Goal: Transaction & Acquisition: Purchase product/service

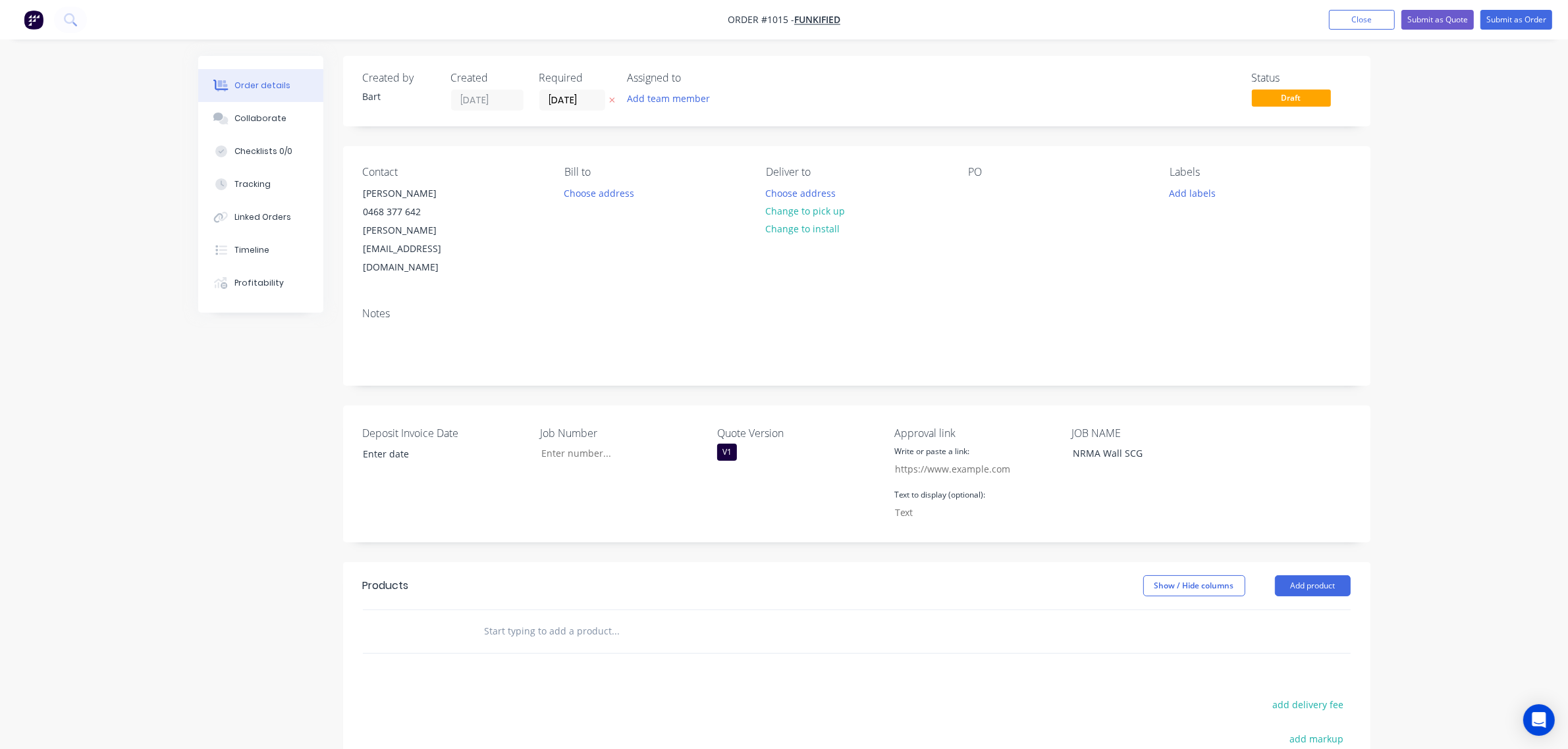
click at [486, 618] on input "text" at bounding box center [616, 631] width 264 height 26
type input "d"
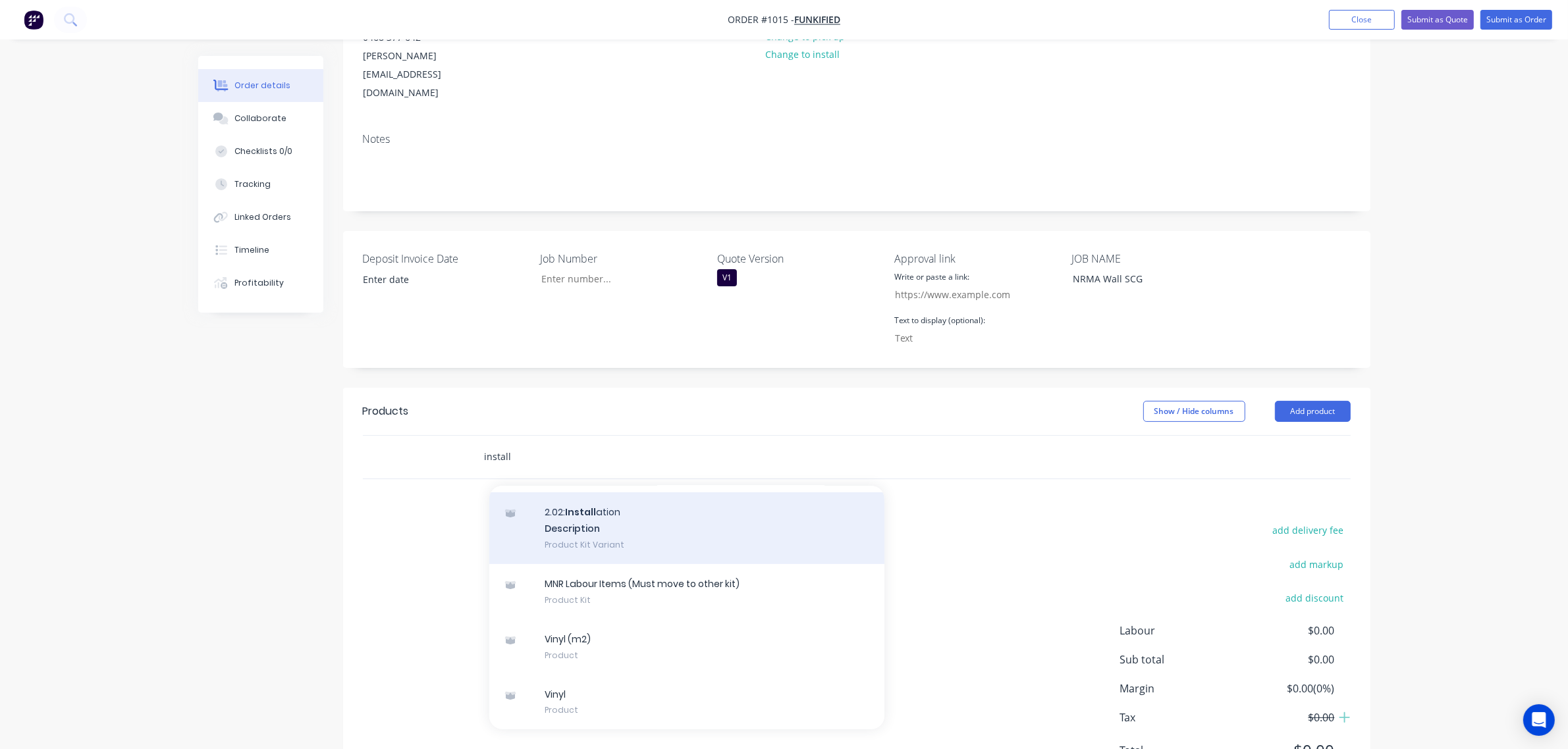
scroll to position [175, 0]
type input "install"
click at [610, 492] on div "2.02: Install ation Description Product Kit Variant" at bounding box center [686, 528] width 395 height 72
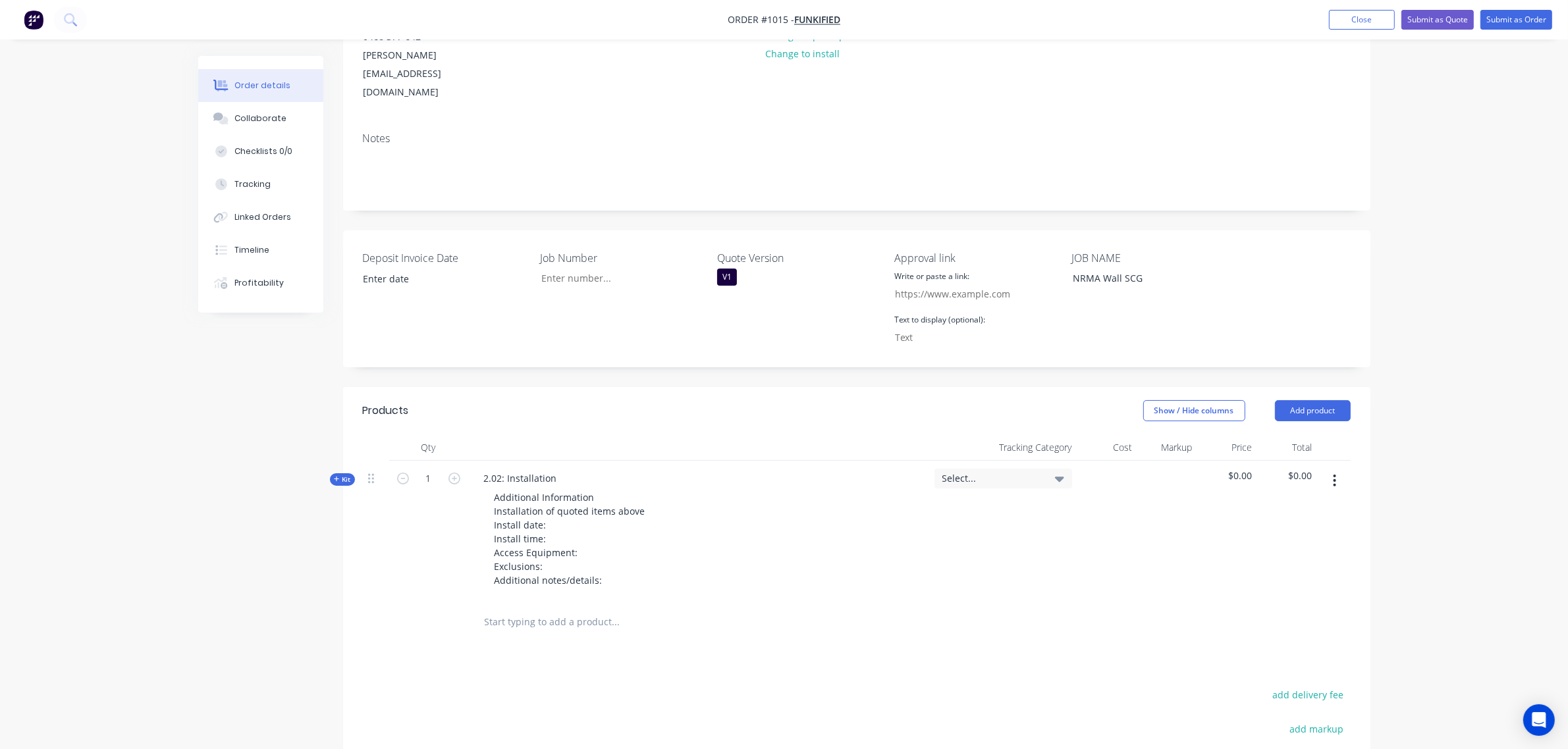
click at [517, 609] on input "text" at bounding box center [616, 622] width 264 height 26
type input "removal"
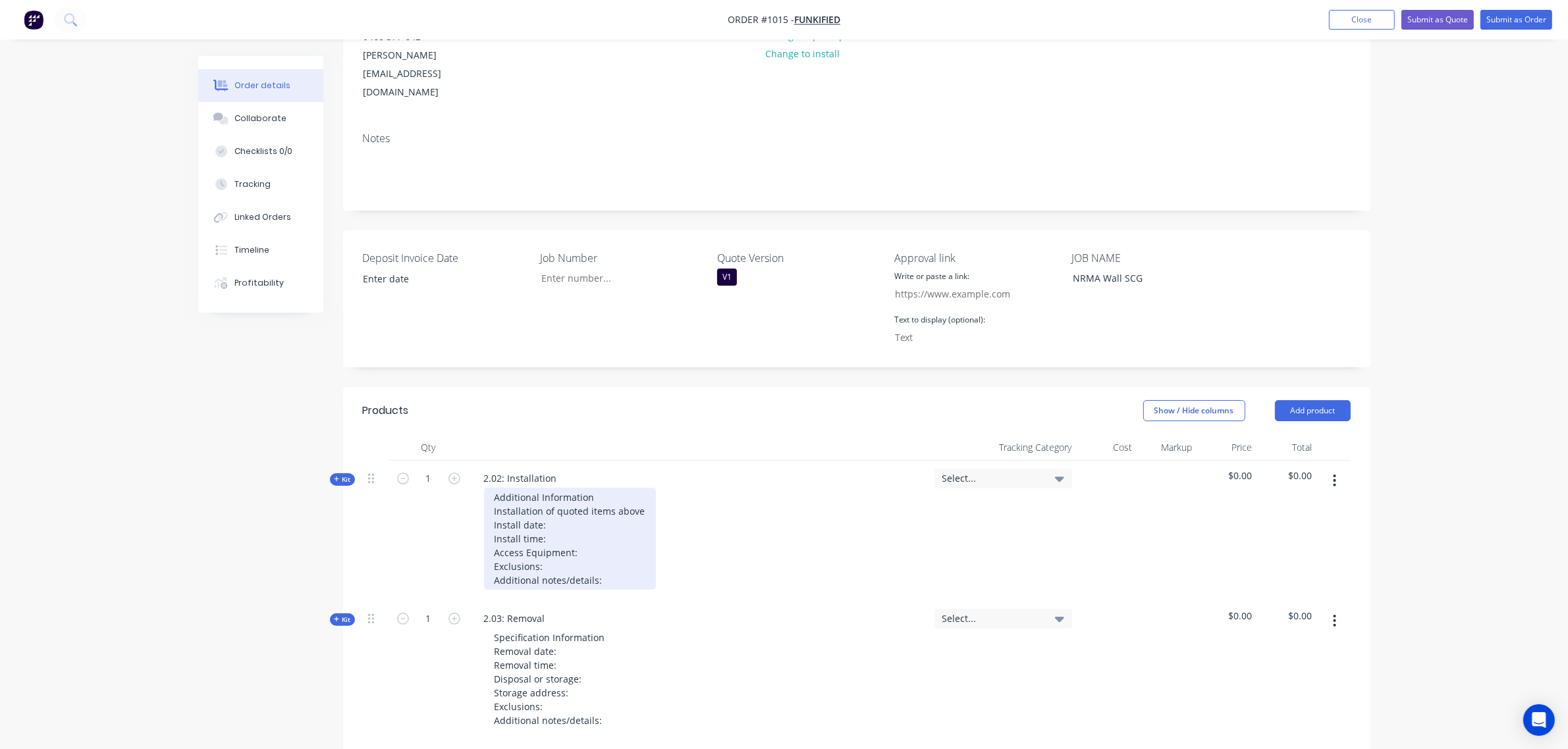
click at [563, 488] on div "Additional Information Installation of quoted items above Install date: Install…" at bounding box center [570, 539] width 172 height 102
click at [581, 488] on div "Additional Information Installation of quoted items above Install date: Install…" at bounding box center [570, 539] width 172 height 102
click at [567, 502] on div "Additional Information Installation of quoted items above Install date: between…" at bounding box center [572, 539] width 178 height 102
click at [551, 502] on div "Additional Information Installation of quoted items above Install date: between…" at bounding box center [572, 539] width 178 height 102
click at [553, 526] on div "Additional Information Installation of quoted items above Install date: between…" at bounding box center [585, 539] width 202 height 102
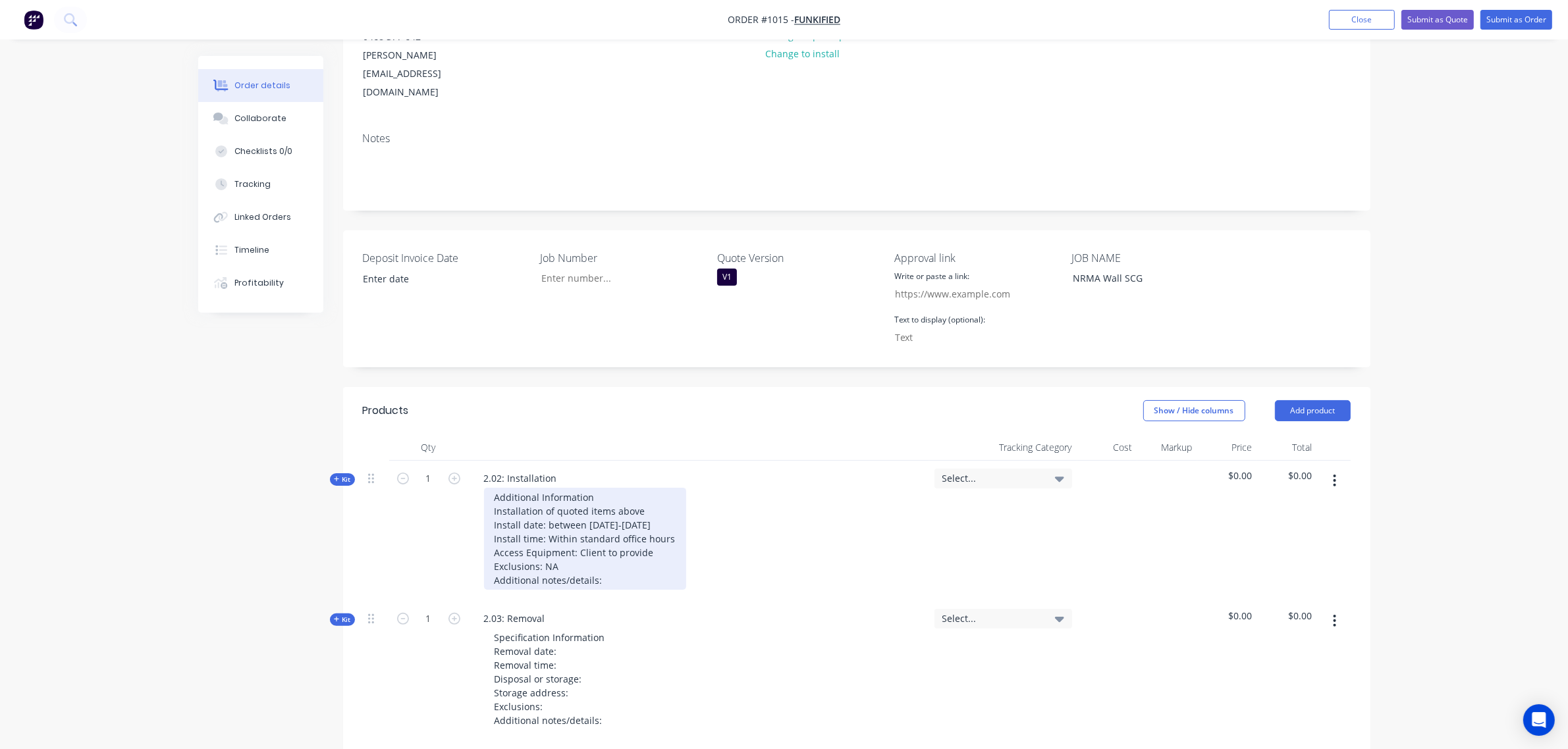
click at [614, 539] on div "Additional Information Installation of quoted items above Install date: between…" at bounding box center [585, 539] width 202 height 102
click at [614, 544] on div "Additional Information Installation of quoted items above Install date: between…" at bounding box center [585, 546] width 202 height 116
click at [576, 560] on div "Additional Information Installation of quoted items above Install date: between…" at bounding box center [585, 546] width 202 height 116
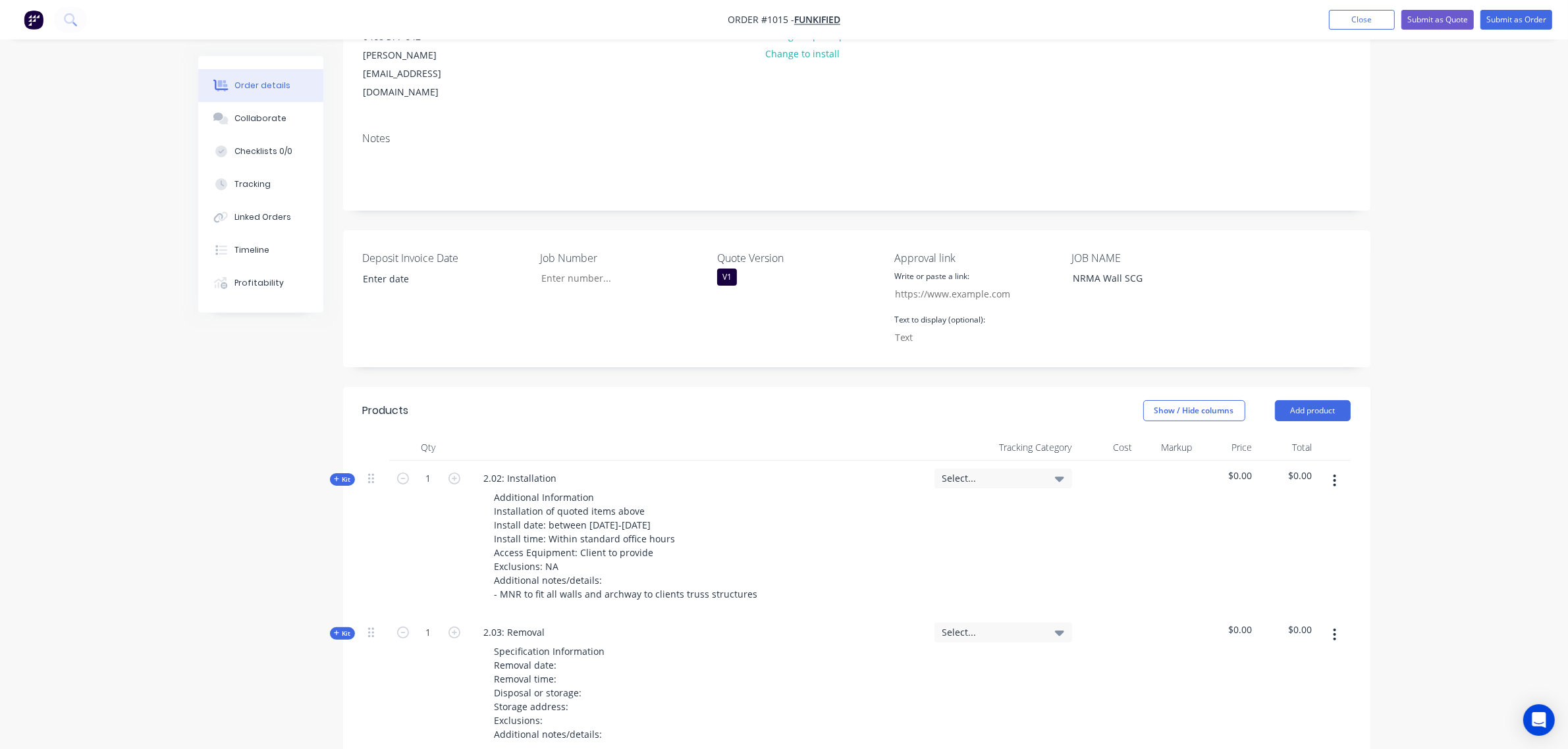
click at [350, 475] on span "Kit" at bounding box center [342, 480] width 17 height 10
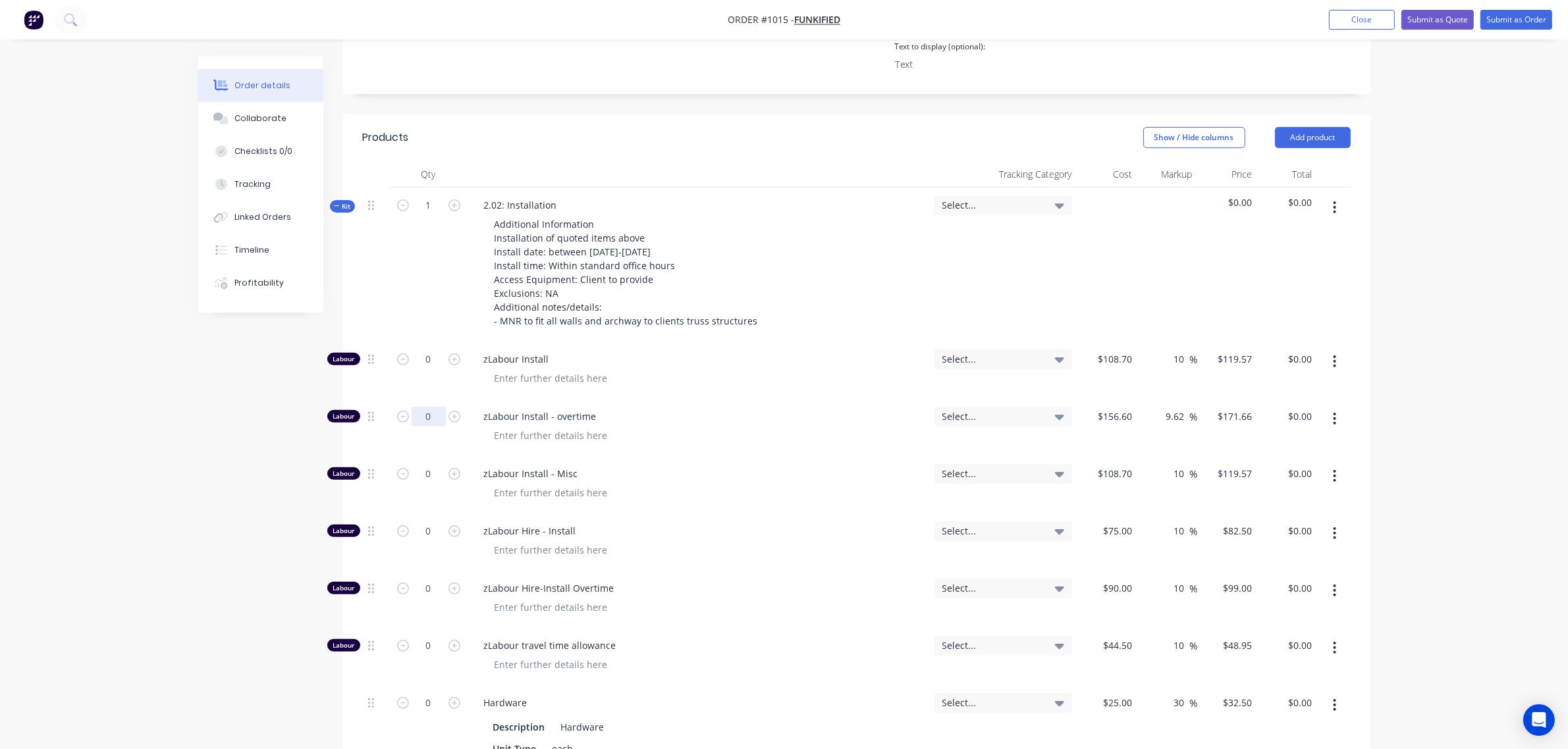
scroll to position [449, 0]
click at [422, 349] on input "0" at bounding box center [429, 359] width 34 height 20
type input "24"
type input "$2,869.68"
drag, startPoint x: 418, startPoint y: 283, endPoint x: 397, endPoint y: 284, distance: 21.0
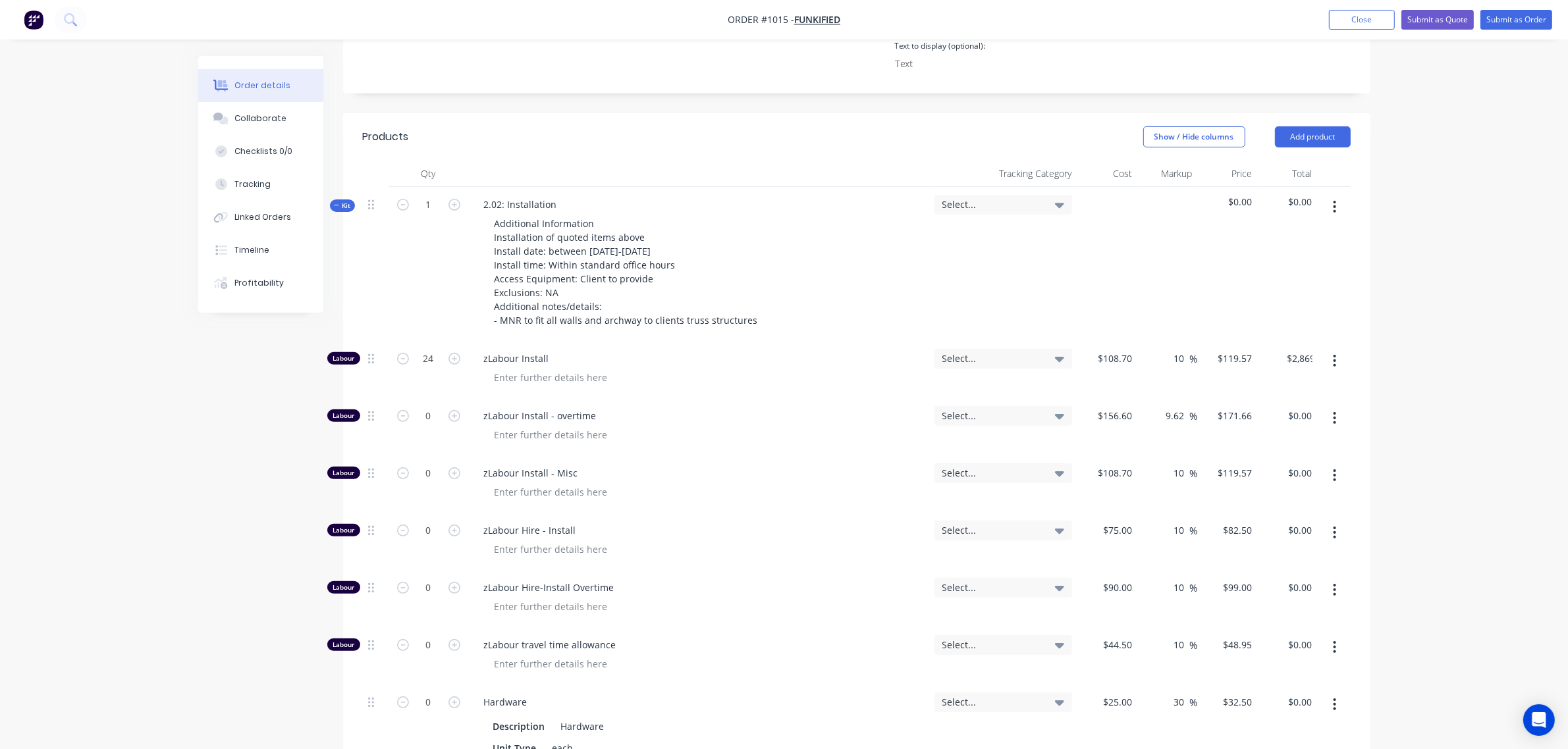
click at [418, 282] on div "1" at bounding box center [428, 264] width 79 height 154
click at [423, 693] on input "0" at bounding box center [429, 702] width 34 height 20
type input "5"
type input "$162.50"
click at [428, 252] on div "1" at bounding box center [428, 264] width 79 height 154
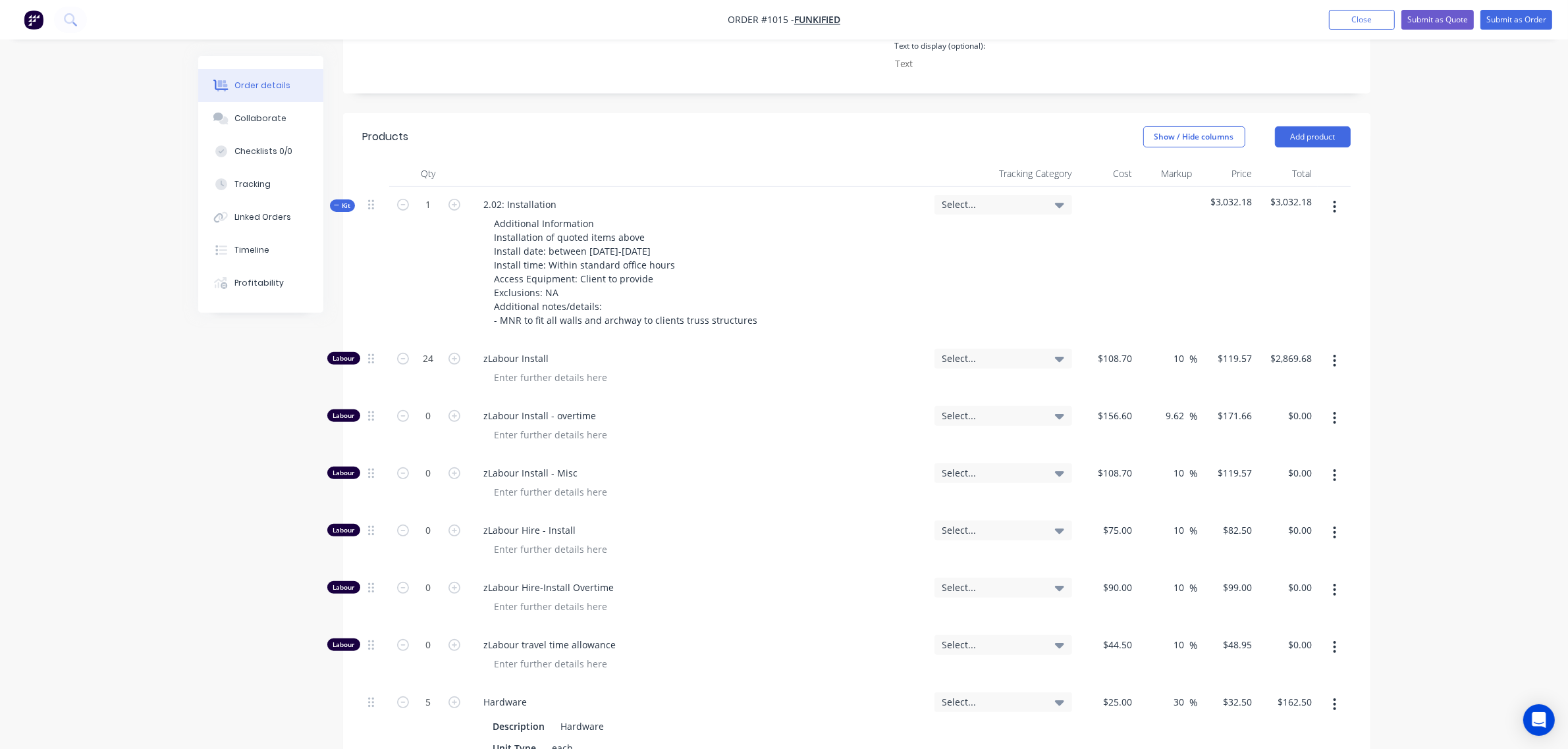
click at [341, 201] on span "Kit" at bounding box center [342, 205] width 17 height 10
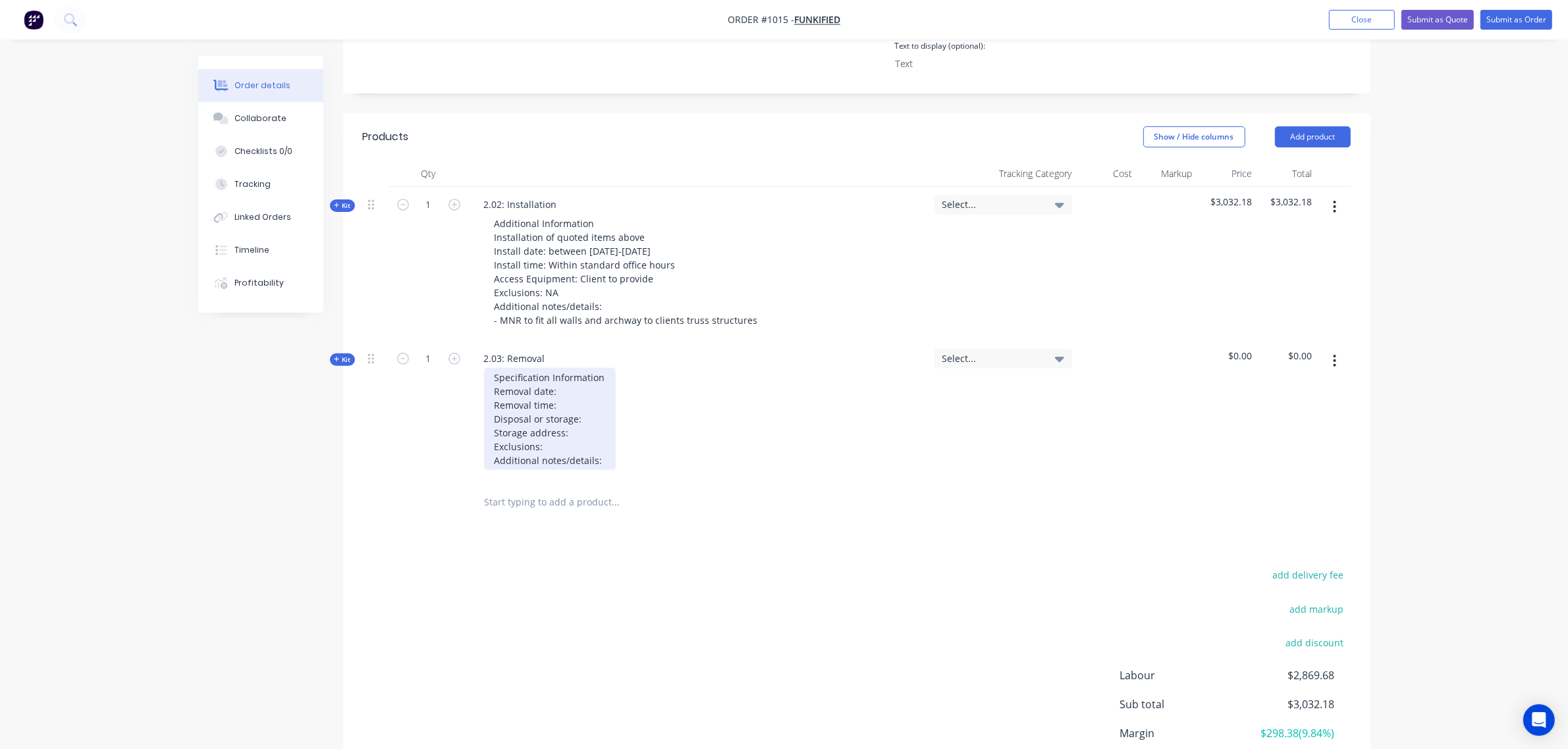
click at [563, 368] on div "Specification Information Removal date: Removal time: Disposal or storage: Stor…" at bounding box center [549, 419] width 132 height 102
click at [620, 368] on div "Specification Information Removal date: Removal time: Disposal or storage: Stor…" at bounding box center [698, 419] width 450 height 102
click at [600, 368] on div "Specification Information Removal date: Removal time: Disposal or storage: Stor…" at bounding box center [549, 419] width 132 height 102
click at [627, 426] on div "Specification Information Removal date: Late Jan or early Feb Removal time: Wit…" at bounding box center [581, 419] width 194 height 102
click at [609, 435] on div "2.03: Removal Specification Information Removal date: Late Jan or early Feb Rem…" at bounding box center [698, 411] width 461 height 140
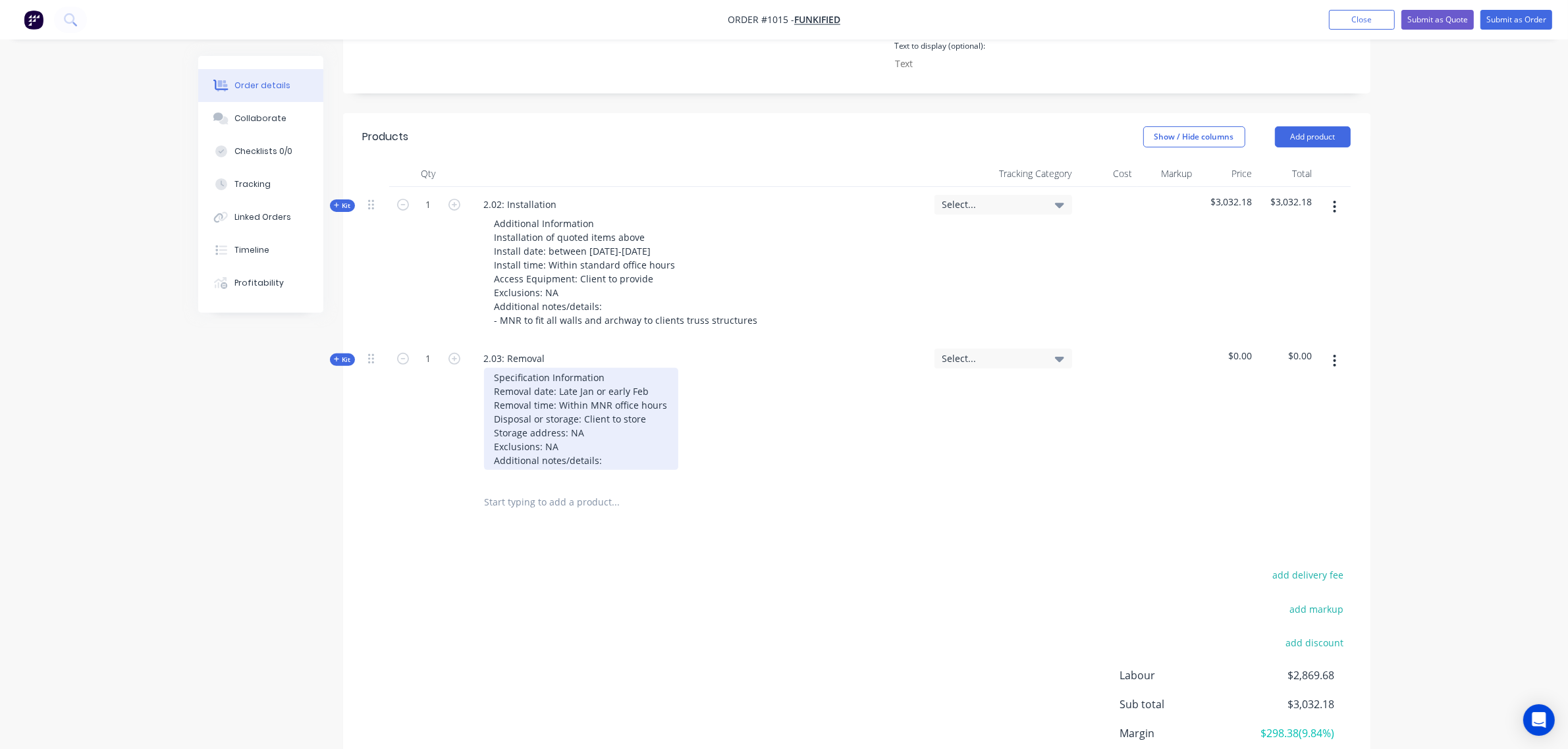
click at [613, 425] on div "Specification Information Removal date: Late Jan or early Feb Removal time: Wit…" at bounding box center [581, 419] width 194 height 102
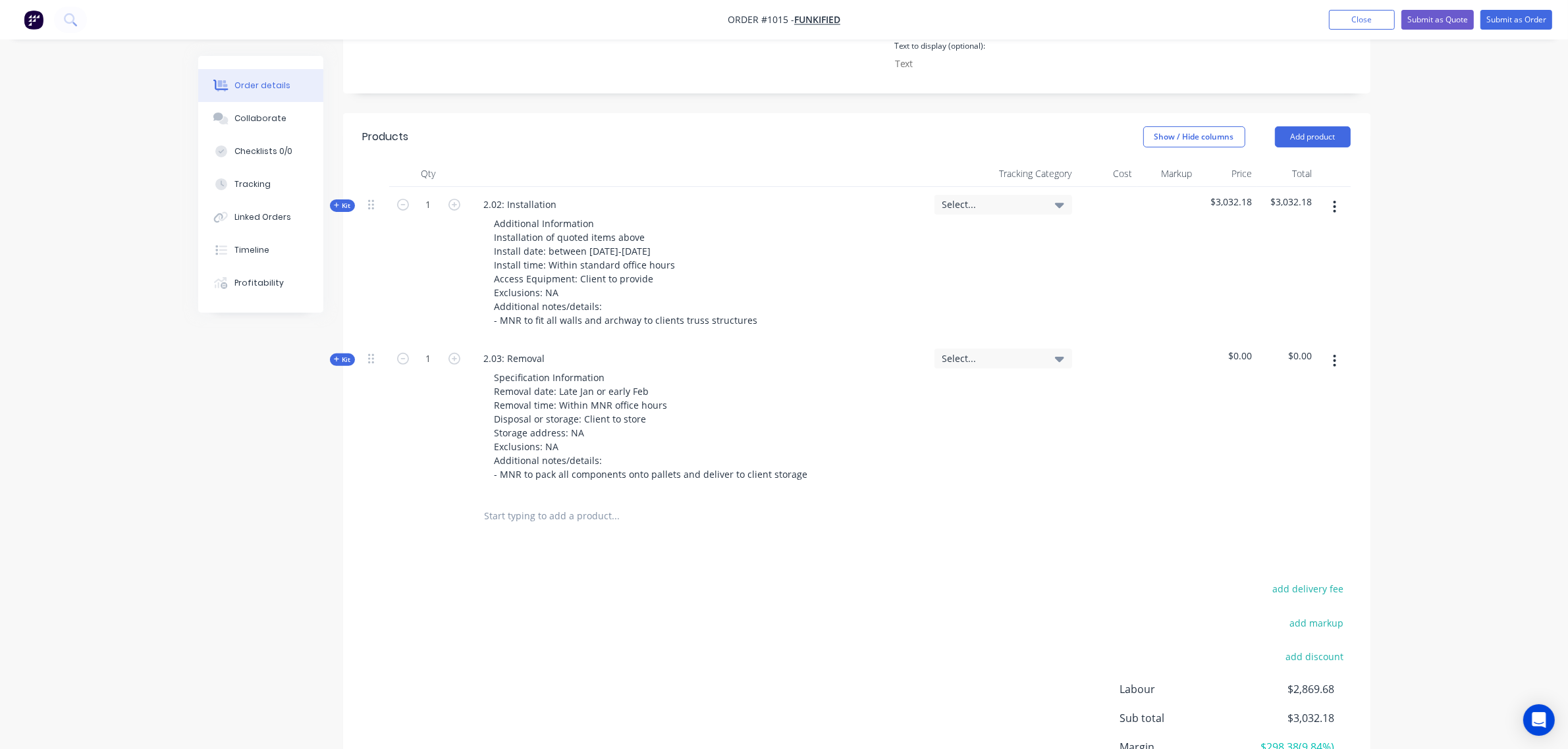
click at [865, 413] on div "Specification Information Removal date: Late Jan or early Feb Removal time: Wit…" at bounding box center [698, 426] width 450 height 116
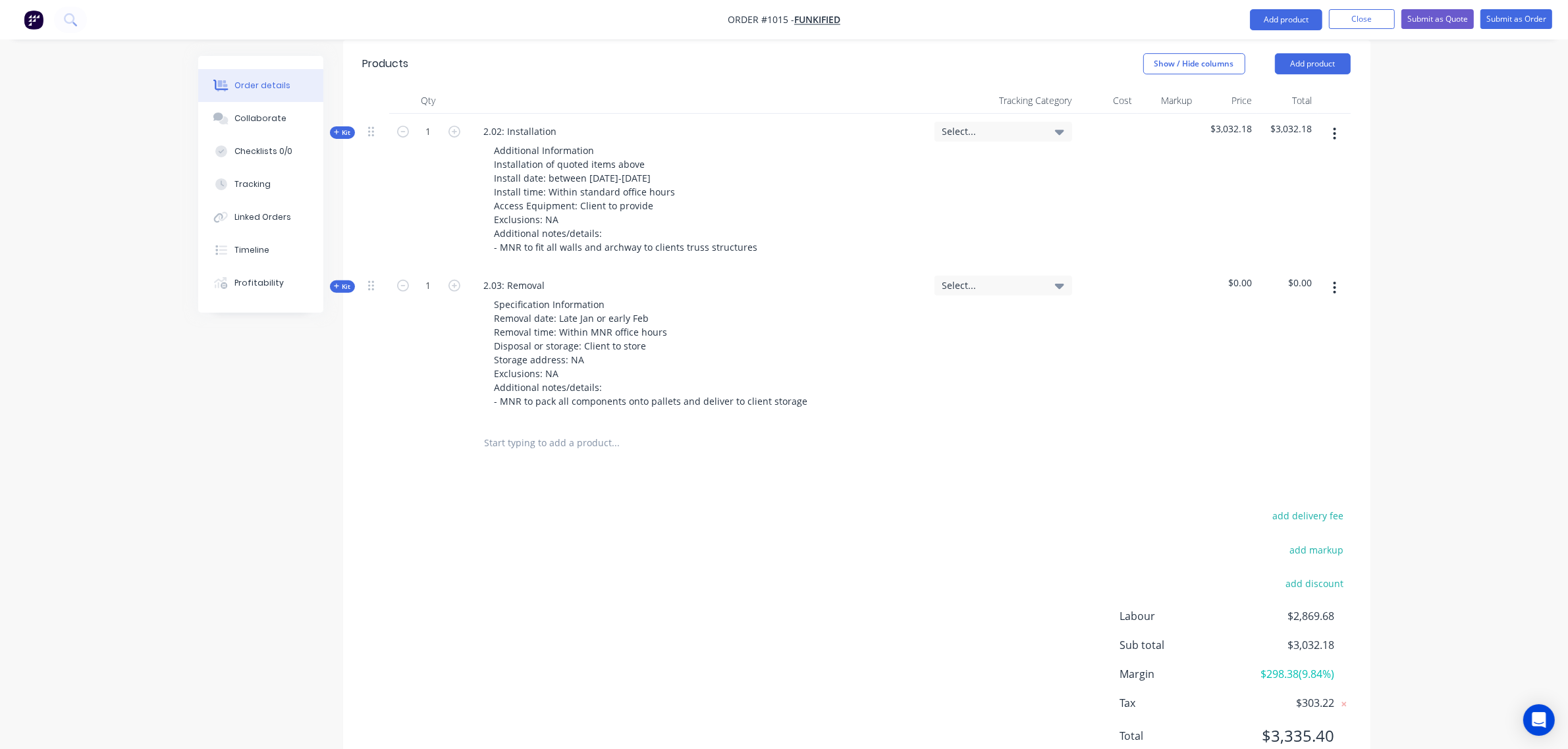
scroll to position [536, 0]
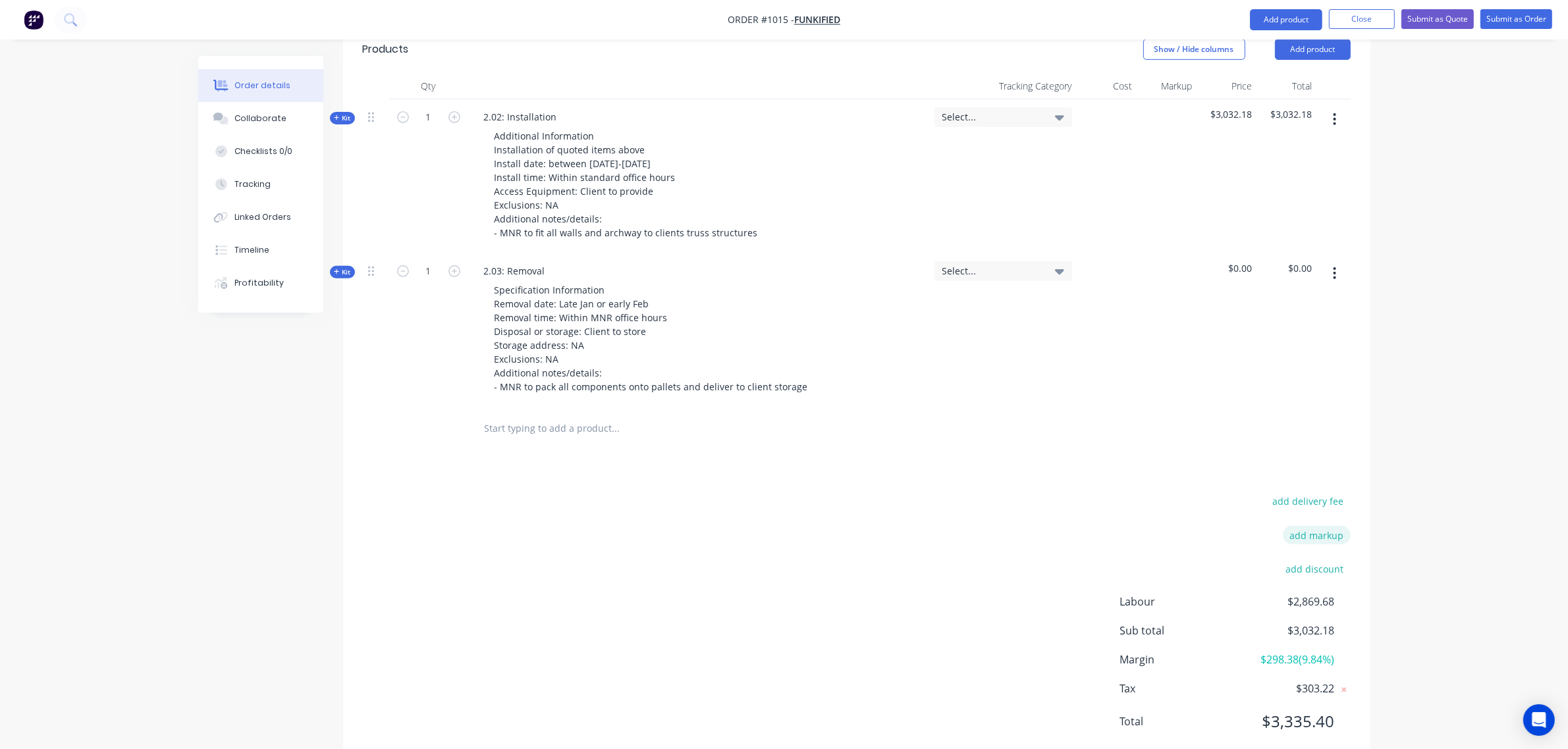
click at [1331, 526] on button "add markup" at bounding box center [1316, 535] width 68 height 18
click at [1305, 530] on input at bounding box center [1299, 539] width 59 height 20
type input "11"
click at [1383, 451] on div "Order details Collaborate Checklists 0/0 Tracking Linked Orders Timeline Profit…" at bounding box center [784, 126] width 1568 height 1319
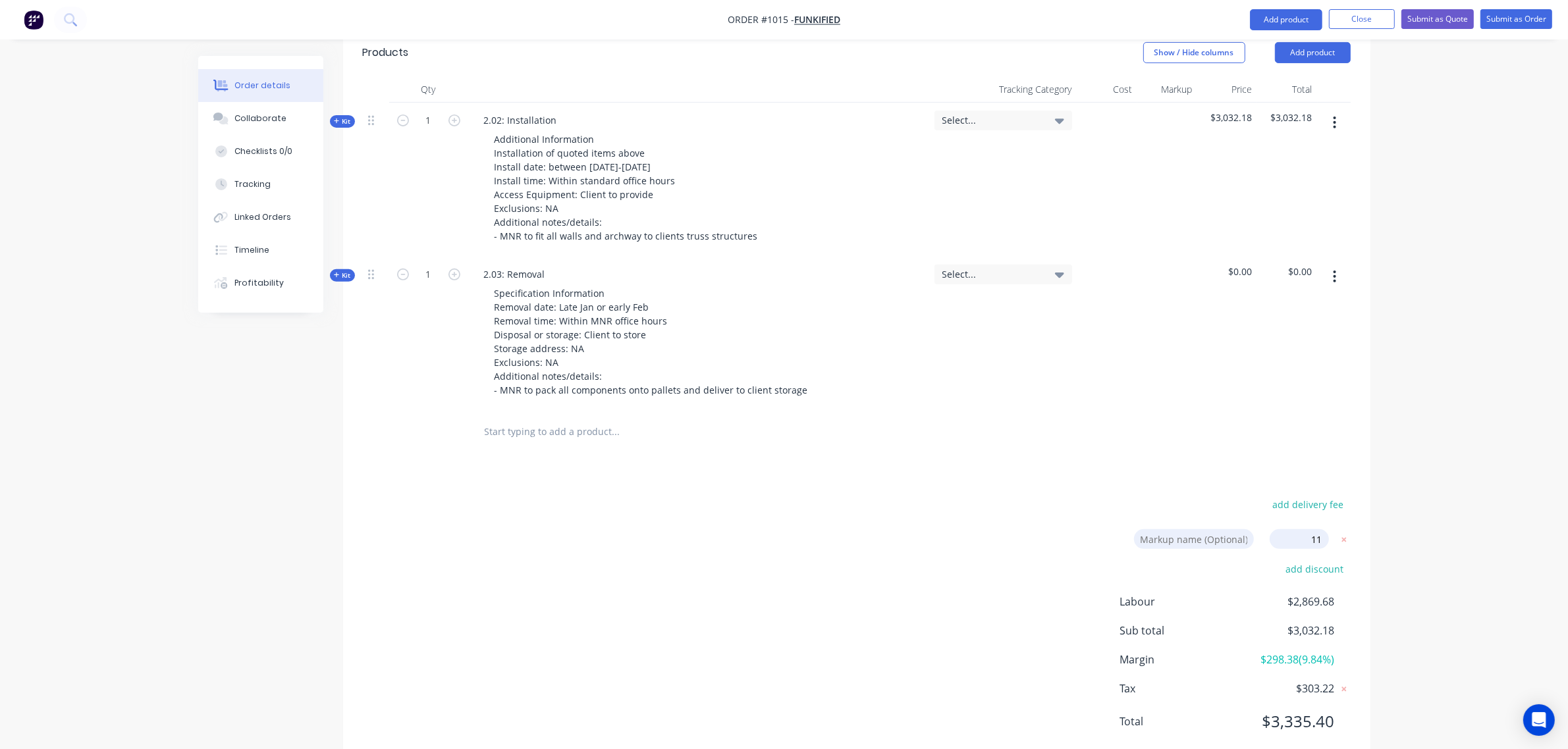
click at [1324, 530] on input "11" at bounding box center [1299, 539] width 59 height 20
click input "submit" at bounding box center [0, 0] width 0 height 0
click at [1308, 531] on span "11.00%" at bounding box center [1313, 538] width 32 height 14
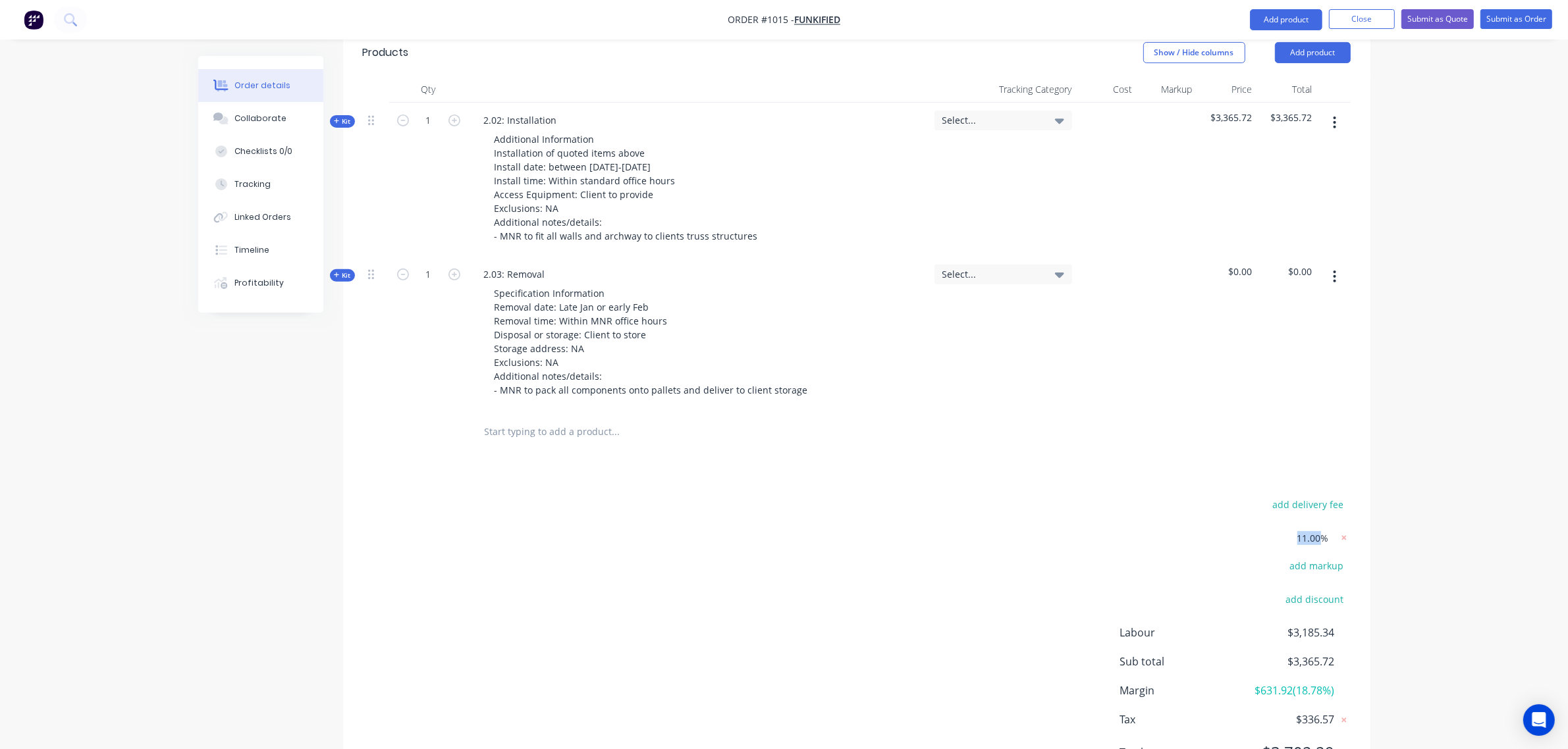
click at [1308, 531] on span "11.00%" at bounding box center [1313, 538] width 32 height 14
click at [1346, 531] on icon at bounding box center [1344, 538] width 13 height 13
click at [1328, 530] on button "add markup" at bounding box center [1316, 539] width 68 height 18
click at [1298, 530] on input at bounding box center [1299, 539] width 59 height 20
type input "13"
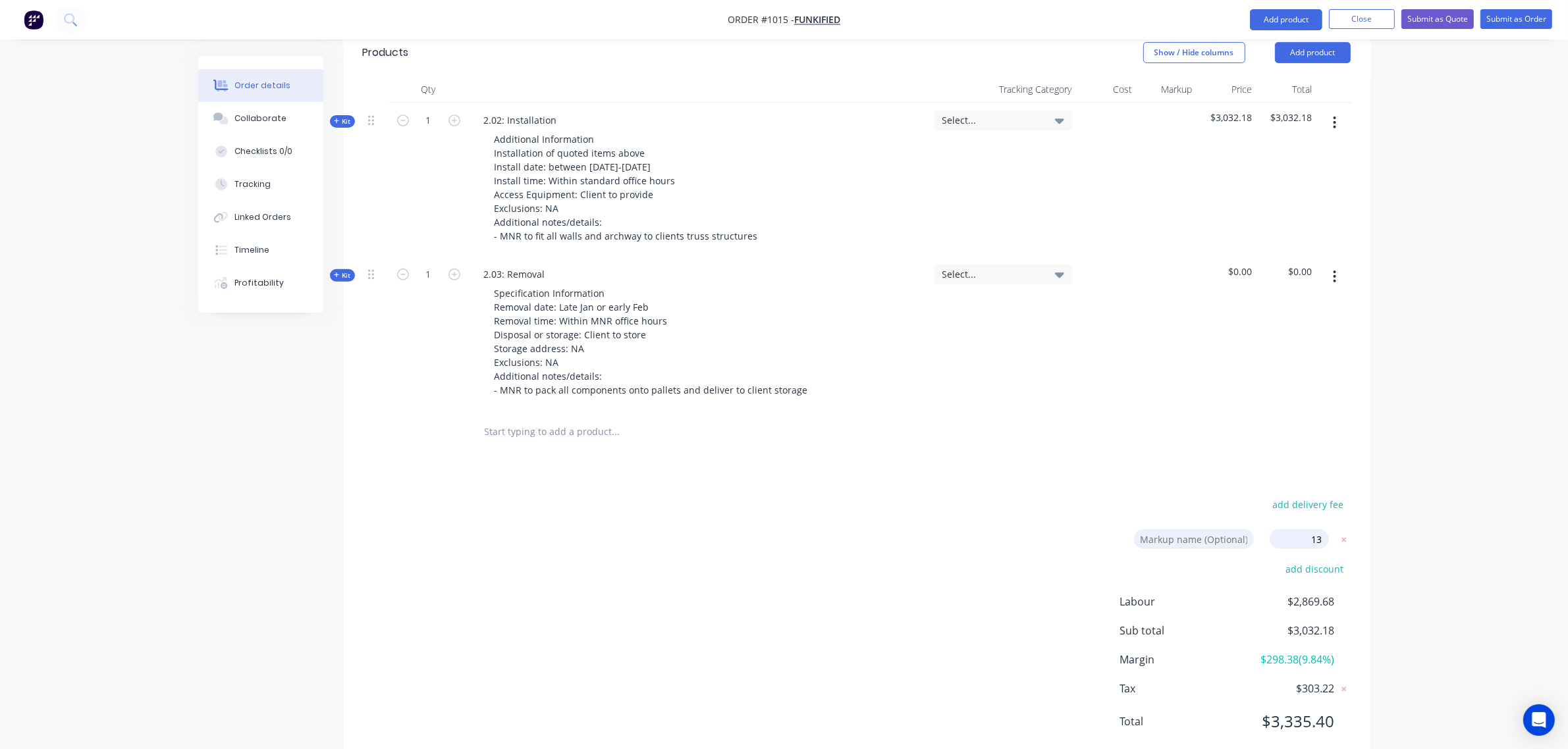
click input "submit" at bounding box center [0, 0] width 0 height 0
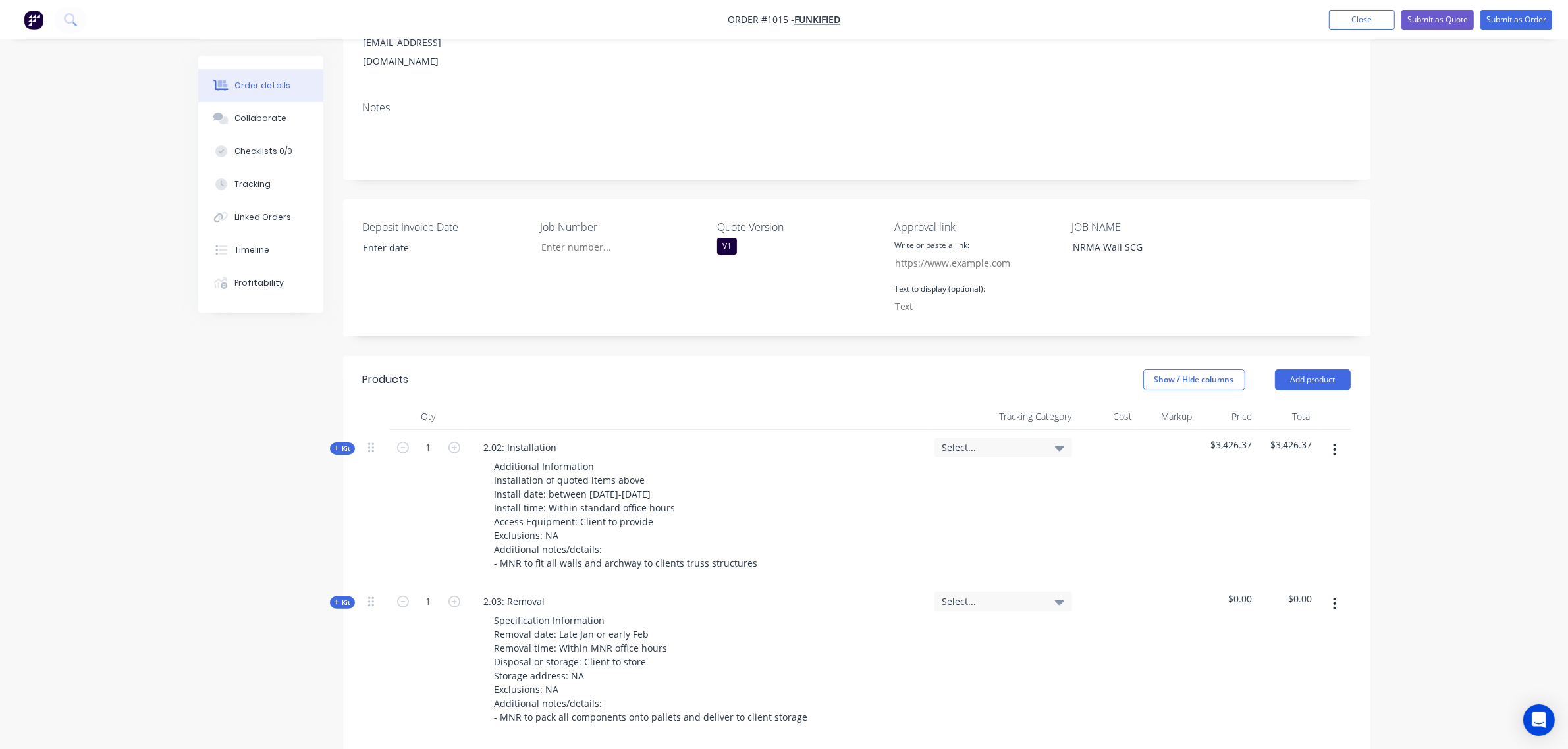
scroll to position [205, 0]
click at [341, 599] on span "Kit" at bounding box center [342, 604] width 17 height 10
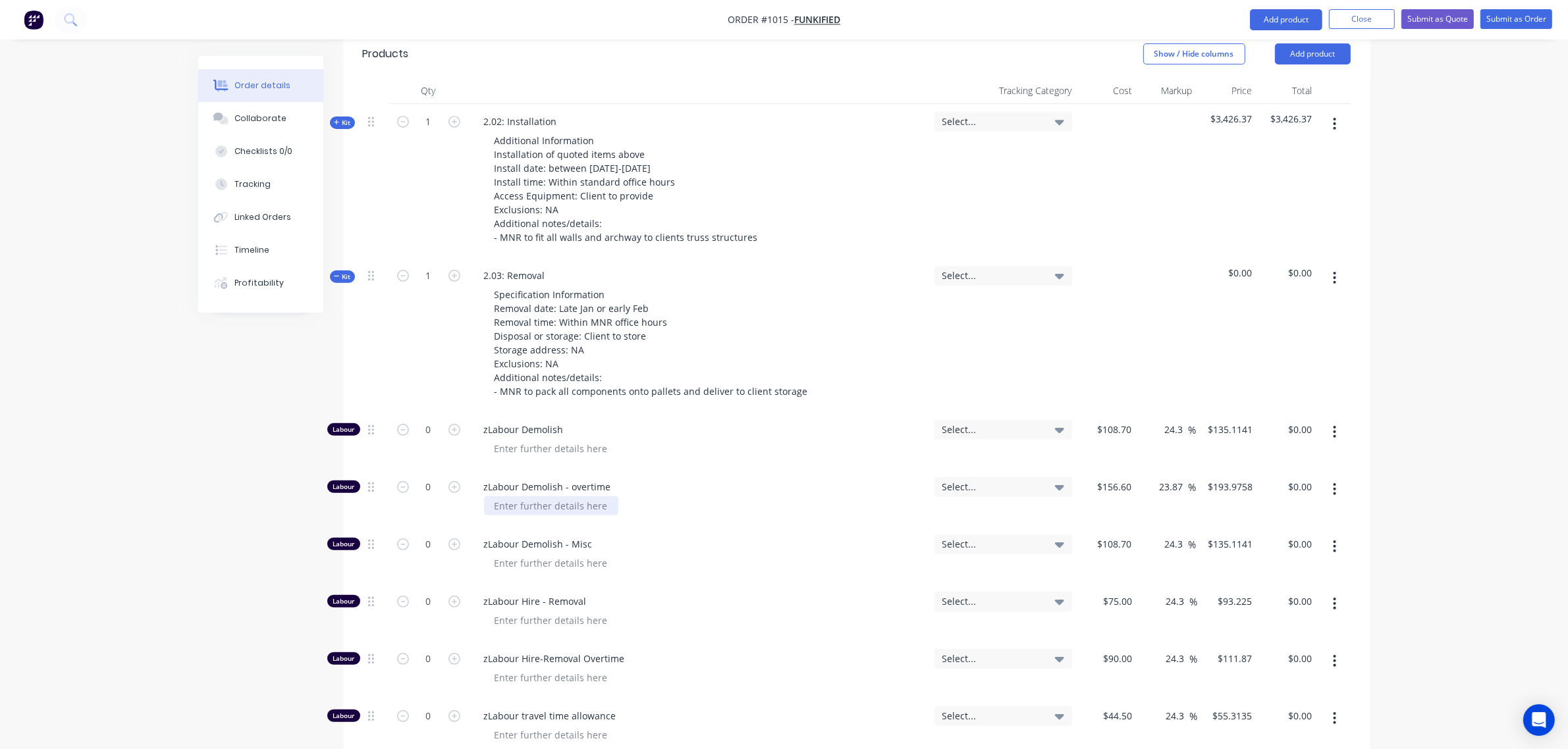
scroll to position [533, 0]
click at [426, 418] on input "0" at bounding box center [429, 428] width 34 height 20
type input "16"
type input "$2,161.83"
click at [340, 270] on span "Kit" at bounding box center [342, 275] width 17 height 10
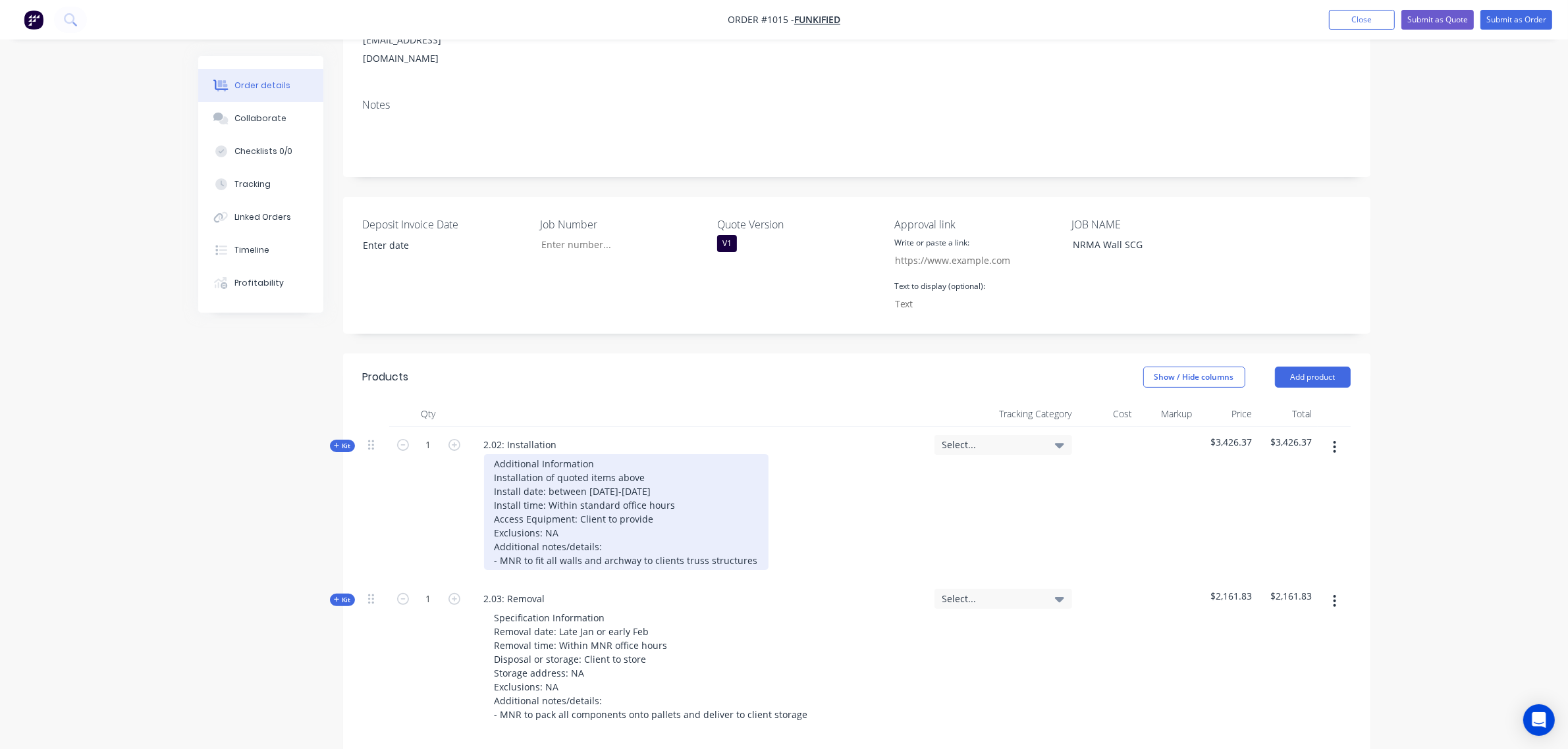
scroll to position [205, 0]
click at [746, 523] on div "Additional Information Installation of quoted items above Install date: between…" at bounding box center [626, 517] width 284 height 116
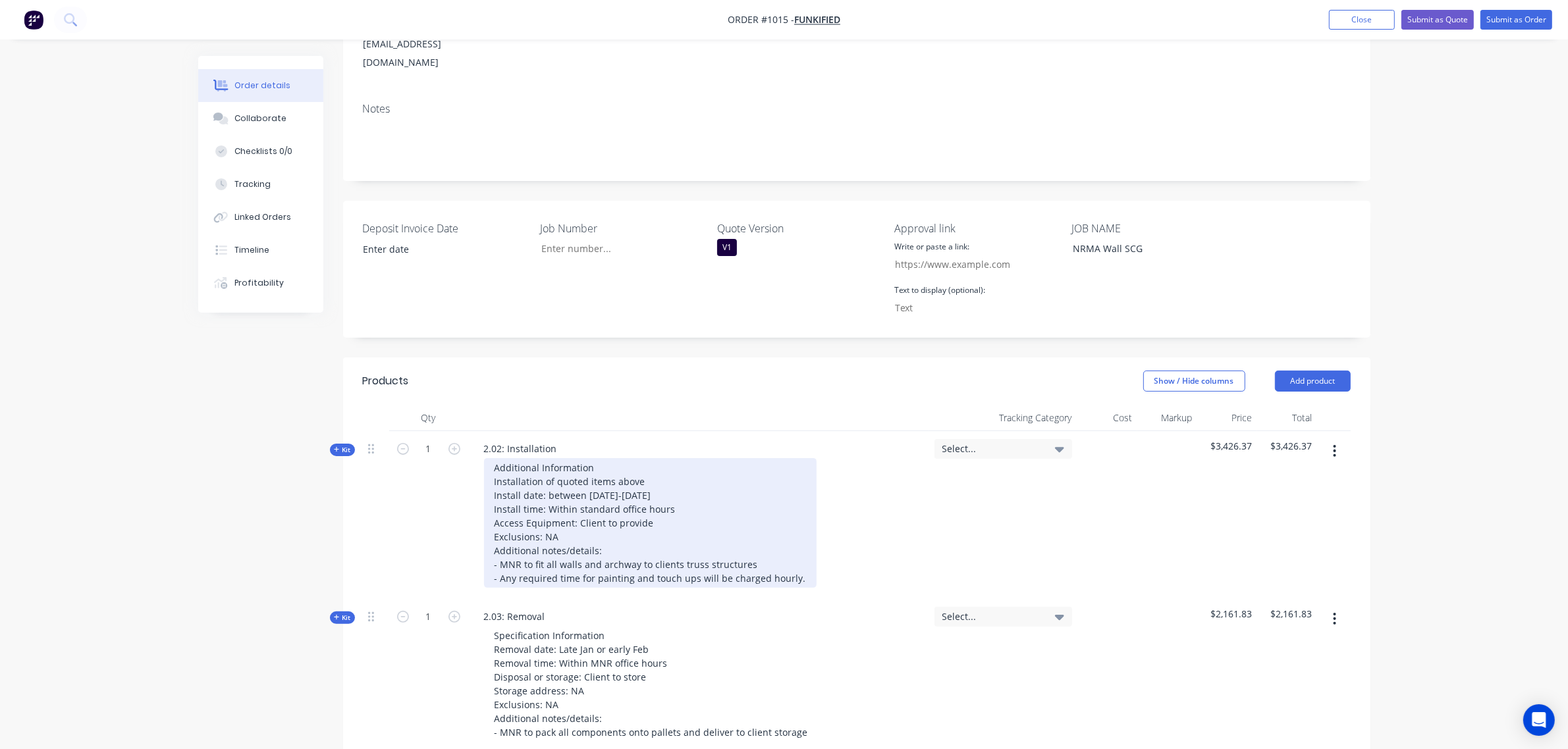
click at [567, 505] on div "Additional Information Installation of quoted items above Install date: between…" at bounding box center [650, 523] width 332 height 129
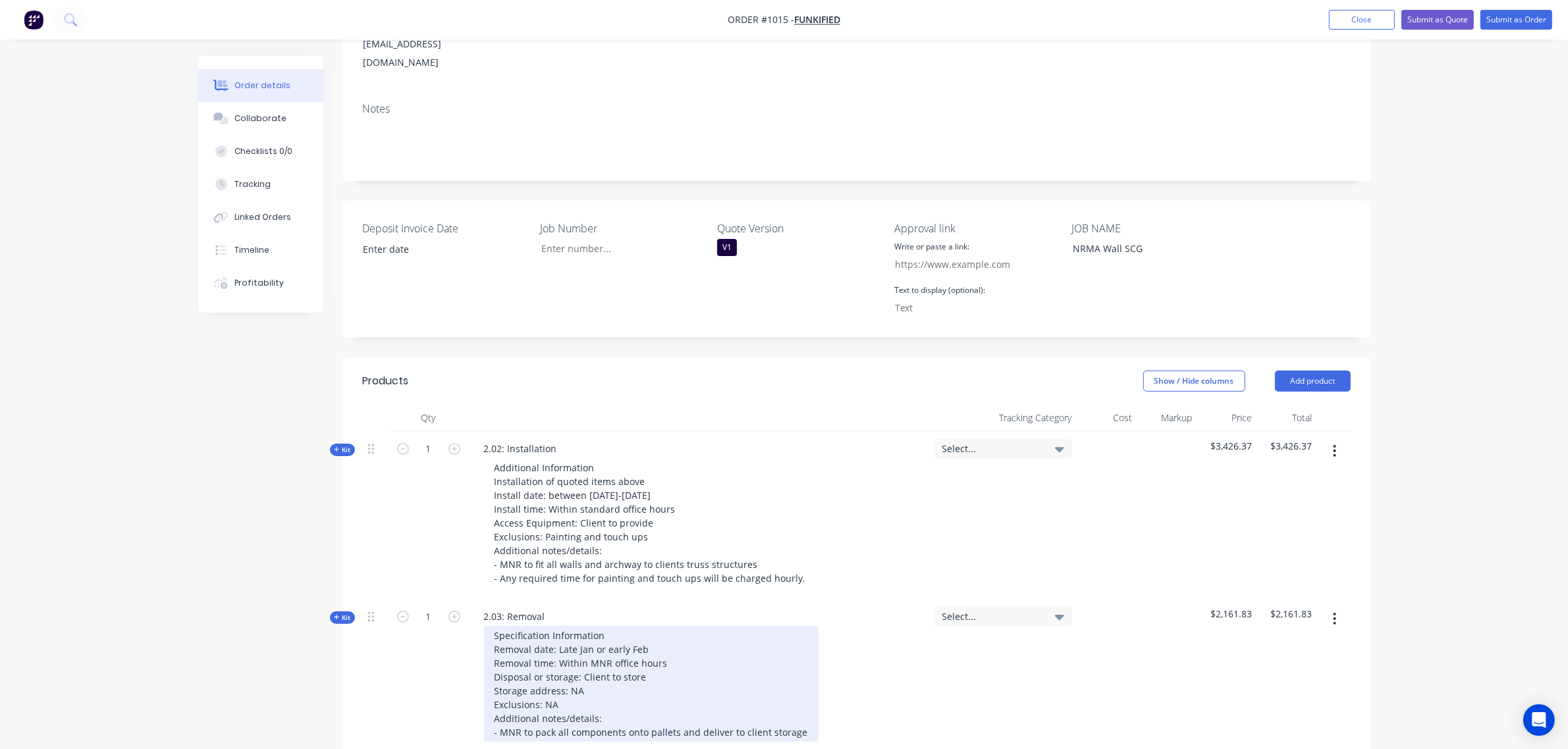
click at [564, 663] on div "Specification Information Removal date: Late Jan or early Feb Removal time: Wit…" at bounding box center [651, 684] width 334 height 116
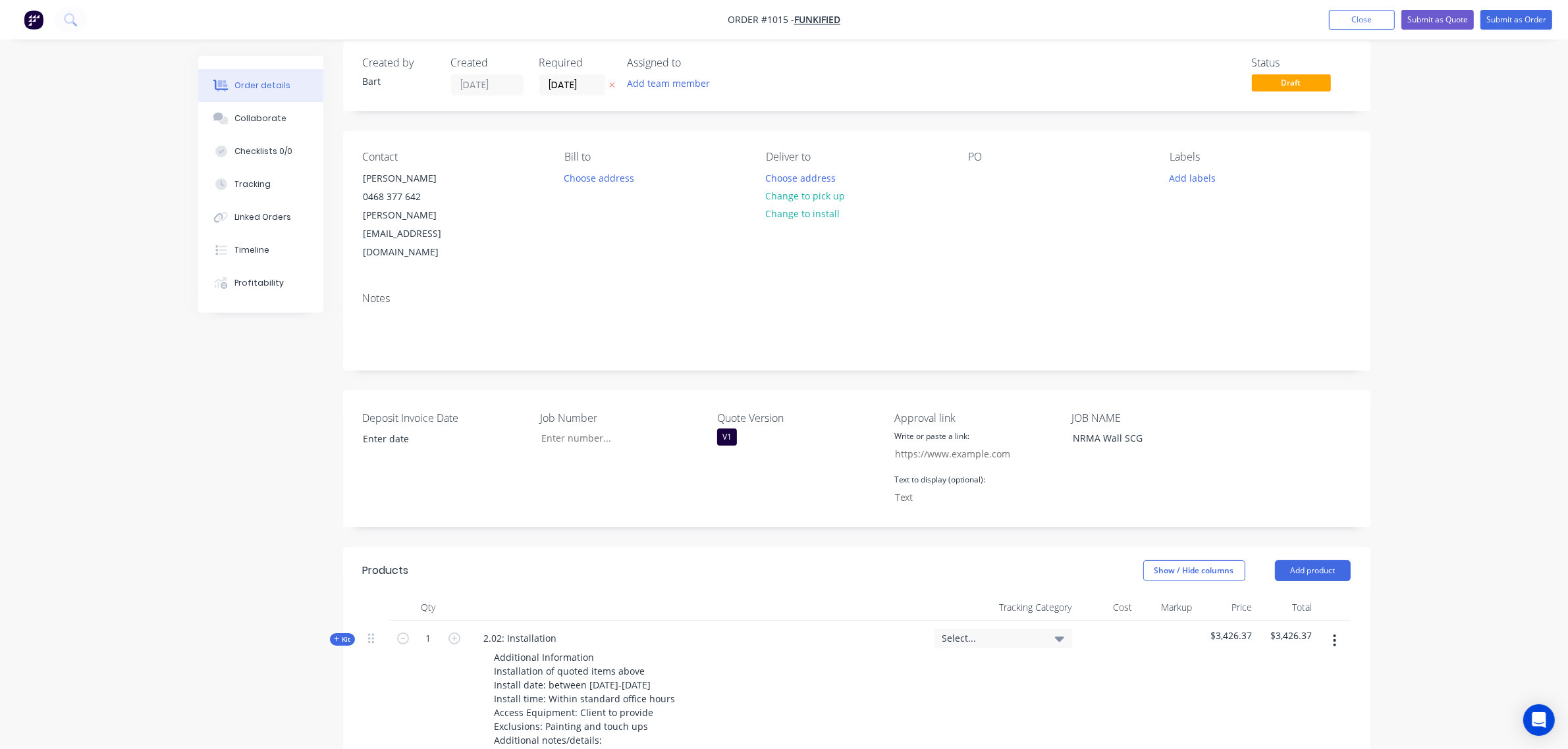
scroll to position [0, 0]
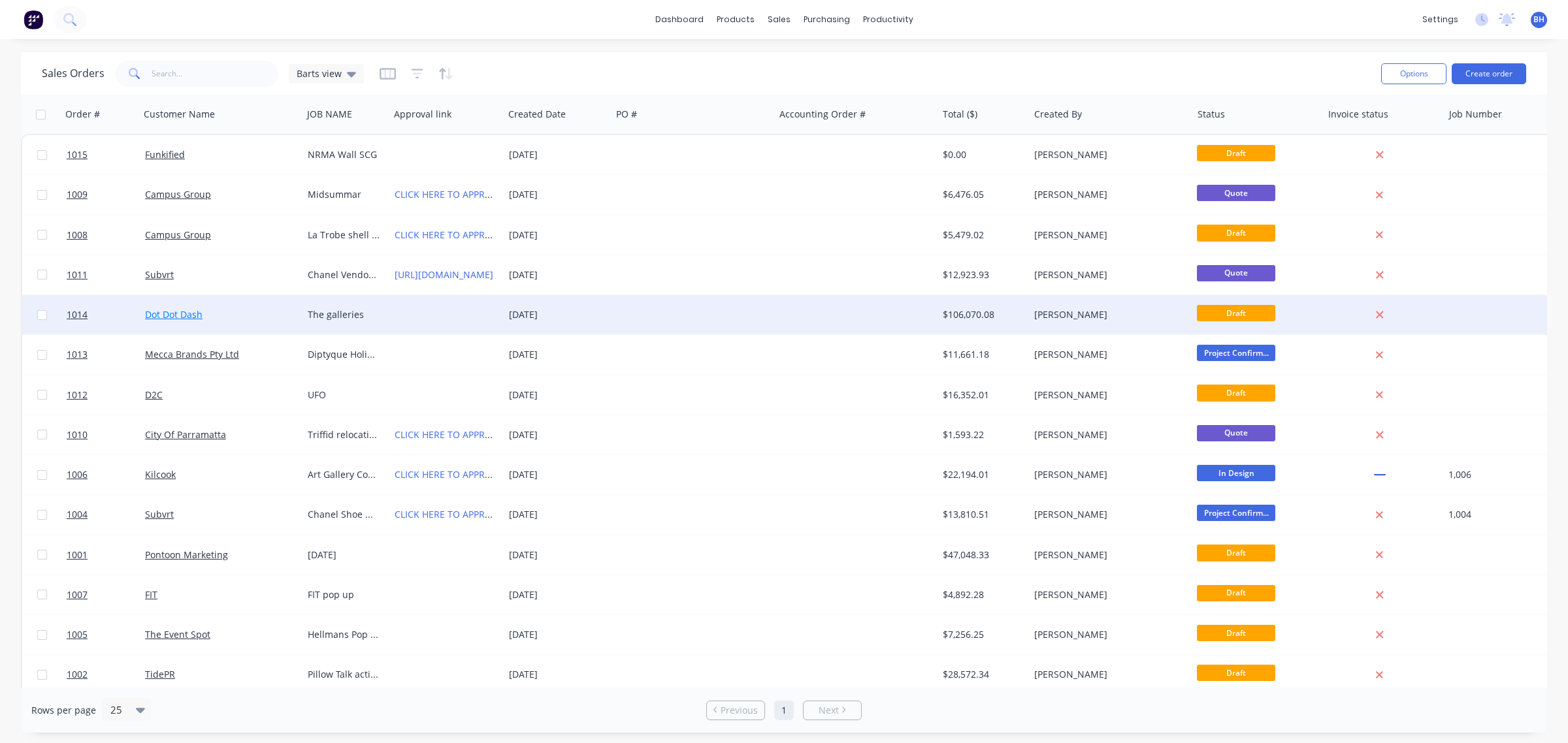
click at [178, 313] on link "Dot Dot Dash" at bounding box center [174, 314] width 58 height 12
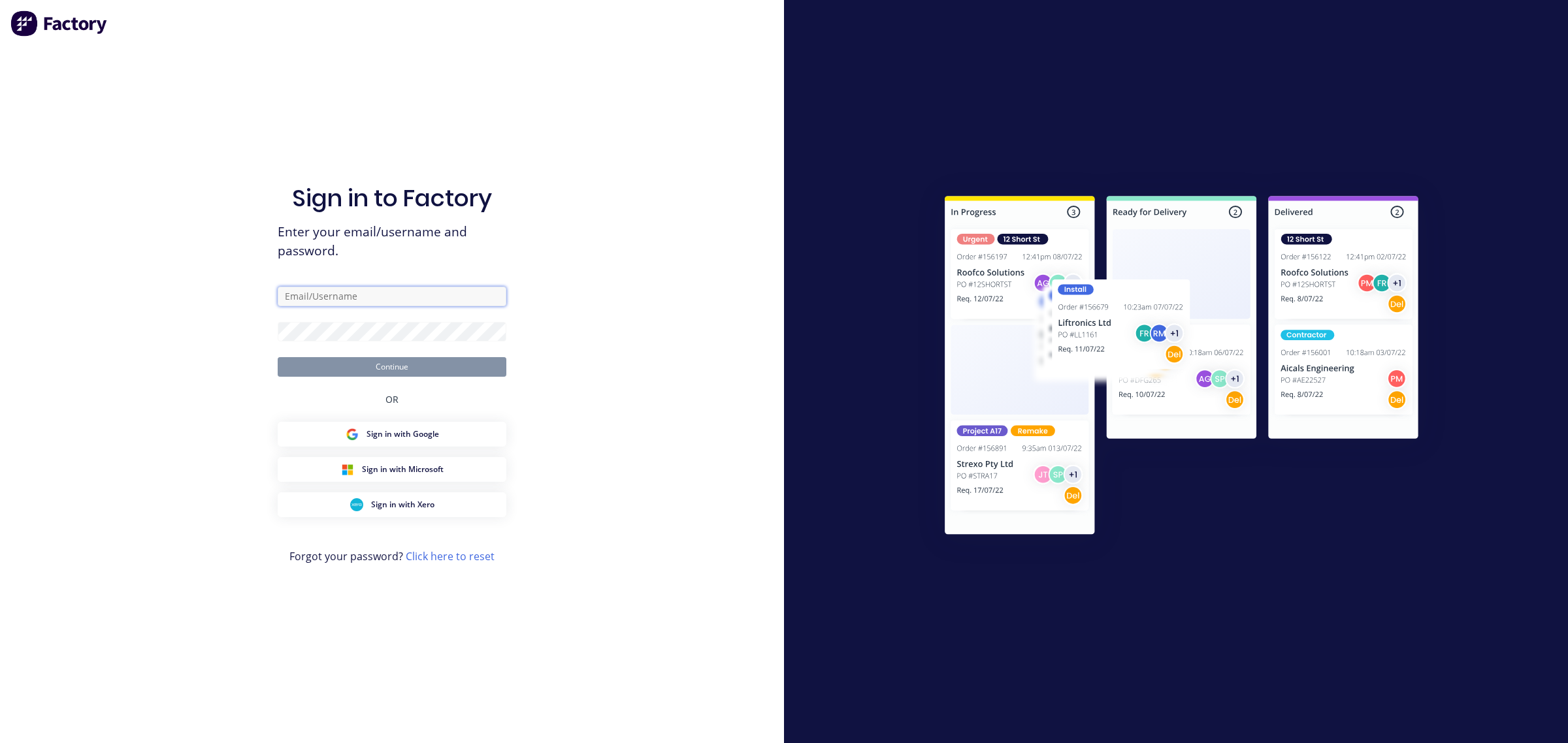
click at [350, 288] on input "text" at bounding box center [392, 296] width 228 height 19
type input "bart@mnrconstructions.com.au"
click at [278, 357] on button "Continue" at bounding box center [392, 367] width 228 height 19
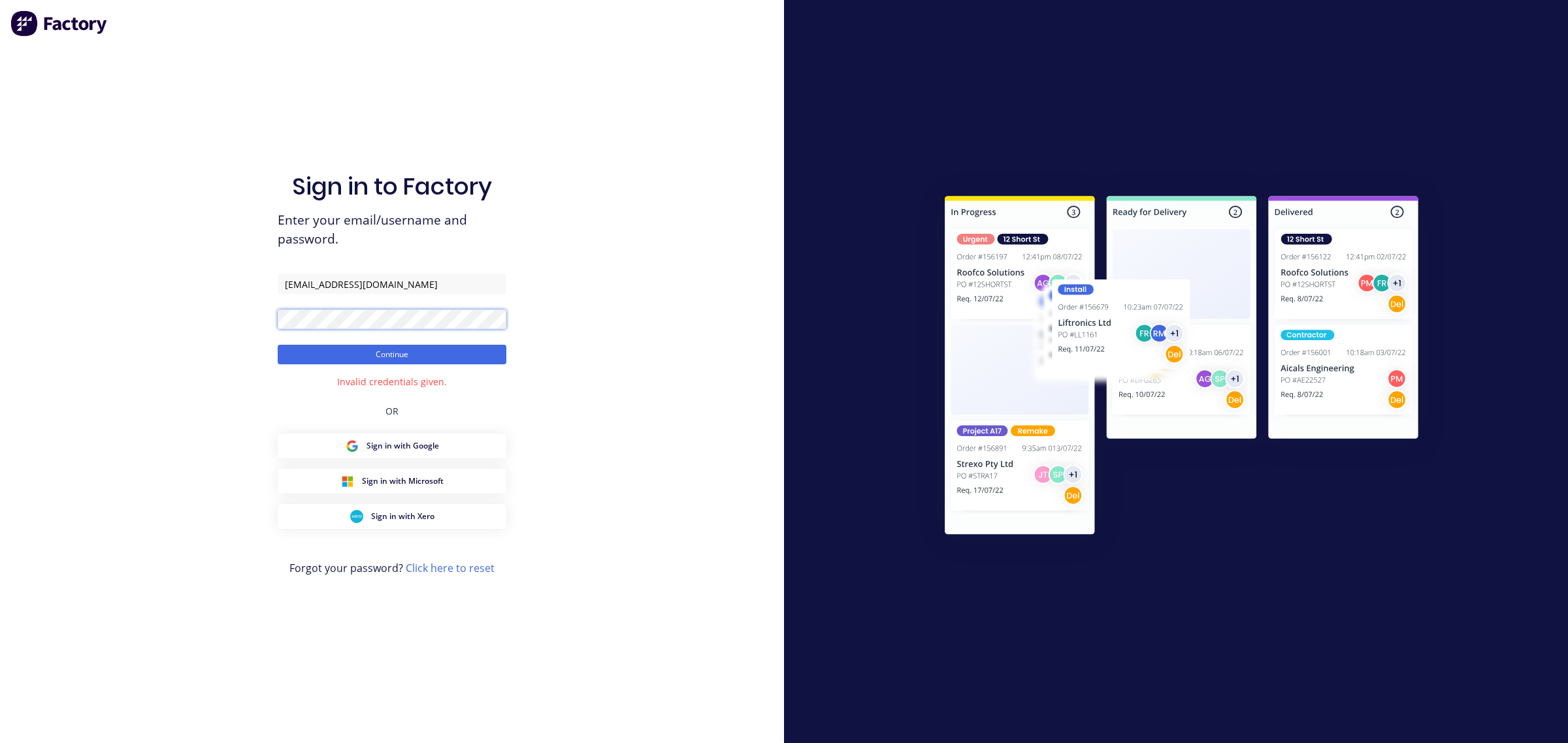
click at [249, 322] on div "Sign in to Factory Enter your email/username and password. bart@mnrconstruction…" at bounding box center [392, 371] width 784 height 743
click at [278, 345] on button "Continue" at bounding box center [392, 355] width 228 height 19
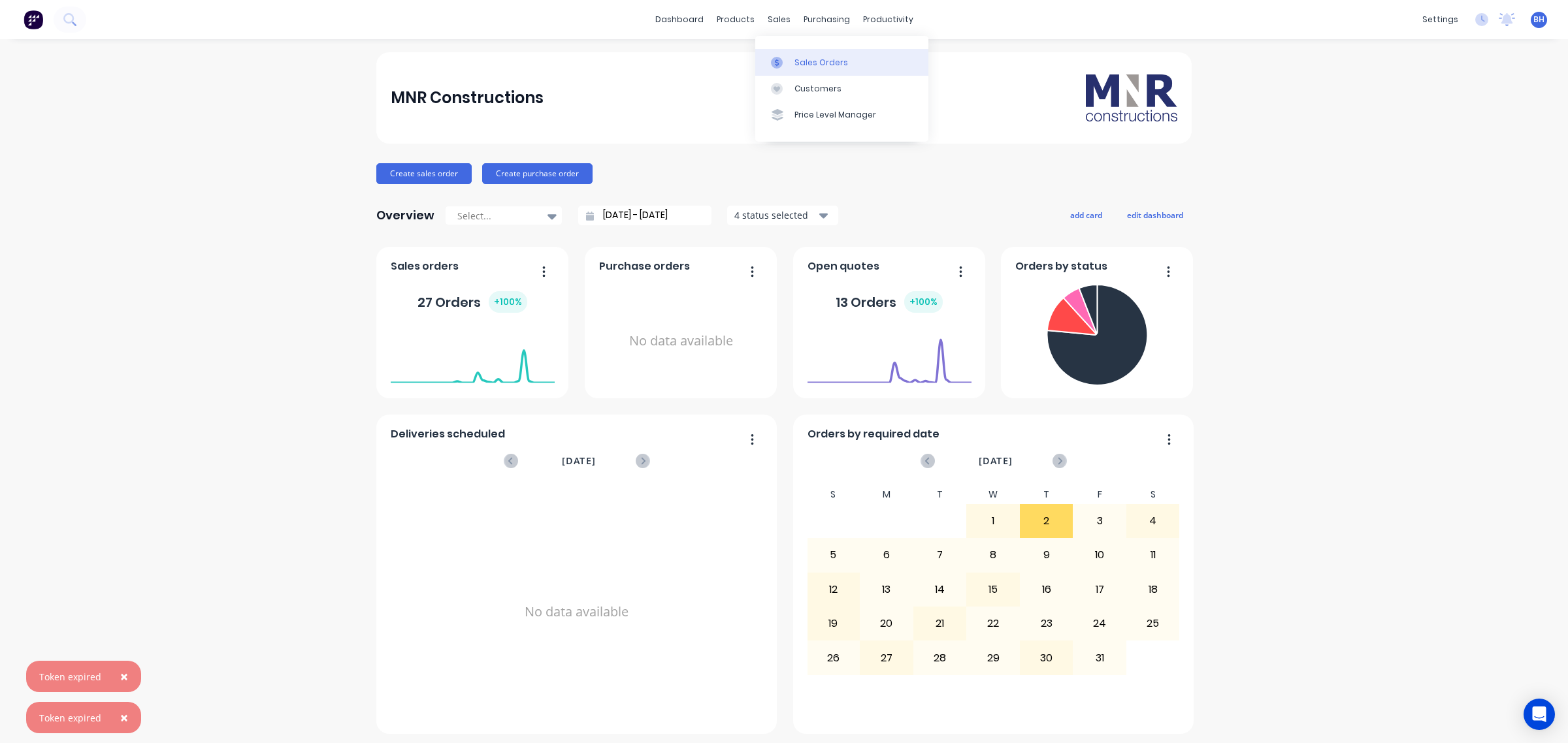
click at [799, 61] on div "Sales Orders" at bounding box center [821, 63] width 54 height 11
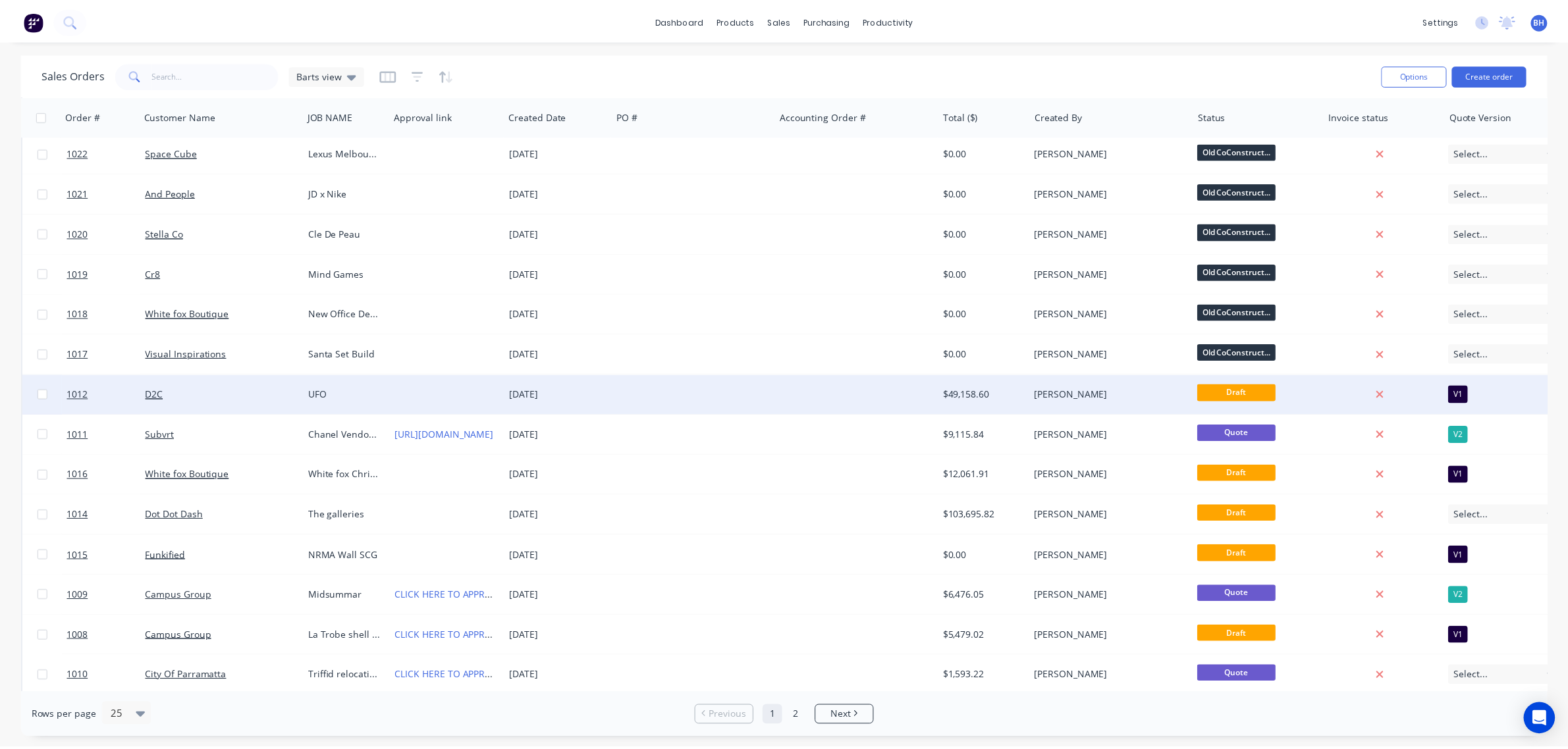
scroll to position [327, 0]
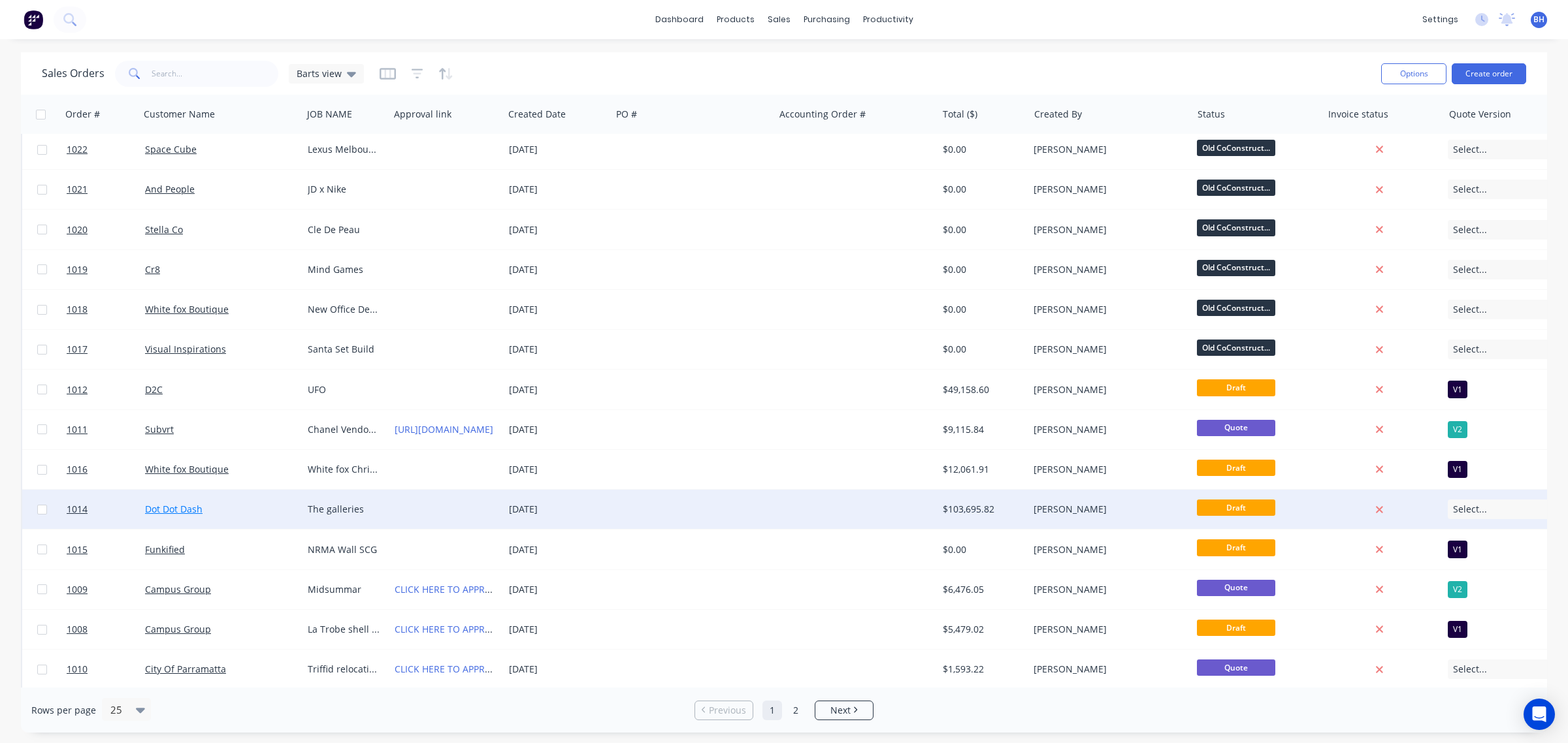
click at [196, 510] on link "Dot Dot Dash" at bounding box center [174, 508] width 58 height 12
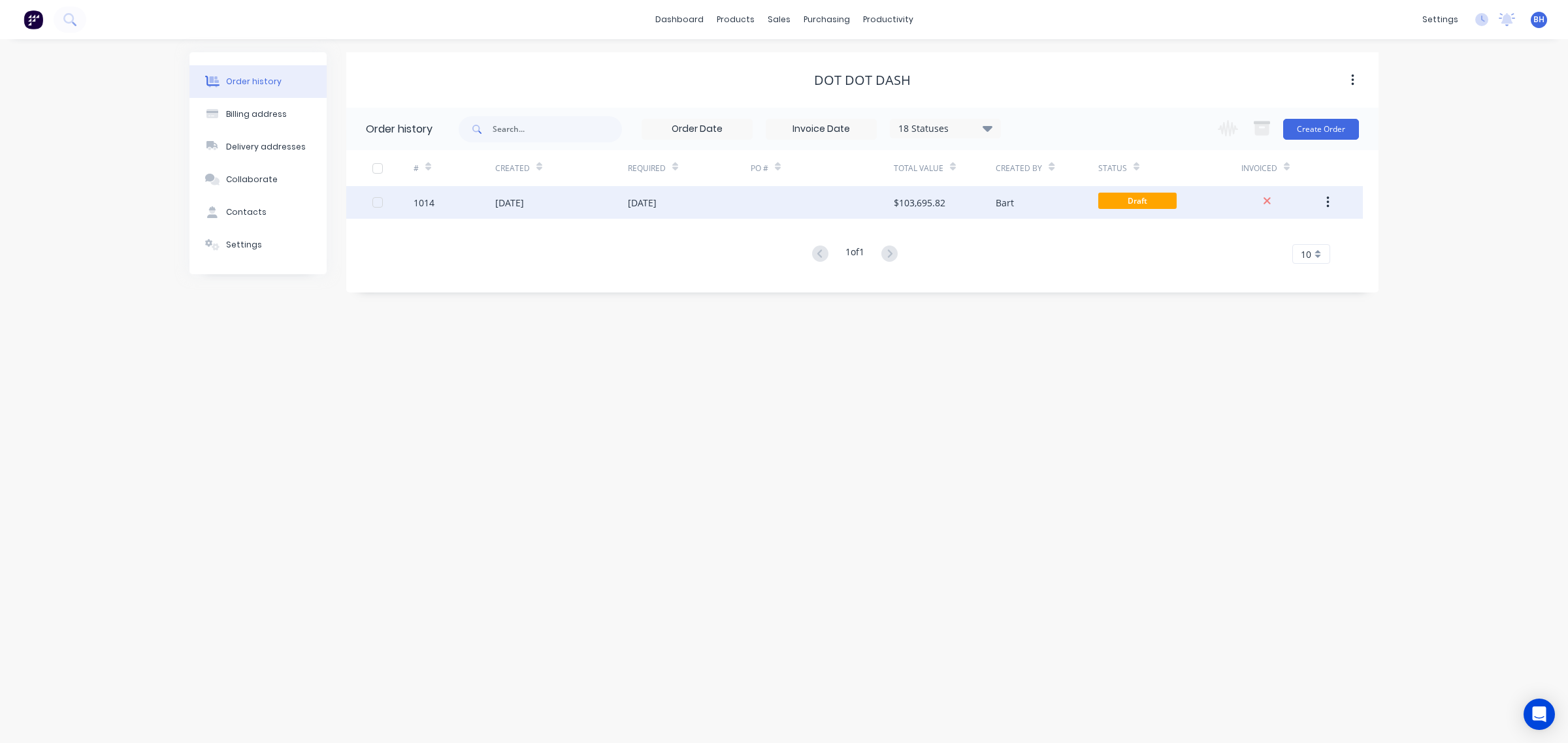
click at [743, 205] on div "02 Oct 2025" at bounding box center [689, 202] width 123 height 32
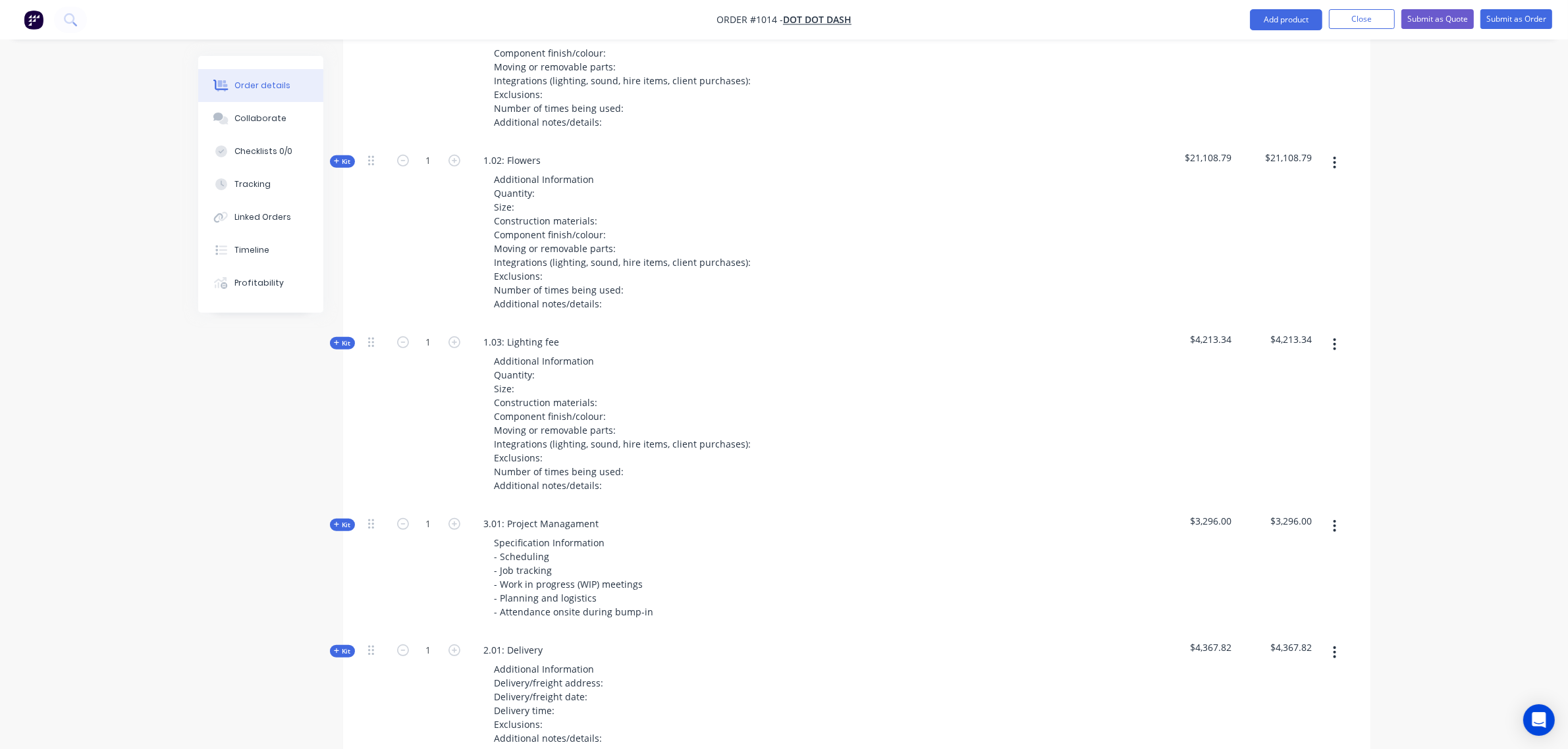
scroll to position [657, 0]
click at [432, 332] on input "1" at bounding box center [429, 341] width 34 height 20
drag, startPoint x: 382, startPoint y: 254, endPoint x: 375, endPoint y: 284, distance: 30.8
click at [375, 284] on div at bounding box center [376, 233] width 26 height 182
click at [443, 261] on div "1" at bounding box center [428, 233] width 79 height 182
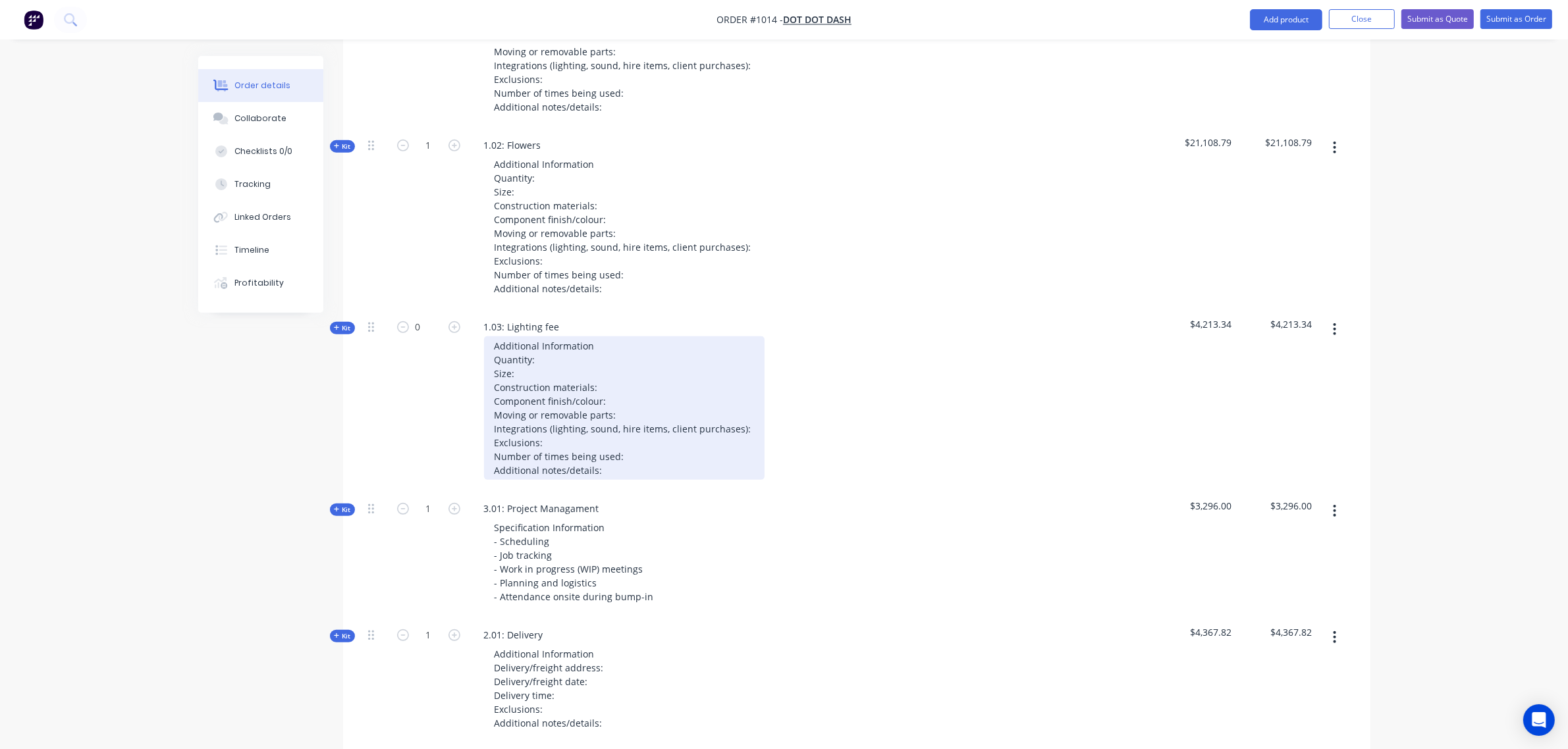
scroll to position [670, 0]
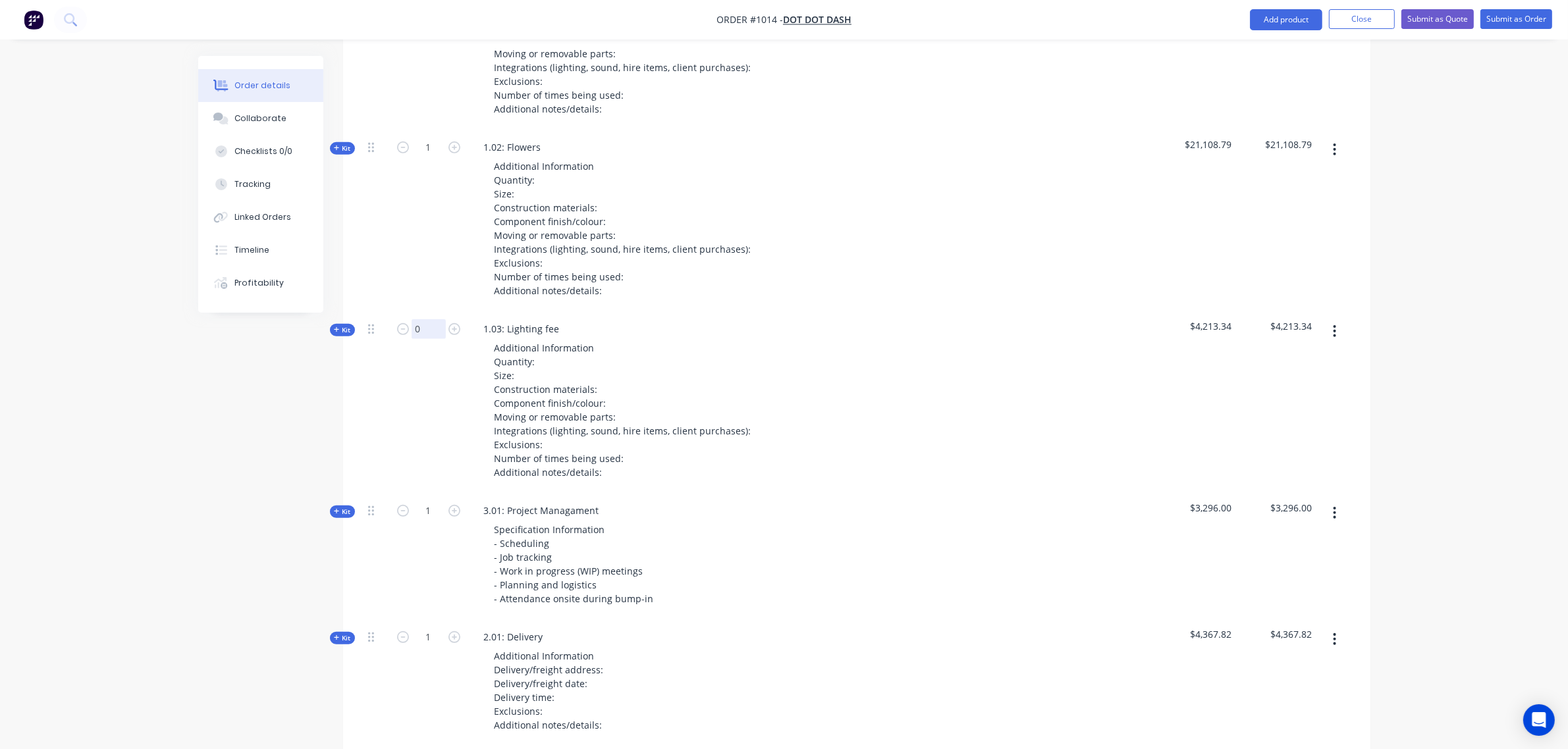
click at [420, 319] on input "0" at bounding box center [429, 329] width 34 height 20
type input "1"
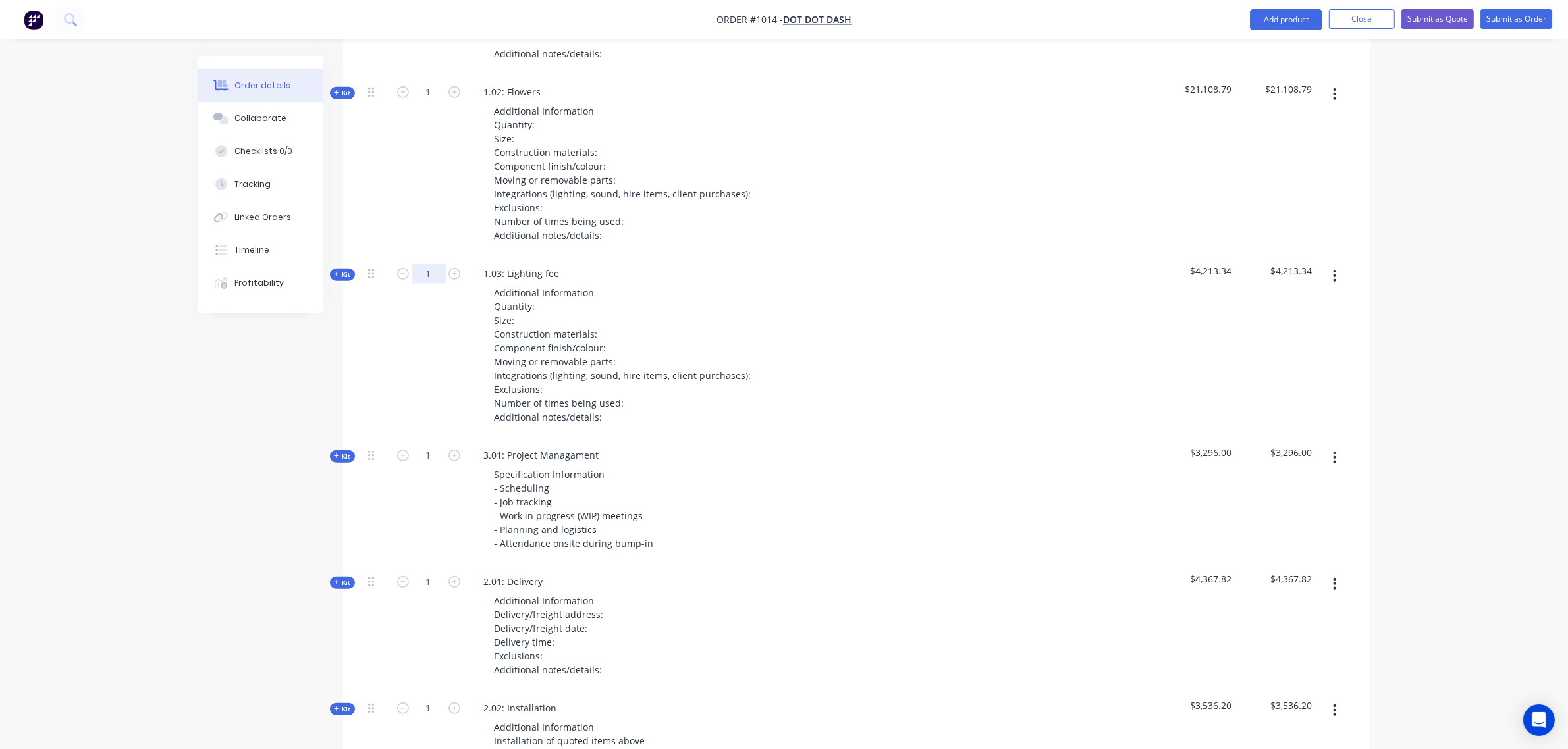
scroll to position [724, 0]
click at [347, 270] on span "Kit" at bounding box center [342, 275] width 17 height 10
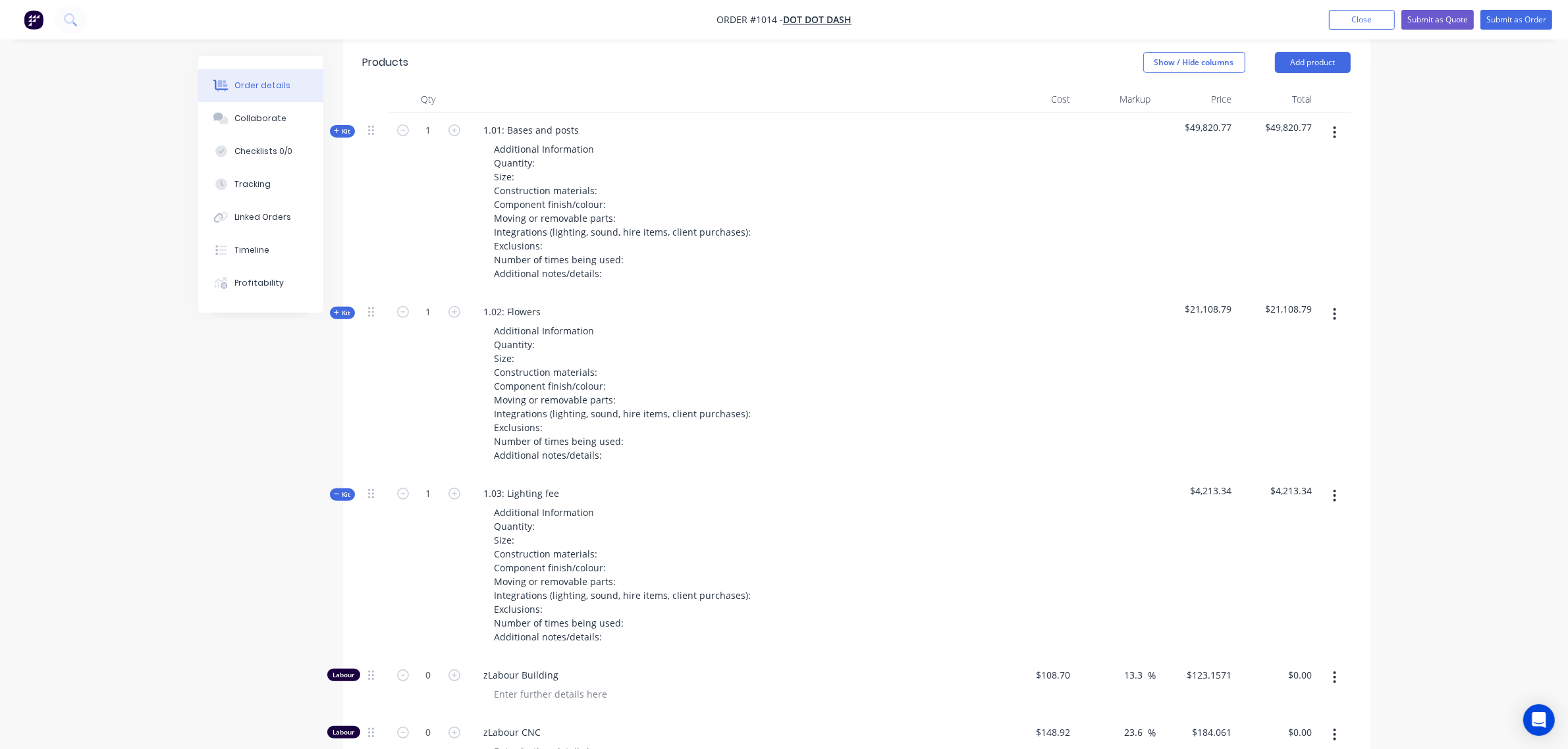
scroll to position [504, 0]
click at [350, 490] on span "Kit" at bounding box center [342, 495] width 17 height 10
click at [1337, 485] on button "button" at bounding box center [1335, 496] width 31 height 24
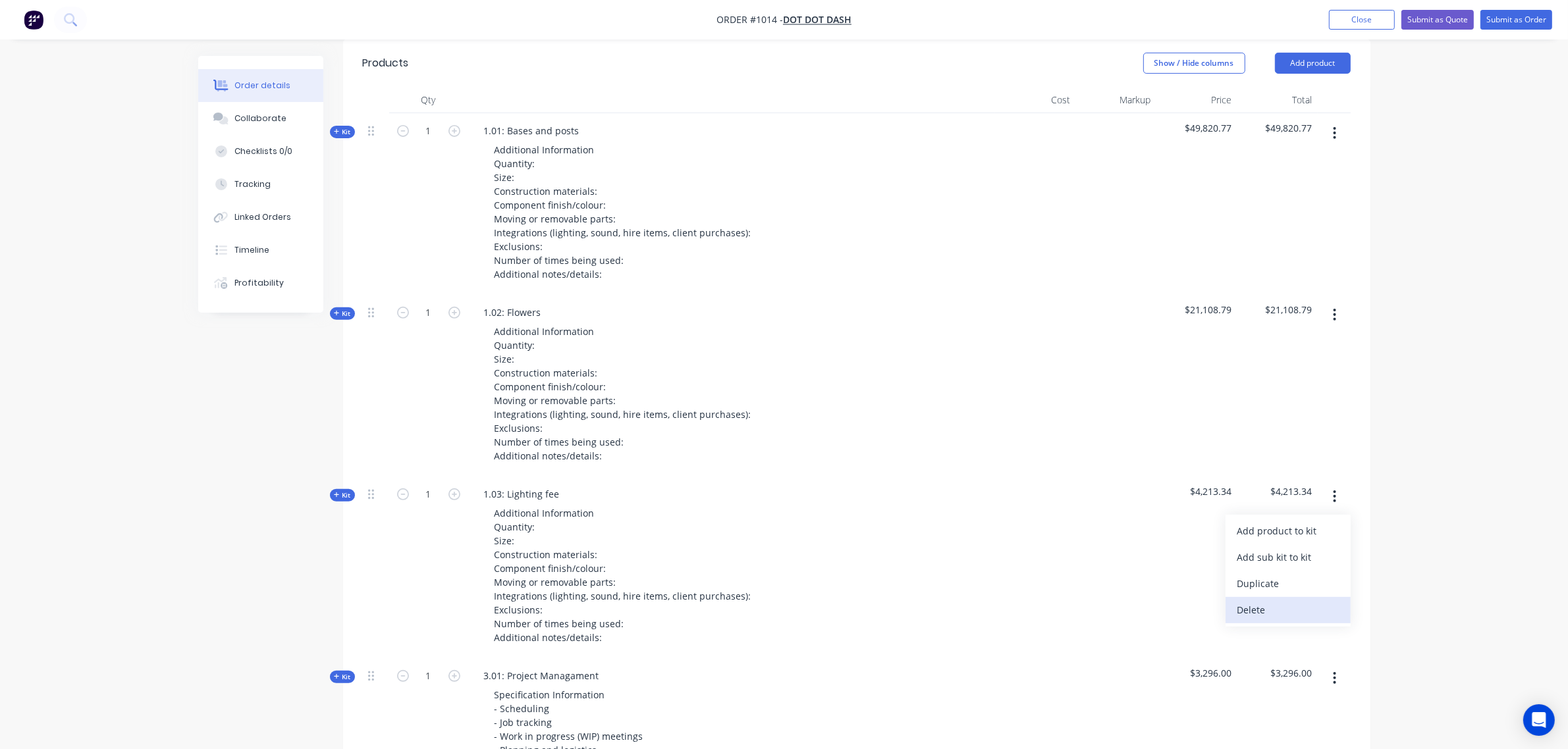
click at [1275, 600] on div "Delete" at bounding box center [1288, 609] width 102 height 19
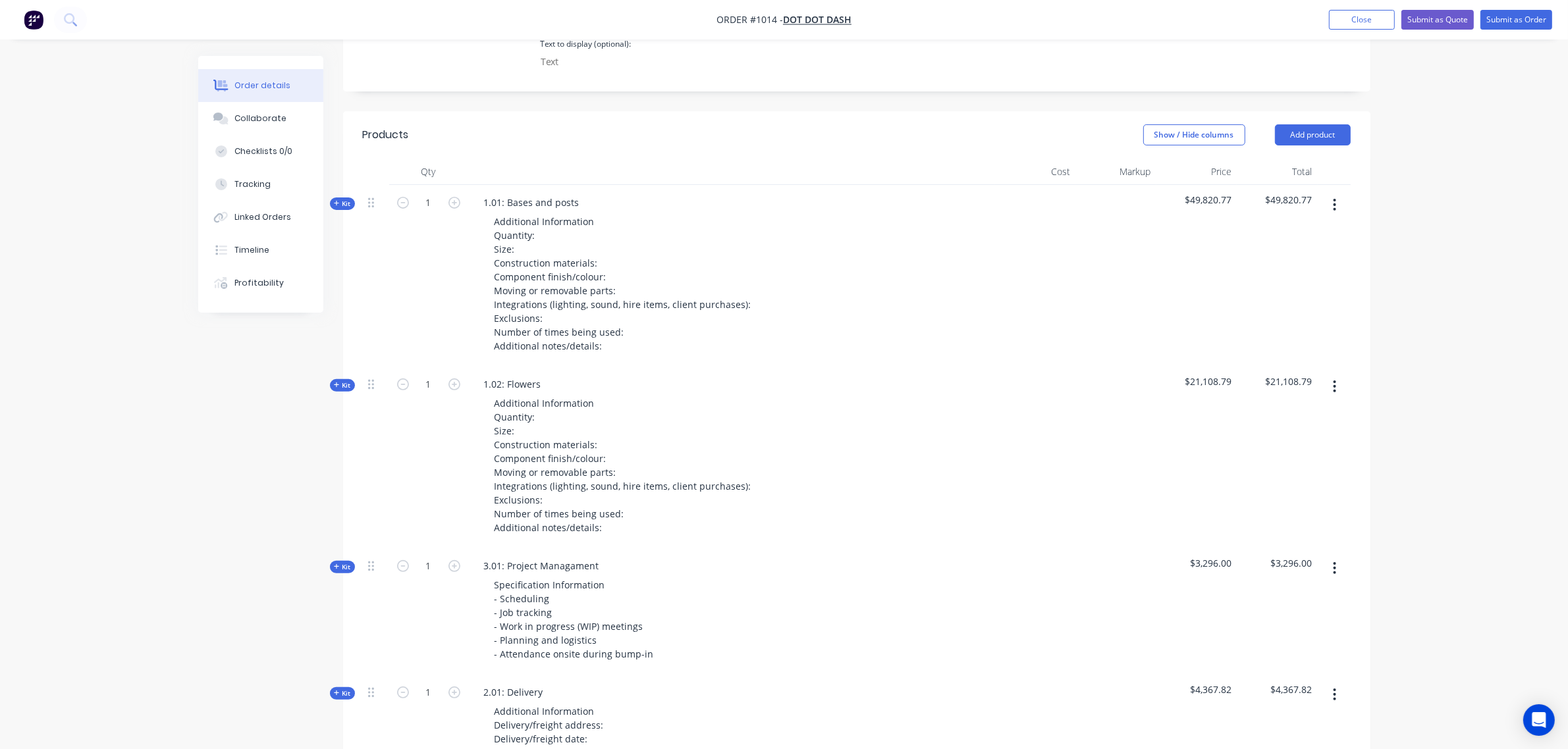
scroll to position [432, 0]
click at [341, 200] on span "Kit" at bounding box center [342, 205] width 17 height 10
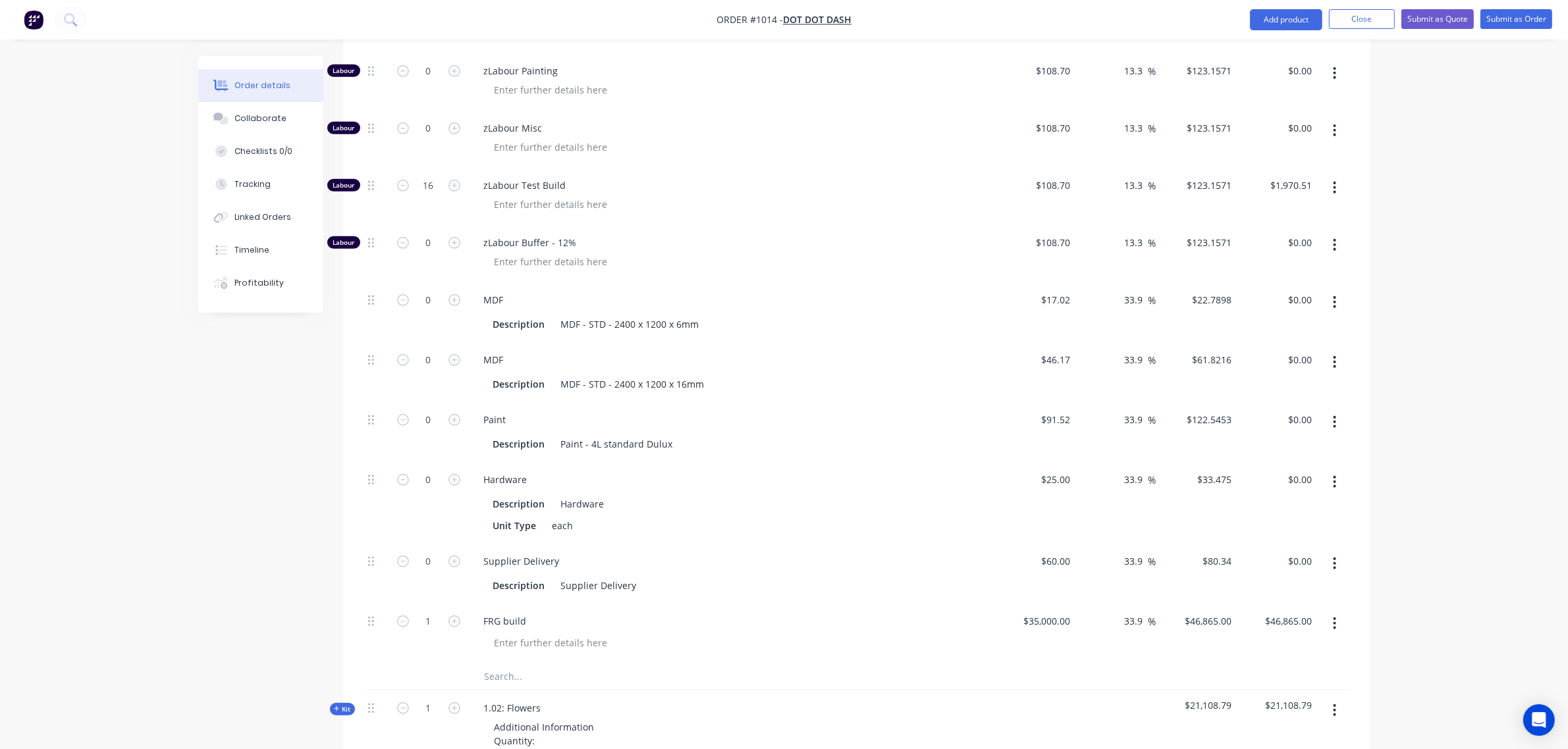
scroll to position [1090, 0]
click at [1052, 611] on input "35000" at bounding box center [1048, 620] width 53 height 19
type input "$45,000.00"
type input "$60,255.00"
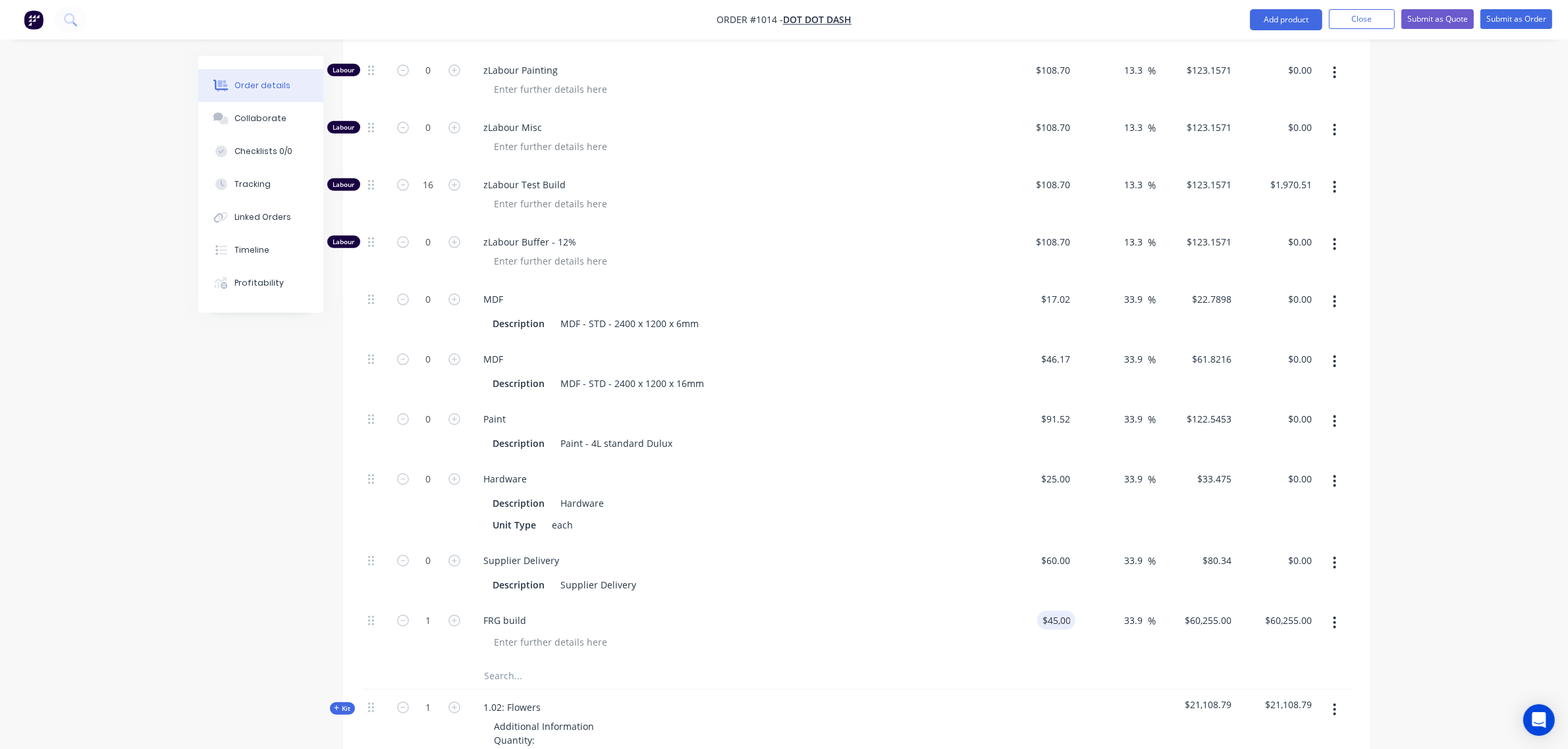
click at [1054, 580] on div "$60.00 $60.00" at bounding box center [1035, 572] width 81 height 60
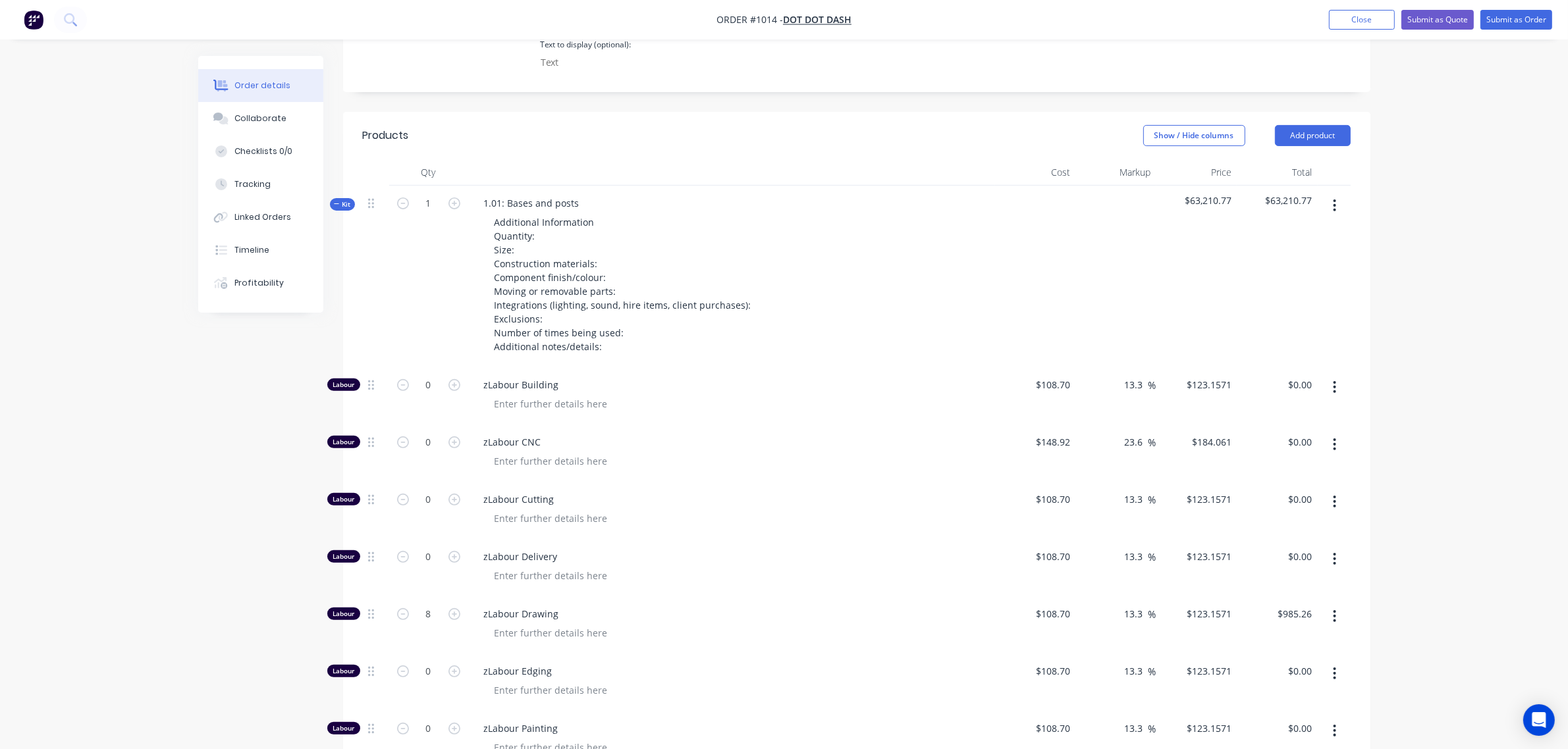
click at [346, 200] on span "Kit" at bounding box center [342, 205] width 17 height 10
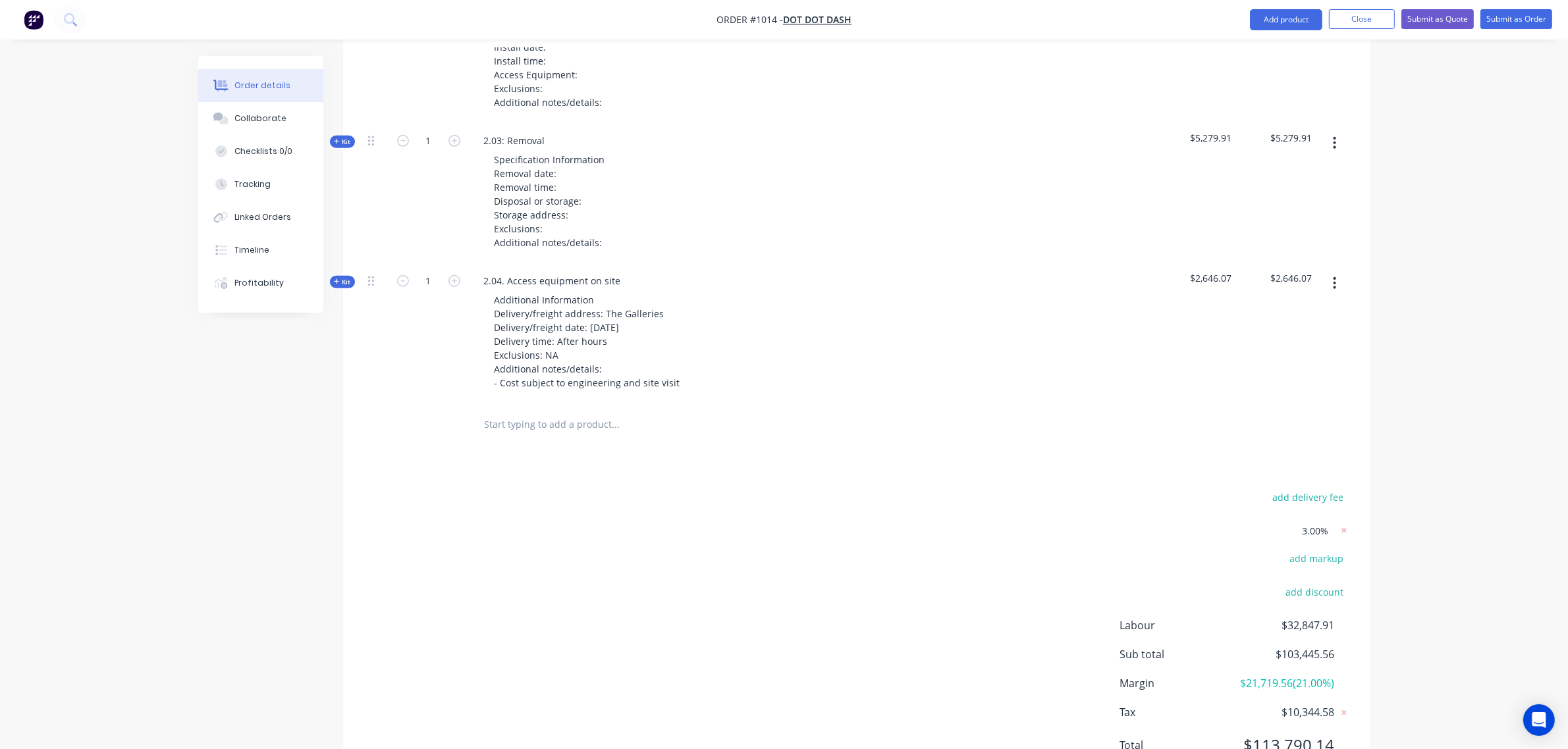
scroll to position [1309, 0]
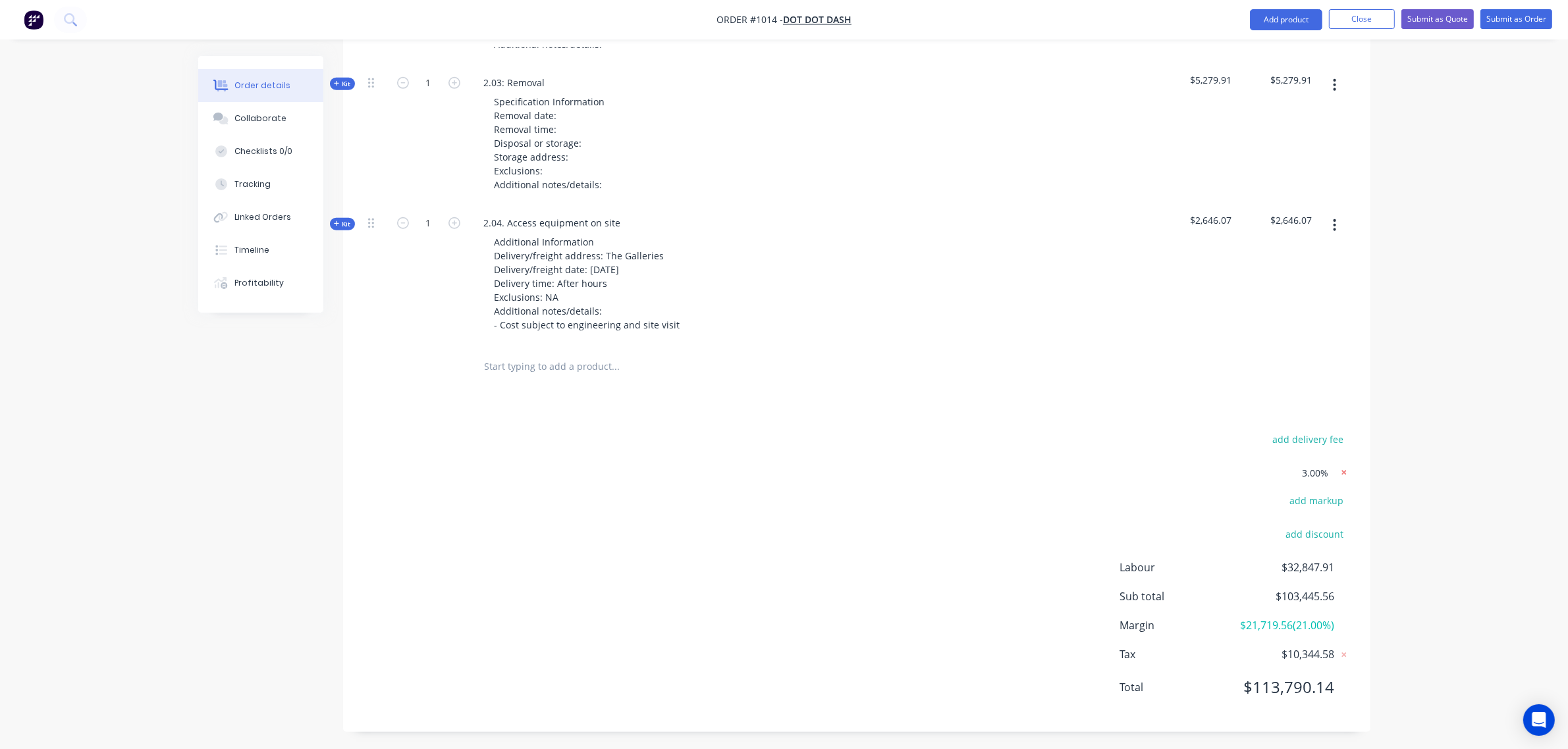
click at [1341, 466] on icon at bounding box center [1344, 472] width 13 height 13
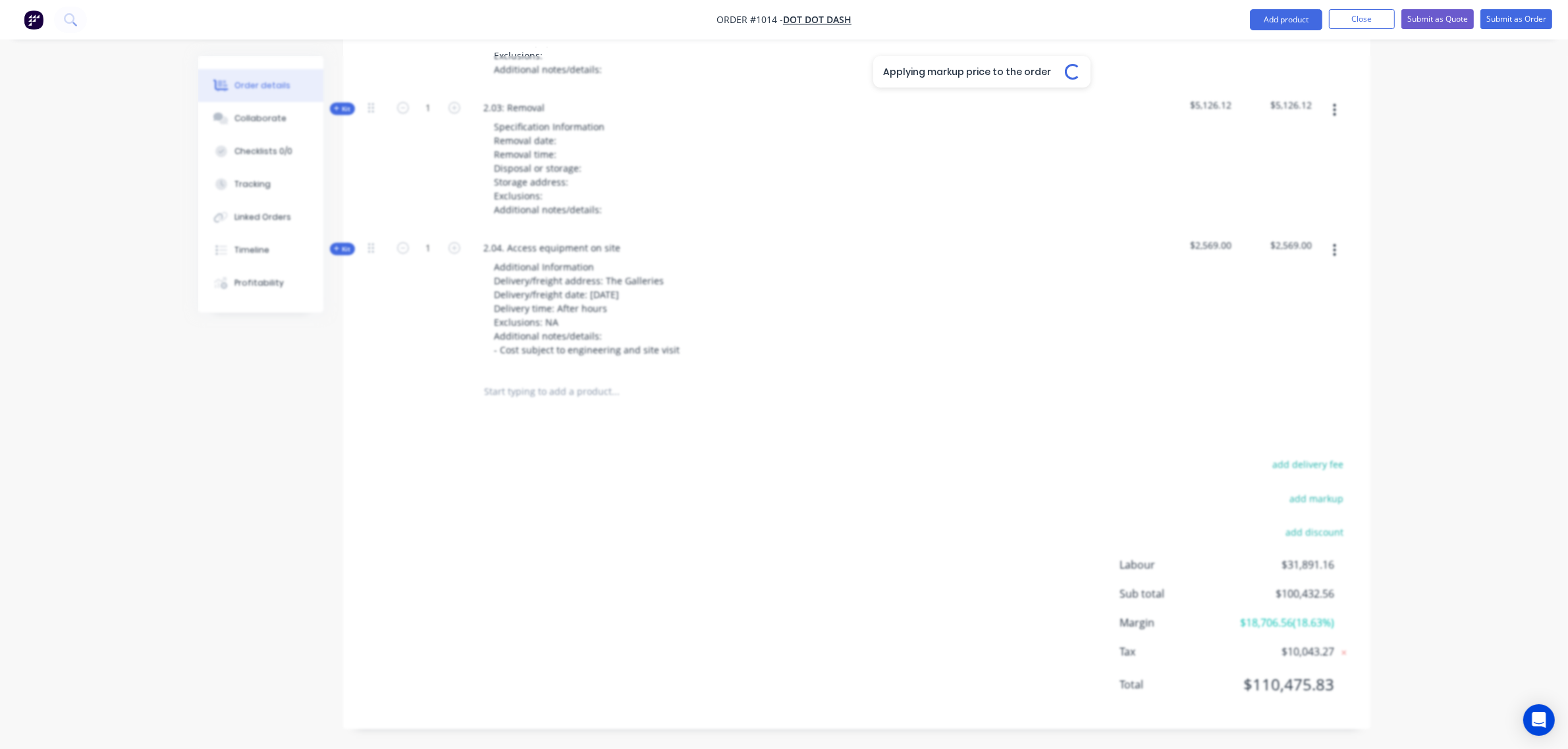
scroll to position [1281, 0]
click at [1326, 492] on button "add markup" at bounding box center [1316, 501] width 68 height 18
click at [1307, 495] on input at bounding box center [1299, 505] width 59 height 20
type input "2"
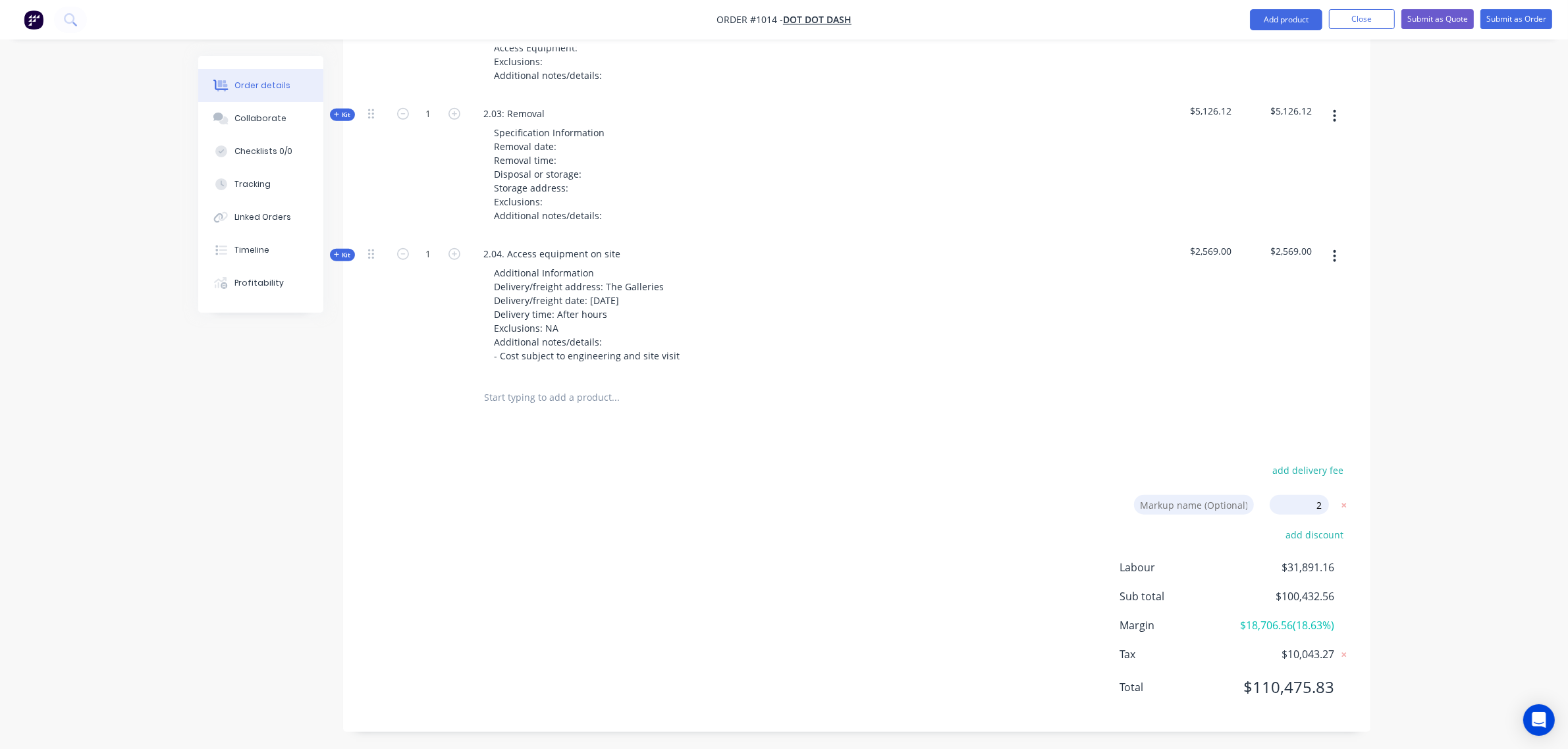
click input "submit" at bounding box center [0, 0] width 0 height 0
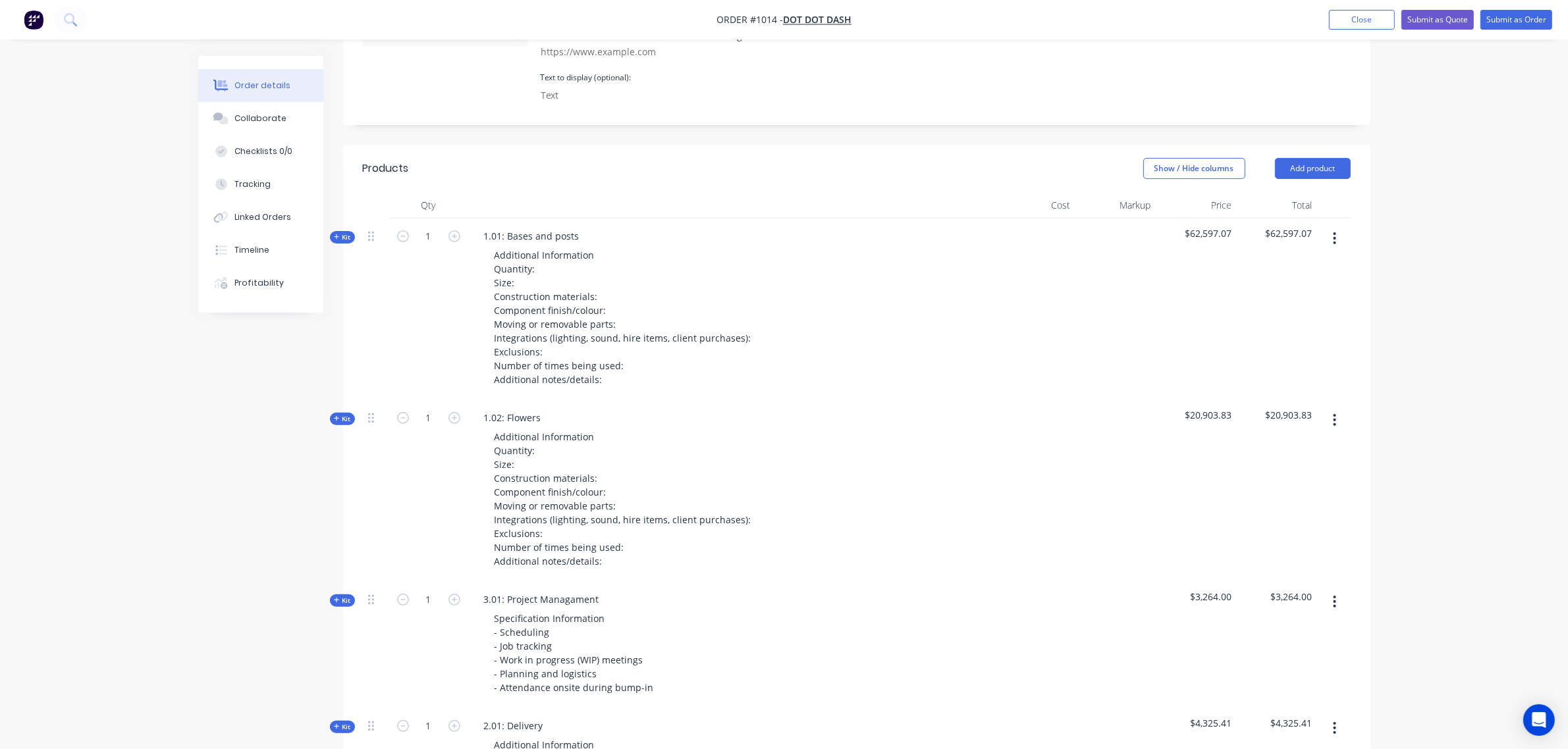
scroll to position [399, 0]
click at [348, 232] on span "Kit" at bounding box center [342, 237] width 17 height 10
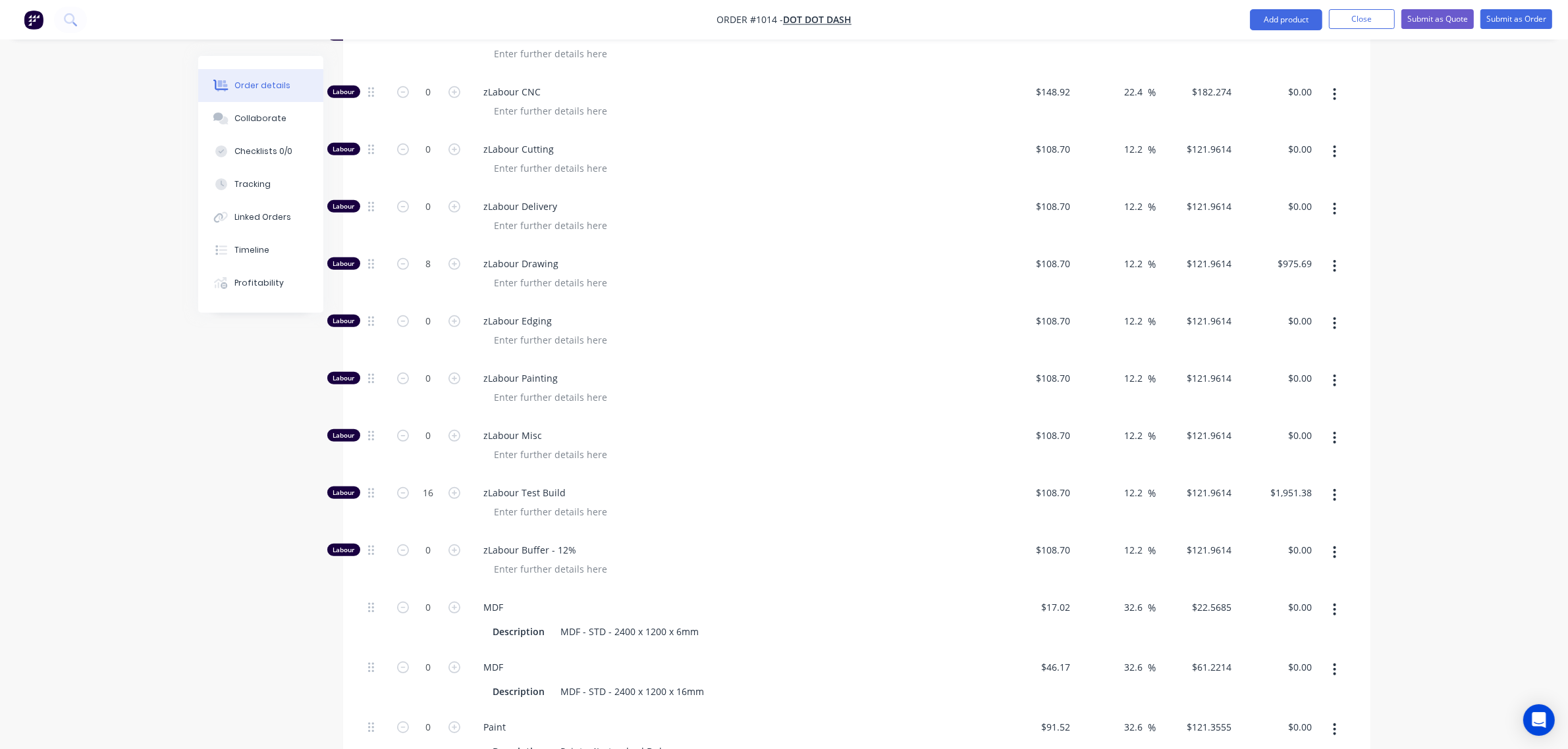
scroll to position [783, 0]
click at [422, 482] on input "16" at bounding box center [429, 492] width 34 height 20
type input "0"
type input "$0.00"
click at [422, 253] on input "8" at bounding box center [429, 263] width 34 height 20
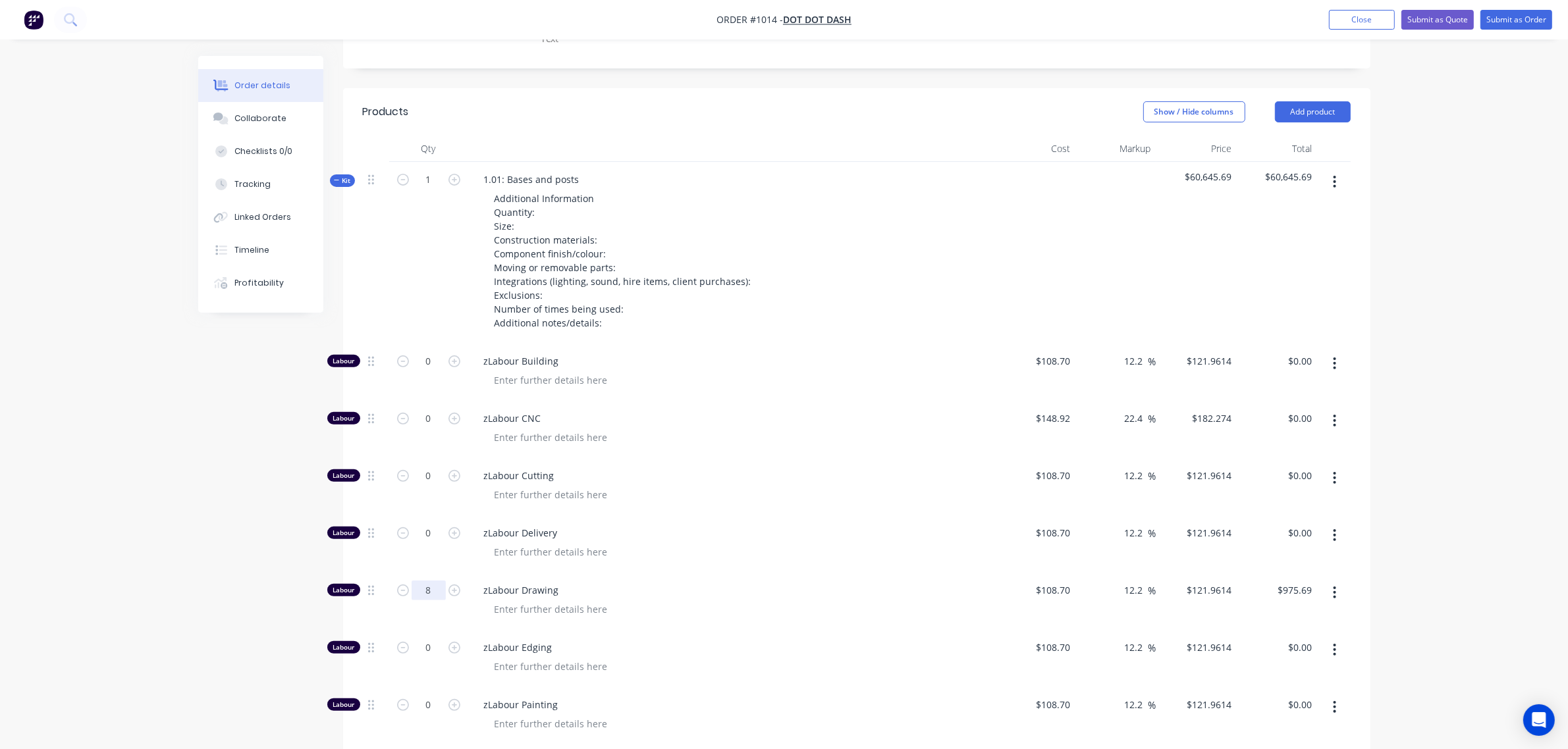
scroll to position [455, 0]
click at [425, 264] on div "1" at bounding box center [428, 254] width 79 height 182
click at [350, 175] on button "Kit" at bounding box center [342, 181] width 25 height 12
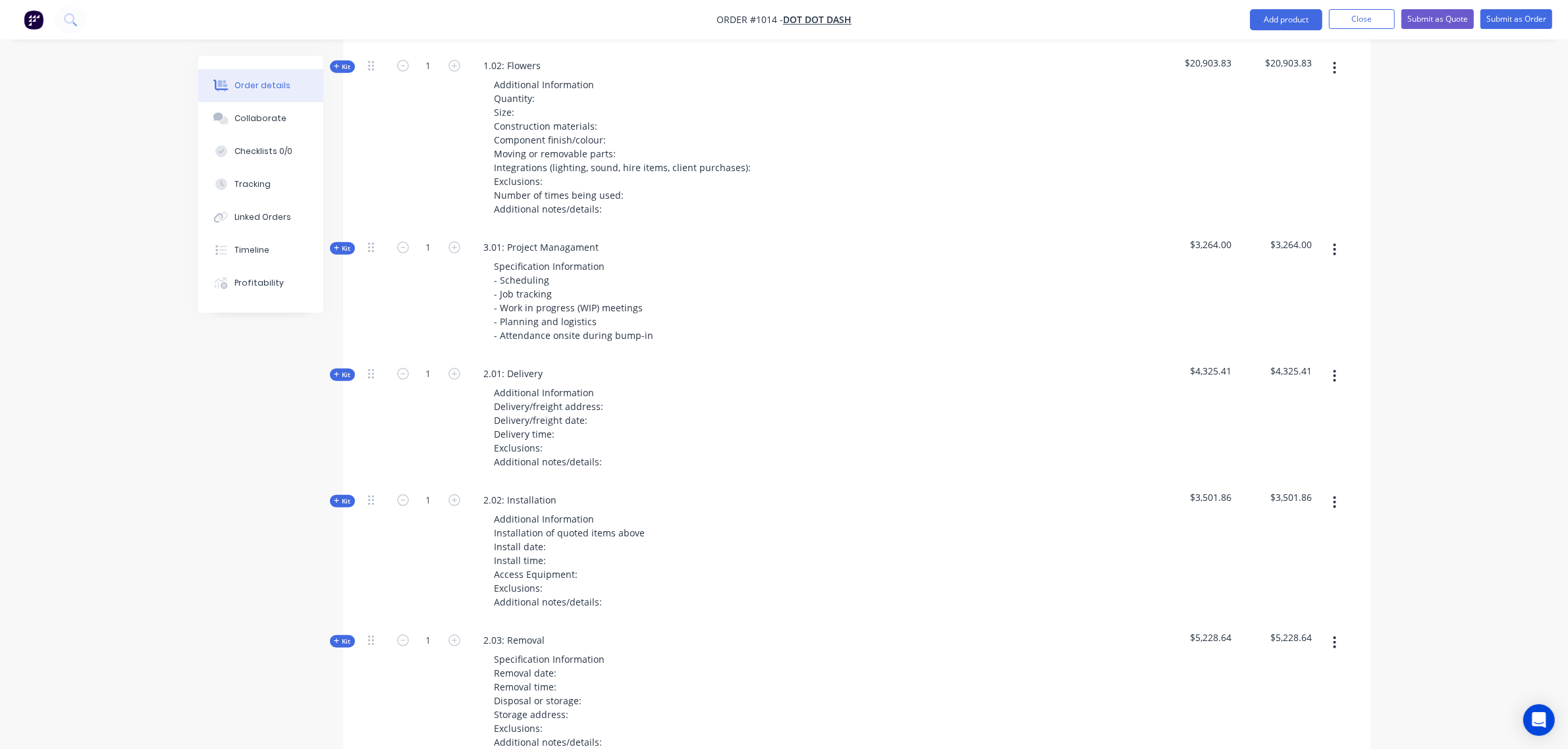
scroll to position [759, 0]
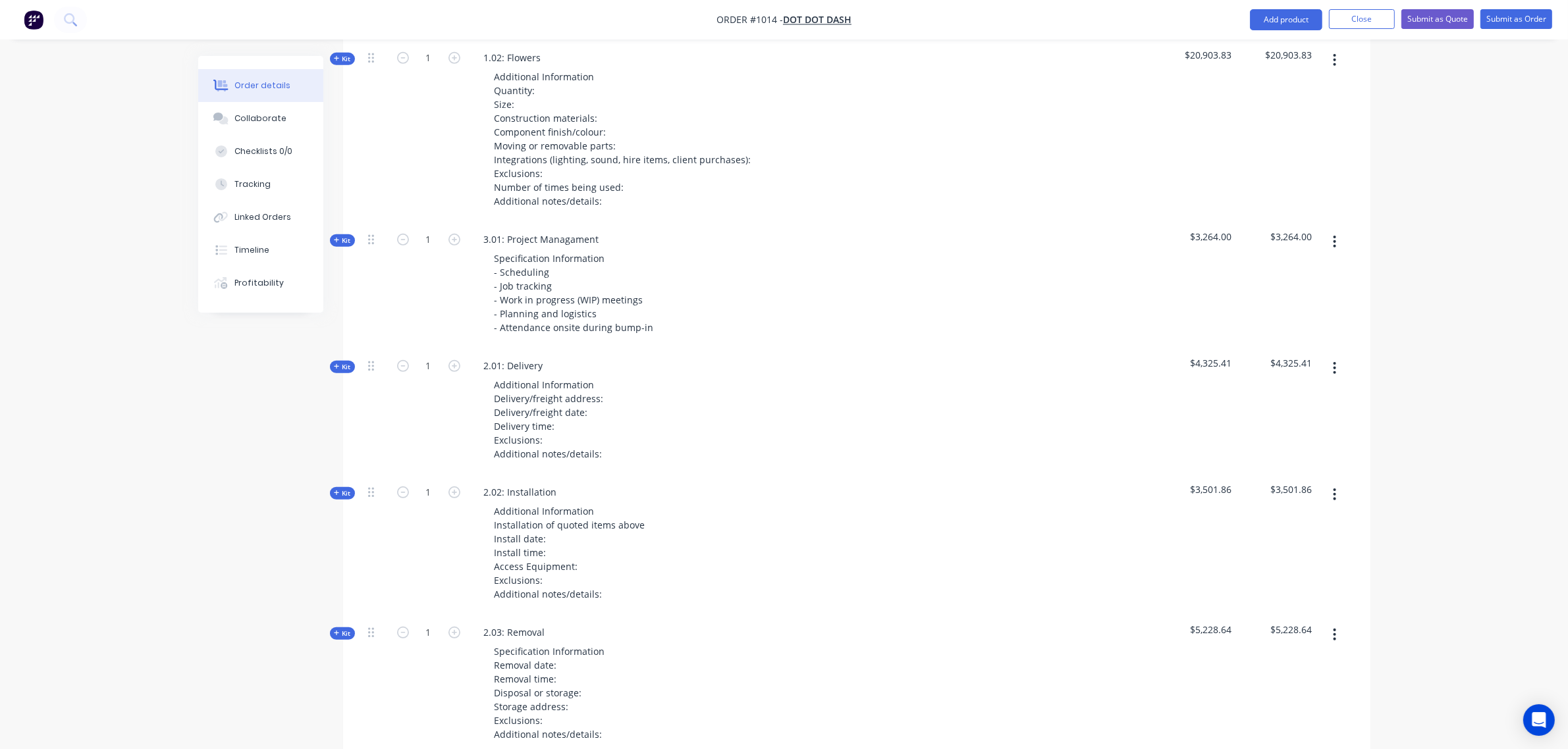
click at [341, 362] on span "Kit" at bounding box center [342, 367] width 17 height 10
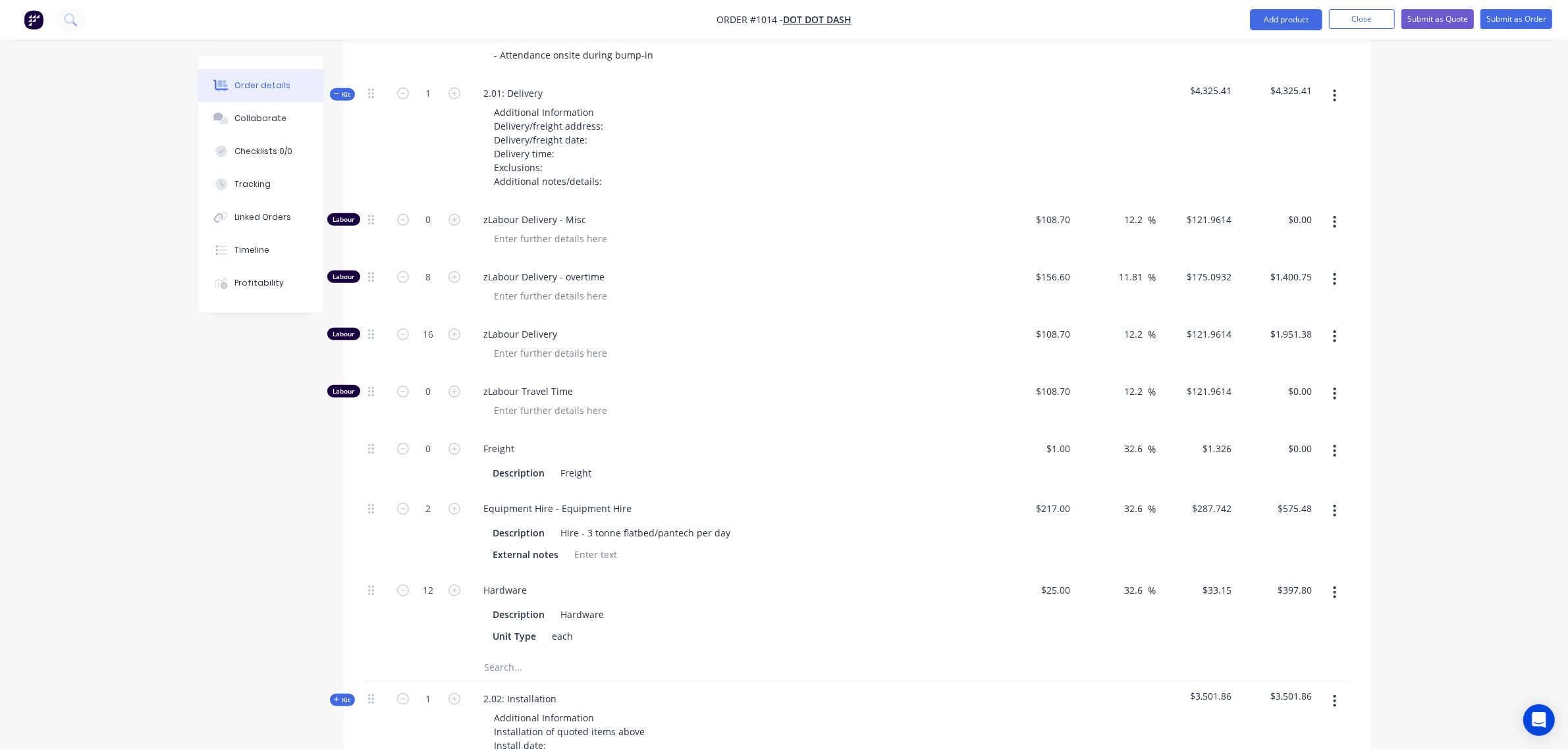
scroll to position [1033, 0]
click at [425, 497] on input "2" at bounding box center [429, 507] width 34 height 20
type input "1"
type input "$287.74"
click at [428, 579] on input "12" at bounding box center [429, 589] width 34 height 20
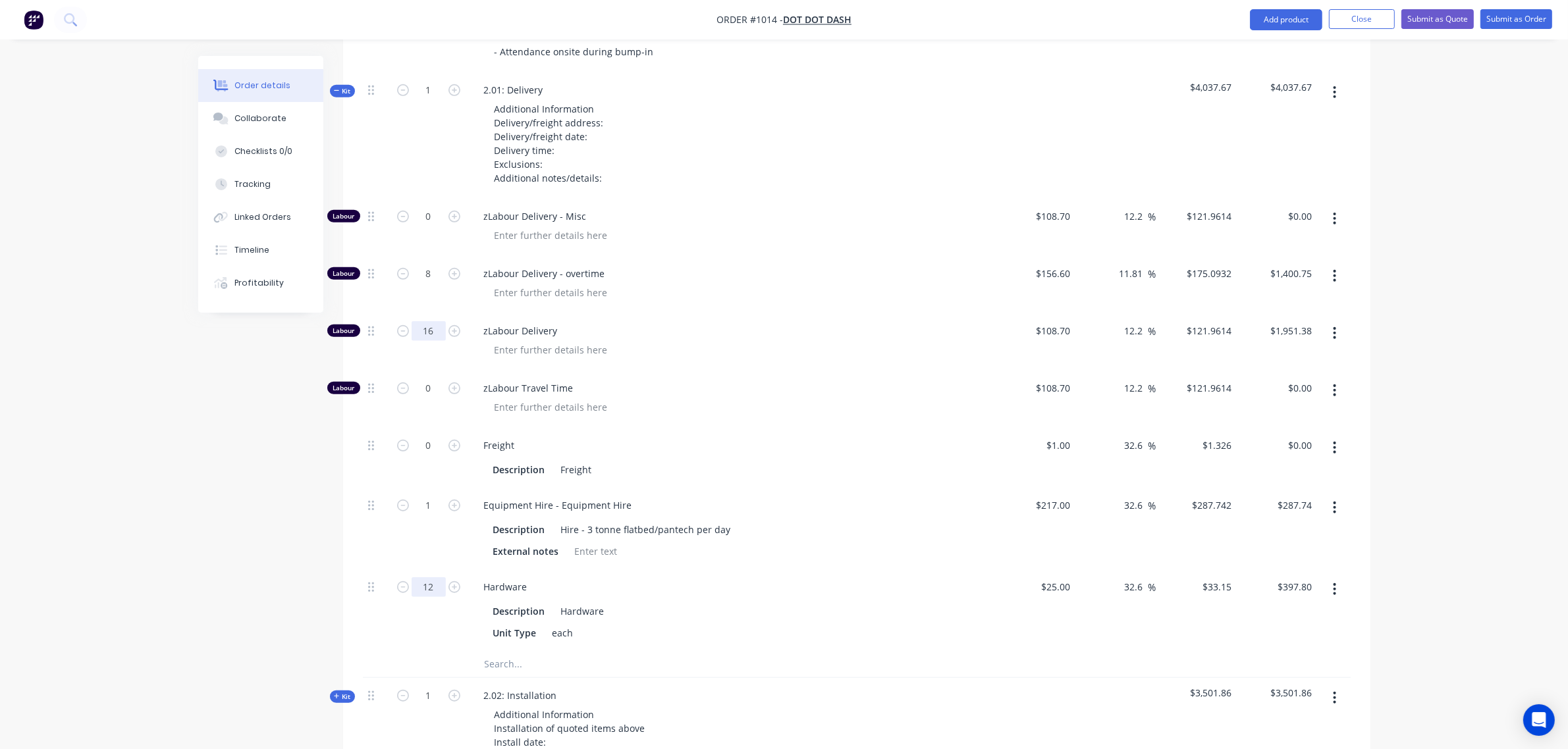
scroll to position [1034, 0]
click at [426, 322] on input "16" at bounding box center [429, 332] width 34 height 20
type input "8"
type input "$975.69"
click at [459, 287] on div "8" at bounding box center [428, 286] width 79 height 57
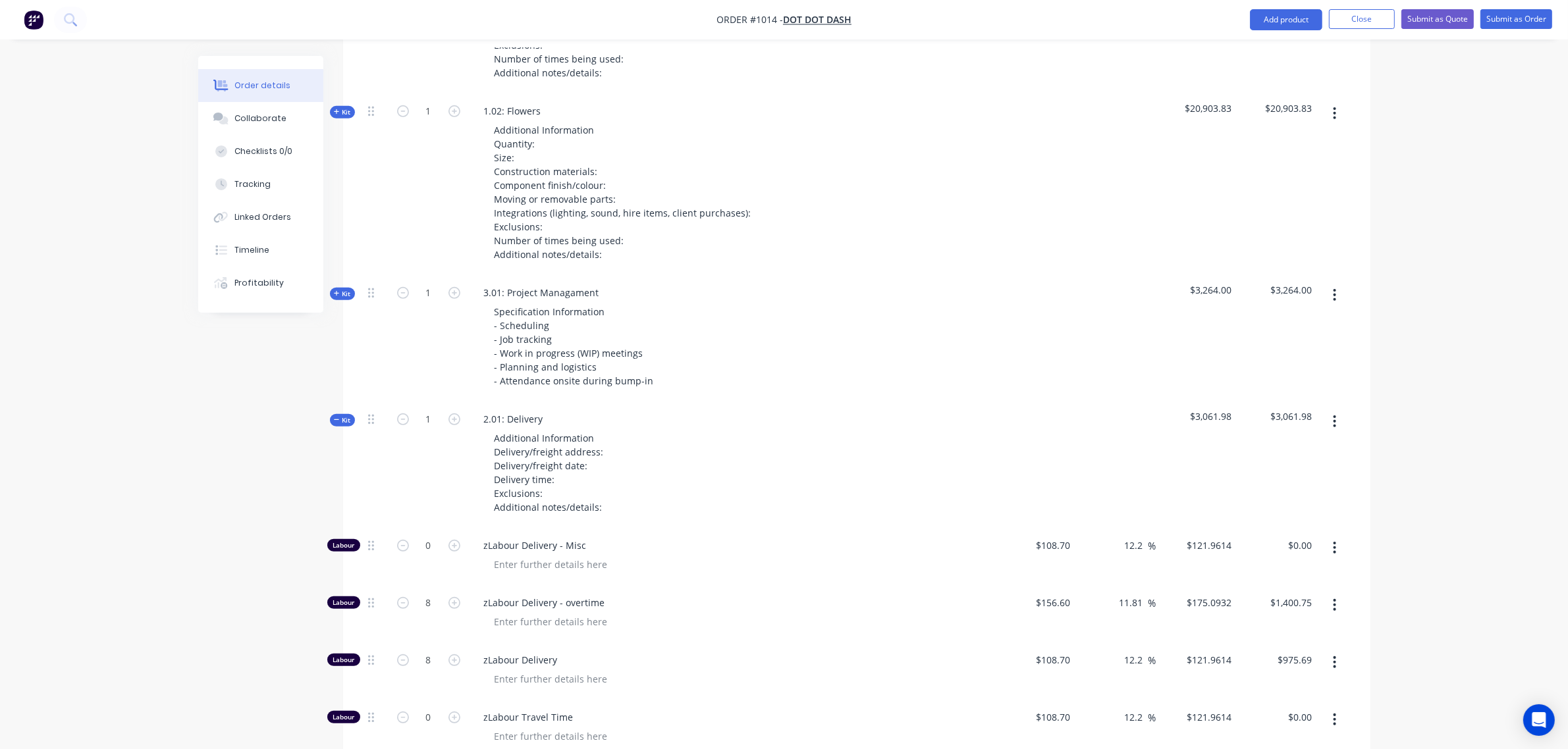
scroll to position [705, 0]
click at [346, 416] on span "Kit" at bounding box center [342, 421] width 17 height 10
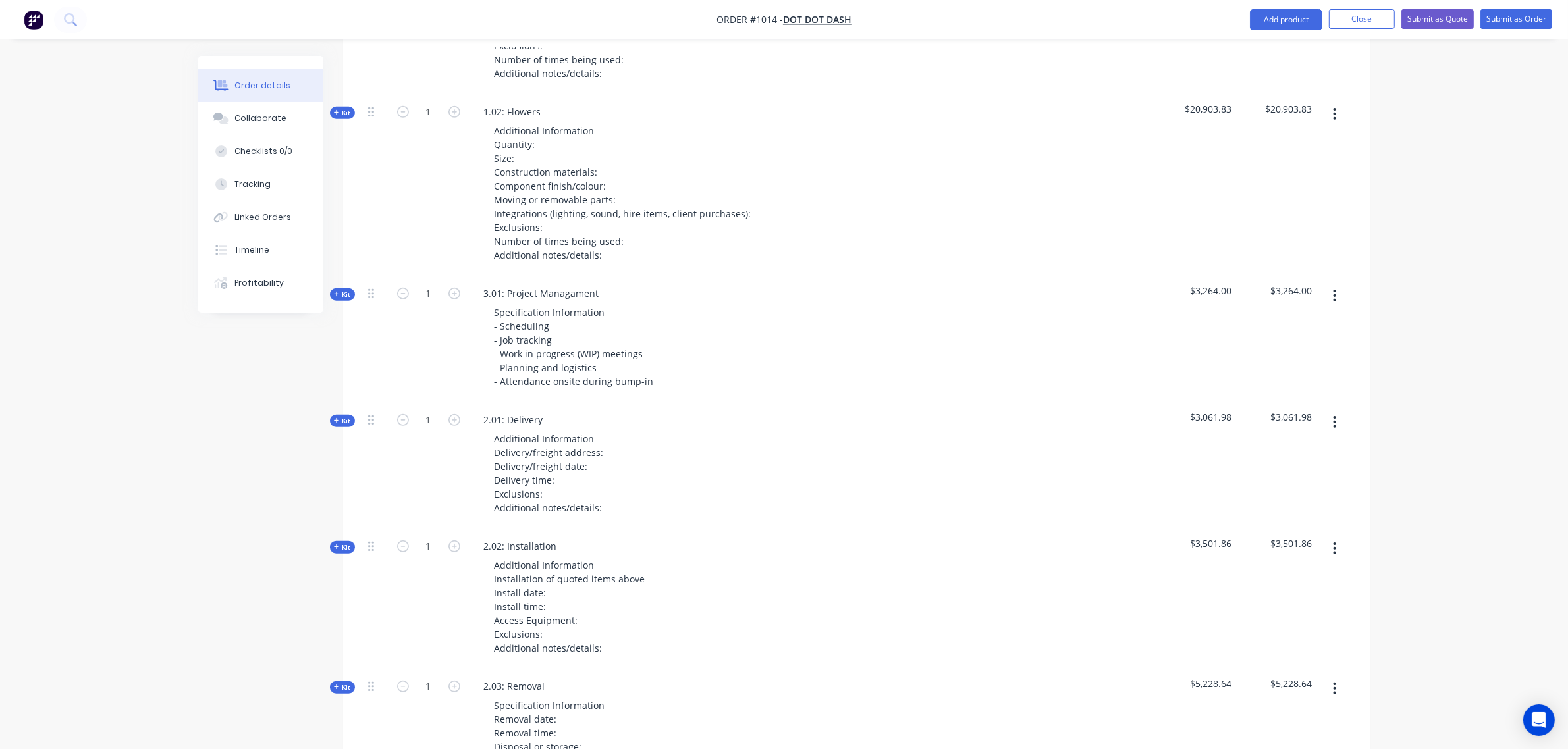
click at [337, 544] on icon "button" at bounding box center [337, 547] width 6 height 7
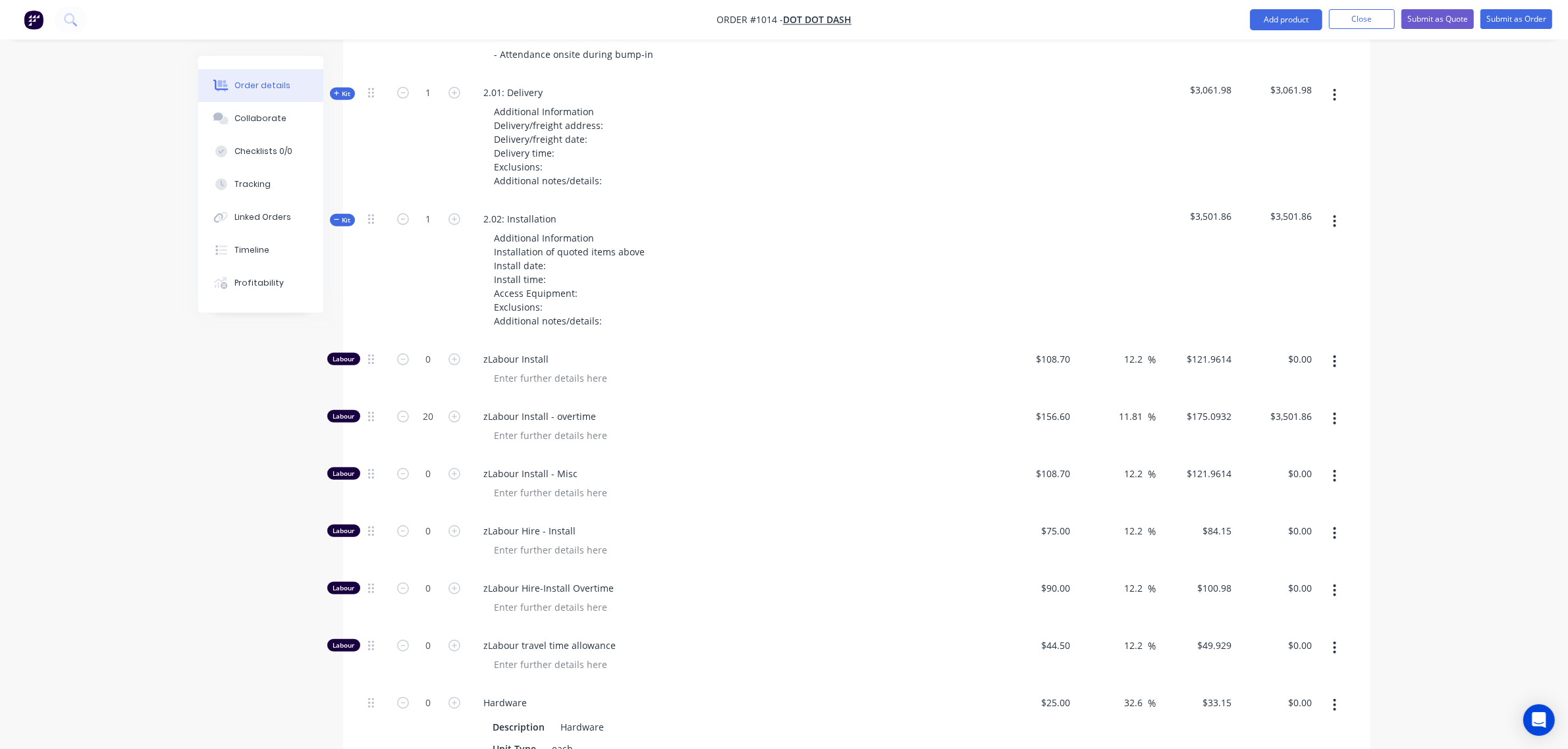
scroll to position [1033, 0]
click at [342, 214] on span "Kit" at bounding box center [342, 219] width 17 height 10
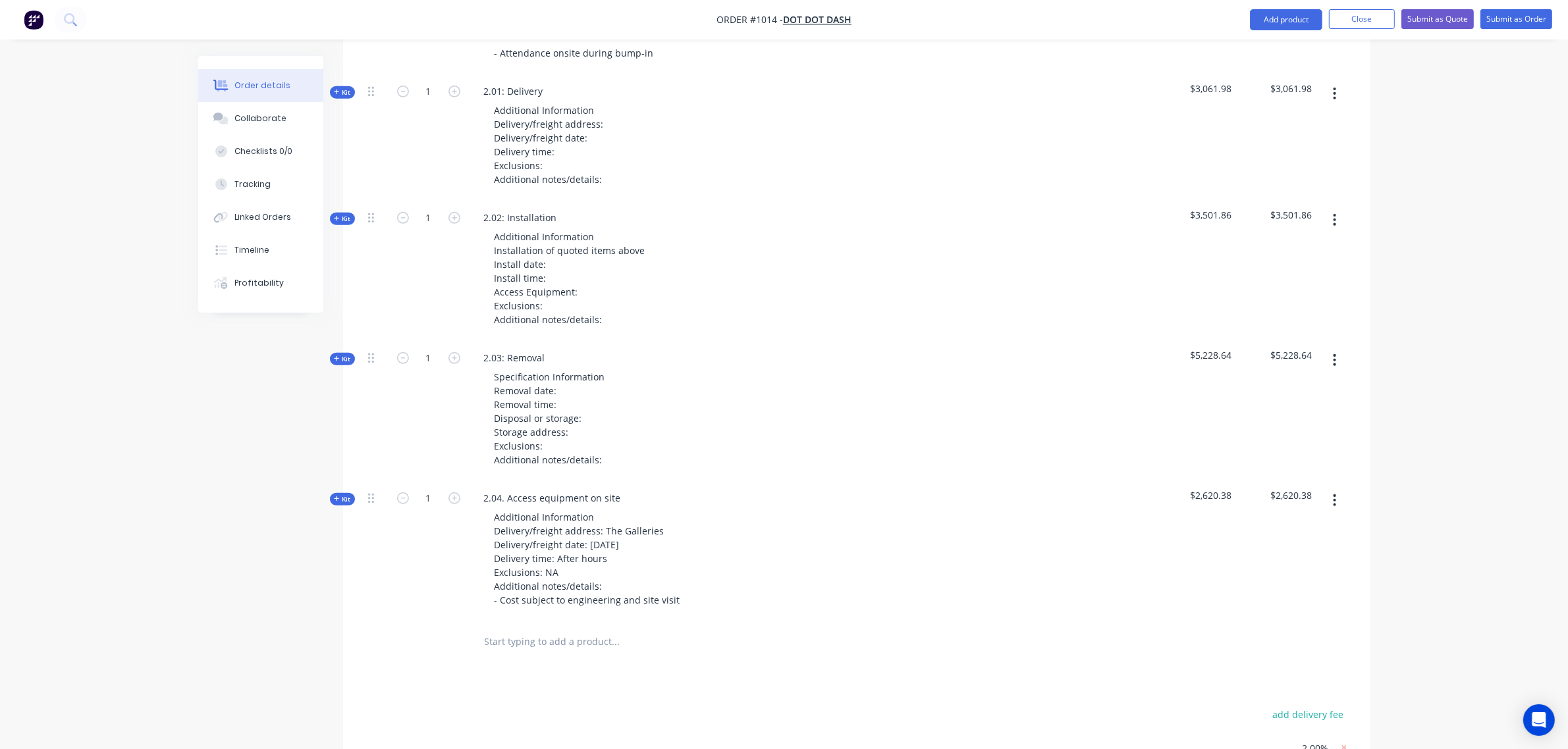
click at [341, 354] on span "Kit" at bounding box center [342, 359] width 17 height 10
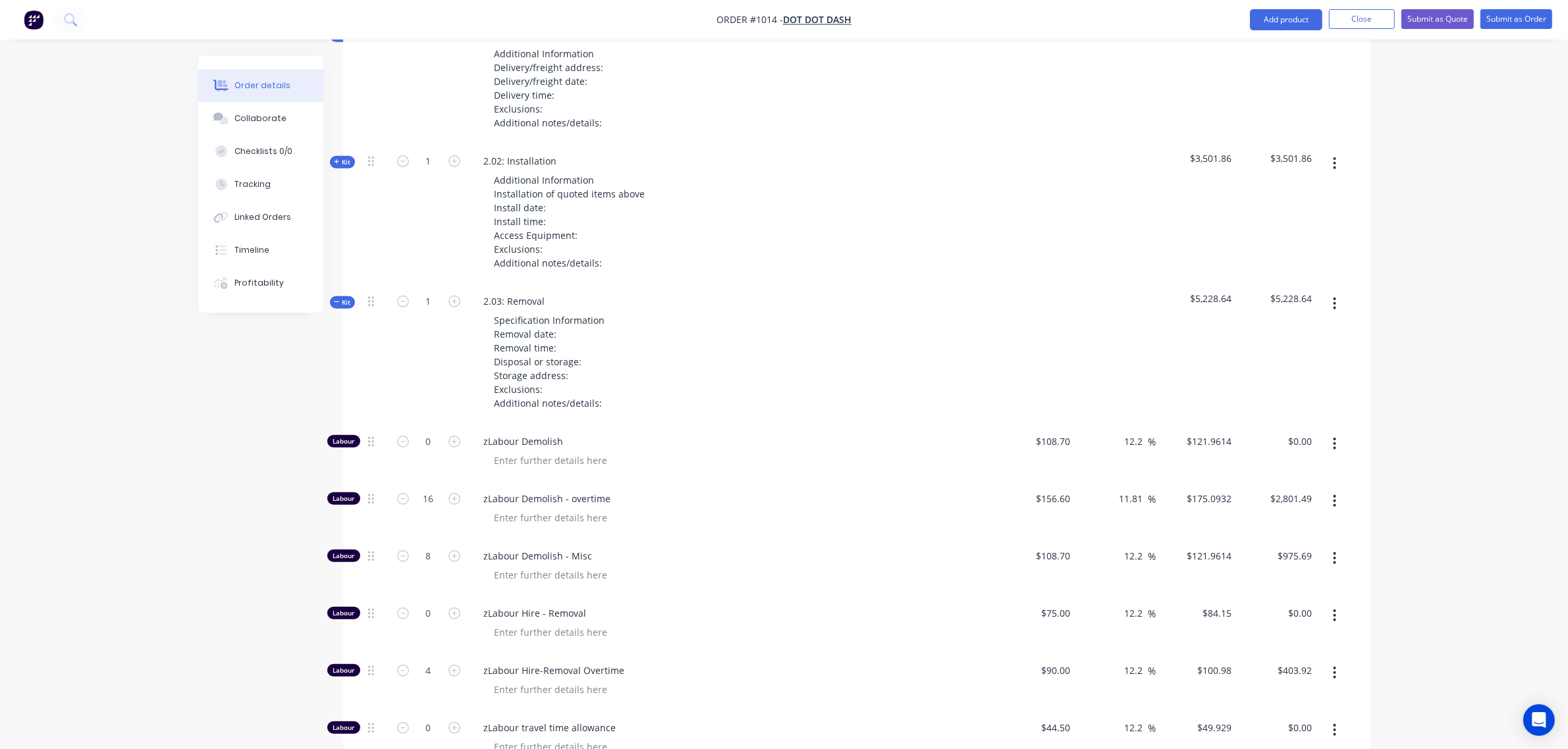
scroll to position [1090, 0]
click at [340, 298] on span "Kit" at bounding box center [342, 303] width 17 height 10
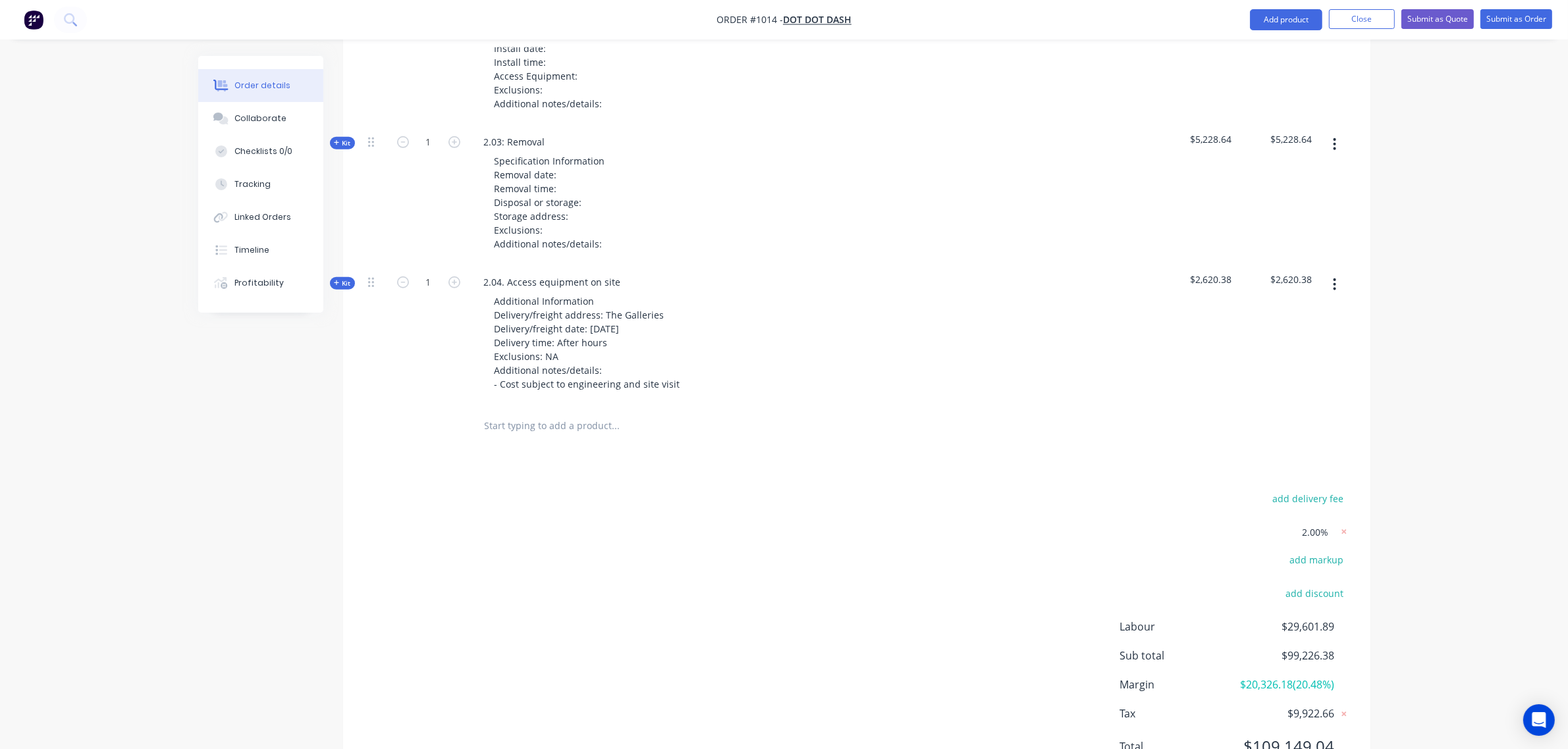
scroll to position [1244, 0]
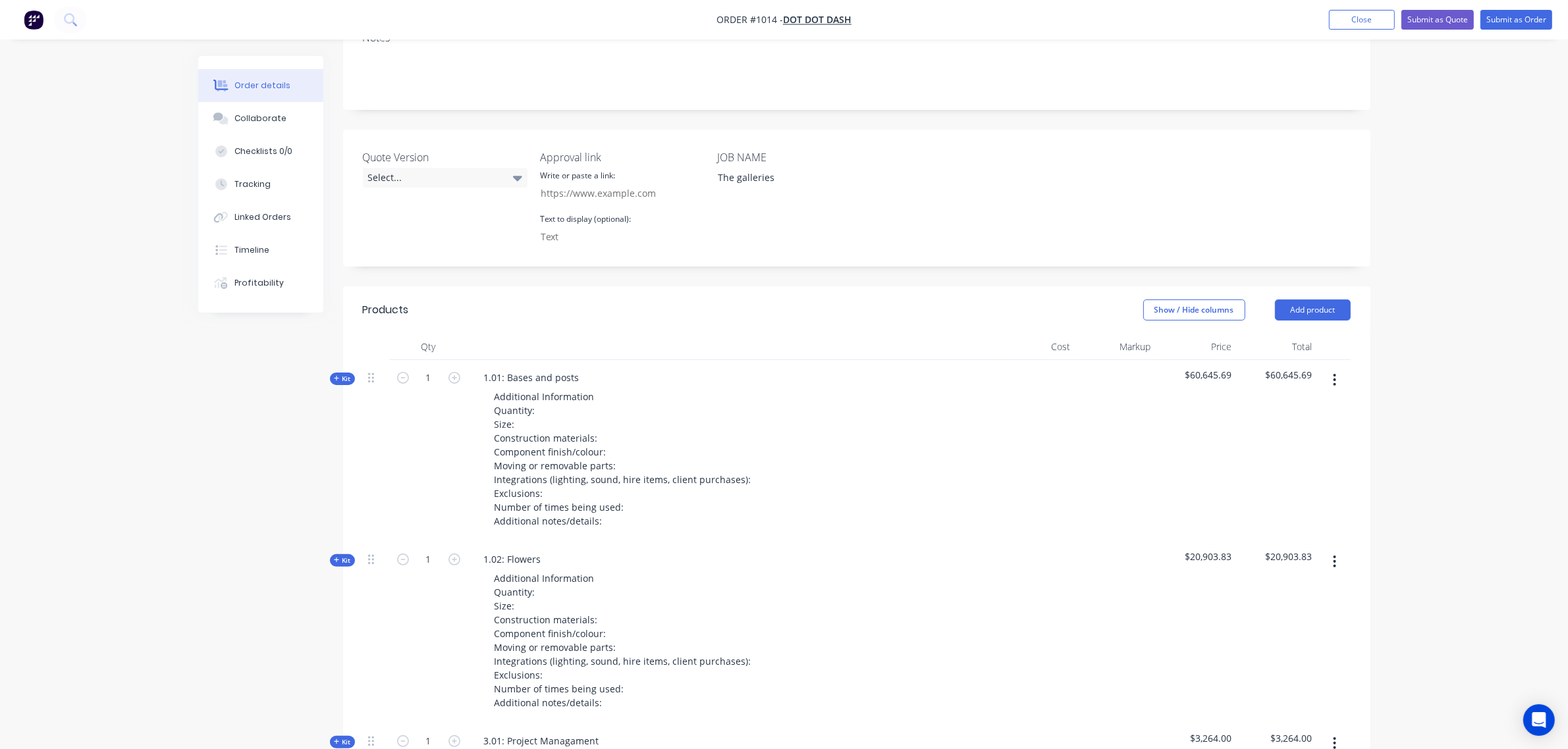
scroll to position [257, 0]
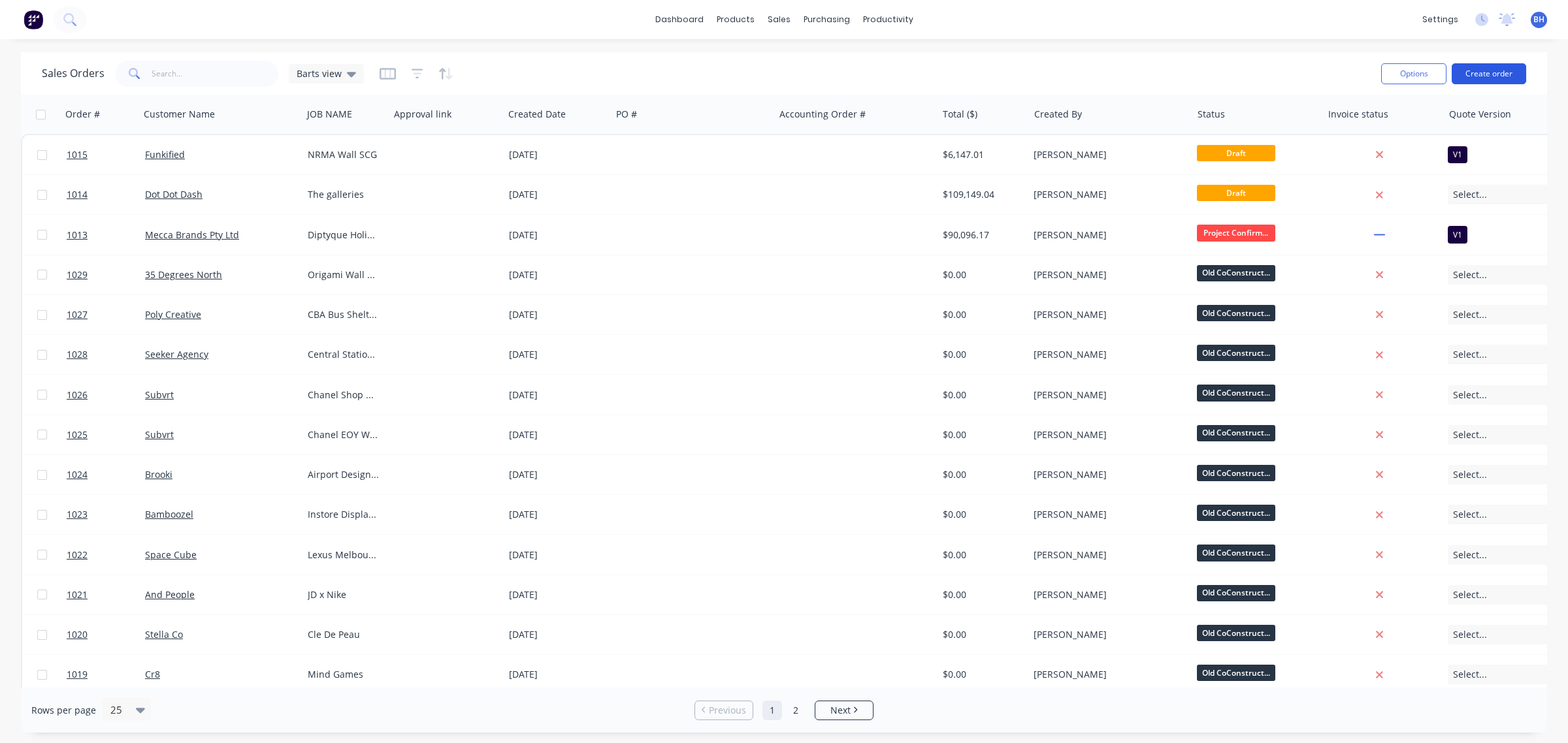
click at [1496, 68] on button "Create order" at bounding box center [1489, 74] width 75 height 21
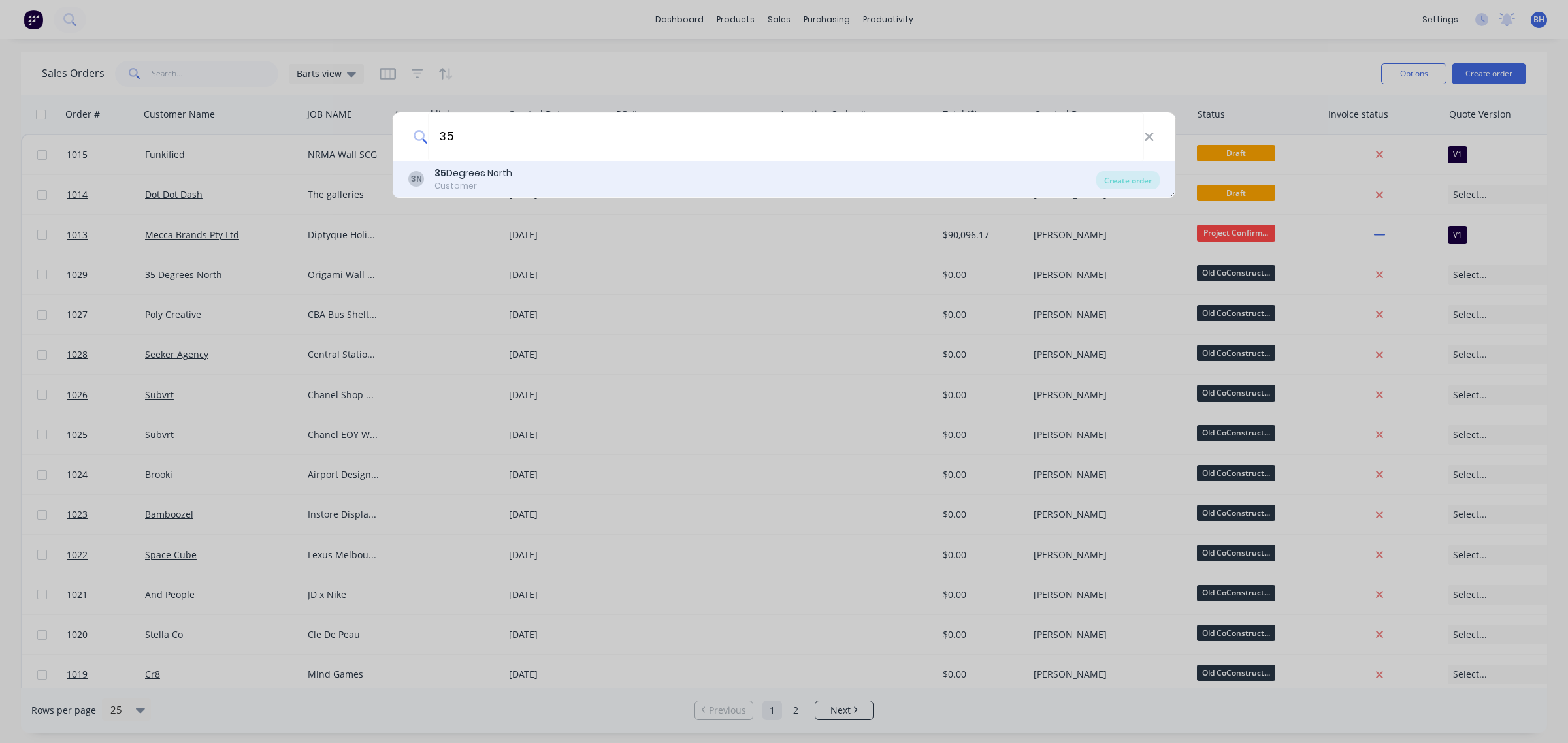
type input "35"
click at [517, 166] on div "3N 35 Degrees North Customer" at bounding box center [752, 179] width 688 height 25
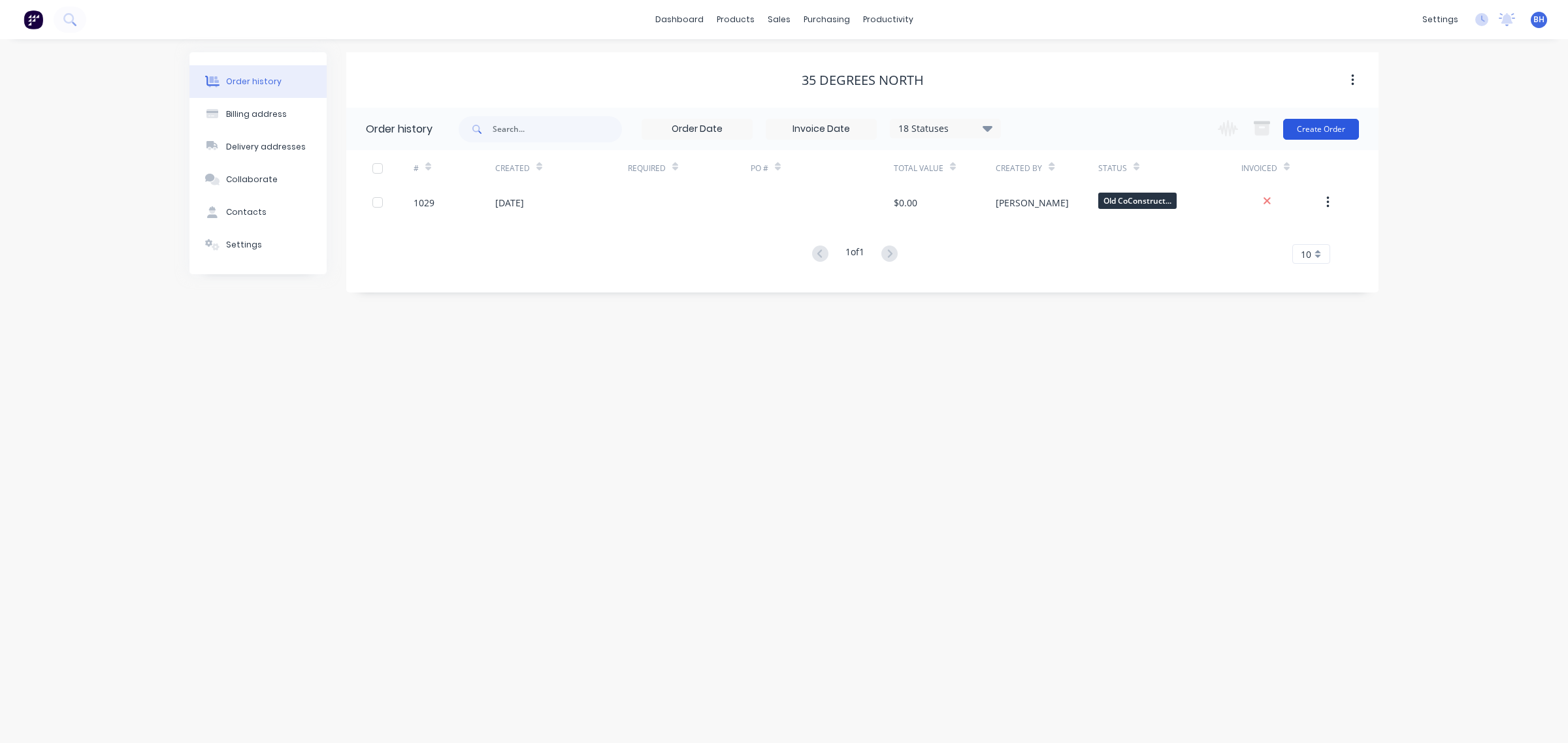
click at [1329, 132] on button "Create Order" at bounding box center [1320, 129] width 76 height 21
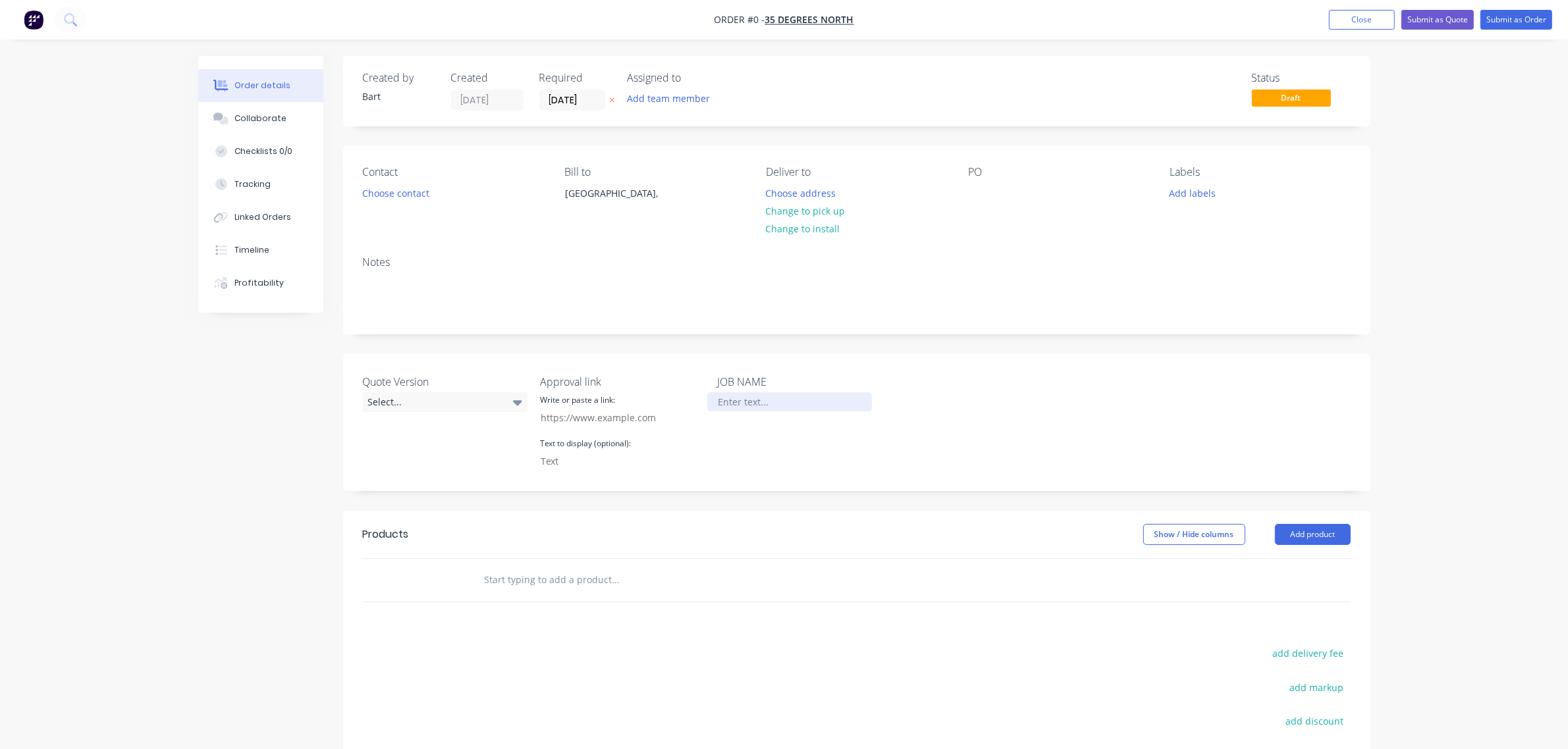
click at [734, 402] on div at bounding box center [789, 401] width 165 height 19
click at [423, 192] on div "Order details Collaborate Checklists 0/0 Tracking Linked Orders Timeline Profit…" at bounding box center [784, 497] width 1199 height 882
click at [404, 192] on button "Choose contact" at bounding box center [395, 192] width 81 height 18
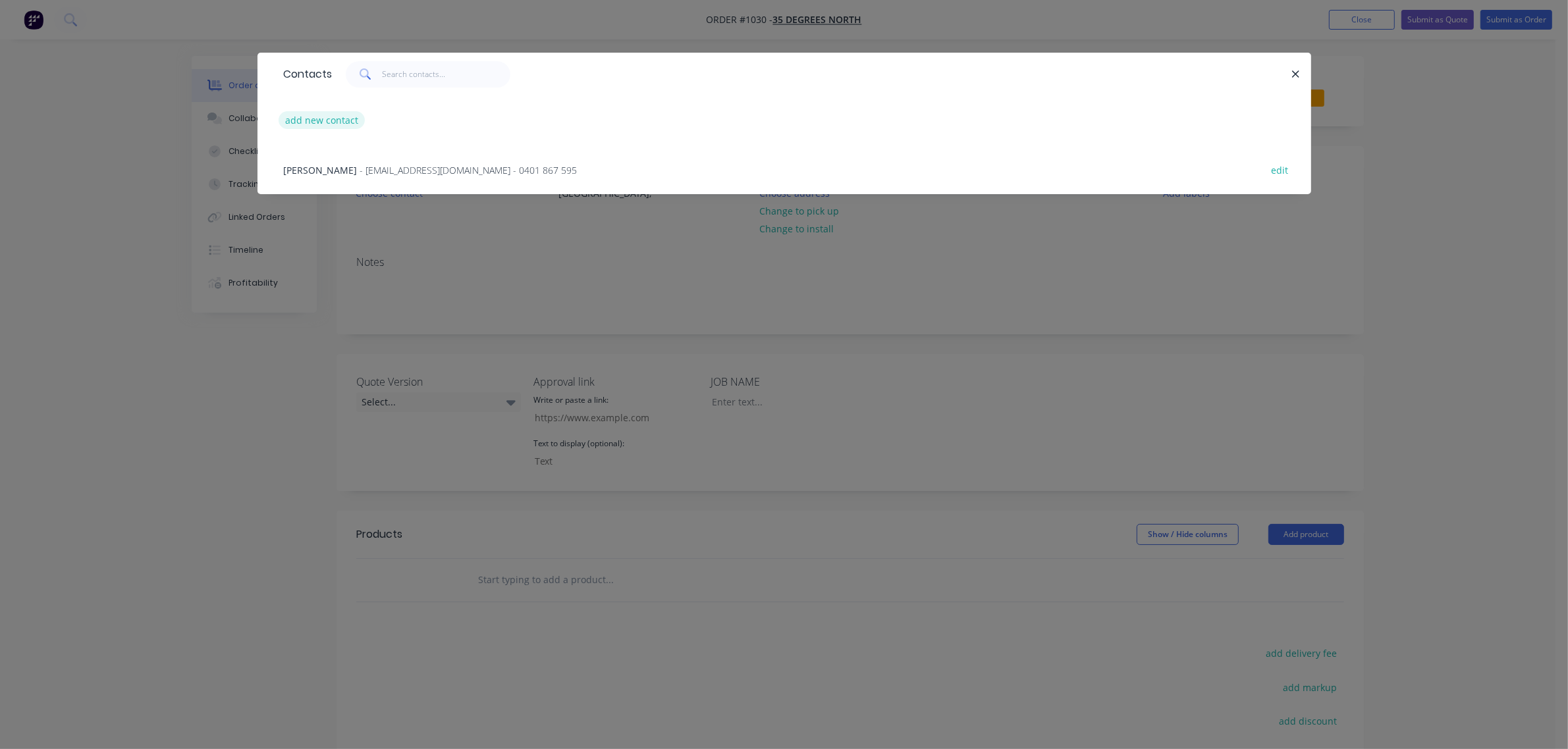
click at [313, 115] on button "add new contact" at bounding box center [322, 120] width 87 height 18
select select "AU"
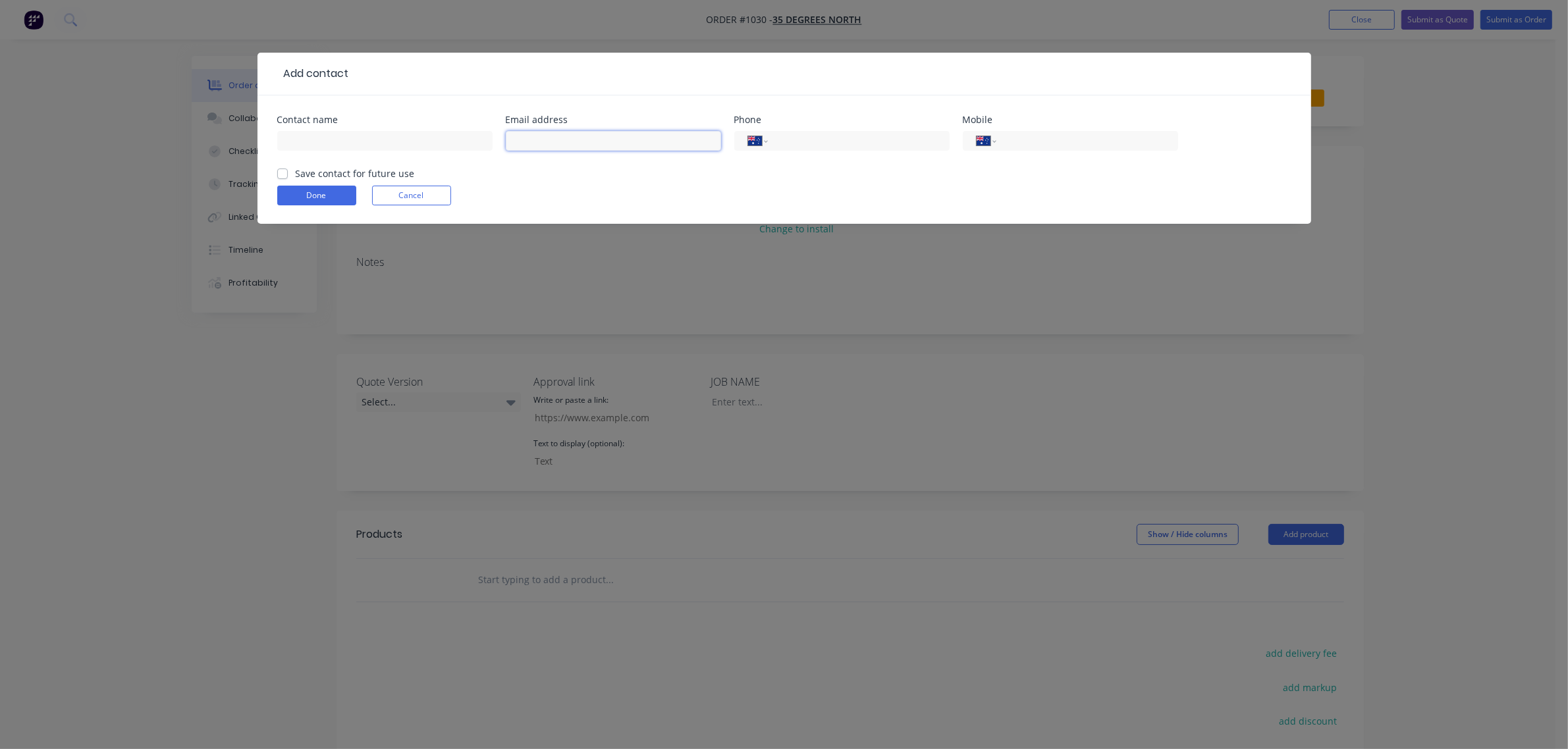
click at [555, 142] on input "text" at bounding box center [613, 141] width 215 height 20
paste input "laethe@35degreesnorth.com.au"
type input "laethe@35degreesnorth.com.au"
click at [432, 143] on input "text" at bounding box center [385, 141] width 215 height 20
type input "Laethe Holdom"
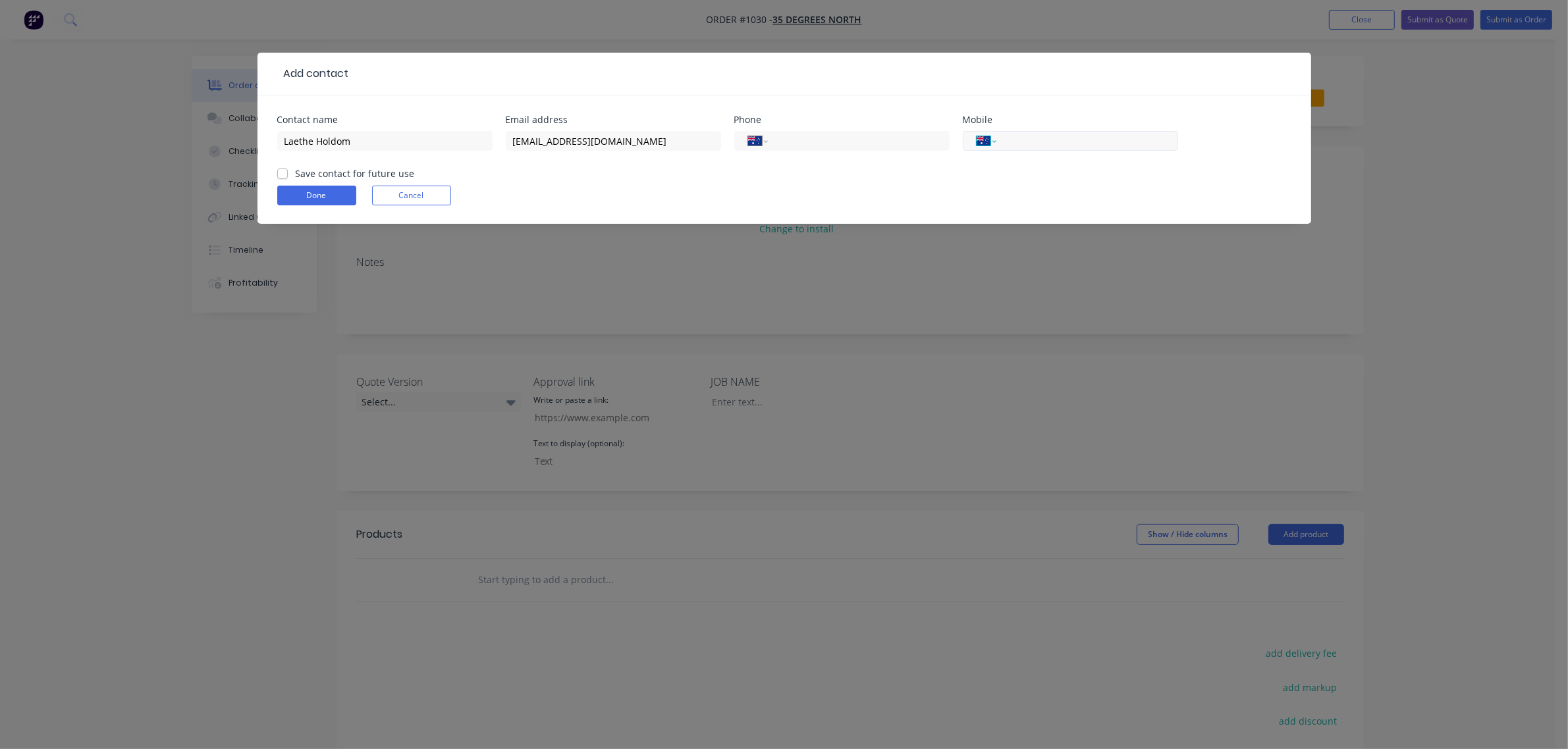
click at [998, 138] on div "International Afghanistan Åland Islands Albania Algeria American Samoa Andorra …" at bounding box center [1070, 141] width 215 height 20
click at [1010, 136] on input "tel" at bounding box center [1084, 141] width 158 height 15
paste input "422 756 536"
type input "0422 756 536"
click at [1011, 166] on div "International Afghanistan Åland Islands Albania Algeria American Samoa Andorra …" at bounding box center [1070, 147] width 215 height 38
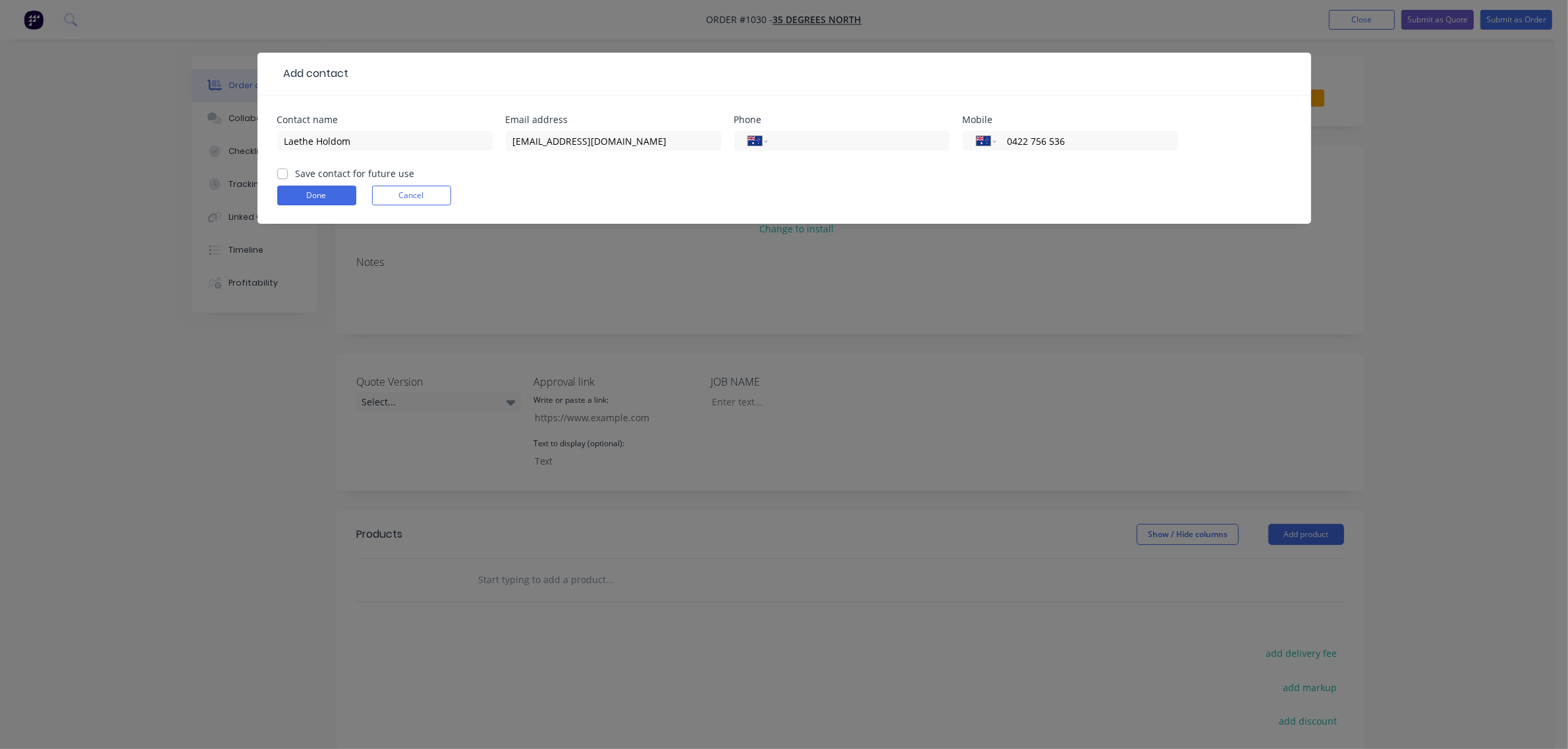
click at [296, 174] on label "Save contact for future use" at bounding box center [355, 173] width 120 height 14
click at [281, 174] on input "Save contact for future use" at bounding box center [282, 172] width 11 height 12
checkbox input "true"
click at [314, 195] on button "Done" at bounding box center [317, 196] width 79 height 20
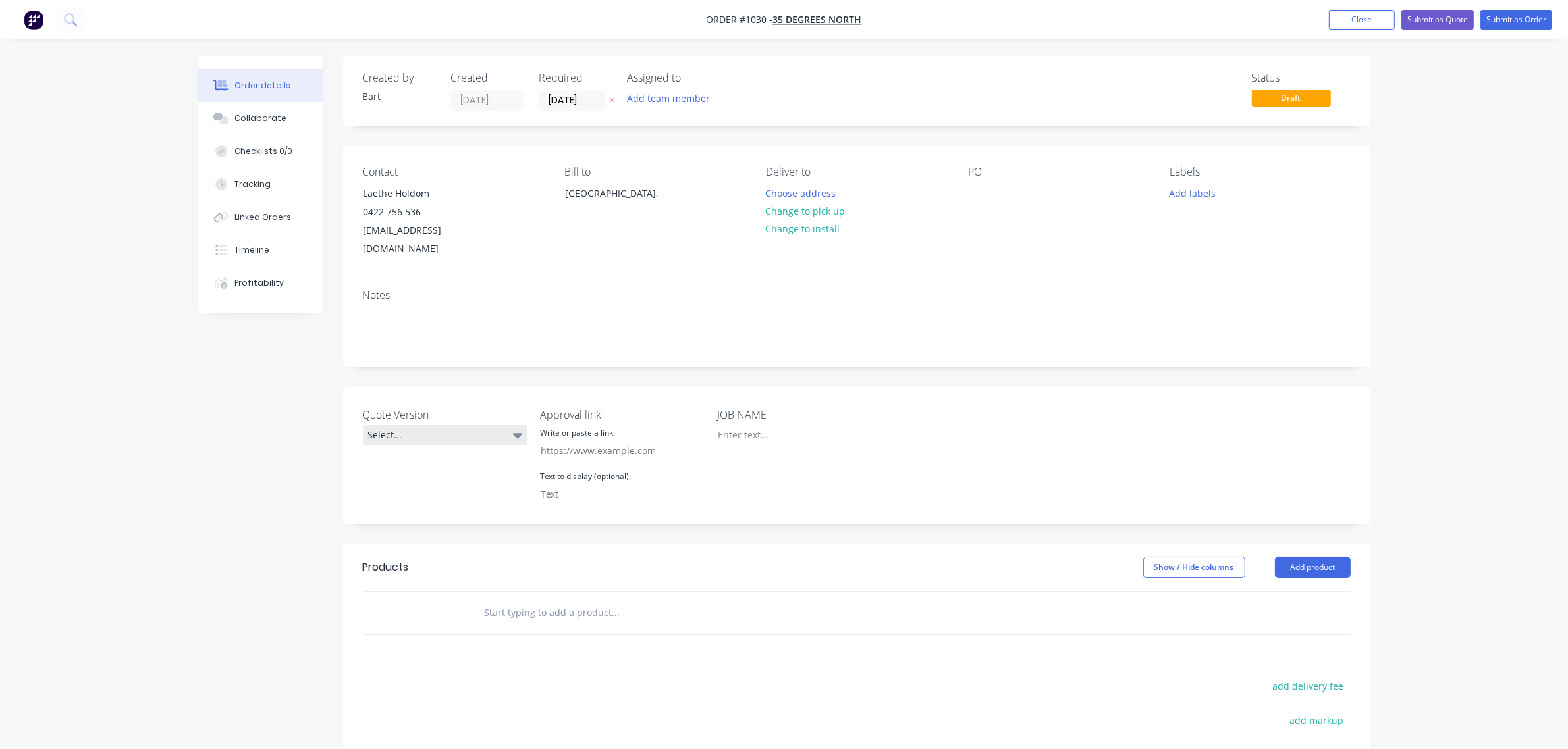
click at [432, 425] on div "Select..." at bounding box center [445, 435] width 165 height 20
click at [388, 464] on div "V1" at bounding box center [382, 471] width 20 height 17
drag, startPoint x: 732, startPoint y: 415, endPoint x: 745, endPoint y: 420, distance: 13.9
click at [732, 425] on div at bounding box center [789, 434] width 165 height 19
click at [505, 600] on input "text" at bounding box center [616, 613] width 264 height 26
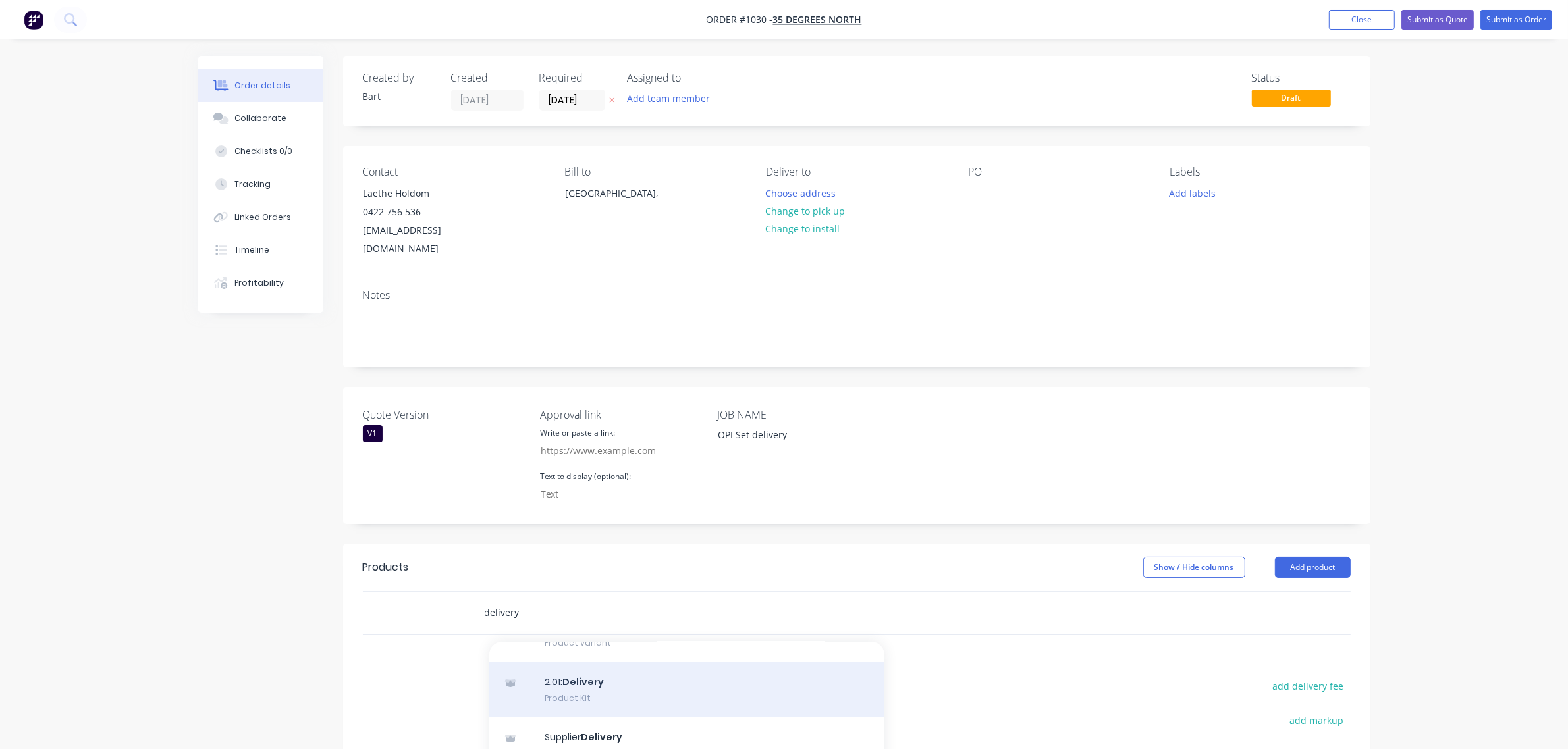
type input "delivery"
click at [580, 673] on div "2.01: Delivery Product Kit" at bounding box center [686, 690] width 395 height 56
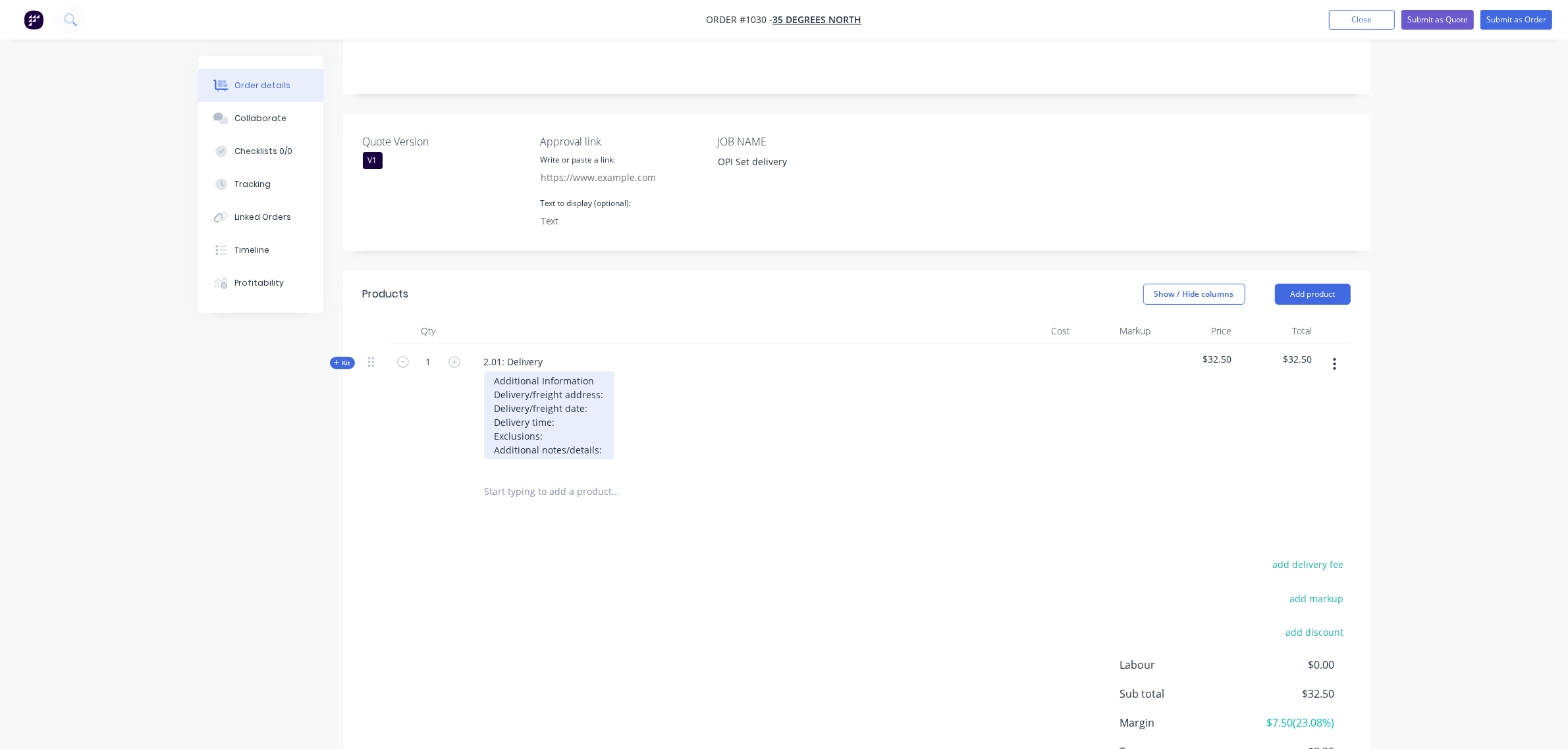
scroll to position [274, 0]
click at [609, 429] on div "Additional Information Delivery/freight address: Delivery/freight date: Deliver…" at bounding box center [549, 415] width 130 height 88
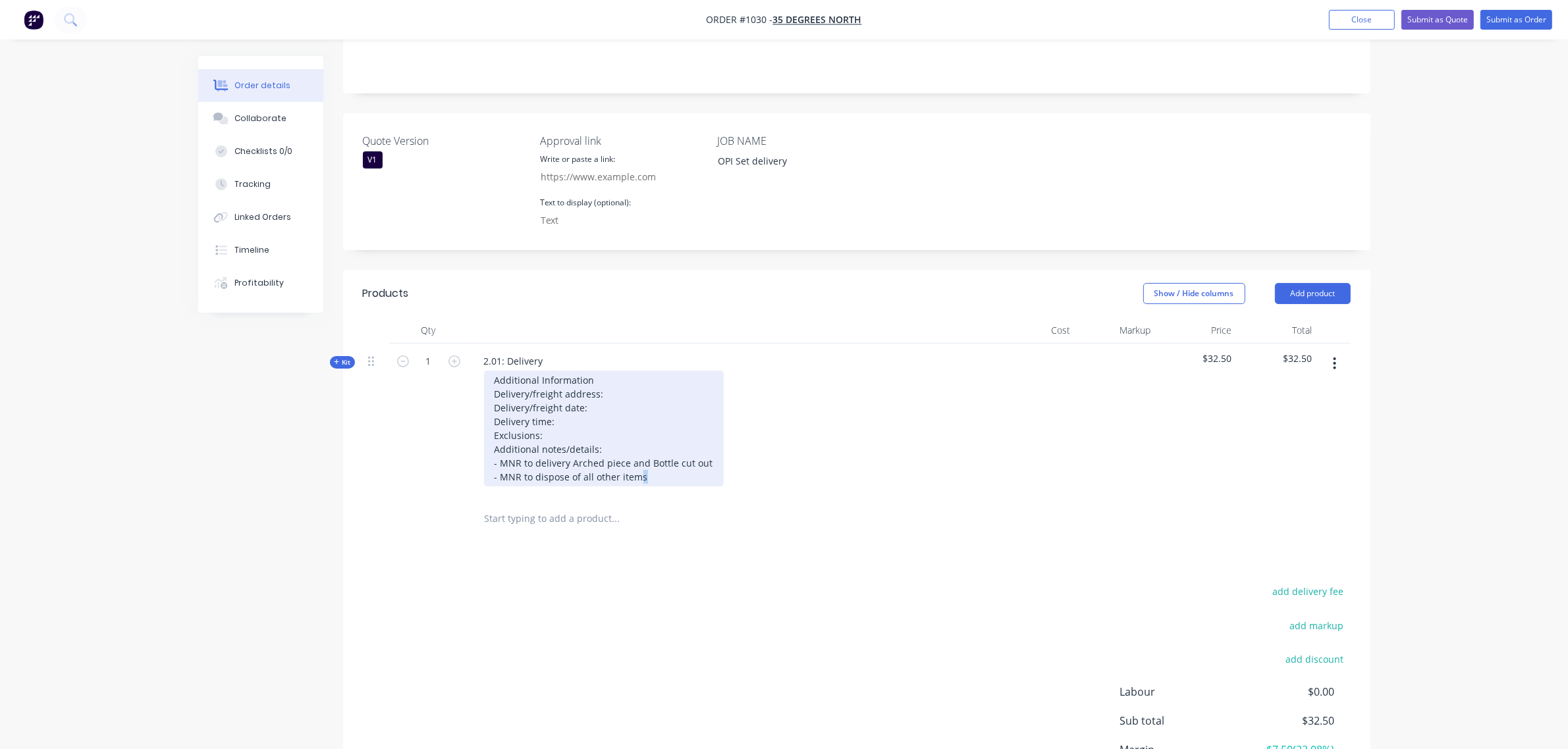
drag, startPoint x: 640, startPoint y: 452, endPoint x: 648, endPoint y: 455, distance: 8.5
click at [647, 455] on div "Additional Information Delivery/freight address: Delivery/freight date: Deliver…" at bounding box center [603, 429] width 240 height 116
click at [652, 458] on div "Additional Information Delivery/freight address: Delivery/freight date: Deliver…" at bounding box center [603, 429] width 240 height 116
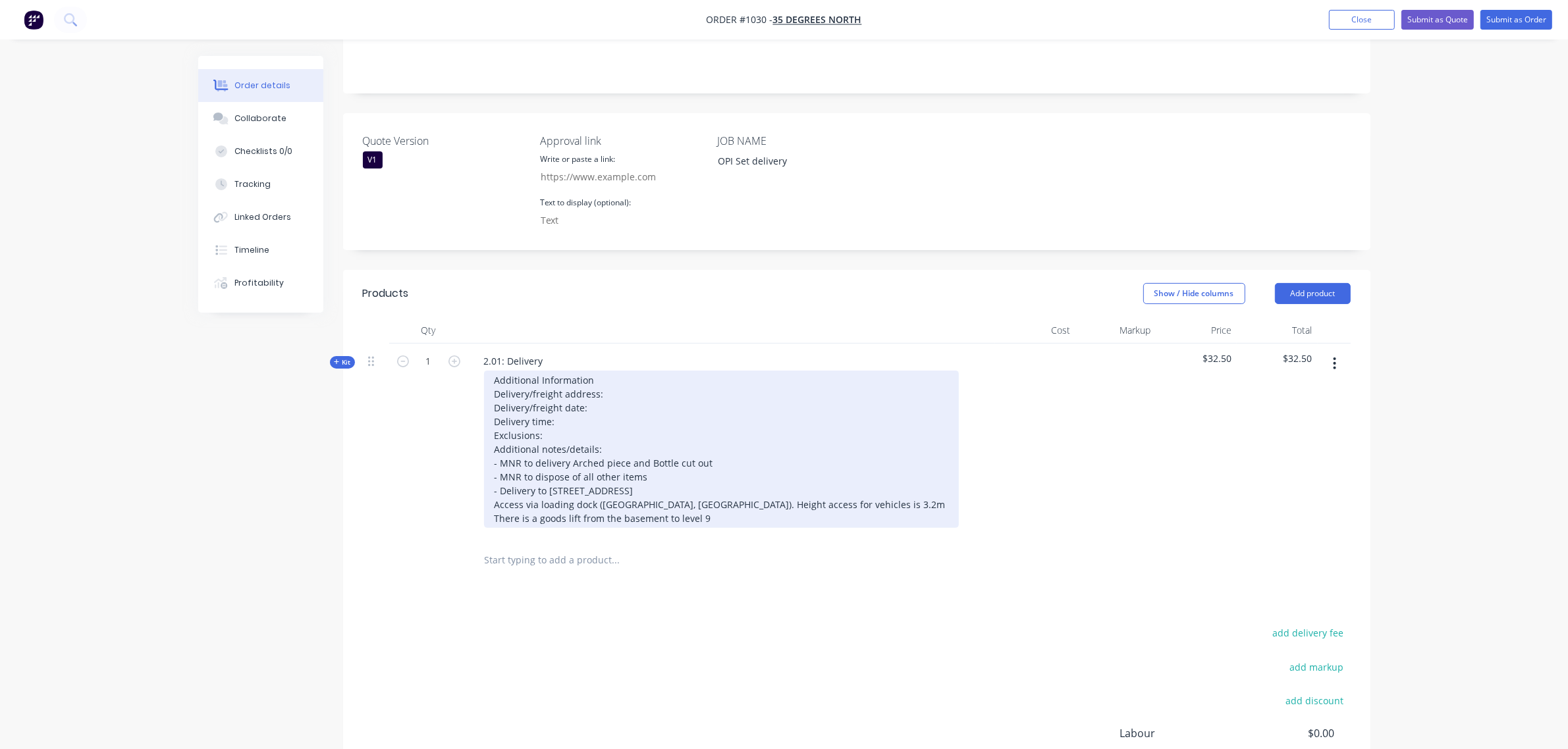
click at [607, 373] on div "Additional Information Delivery/freight address: Delivery/freight date: Deliver…" at bounding box center [721, 449] width 475 height 157
drag, startPoint x: 709, startPoint y: 509, endPoint x: 548, endPoint y: 472, distance: 165.2
click at [548, 472] on div "Additional Information Delivery/freight address: Delivery/freight date: Deliver…" at bounding box center [721, 449] width 475 height 157
copy div "1 Market Street Level 9, 1 Market Street Access via loading dock (cnr Sussex an…"
drag, startPoint x: 606, startPoint y: 372, endPoint x: 627, endPoint y: 380, distance: 22.5
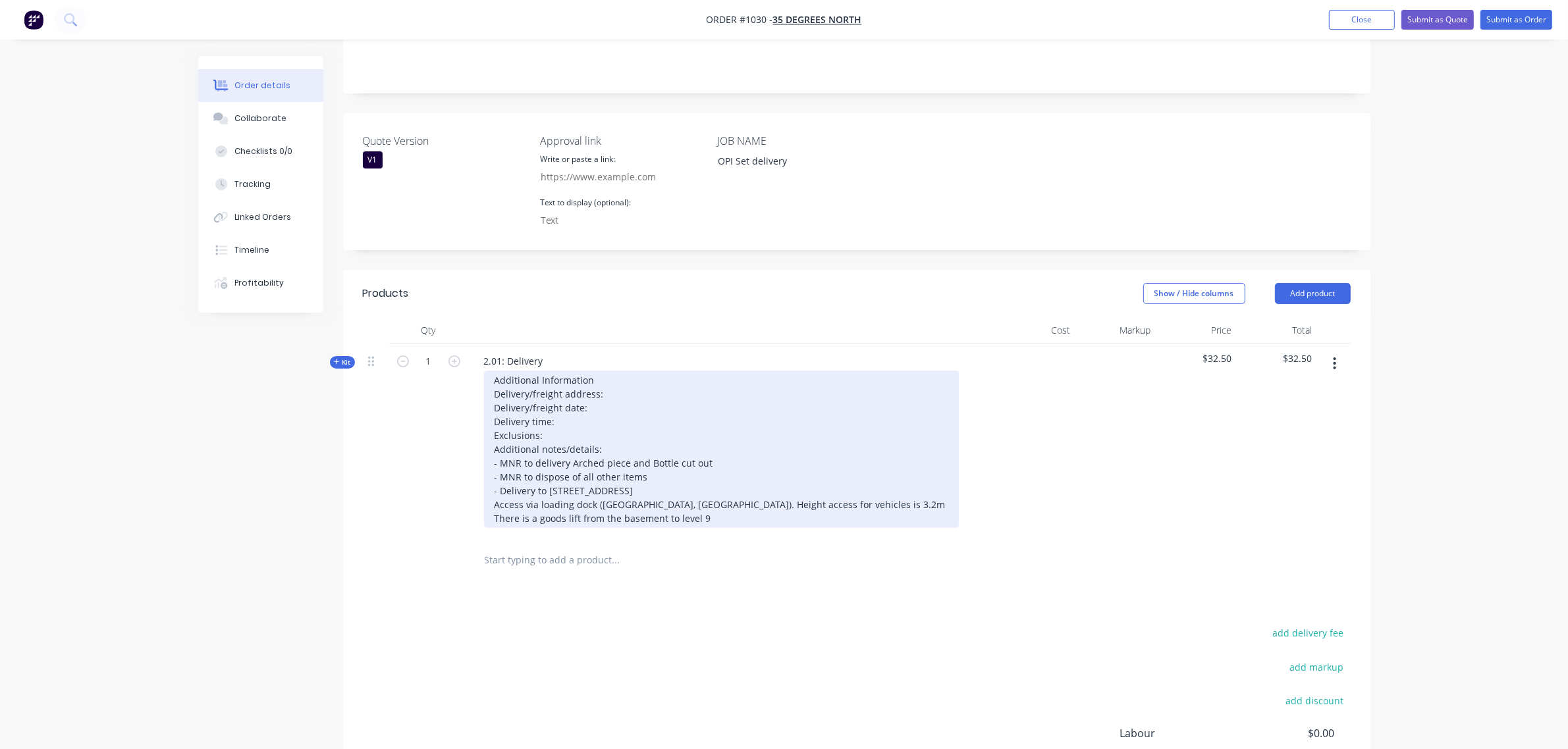
click at [606, 373] on div "Additional Information Delivery/freight address: Delivery/freight date: Deliver…" at bounding box center [721, 449] width 475 height 157
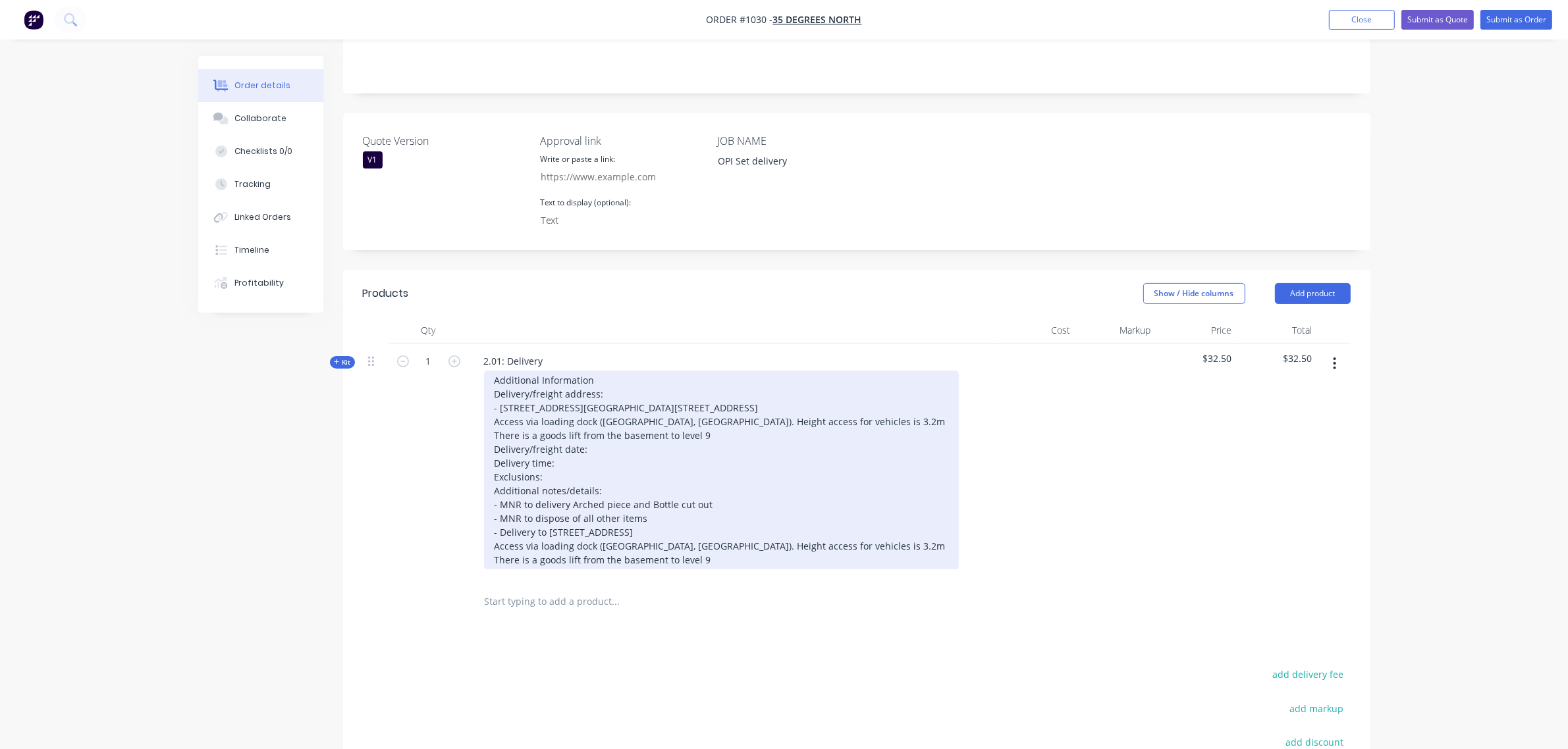
drag, startPoint x: 496, startPoint y: 404, endPoint x: 555, endPoint y: 413, distance: 59.7
click at [499, 402] on div "Additional Information Delivery/freight address: - 1 Market Street Level 9, 1 M…" at bounding box center [721, 470] width 475 height 199
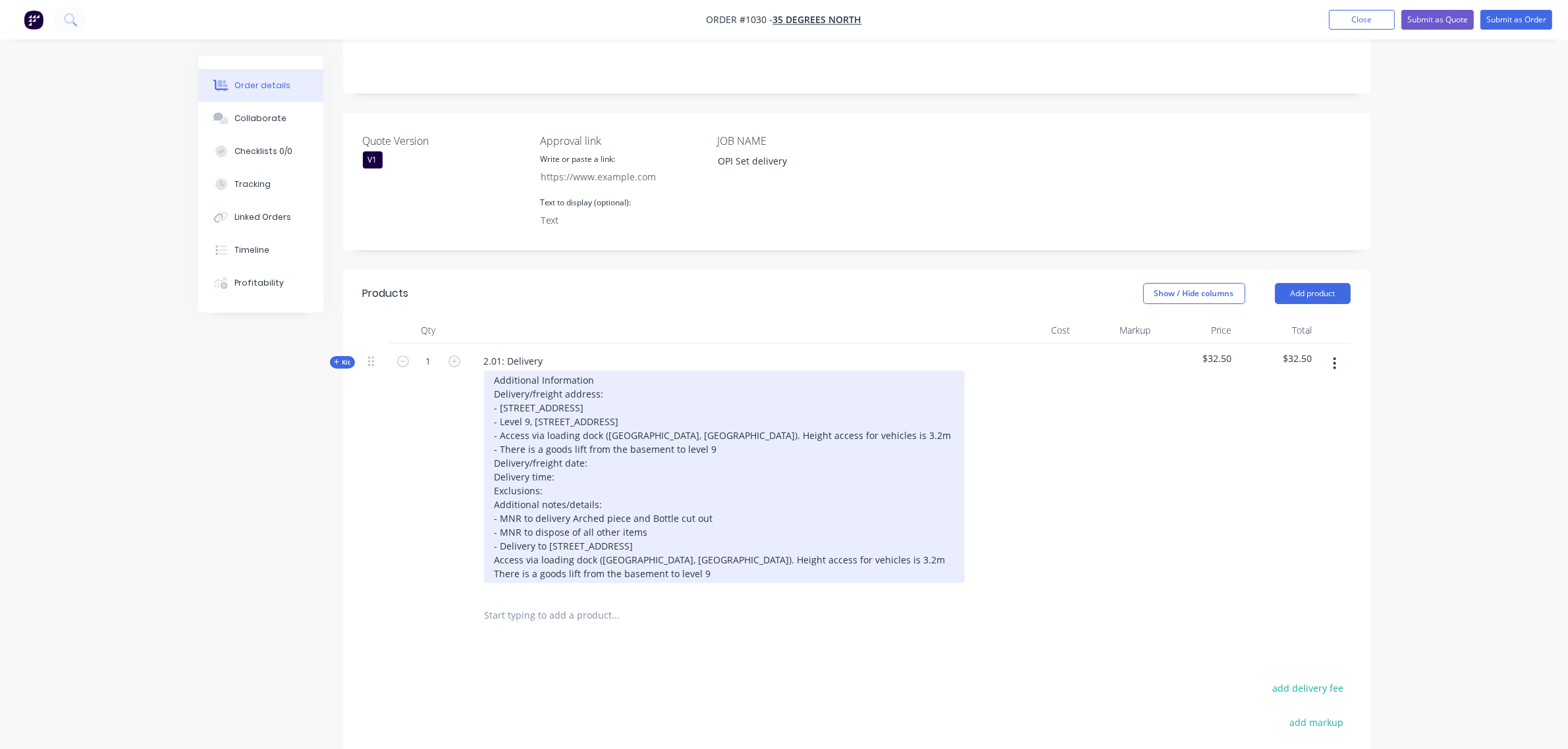
click at [816, 417] on div "Additional Information Delivery/freight address: - 1 Market Street - Level 9, 1…" at bounding box center [724, 477] width 481 height 213
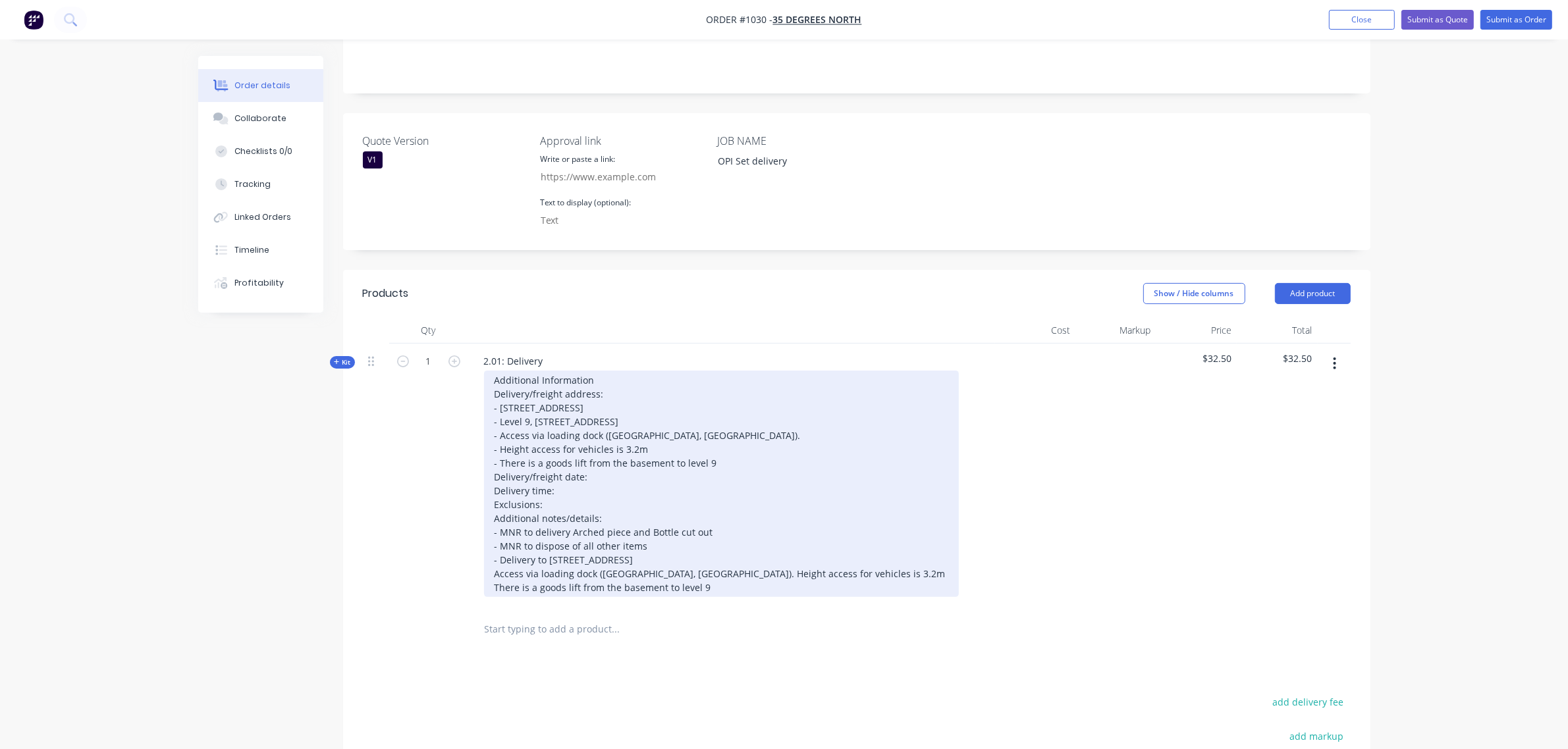
drag, startPoint x: 636, startPoint y: 573, endPoint x: 488, endPoint y: 544, distance: 150.8
click at [488, 544] on div "Additional Information Delivery/freight address: - 1 Market Street - Level 9, 1…" at bounding box center [721, 484] width 475 height 227
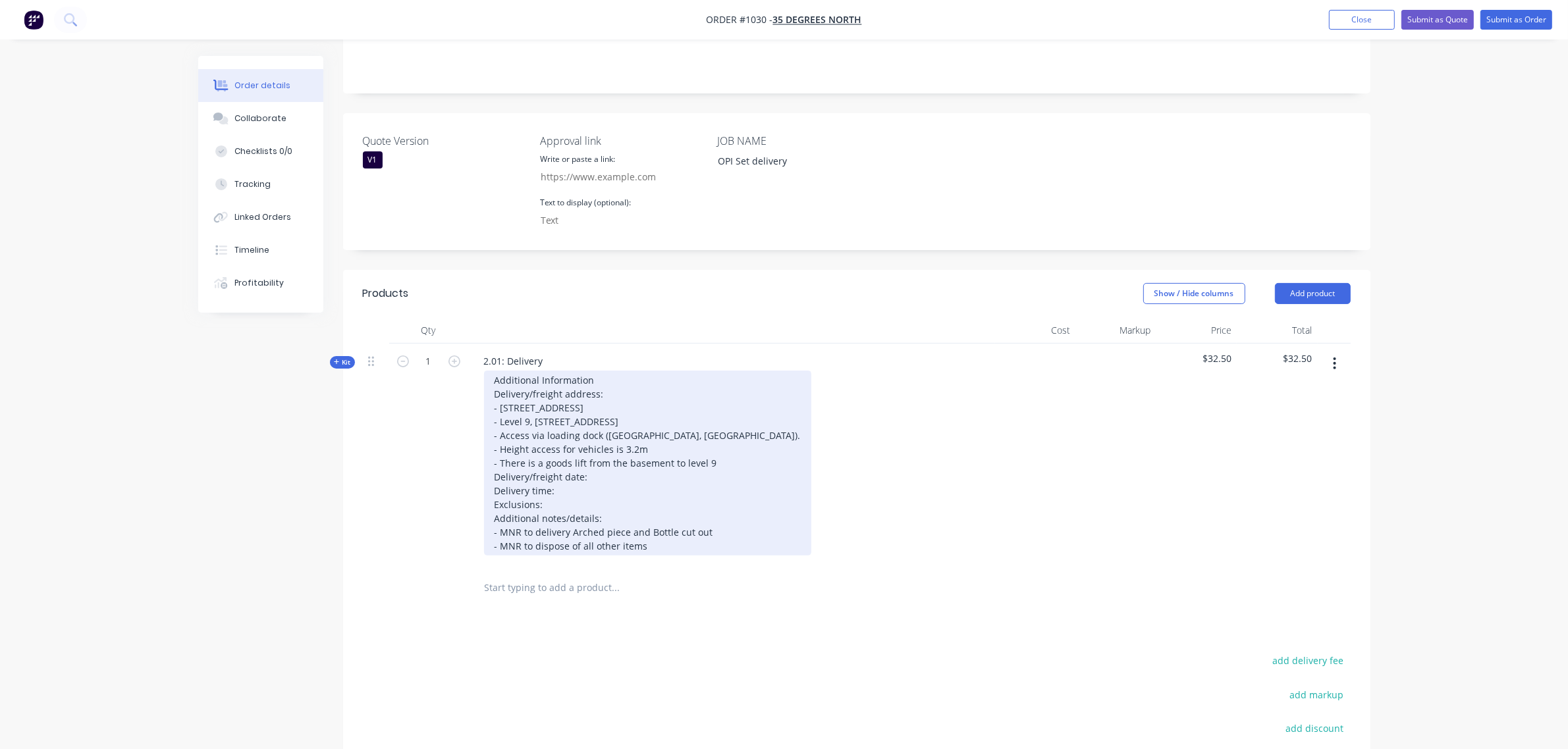
click at [620, 455] on div "Additional Information Delivery/freight address: - 1 Market Street - Level 9, 1…" at bounding box center [648, 463] width 328 height 185
drag, startPoint x: 620, startPoint y: 455, endPoint x: 594, endPoint y: 479, distance: 35.4
drag, startPoint x: 594, startPoint y: 479, endPoint x: 573, endPoint y: 478, distance: 21.0
click at [573, 482] on div "Additional Information Delivery/freight address: - 1 Market Street - Level 9, 1…" at bounding box center [648, 463] width 328 height 185
click at [573, 476] on div "Additional Information Delivery/freight address: - 1 Market Street - Level 9, 1…" at bounding box center [648, 463] width 328 height 185
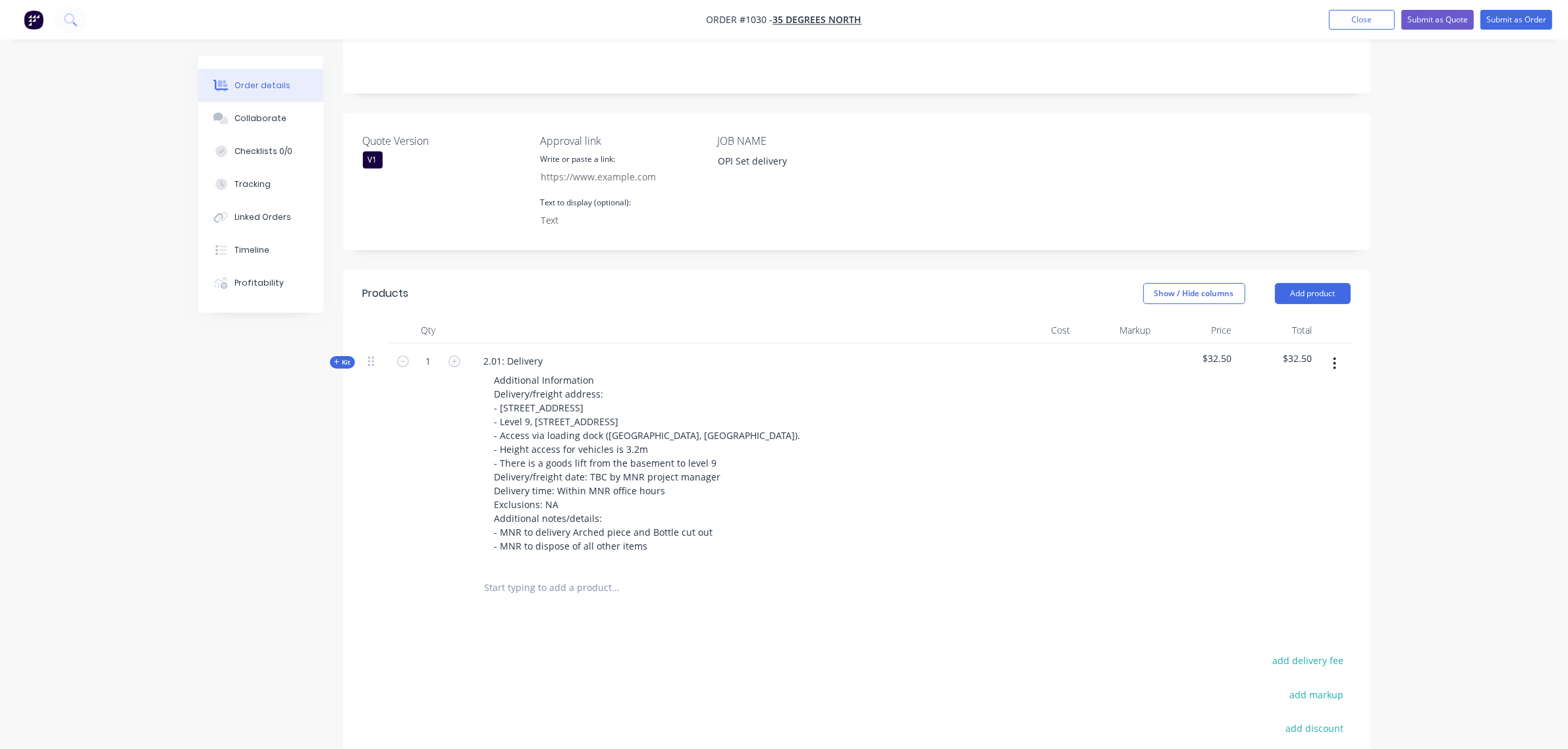
click at [342, 358] on span "Kit" at bounding box center [342, 363] width 17 height 10
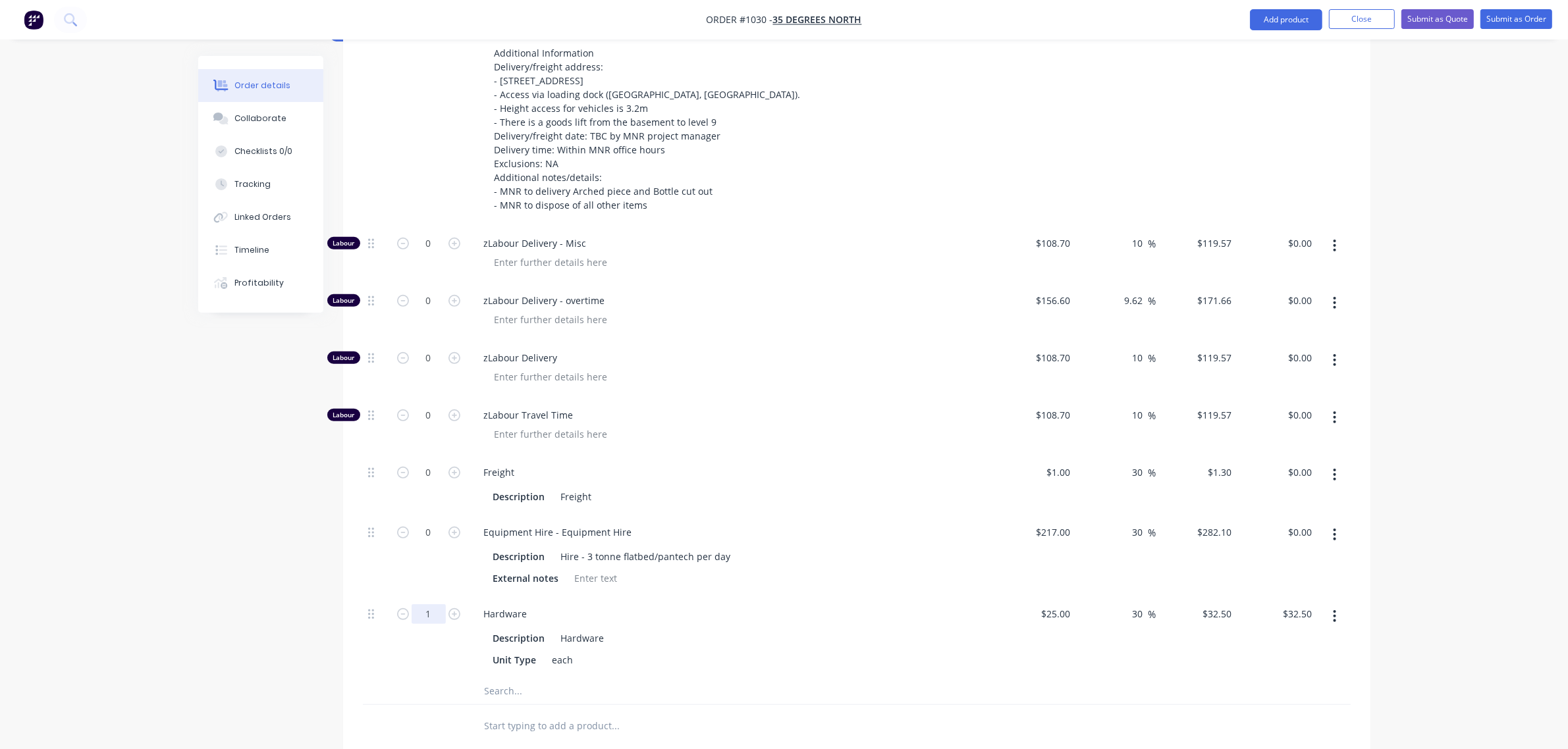
click at [427, 614] on input "1" at bounding box center [429, 614] width 34 height 20
type input "6"
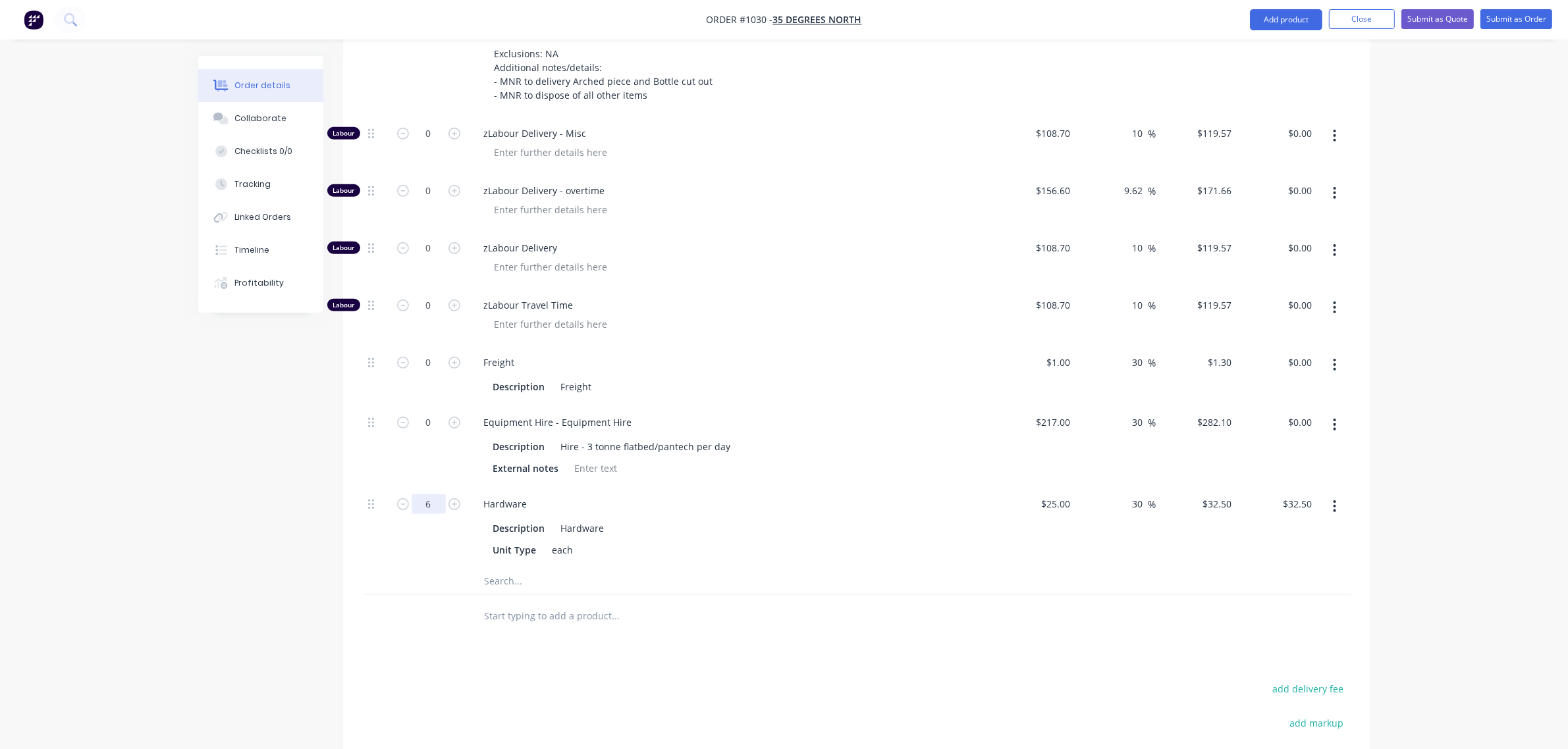
scroll to position [711, 0]
type input "$195.00"
click at [503, 584] on input "text" at bounding box center [616, 580] width 264 height 26
click at [515, 614] on input "text" at bounding box center [616, 616] width 264 height 26
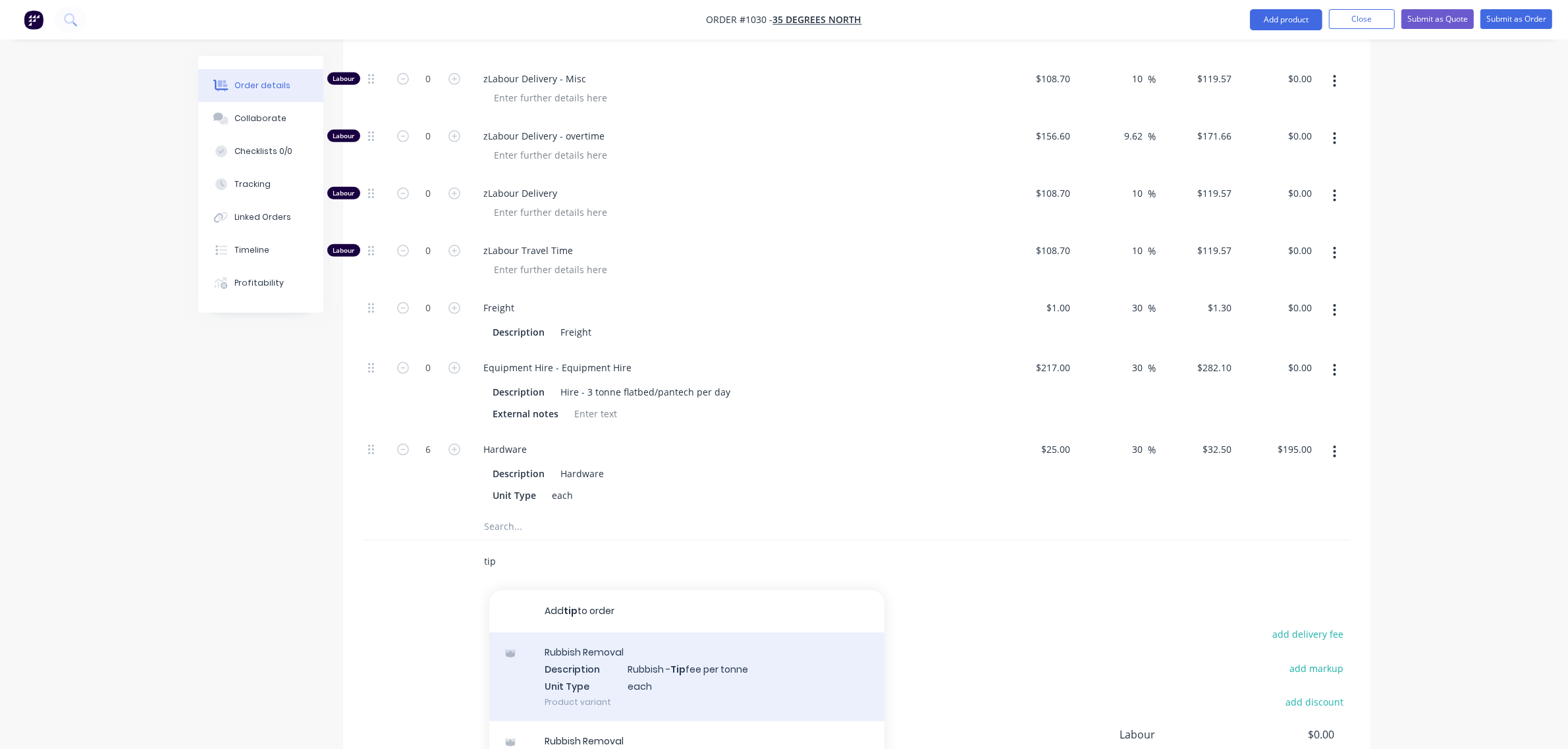
type input "tip"
click at [600, 669] on div "Rubbish Removal Description Rubbish - Tip fee per tonne Unit Type each Product …" at bounding box center [686, 675] width 395 height 89
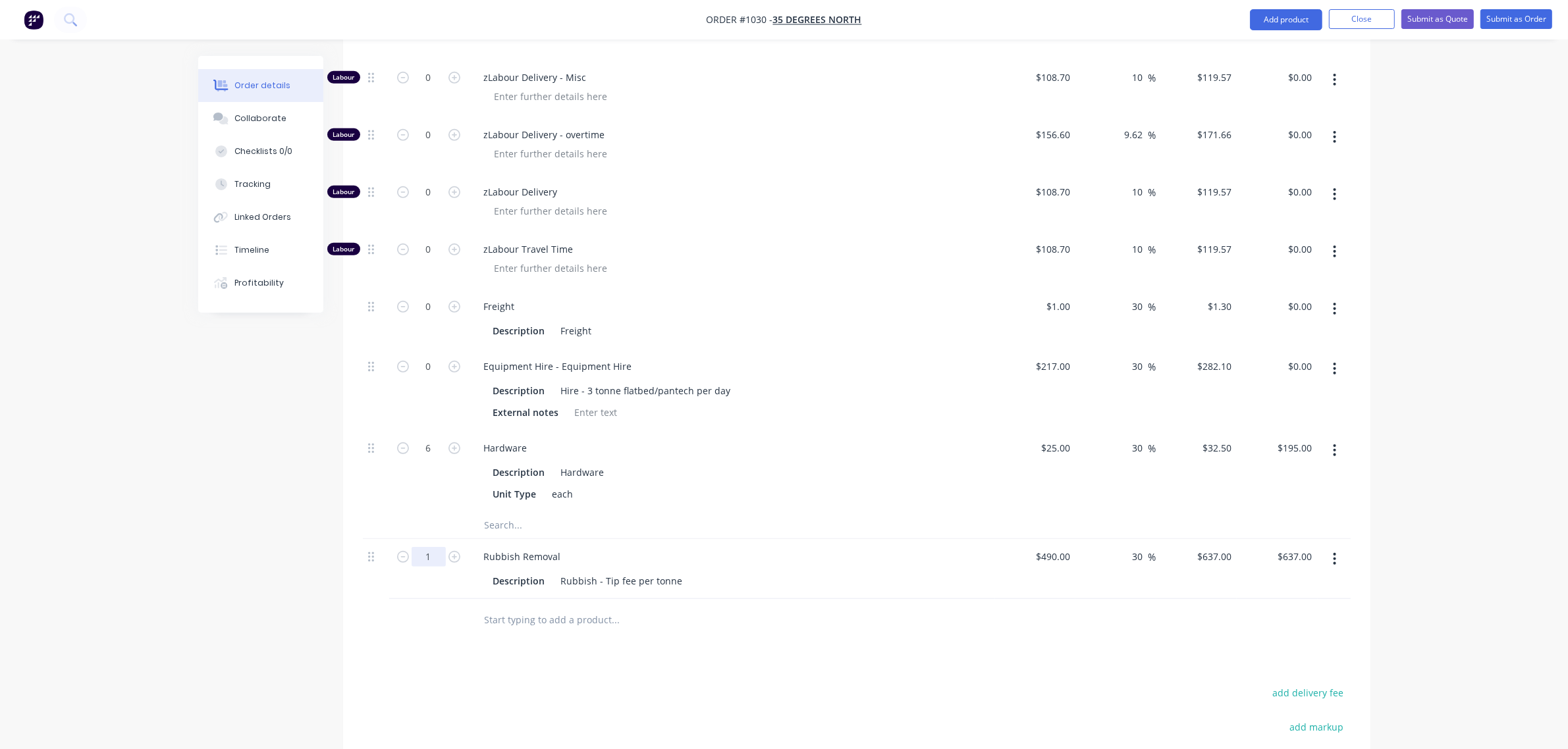
click at [435, 553] on input "1" at bounding box center [429, 557] width 34 height 20
type input "0.25"
type input "$159.25"
click at [609, 487] on div "Unit Type each" at bounding box center [729, 494] width 482 height 19
click at [738, 552] on div "Rubbish Removal" at bounding box center [731, 556] width 516 height 19
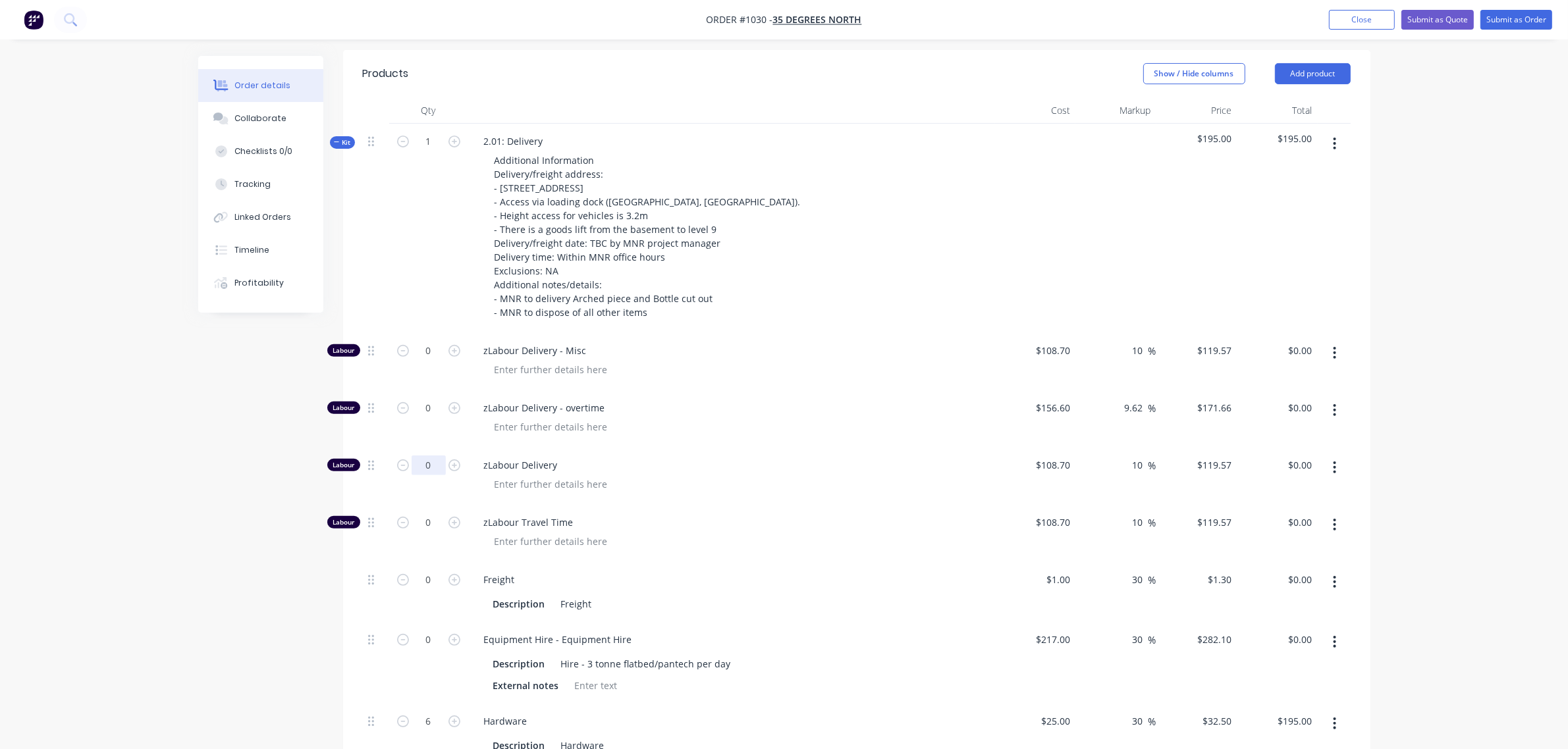
click at [428, 459] on input "0" at bounding box center [429, 465] width 34 height 20
click at [428, 459] on input "4" at bounding box center [429, 467] width 34 height 20
type input "5"
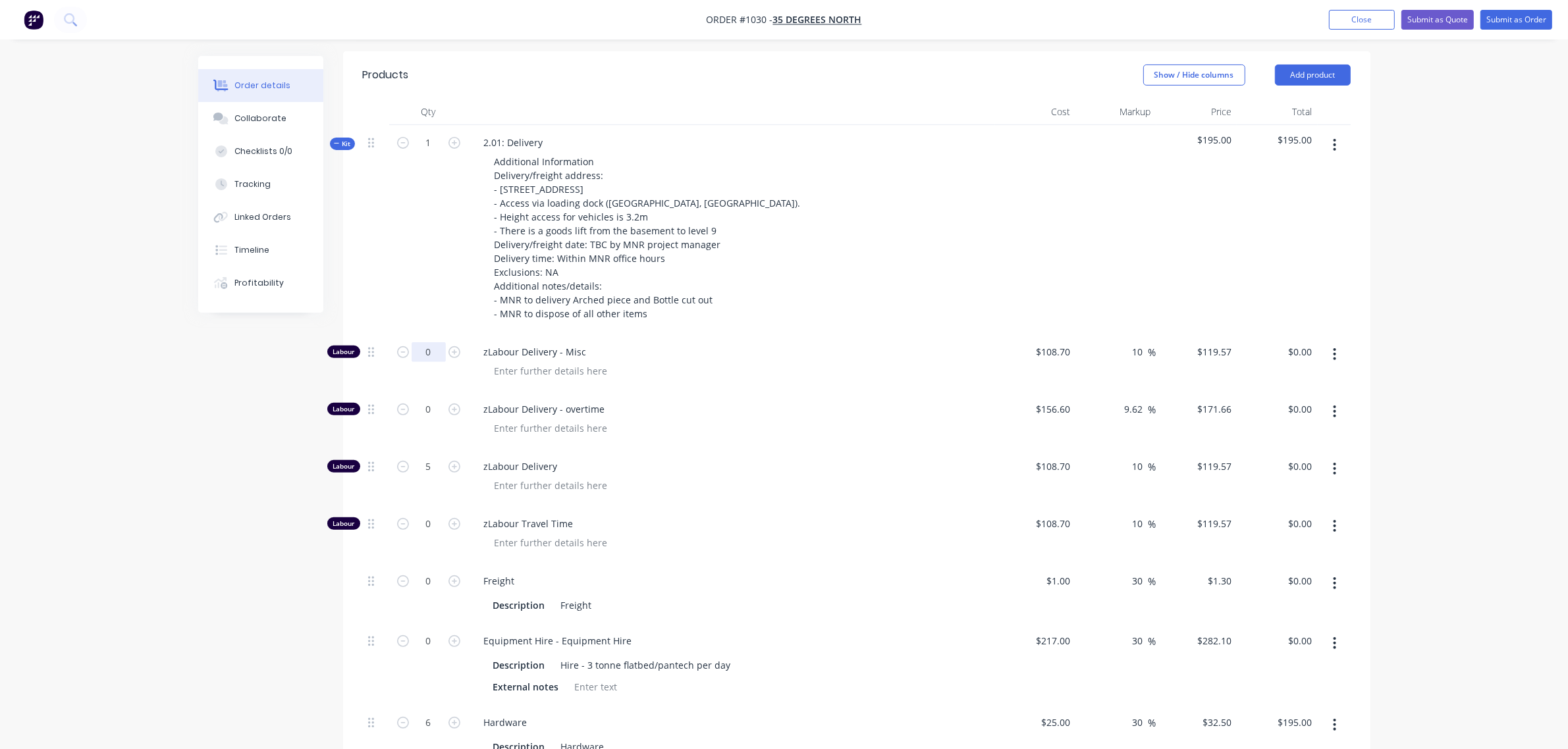
type input "$597.85"
click at [432, 354] on input "0" at bounding box center [429, 352] width 34 height 20
type input "3"
type input "$358.71"
click at [462, 293] on div "1" at bounding box center [428, 230] width 79 height 210
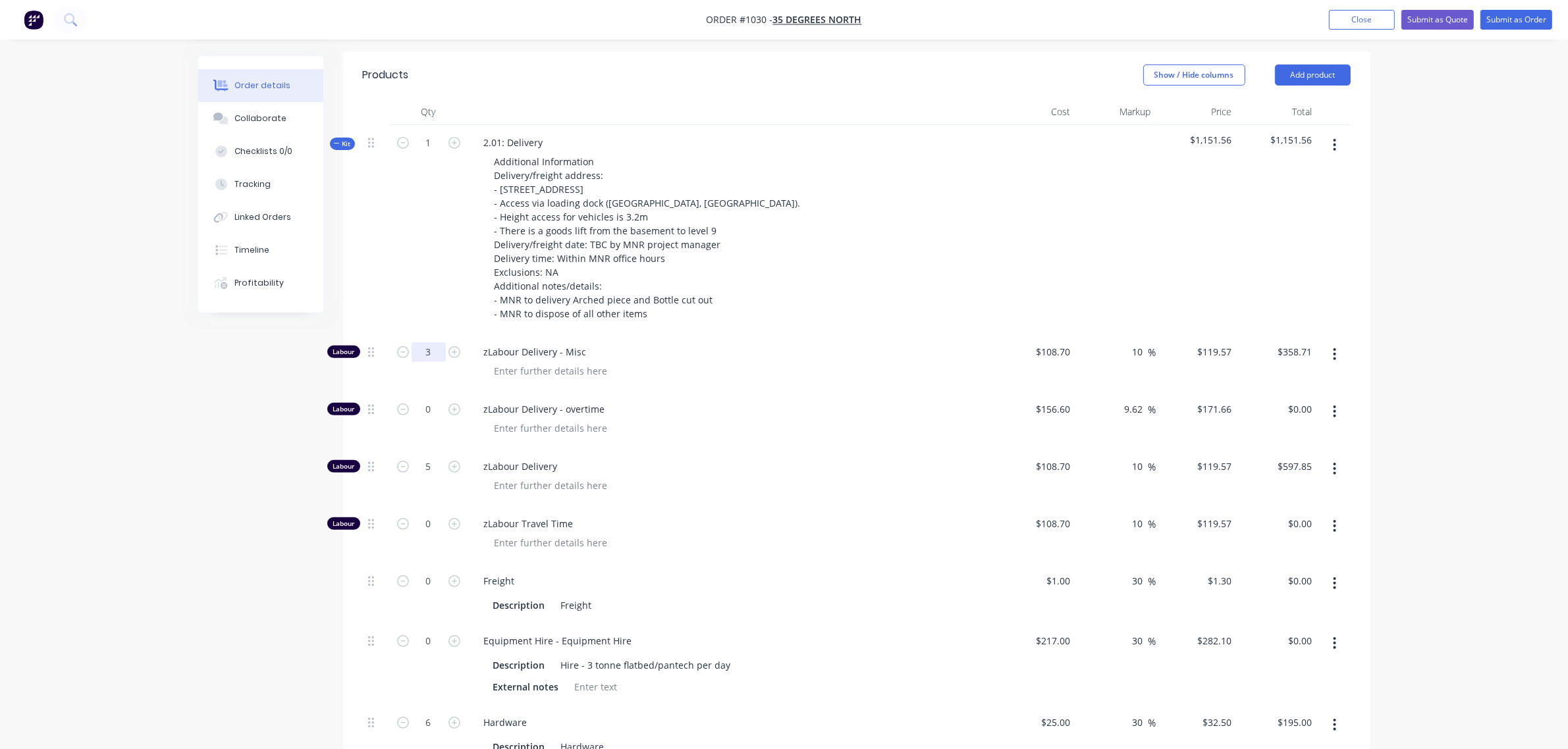
click at [416, 354] on input "3" at bounding box center [429, 352] width 34 height 20
type input "2"
type input "$239.14"
click at [418, 258] on div "1" at bounding box center [428, 230] width 79 height 210
click at [341, 139] on span "Kit" at bounding box center [342, 144] width 17 height 10
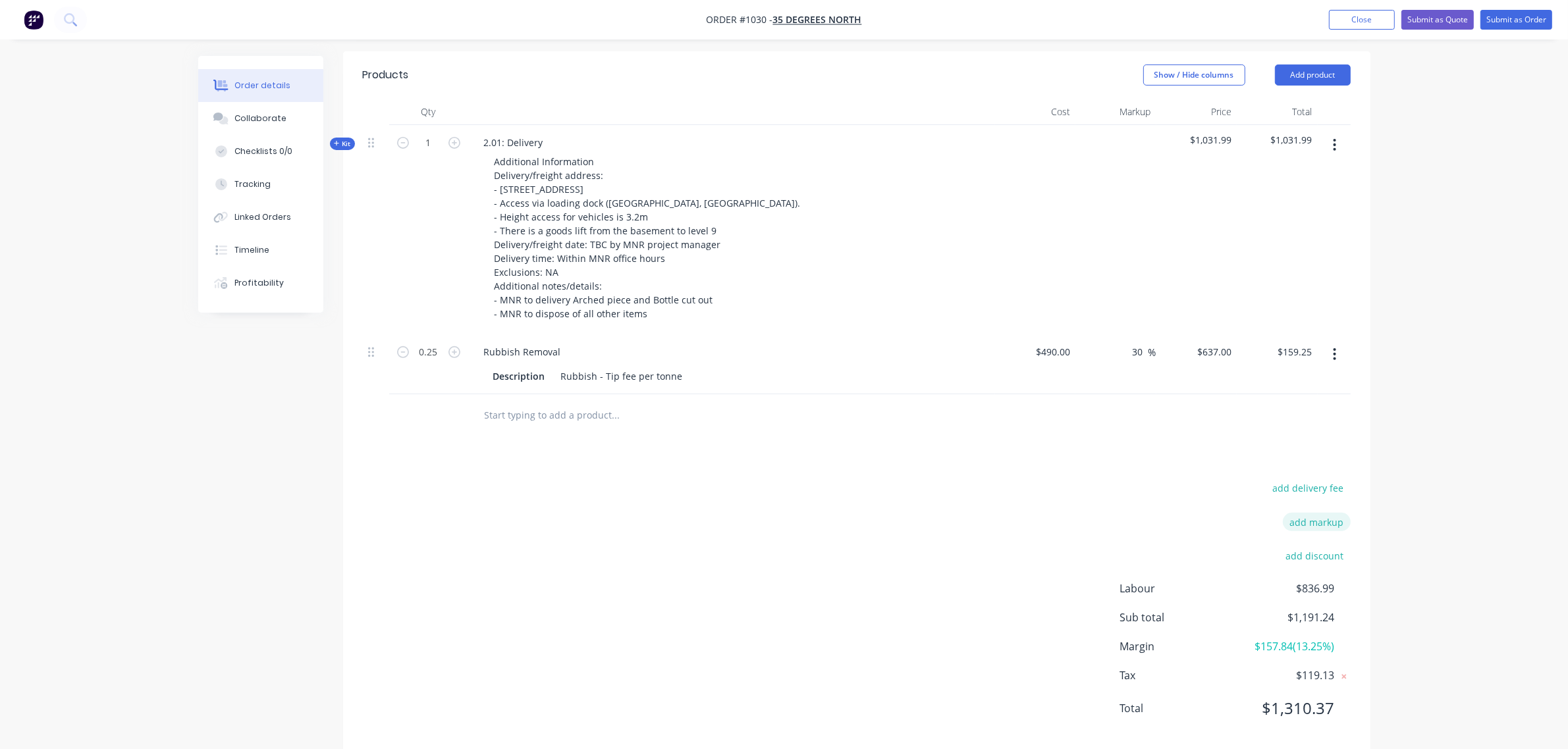
click at [1332, 517] on button "add markup" at bounding box center [1316, 521] width 68 height 18
click at [1313, 520] on input at bounding box center [1299, 522] width 59 height 20
type input "7"
click input "submit" at bounding box center [0, 0] width 0 height 0
type input "39.1"
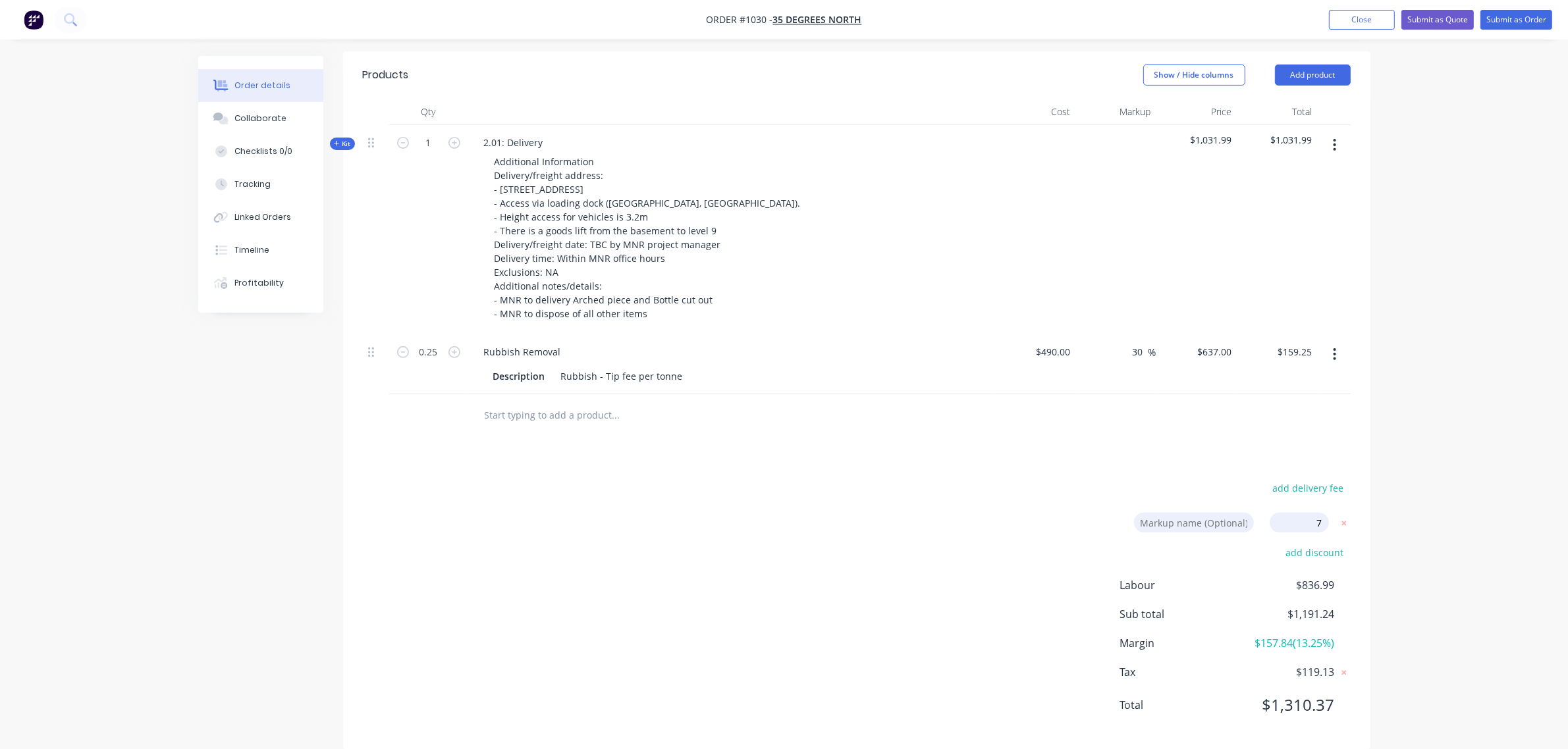
type input "$681.59"
type input "$170.40"
click at [1338, 515] on icon at bounding box center [1344, 521] width 13 height 13
type input "30"
type input "$637.00"
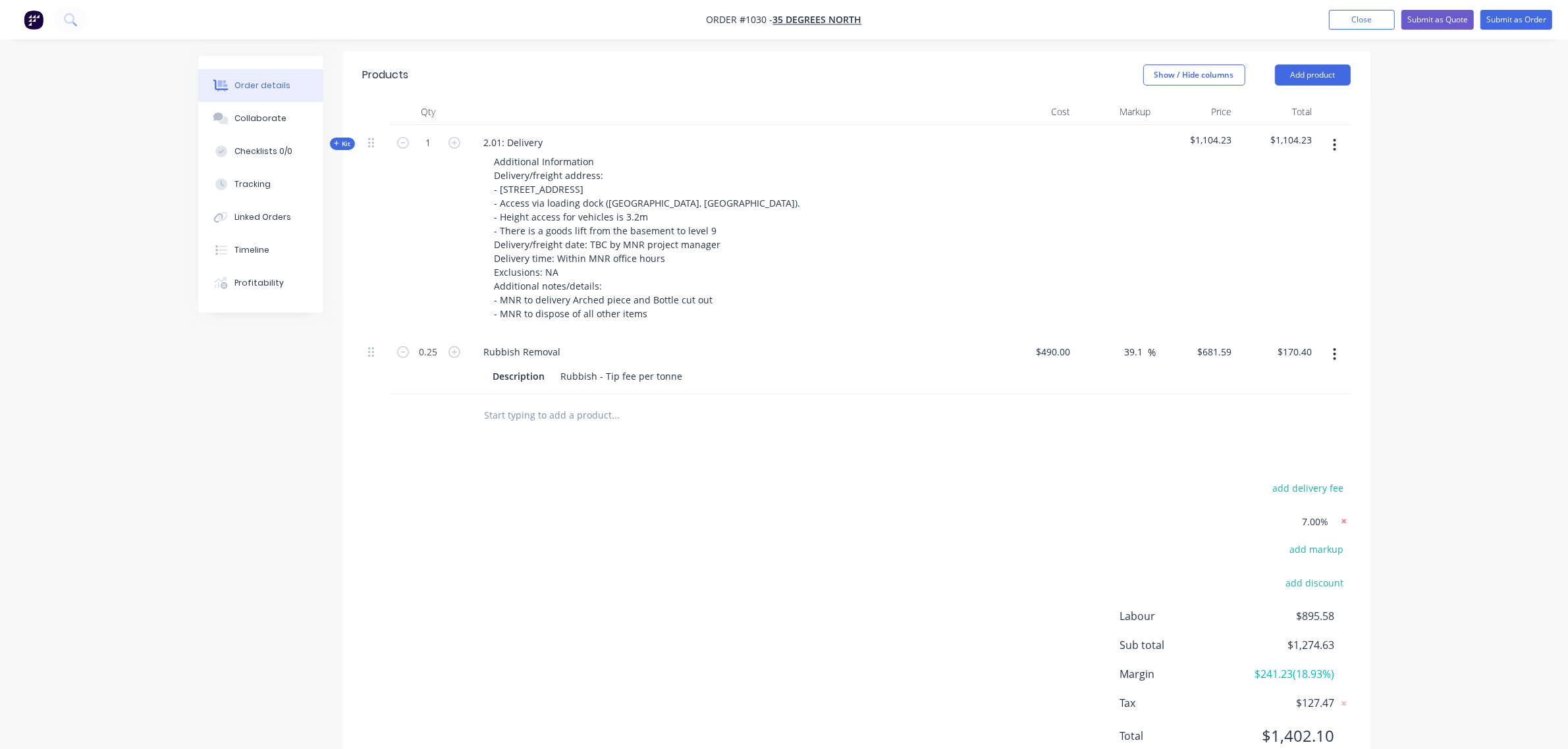
type input "$159.25"
click at [1329, 516] on button "add markup" at bounding box center [1316, 521] width 68 height 18
click at [1323, 522] on input at bounding box center [1299, 522] width 59 height 20
type input "9"
click input "submit" at bounding box center [0, 0] width 0 height 0
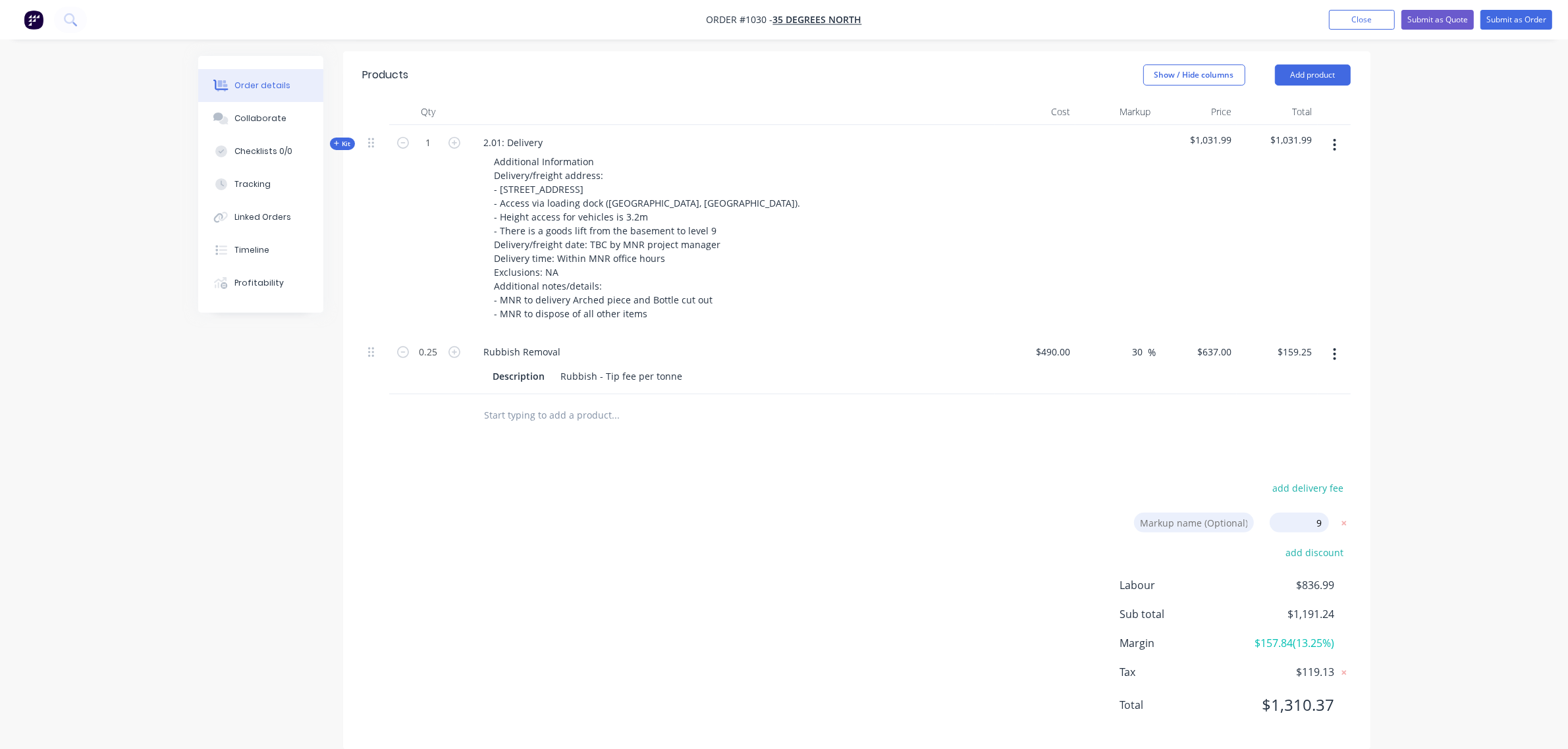
type input "41.7"
type input "$694.33"
type input "$173.58"
click at [375, 351] on div at bounding box center [376, 351] width 16 height 18
click at [1334, 347] on icon "button" at bounding box center [1335, 354] width 3 height 15
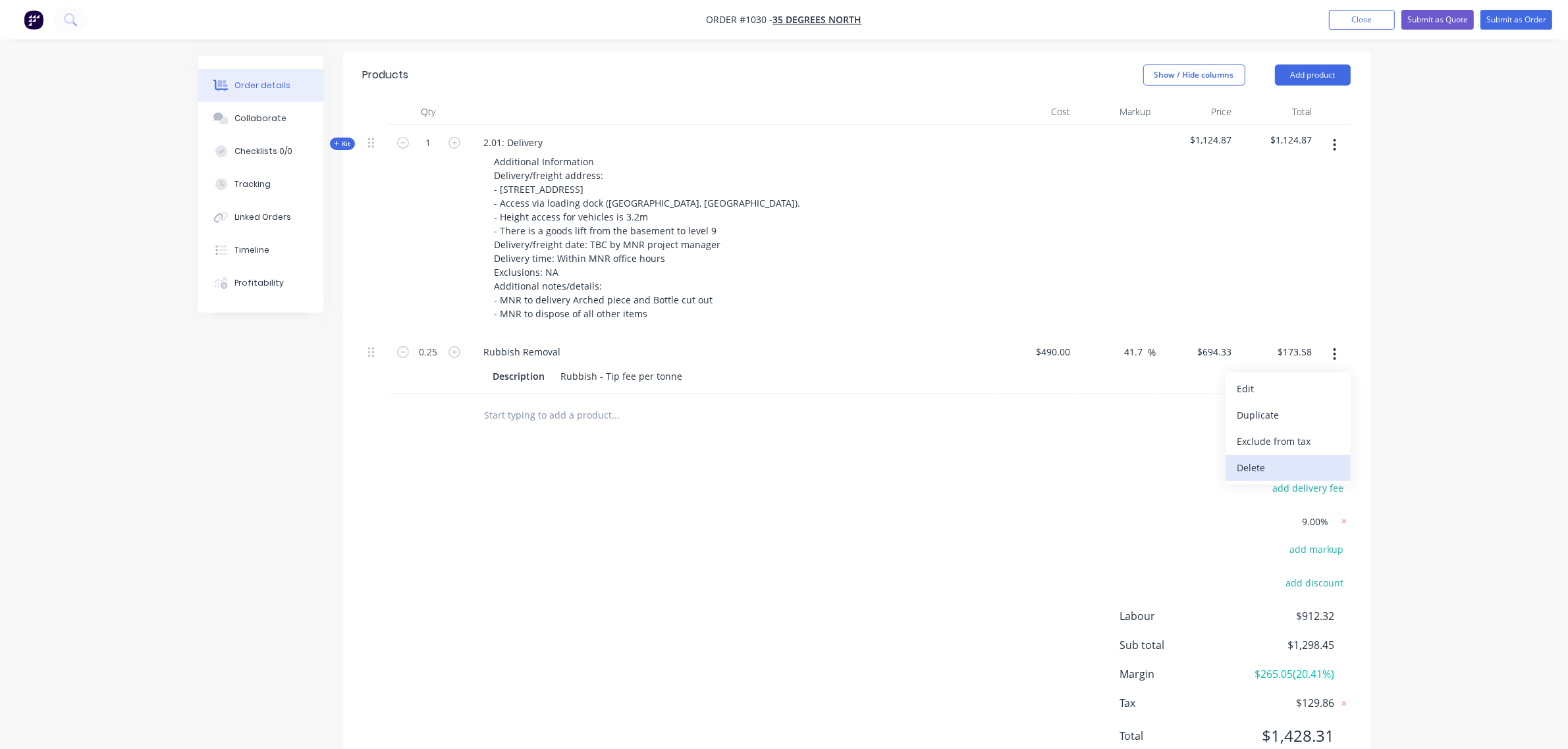
drag, startPoint x: 1281, startPoint y: 462, endPoint x: 978, endPoint y: 430, distance: 304.7
click at [1279, 462] on div "Delete" at bounding box center [1288, 467] width 102 height 19
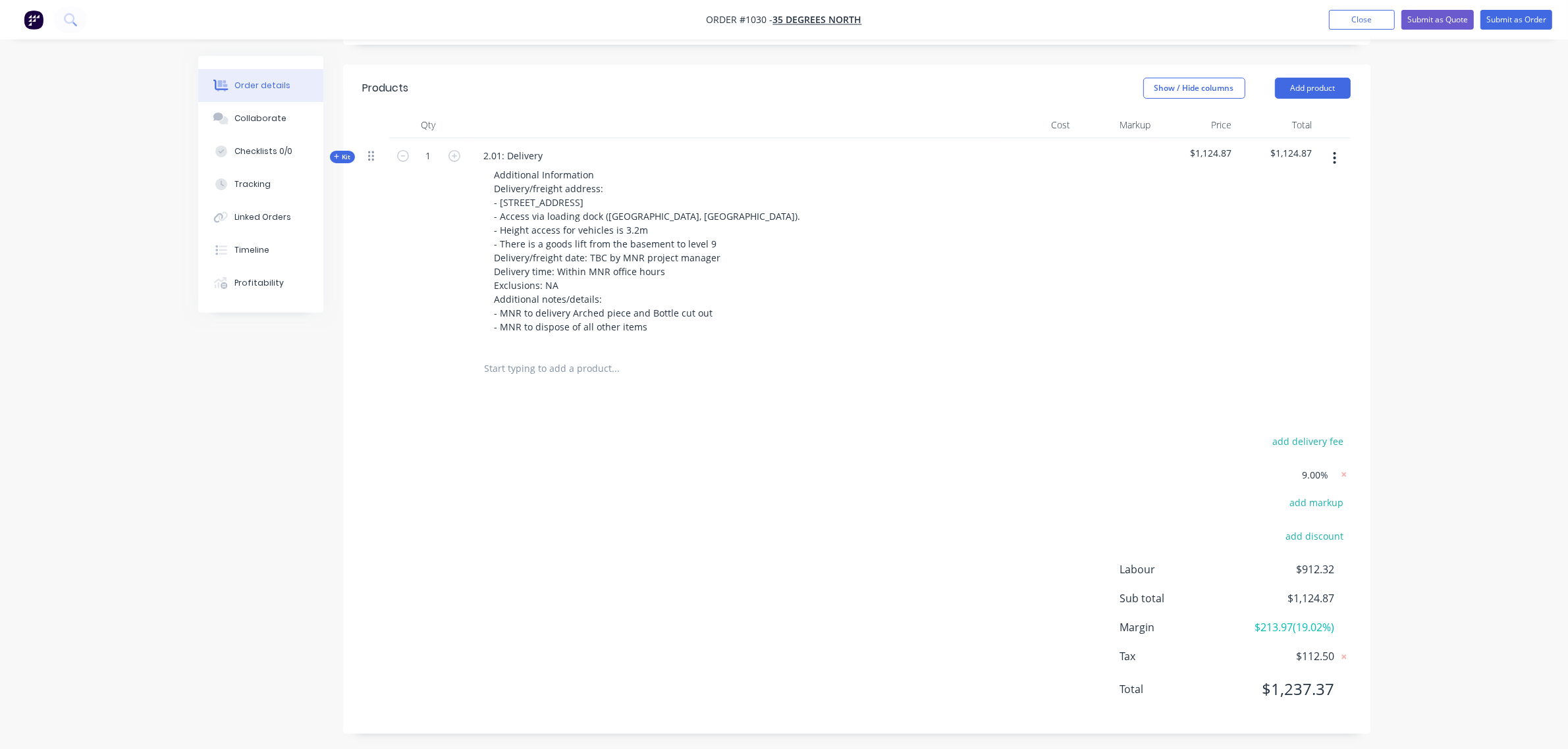
click at [372, 151] on icon at bounding box center [371, 156] width 6 height 10
click at [350, 152] on span "Kit" at bounding box center [342, 157] width 17 height 10
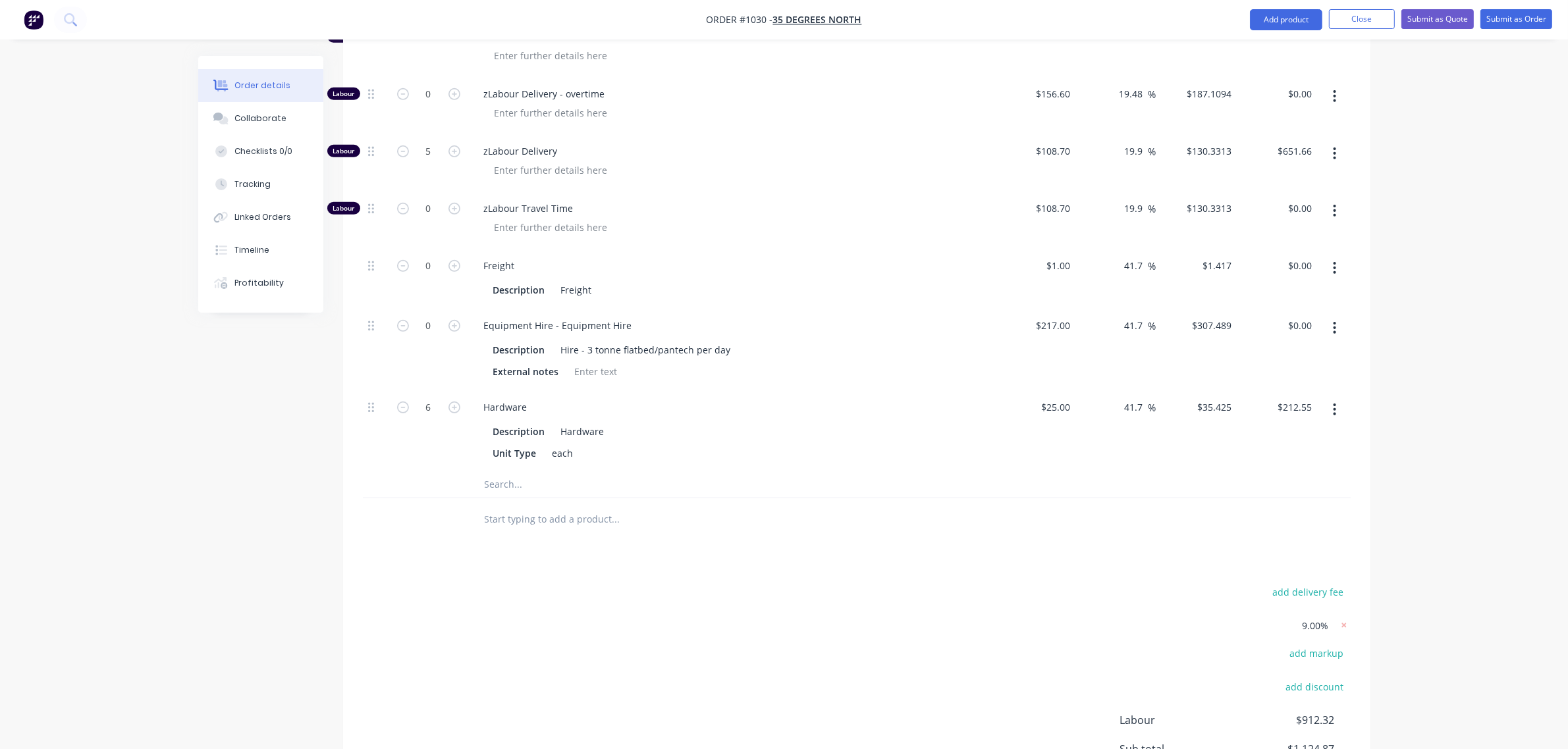
scroll to position [808, 0]
click at [520, 478] on input "text" at bounding box center [616, 484] width 264 height 26
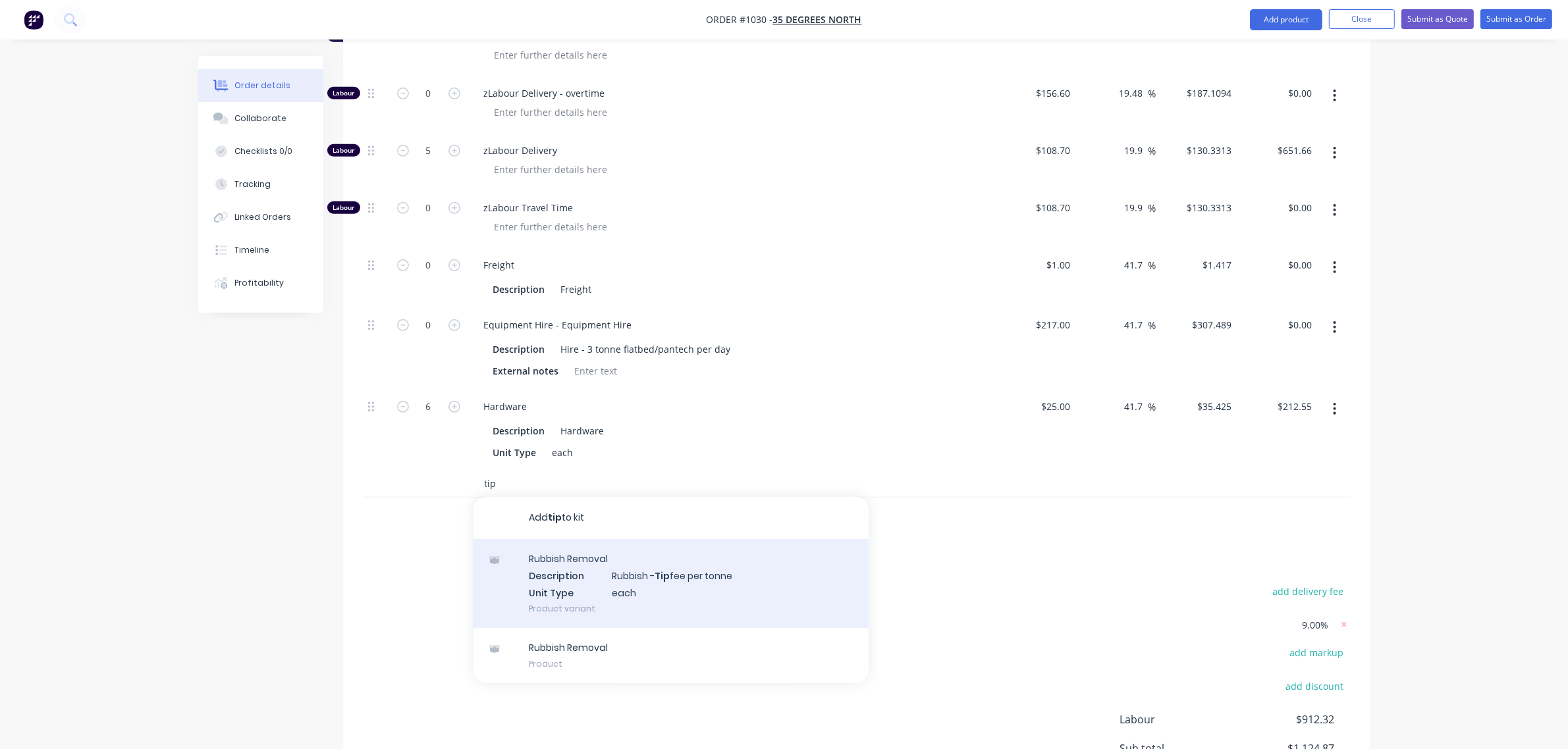
type input "tip"
click at [560, 575] on div "Rubbish Removal Description Rubbish - Tip fee per tonne Unit Type each Product …" at bounding box center [671, 584] width 395 height 89
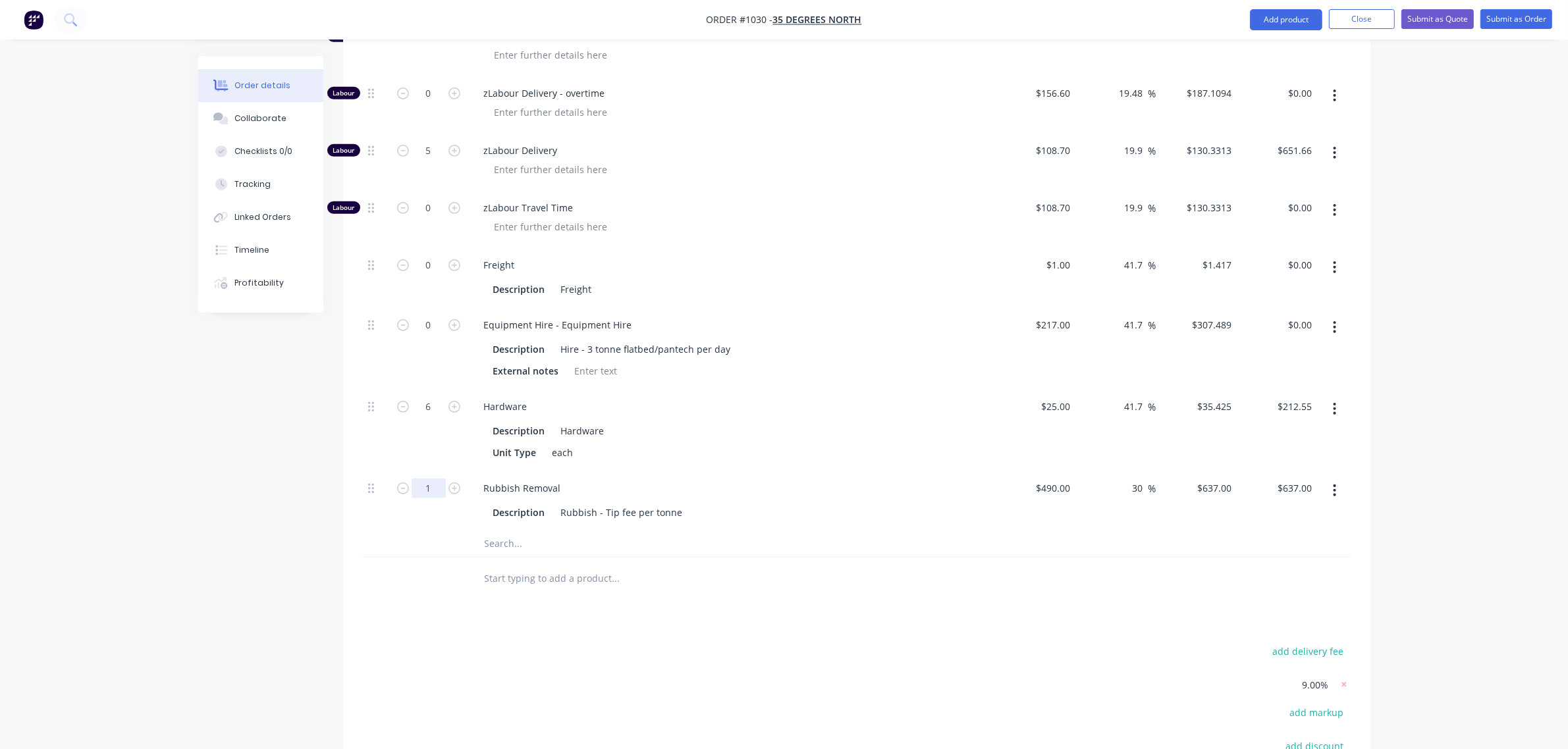
click at [418, 482] on input "1" at bounding box center [429, 489] width 34 height 20
type input "0.25"
type input "$159.25"
click at [459, 435] on div "6" at bounding box center [428, 430] width 79 height 82
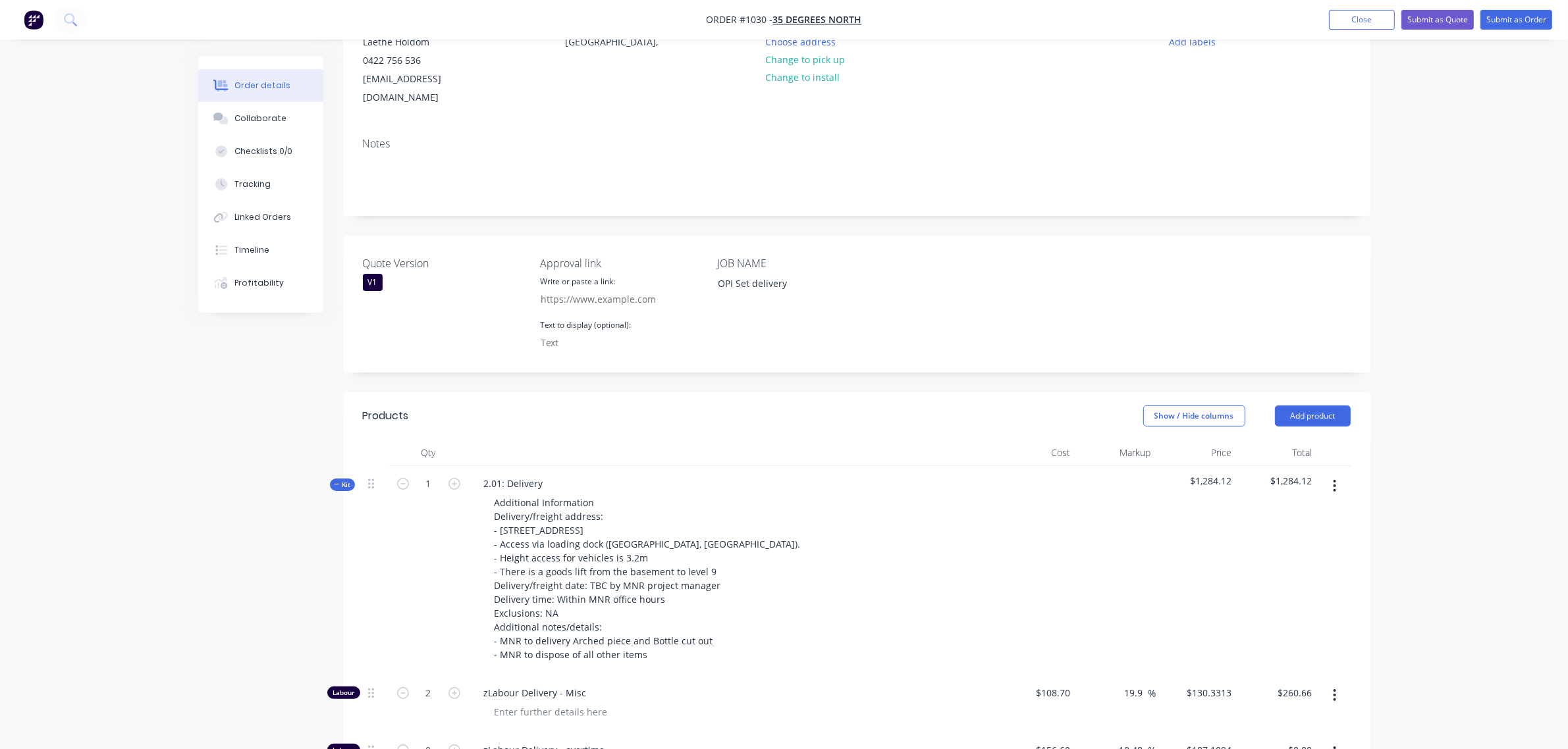
scroll to position [150, 0]
click at [1311, 407] on button "Add product" at bounding box center [1313, 417] width 75 height 21
click at [1282, 625] on div "Notes (External)" at bounding box center [1288, 634] width 102 height 19
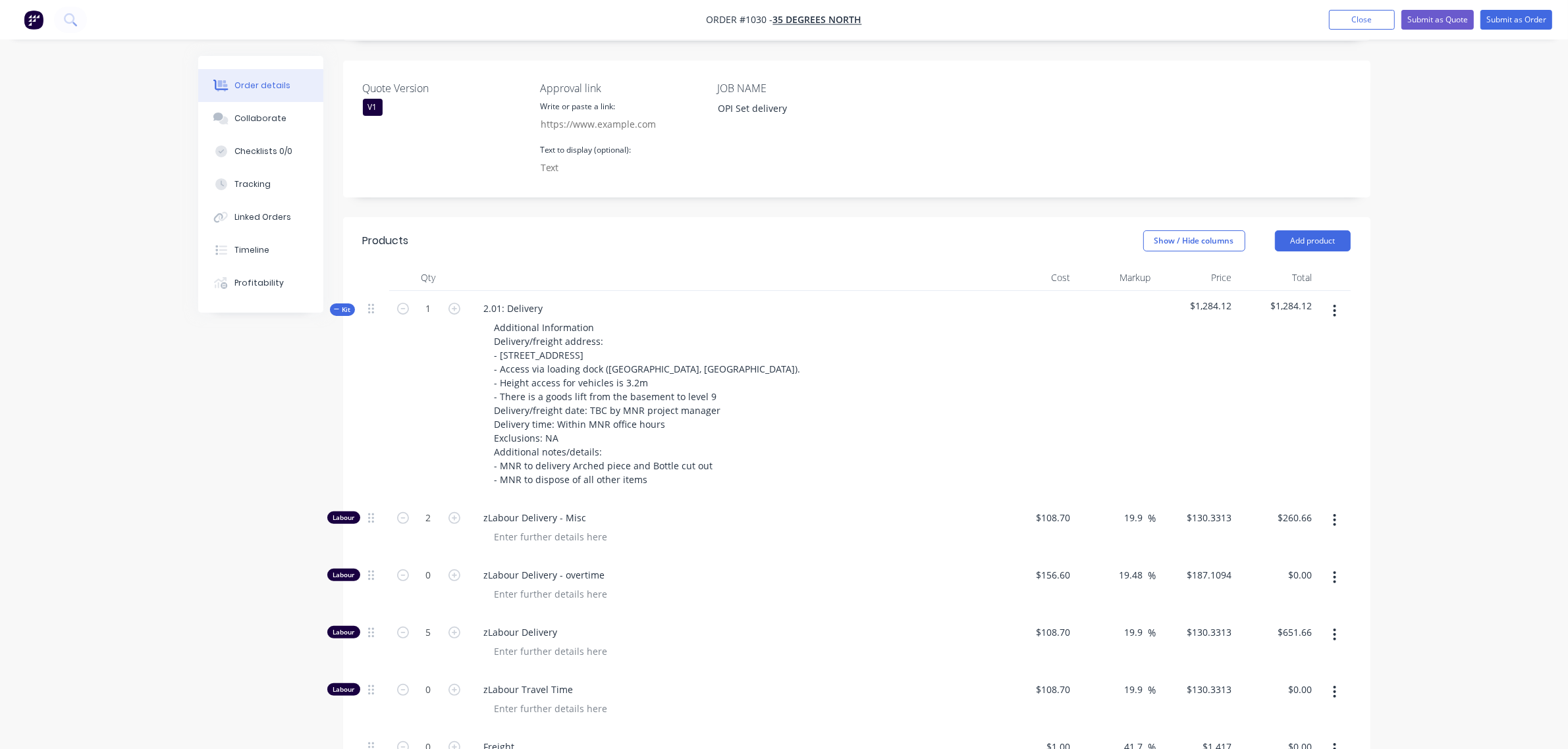
scroll to position [326, 0]
click at [345, 282] on div "Qty Cost Markup Price Total Kit 1 2.01: Delivery Additional Information Deliver…" at bounding box center [856, 694] width 1027 height 859
click at [345, 284] on div "Qty Cost Markup Price Total Kit 1 2.01: Delivery Additional Information Deliver…" at bounding box center [856, 694] width 1027 height 859
click at [344, 305] on span "Kit" at bounding box center [342, 310] width 17 height 10
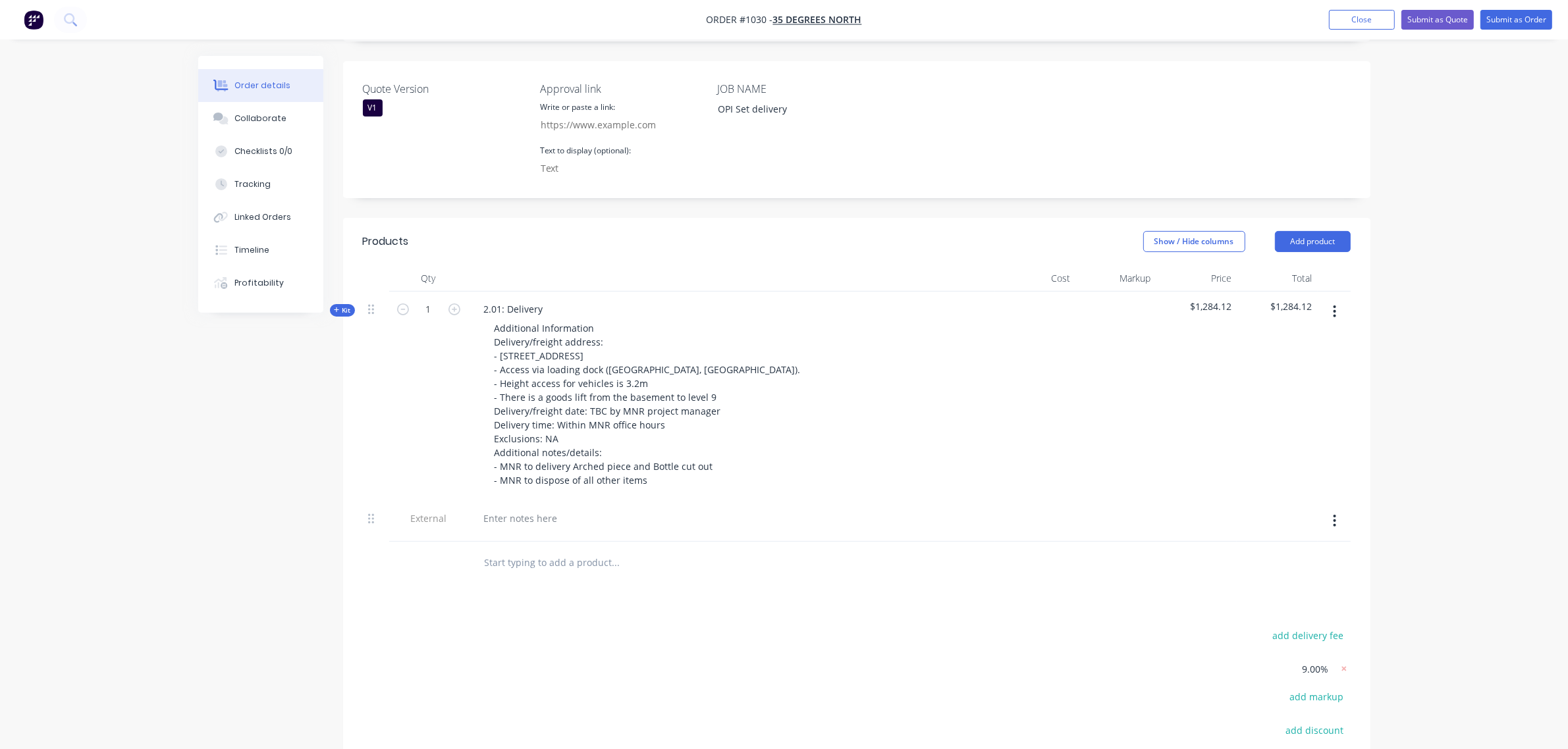
click at [1340, 517] on button "button" at bounding box center [1335, 521] width 31 height 24
click at [1272, 551] on div "Duplicate" at bounding box center [1288, 555] width 102 height 19
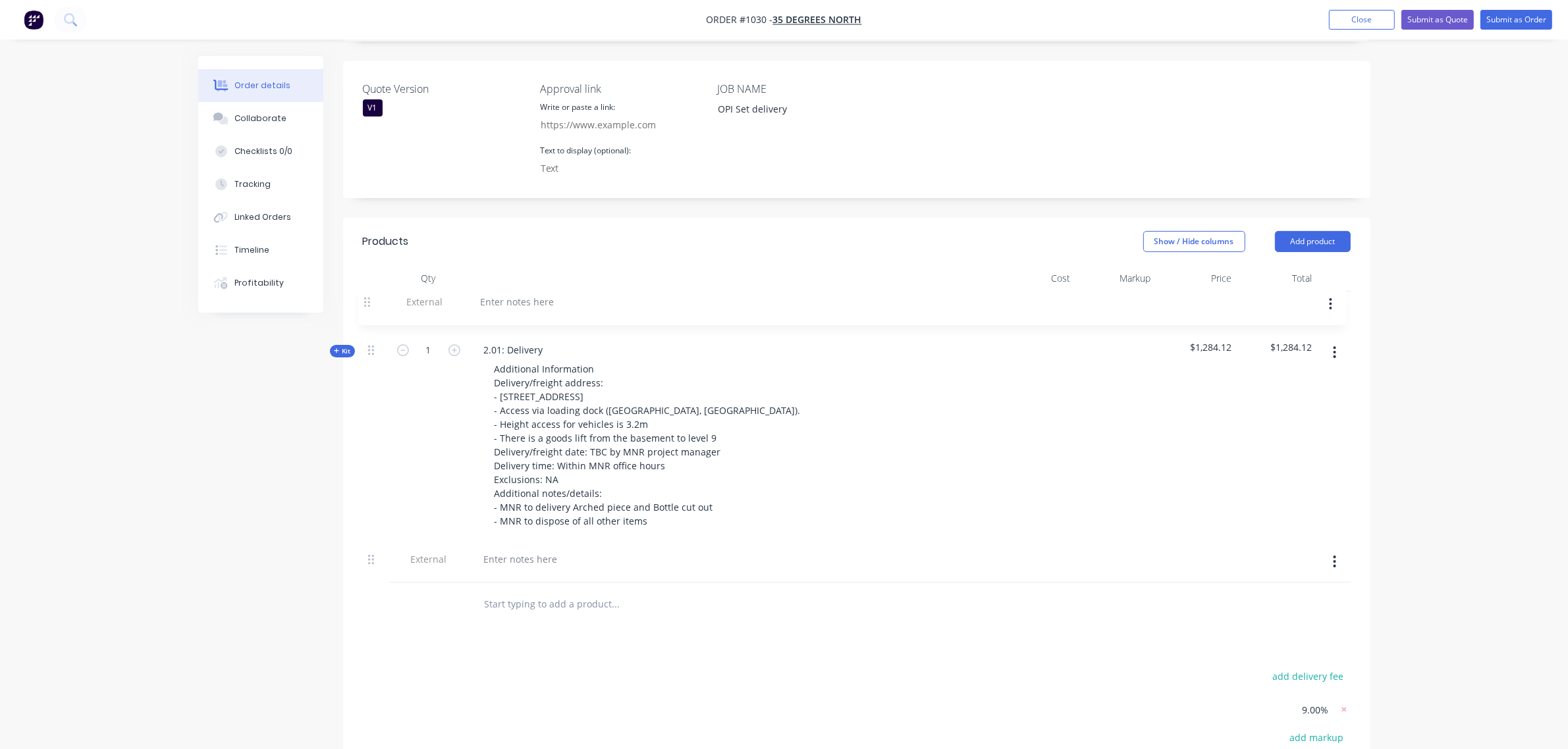
drag, startPoint x: 373, startPoint y: 555, endPoint x: 366, endPoint y: 294, distance: 261.1
click at [366, 294] on div "Kit 1 2.01: Delivery Additional Information Delivery/freight address: - 1 Marke…" at bounding box center [856, 436] width 987 height 291
click at [600, 300] on div at bounding box center [731, 309] width 516 height 19
drag, startPoint x: 597, startPoint y: 288, endPoint x: 522, endPoint y: 303, distance: 76.5
click at [583, 300] on div at bounding box center [731, 309] width 516 height 19
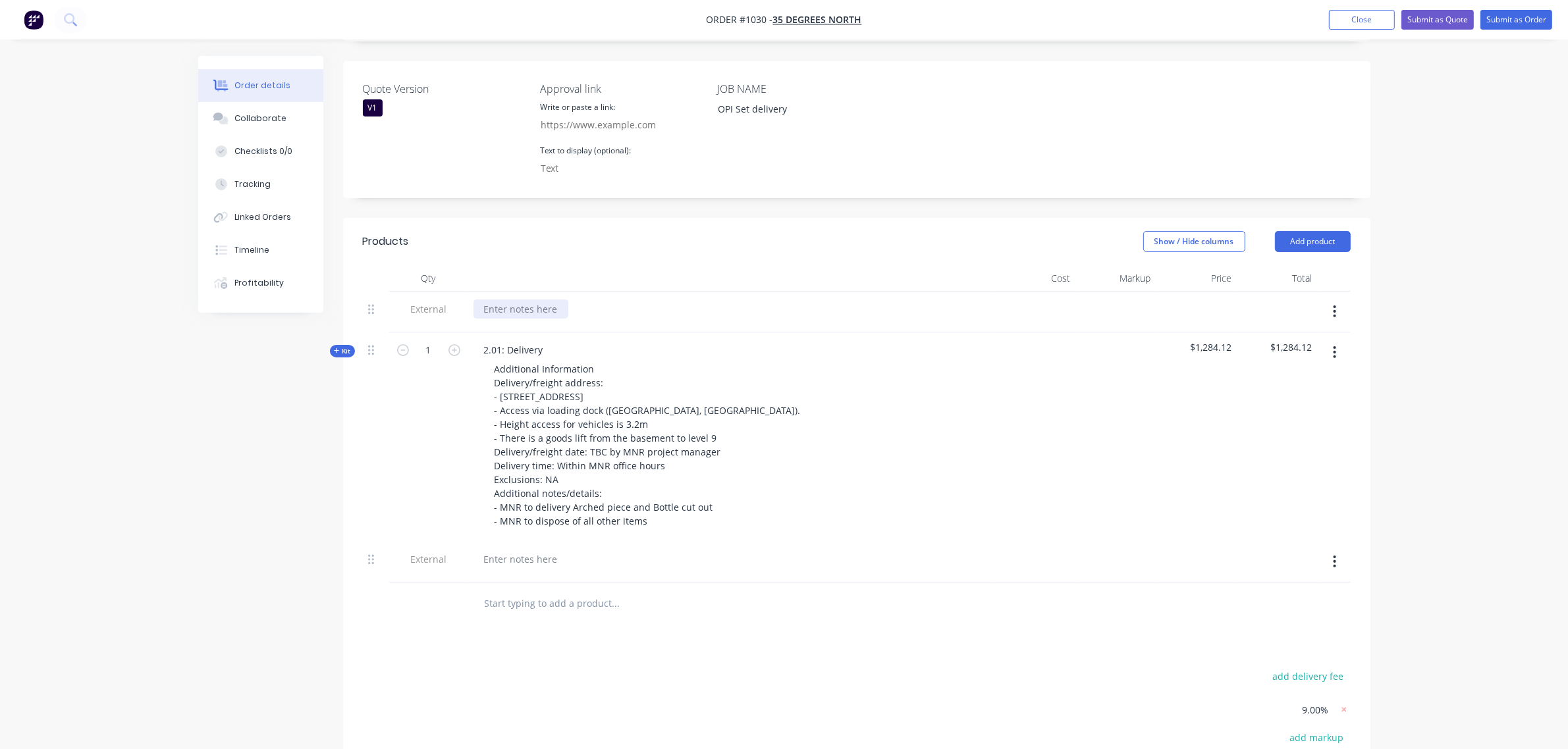
click at [490, 300] on div at bounding box center [521, 309] width 95 height 19
paste div
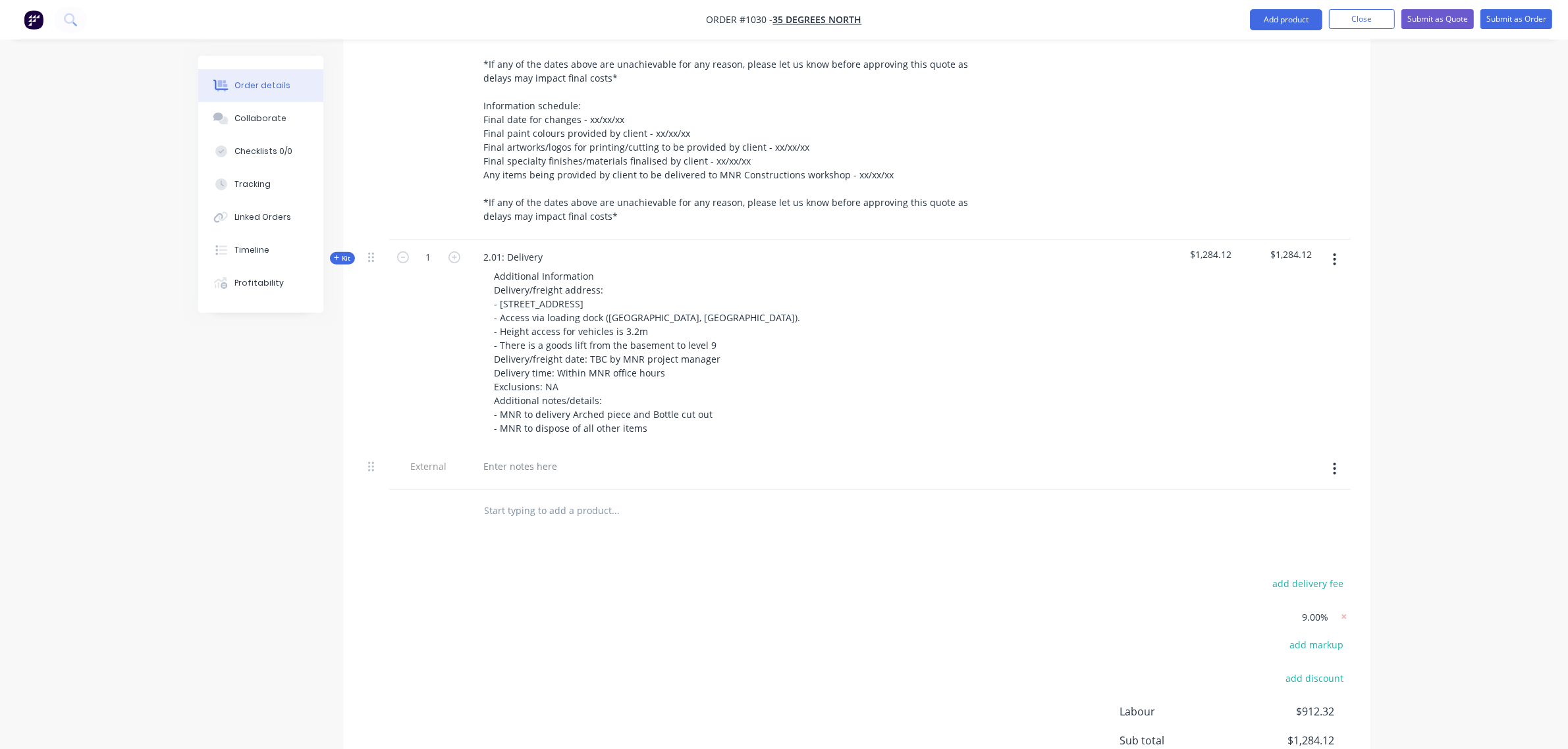
scroll to position [655, 0]
click at [538, 458] on div at bounding box center [521, 464] width 95 height 19
paste div
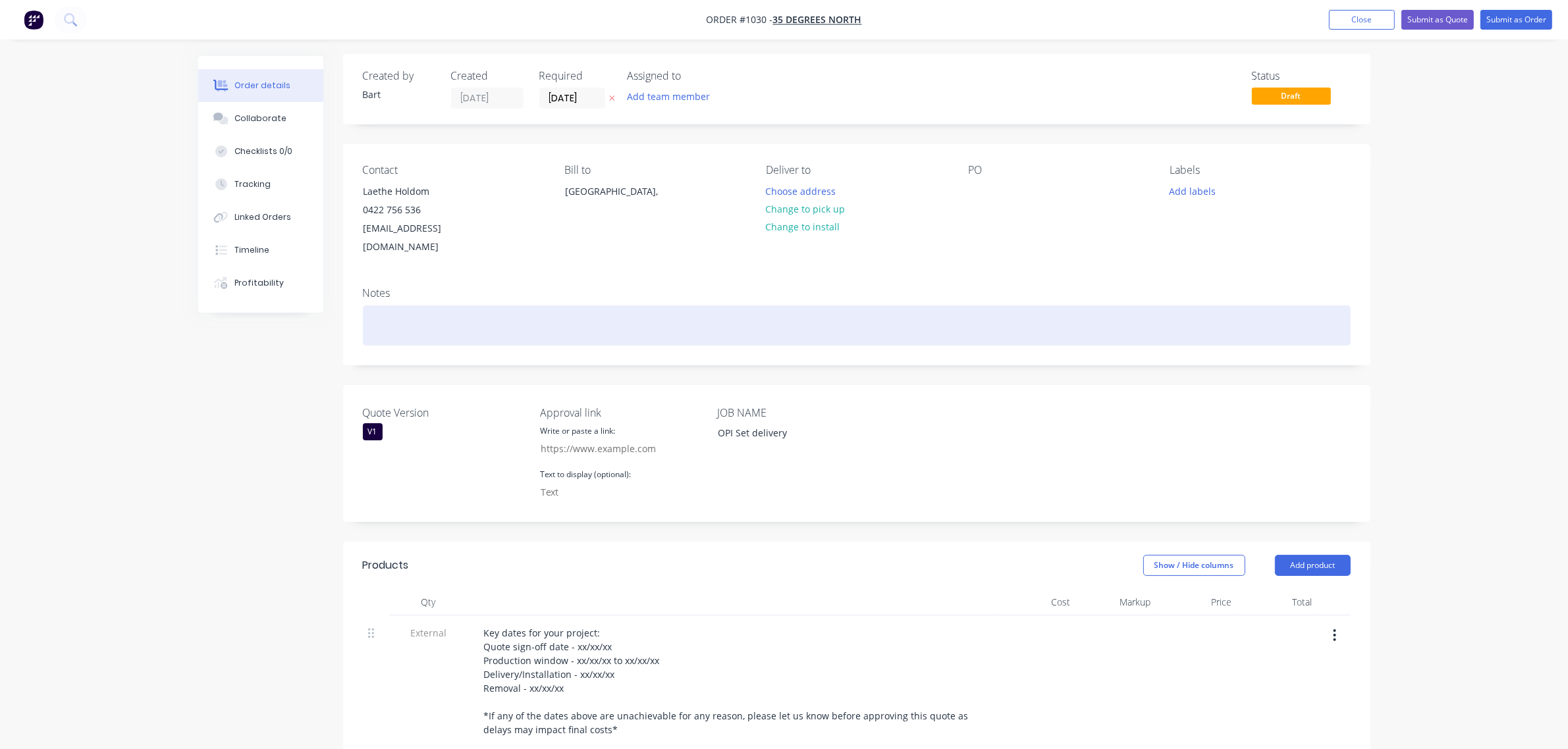
scroll to position [0, 0]
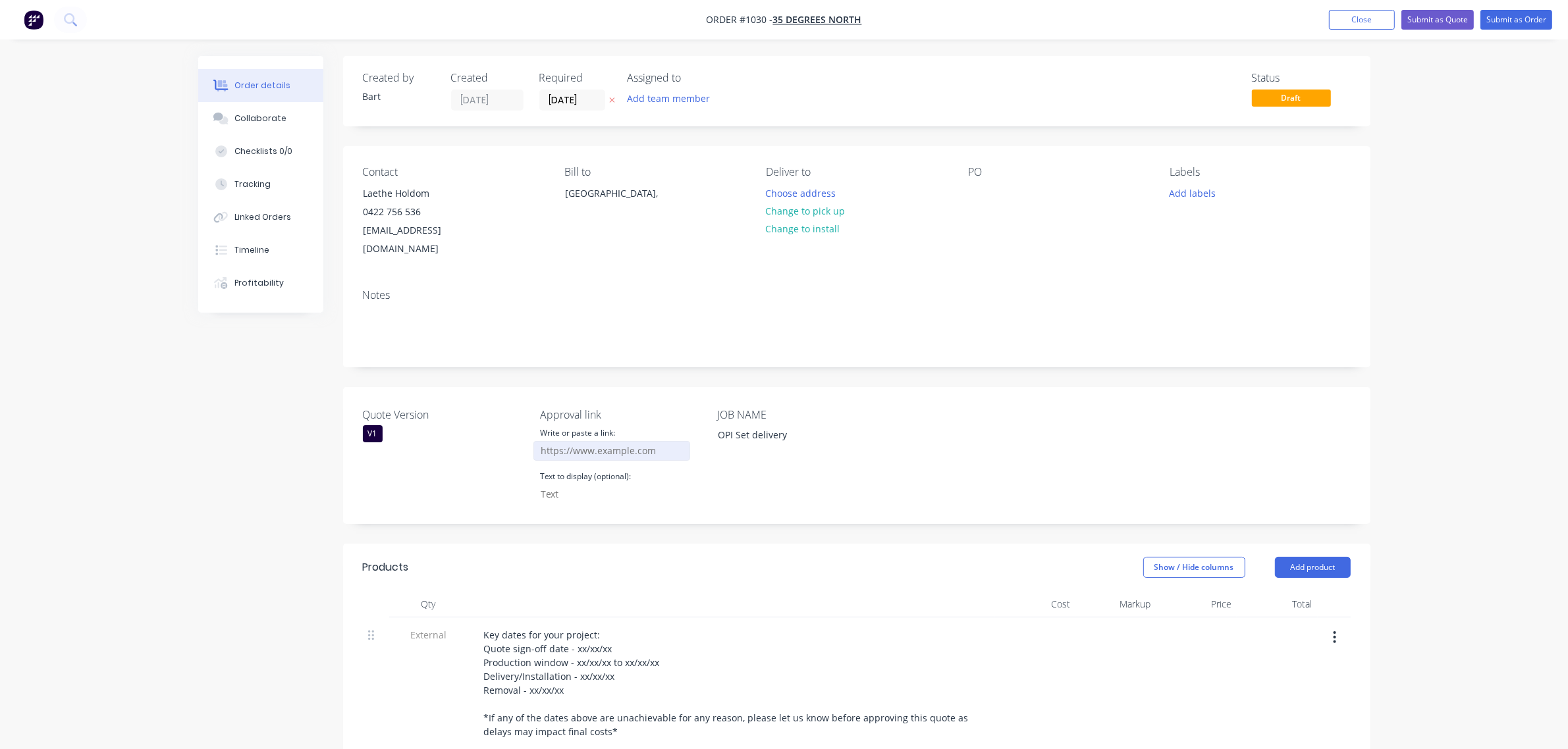
click at [610, 441] on input "Quote Version" at bounding box center [611, 451] width 156 height 20
paste input "https://c3y8u.share.hsforms.com/2LPry2ciFQyq8gvjBDsrbpQ?quoteid=XXvXX"
type input "https://c3y8u.share.hsforms.com/2LPry2ciFQyq8gvjBDsrbpQ?quoteid=1030v1"
click at [612, 485] on input "Quote Version" at bounding box center [611, 494] width 156 height 20
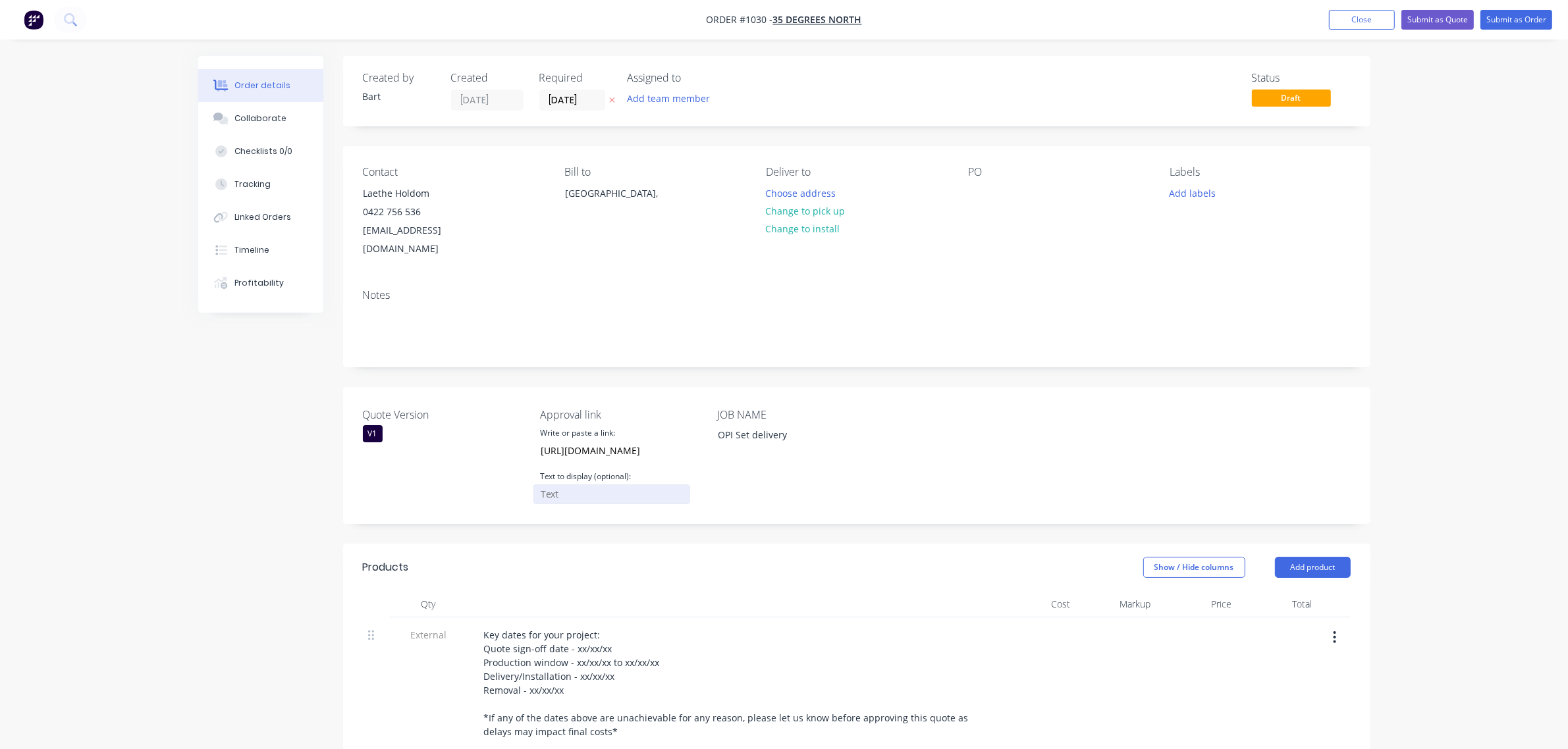
scroll to position [0, 0]
click at [590, 485] on input "Quote Version" at bounding box center [611, 494] width 156 height 20
paste input "CLICK HERE TO APPROVE QUOTE"
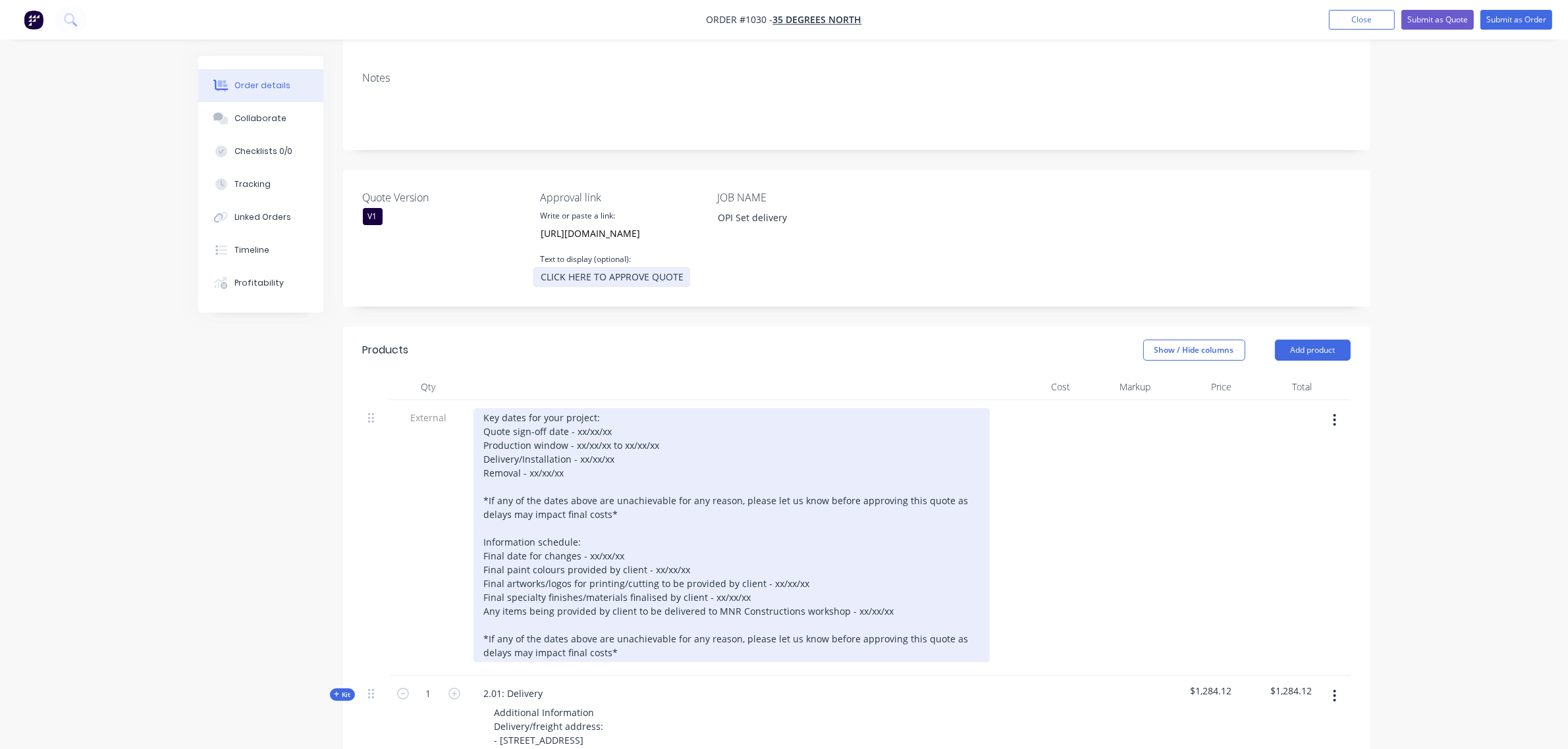
scroll to position [219, 0]
type input "CLICK HERE TO APPROVE QUOTE"
drag, startPoint x: 622, startPoint y: 407, endPoint x: 575, endPoint y: 415, distance: 47.7
click at [575, 415] on div "Key dates for your project: Quote sign-off date - xx/xx/xx Production window - …" at bounding box center [731, 534] width 516 height 254
drag, startPoint x: 659, startPoint y: 423, endPoint x: 575, endPoint y: 426, distance: 84.1
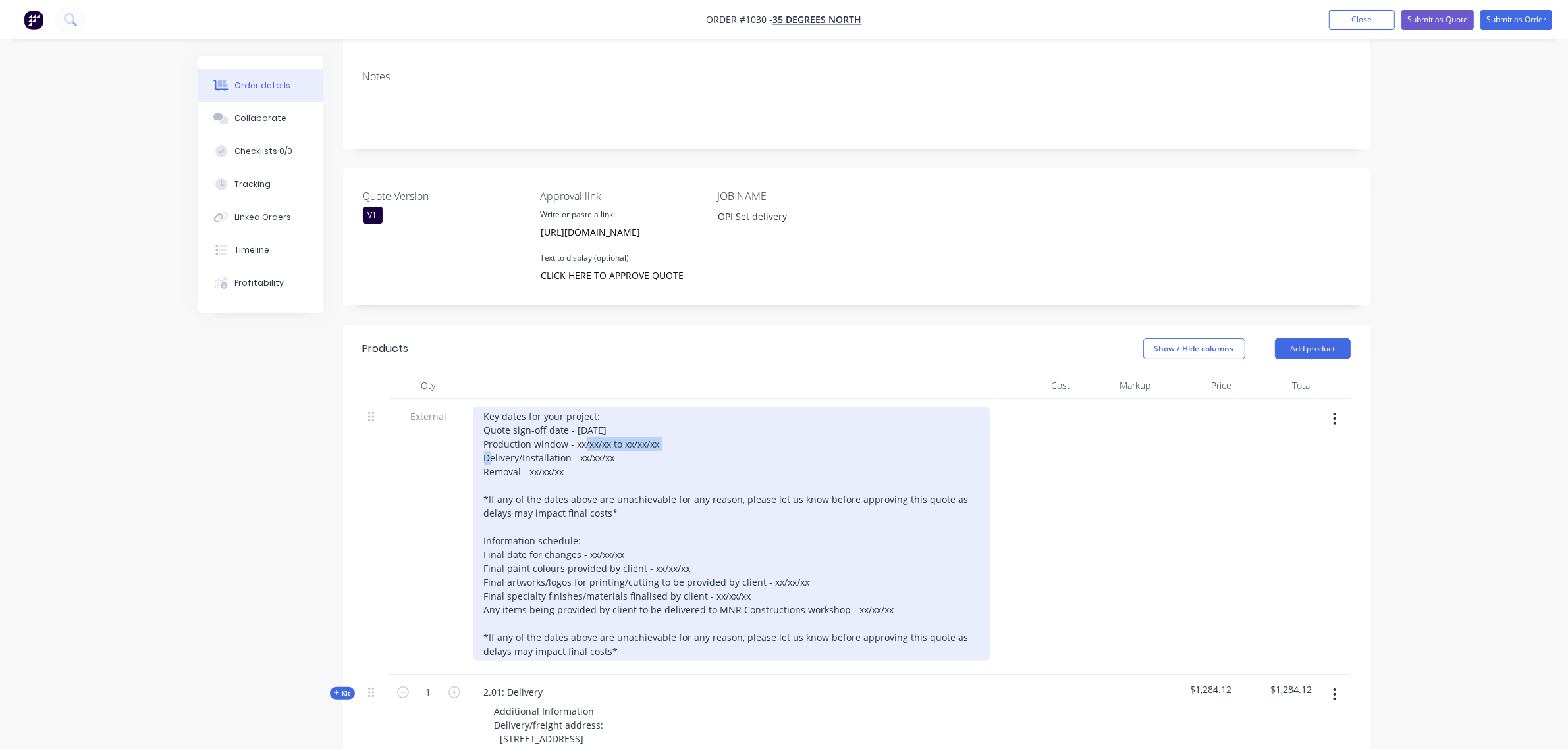
click at [575, 426] on div "Key dates for your project: Quote sign-off date - 08/10/25 Production window - …" at bounding box center [731, 534] width 516 height 254
drag, startPoint x: 614, startPoint y: 435, endPoint x: 578, endPoint y: 443, distance: 36.9
click at [578, 443] on div "Key dates for your project: Quote sign-off date - 08/10/25 Production window - …" at bounding box center [731, 534] width 516 height 254
drag, startPoint x: 574, startPoint y: 455, endPoint x: 529, endPoint y: 455, distance: 45.0
click at [529, 455] on div "Key dates for your project: Quote sign-off date - 08/10/25 Production window - …" at bounding box center [731, 534] width 516 height 254
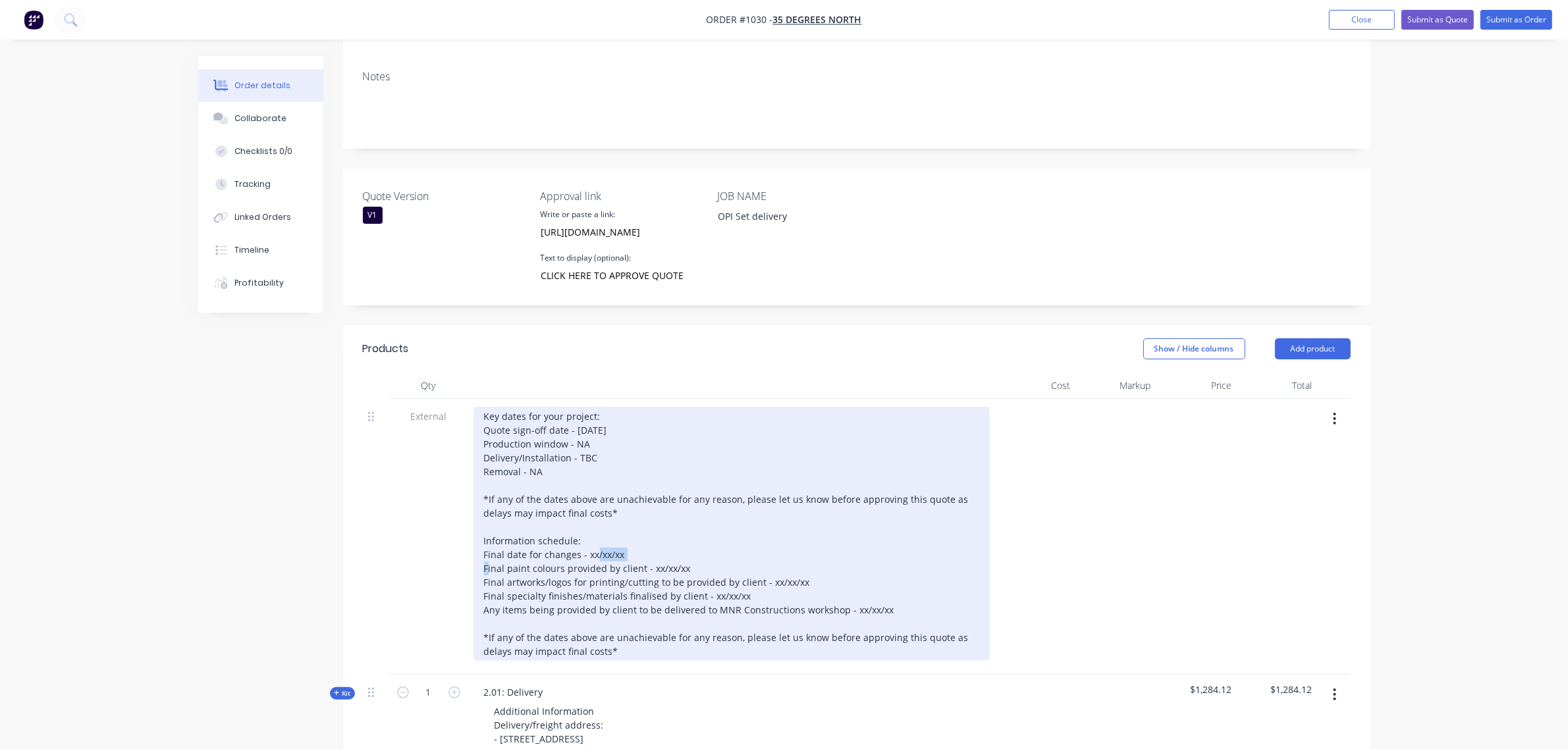
drag, startPoint x: 626, startPoint y: 535, endPoint x: 586, endPoint y: 540, distance: 40.3
click at [586, 541] on div "Key dates for your project: Quote sign-off date - 08/10/25 Production window - …" at bounding box center [731, 534] width 516 height 254
drag, startPoint x: 690, startPoint y: 549, endPoint x: 647, endPoint y: 549, distance: 43.0
click at [647, 549] on div "Key dates for your project: Quote sign-off date - 08/10/25 Production window - …" at bounding box center [731, 534] width 516 height 254
drag, startPoint x: 805, startPoint y: 560, endPoint x: 762, endPoint y: 563, distance: 43.1
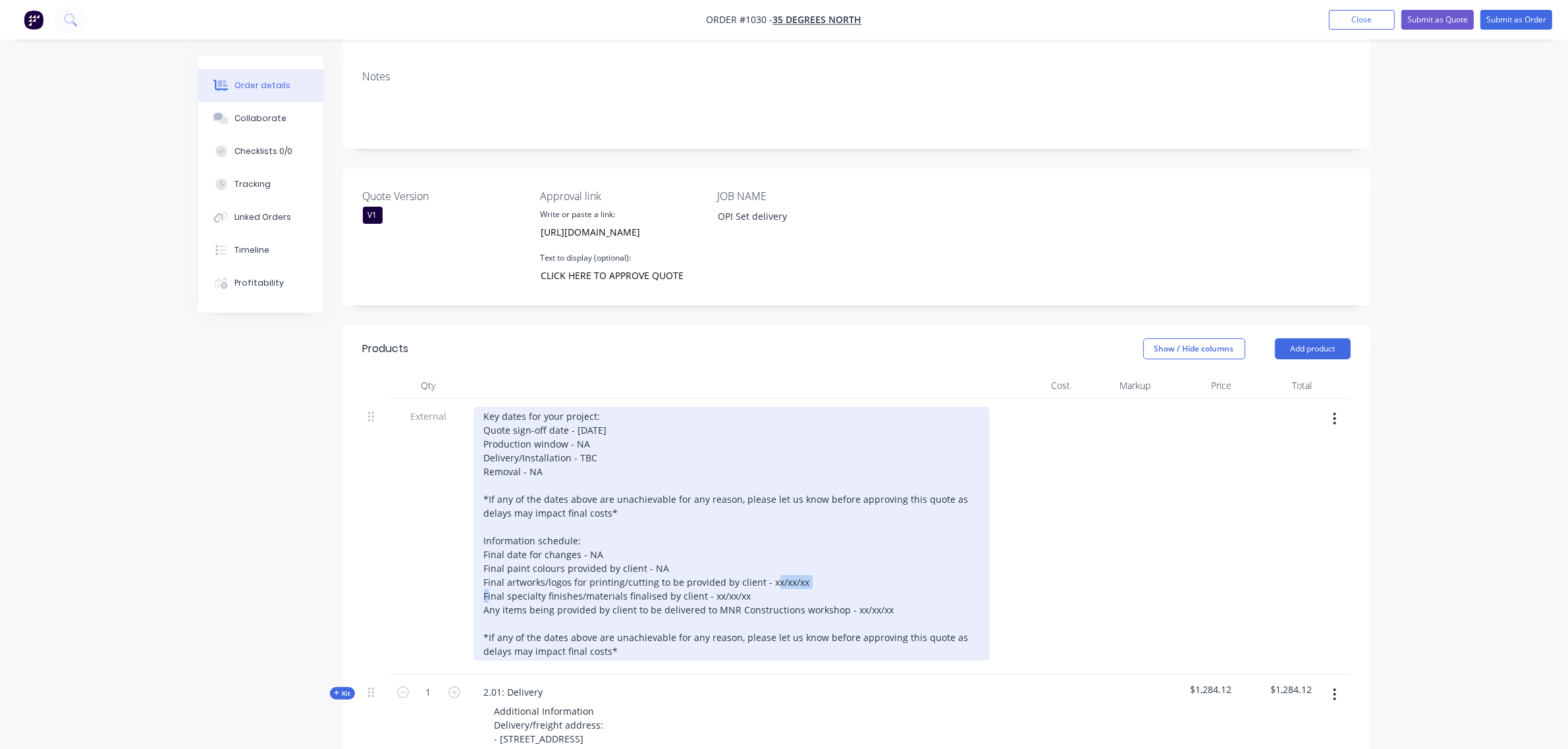
click at [762, 563] on div "Key dates for your project: Quote sign-off date - 08/10/25 Production window - …" at bounding box center [731, 534] width 516 height 254
click at [758, 563] on div "Key dates for your project: Quote sign-off date - 08/10/25 Production window - …" at bounding box center [731, 534] width 516 height 254
click at [764, 570] on div "Key dates for your project: Quote sign-off date - 08/10/25 Production window - …" at bounding box center [731, 534] width 516 height 254
drag, startPoint x: 748, startPoint y: 580, endPoint x: 705, endPoint y: 574, distance: 43.4
click at [705, 574] on div "Key dates for your project: Quote sign-off date - 08/10/25 Production window - …" at bounding box center [731, 534] width 516 height 254
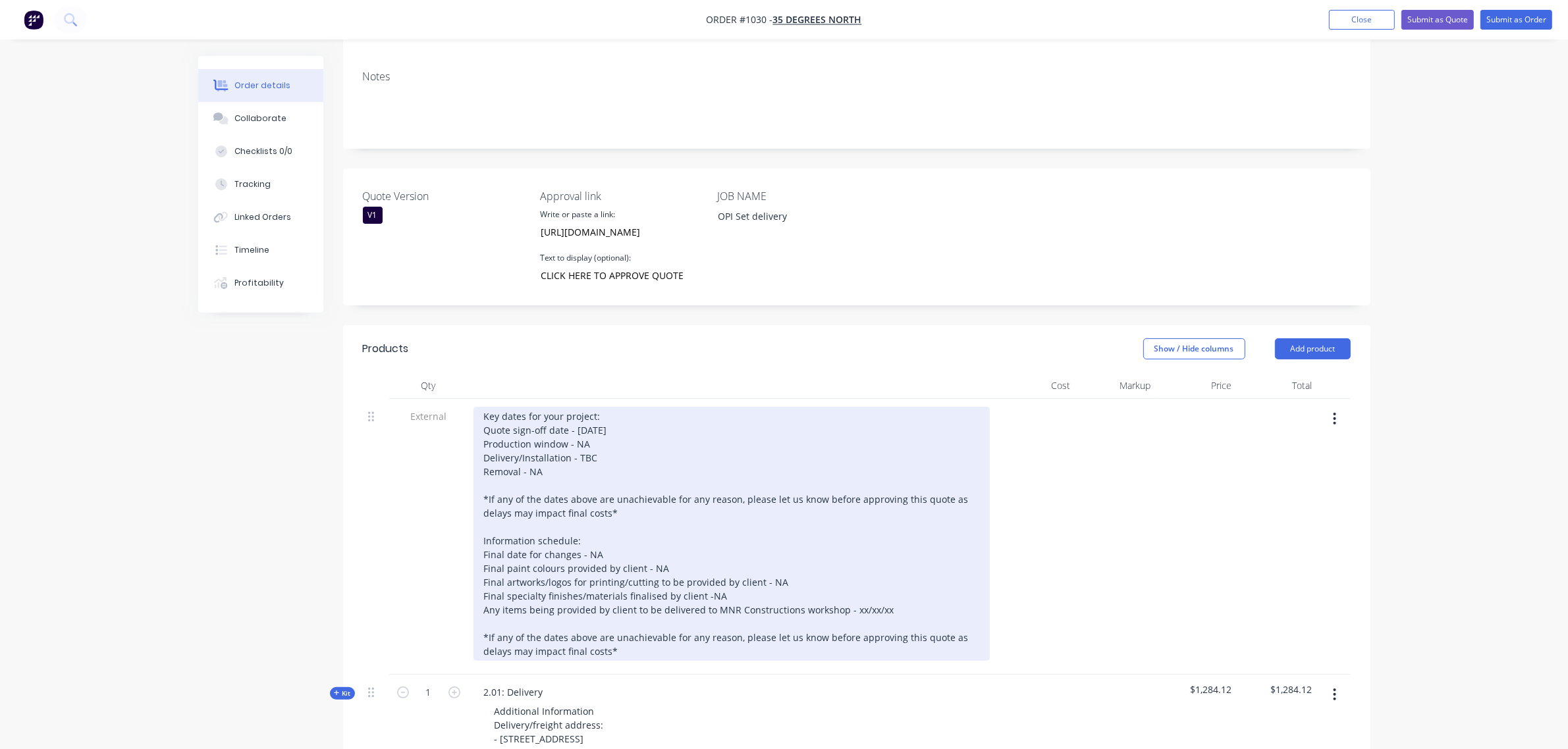
click at [703, 576] on div "Key dates for your project: Quote sign-off date - 08/10/25 Production window - …" at bounding box center [731, 534] width 516 height 254
drag, startPoint x: 886, startPoint y: 586, endPoint x: 847, endPoint y: 593, distance: 39.6
click at [847, 593] on div "Key dates for your project: Quote sign-off date - 08/10/25 Production window - …" at bounding box center [731, 534] width 516 height 254
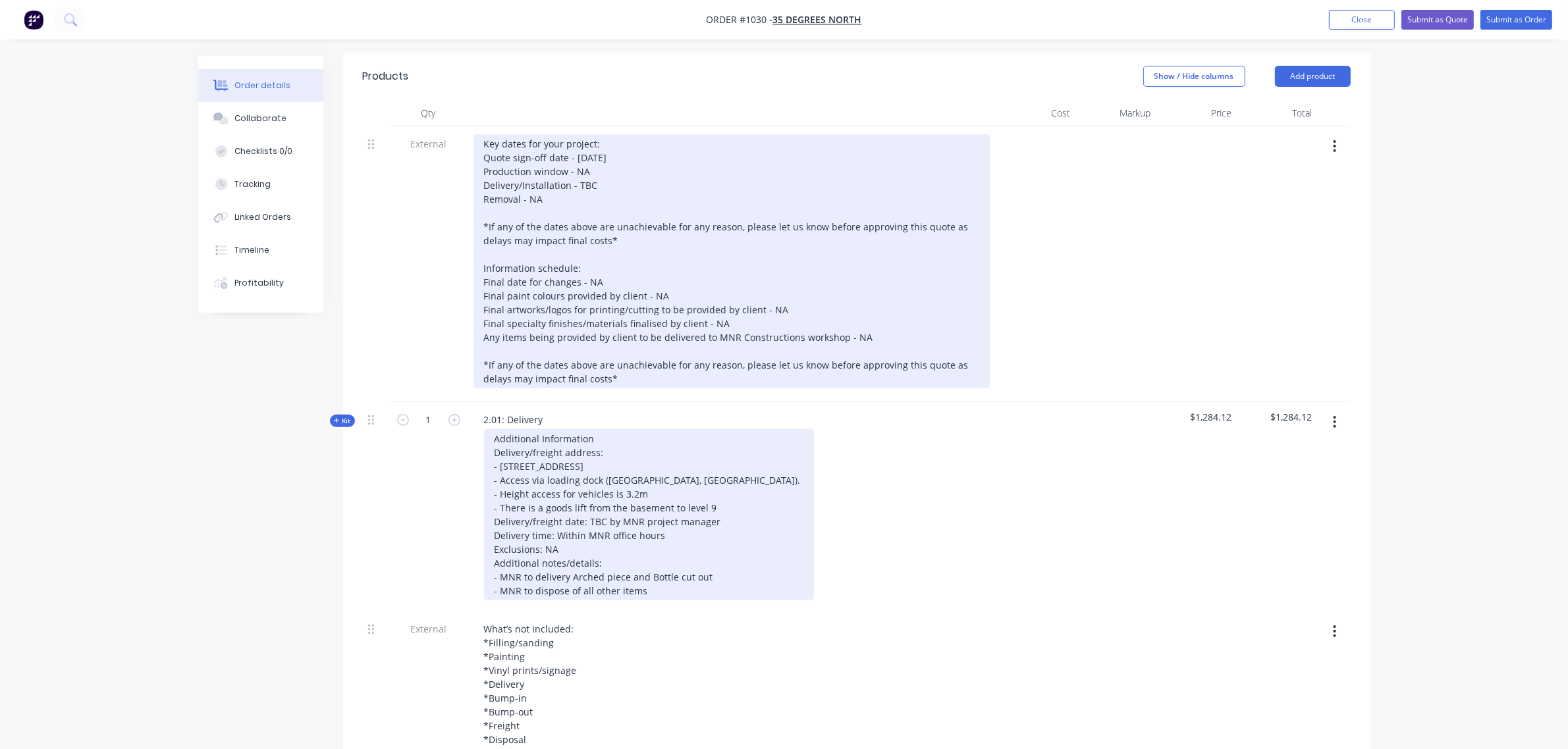
scroll to position [492, 0]
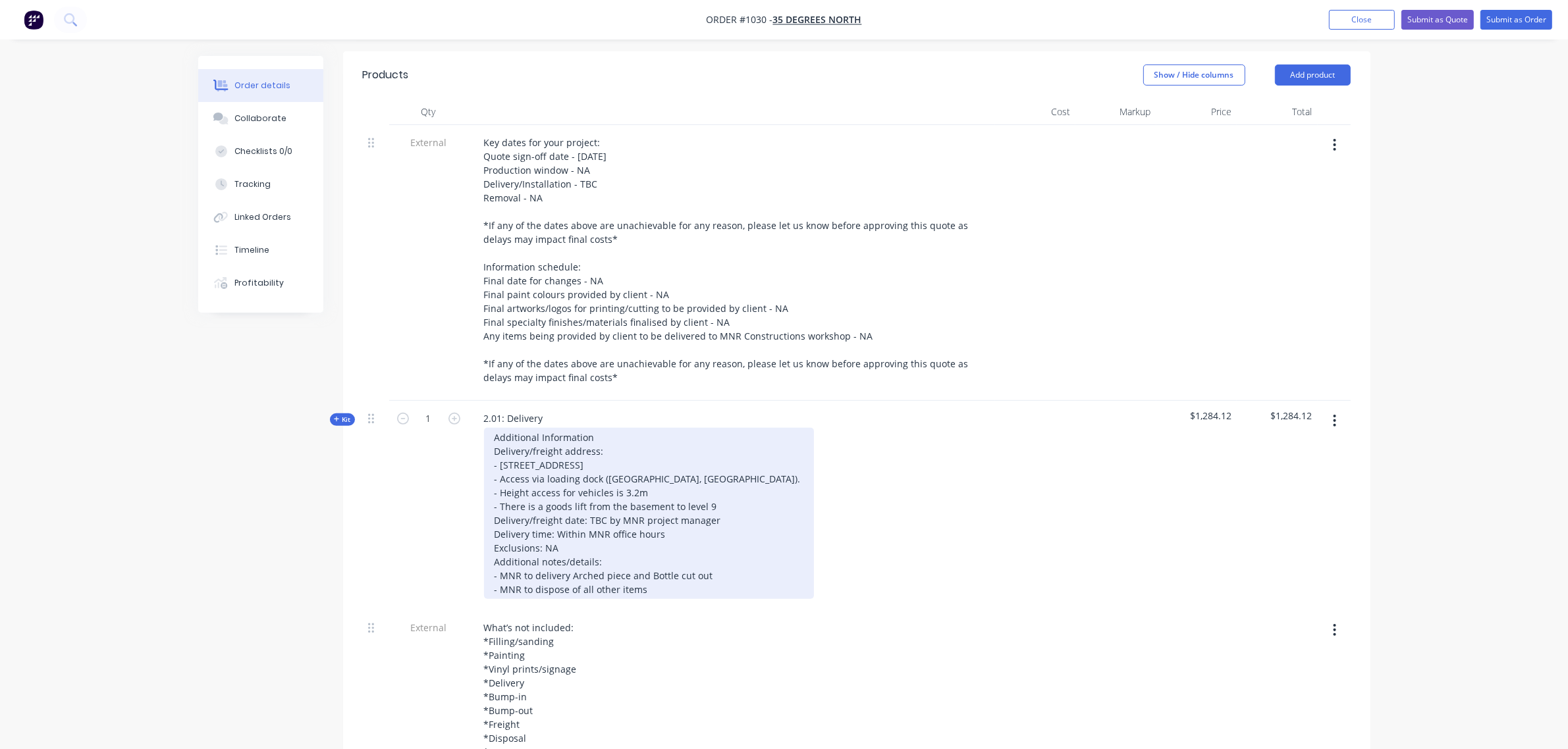
click at [504, 567] on div "Additional Information Delivery/freight address: - 1 Market Street - Level 9, 1…" at bounding box center [648, 513] width 330 height 171
click at [576, 568] on div "Additional Information Delivery/freight address: - 1 Market Street - Level 9, 1…" at bounding box center [648, 513] width 330 height 171
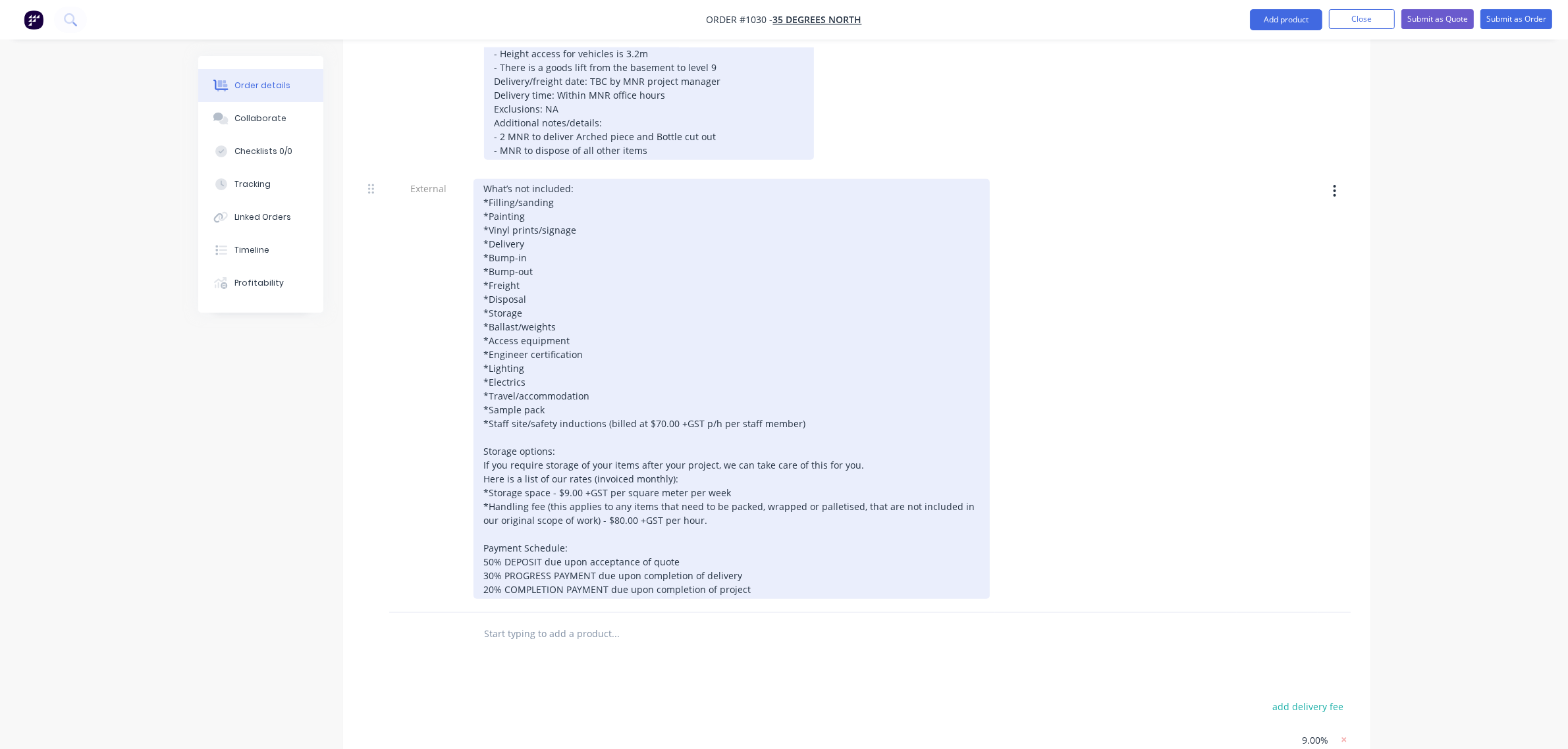
scroll to position [932, 0]
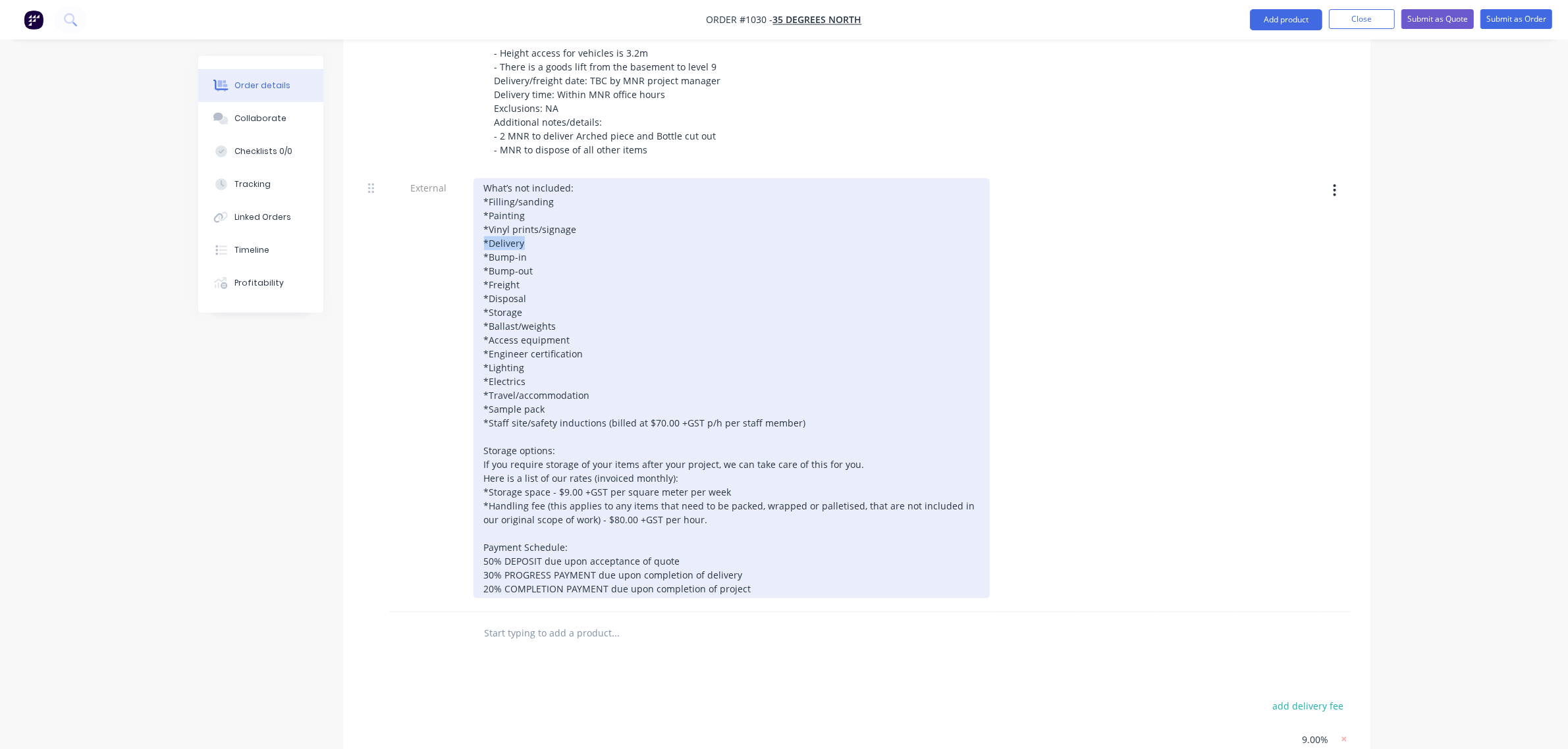
drag, startPoint x: 528, startPoint y: 233, endPoint x: 476, endPoint y: 239, distance: 52.3
click at [476, 239] on div "What’s not included: *Filling/sanding *Painting *Vinyl prints/signage *Delivery…" at bounding box center [731, 388] width 516 height 420
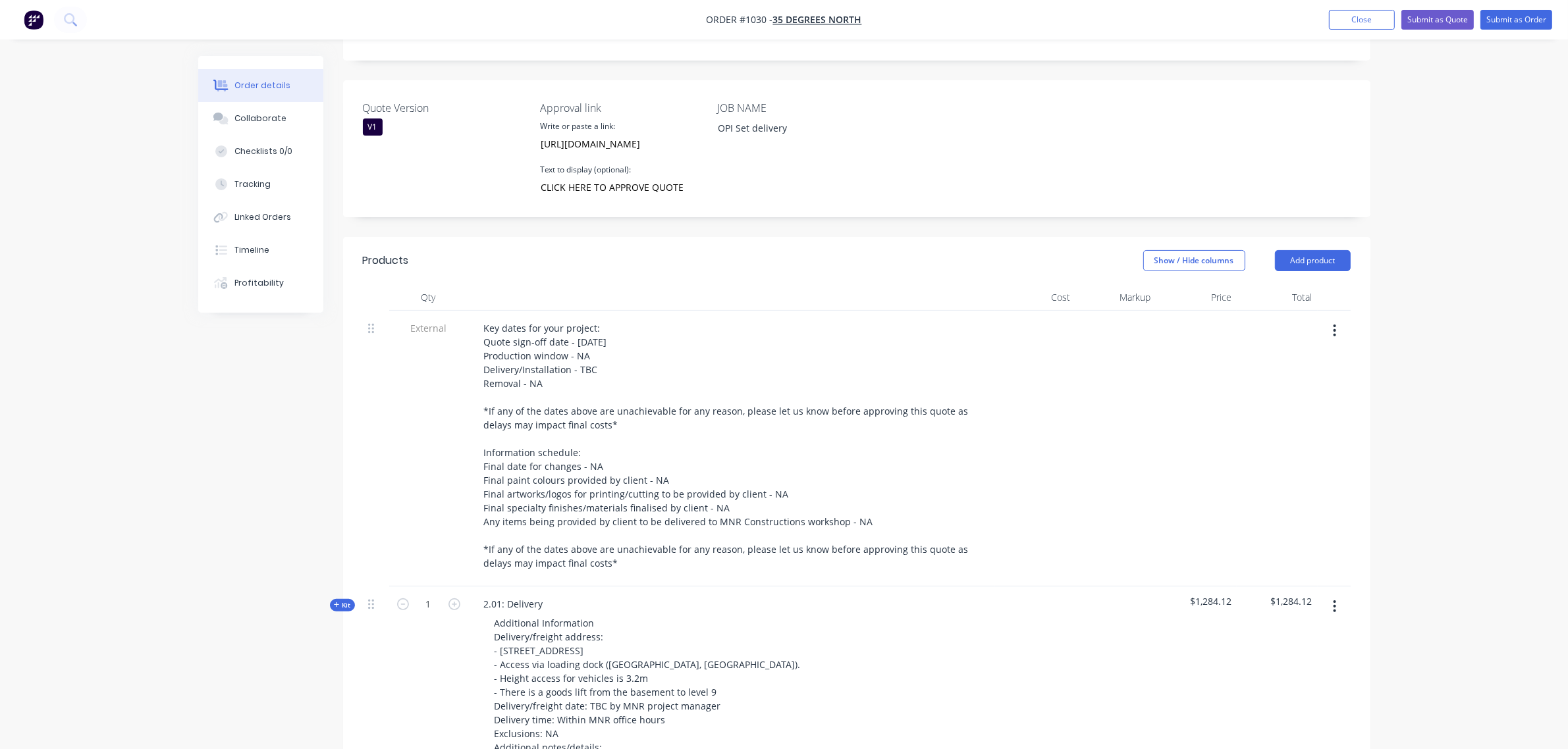
scroll to position [306, 0]
click at [1423, 18] on button "Submit as Quote" at bounding box center [1437, 20] width 72 height 20
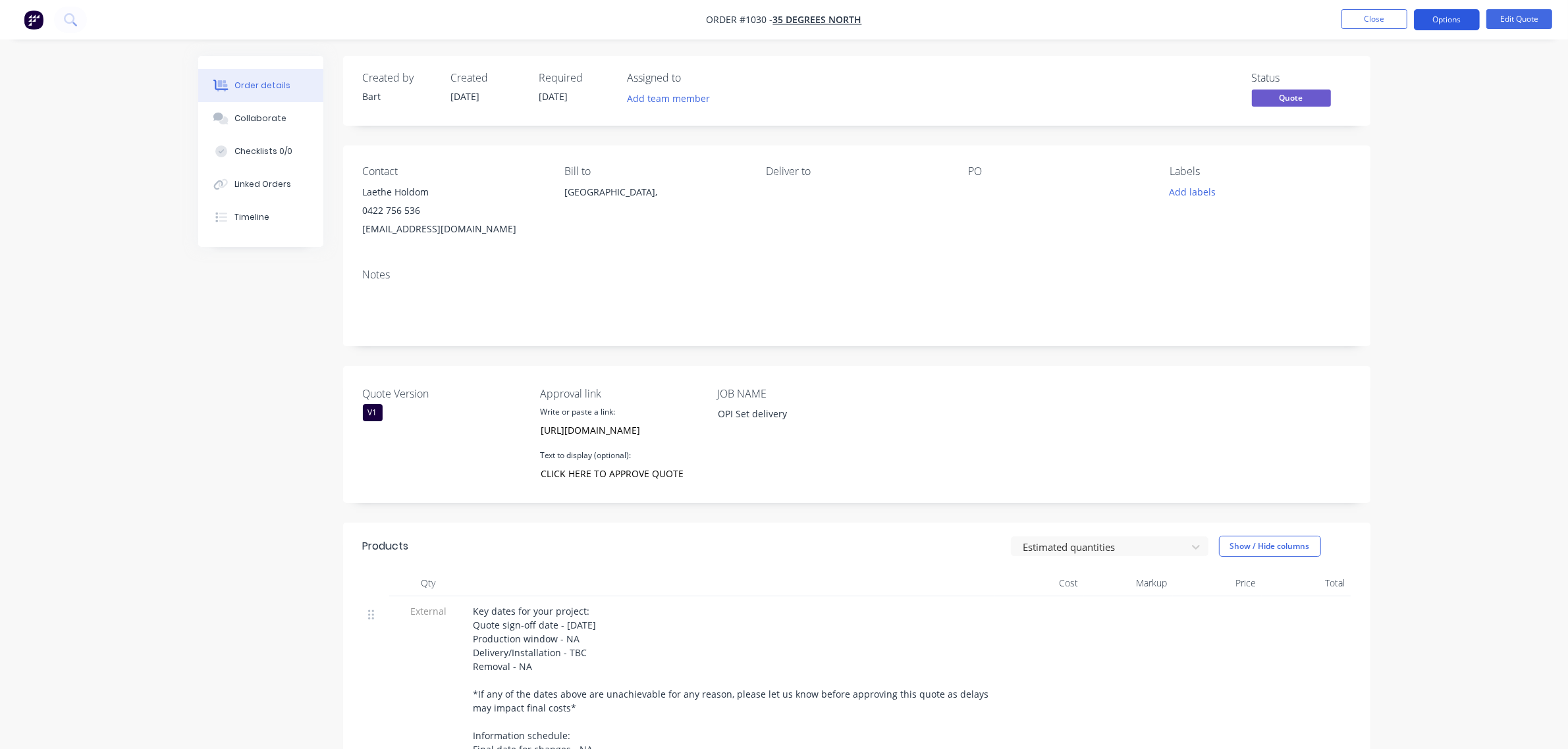
click at [1447, 18] on button "Options" at bounding box center [1446, 20] width 66 height 21
click at [1390, 79] on div "Quote" at bounding box center [1407, 79] width 121 height 19
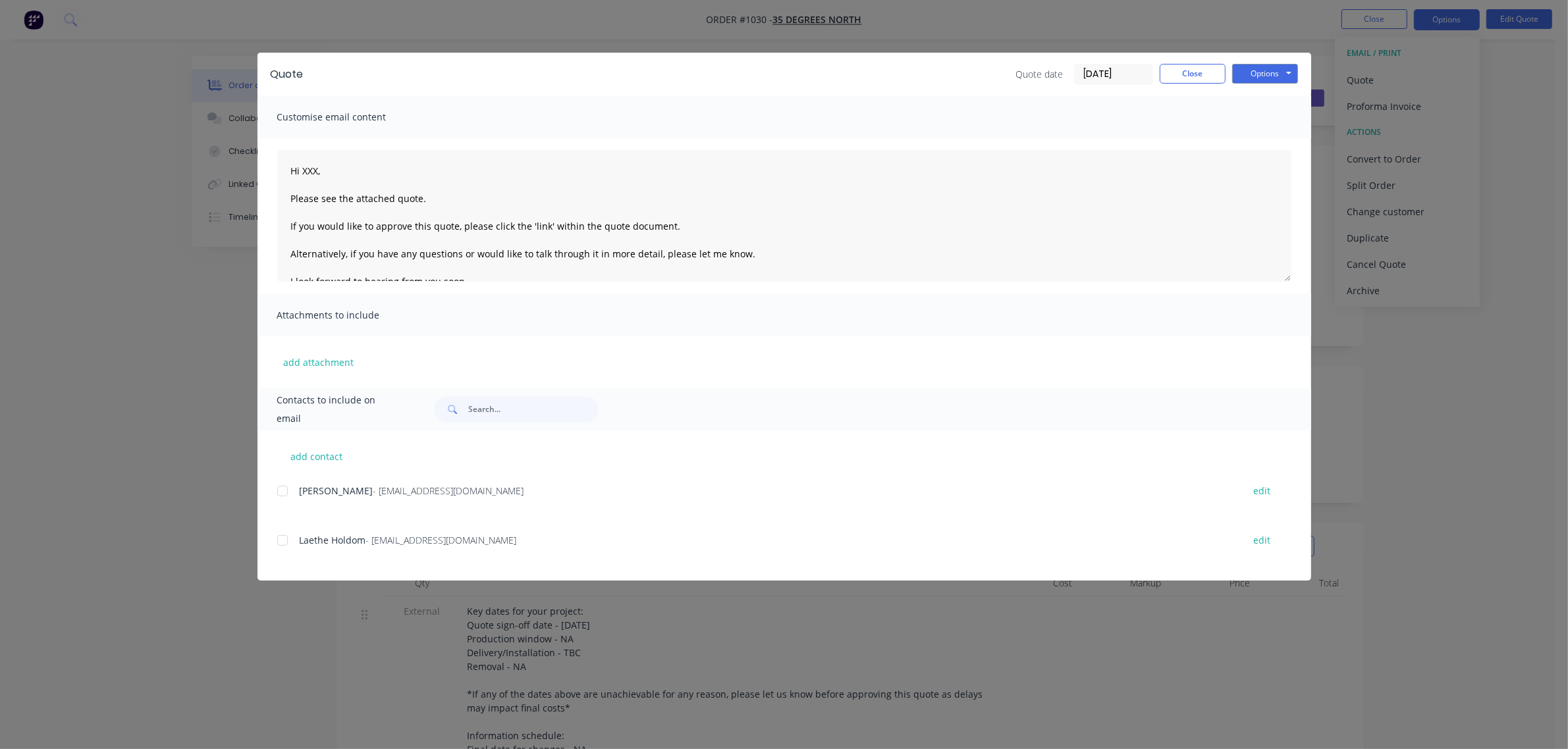
click at [287, 540] on div at bounding box center [282, 540] width 26 height 26
drag, startPoint x: 319, startPoint y: 173, endPoint x: 344, endPoint y: 174, distance: 25.0
click at [321, 171] on textarea "Hi XXX, Please see the attached quote. If you would like to approve this quote,…" at bounding box center [784, 215] width 1014 height 132
type textarea "Hi Laethe, Please see the attached quote. If you would like to approve this quo…"
click at [1279, 71] on button "Options" at bounding box center [1265, 74] width 66 height 20
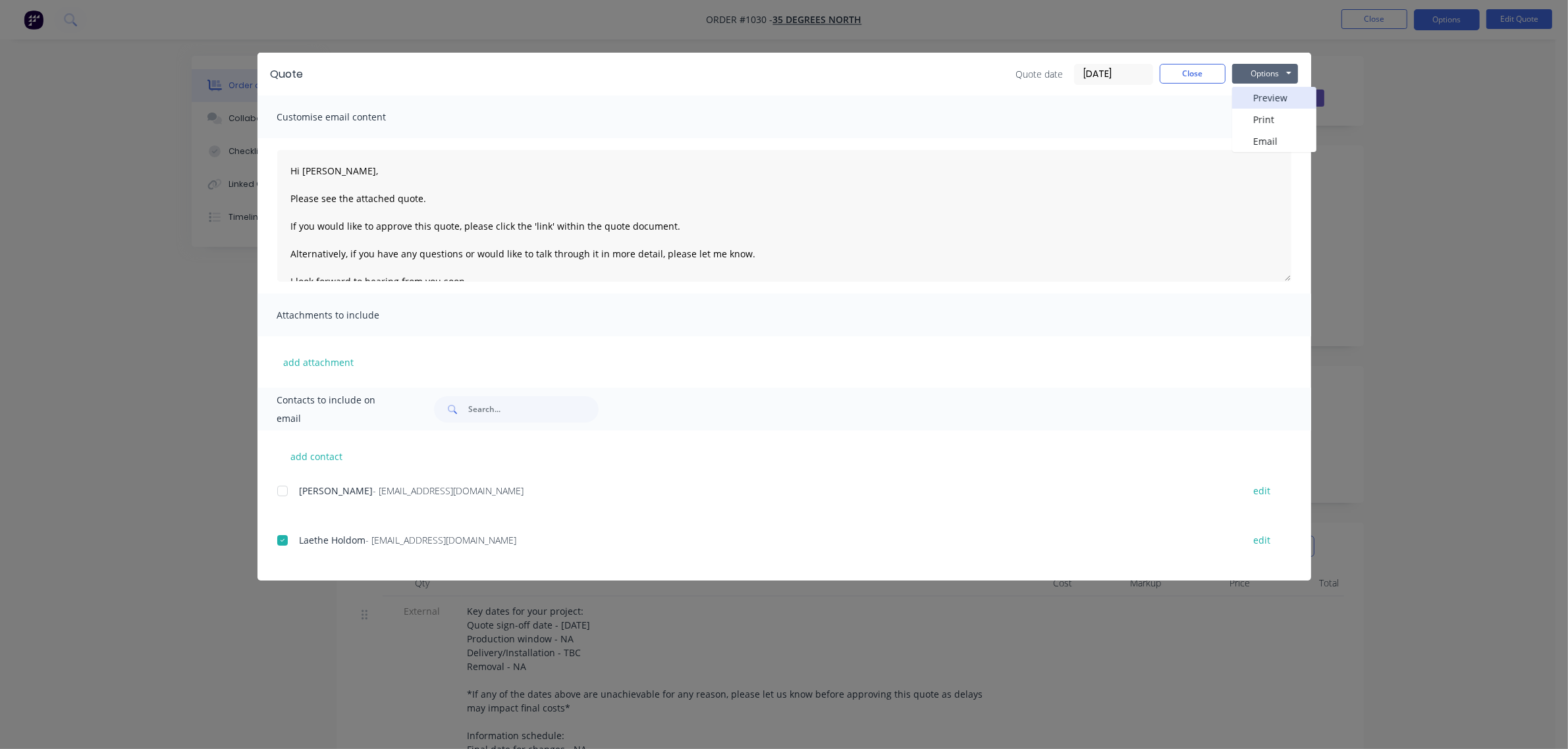
click at [1272, 100] on button "Preview" at bounding box center [1274, 97] width 84 height 22
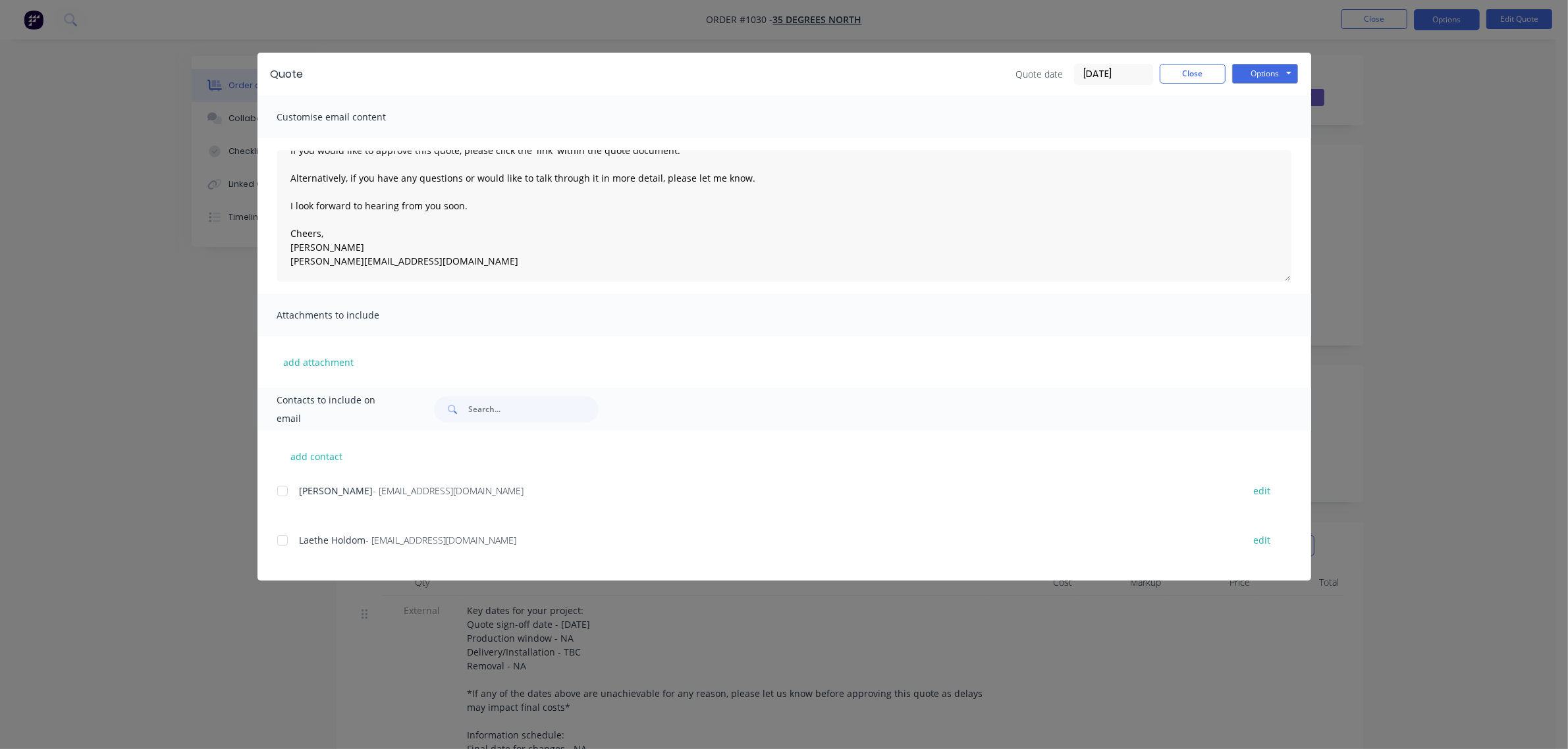
scroll to position [2, 0]
click at [285, 543] on div at bounding box center [282, 540] width 26 height 26
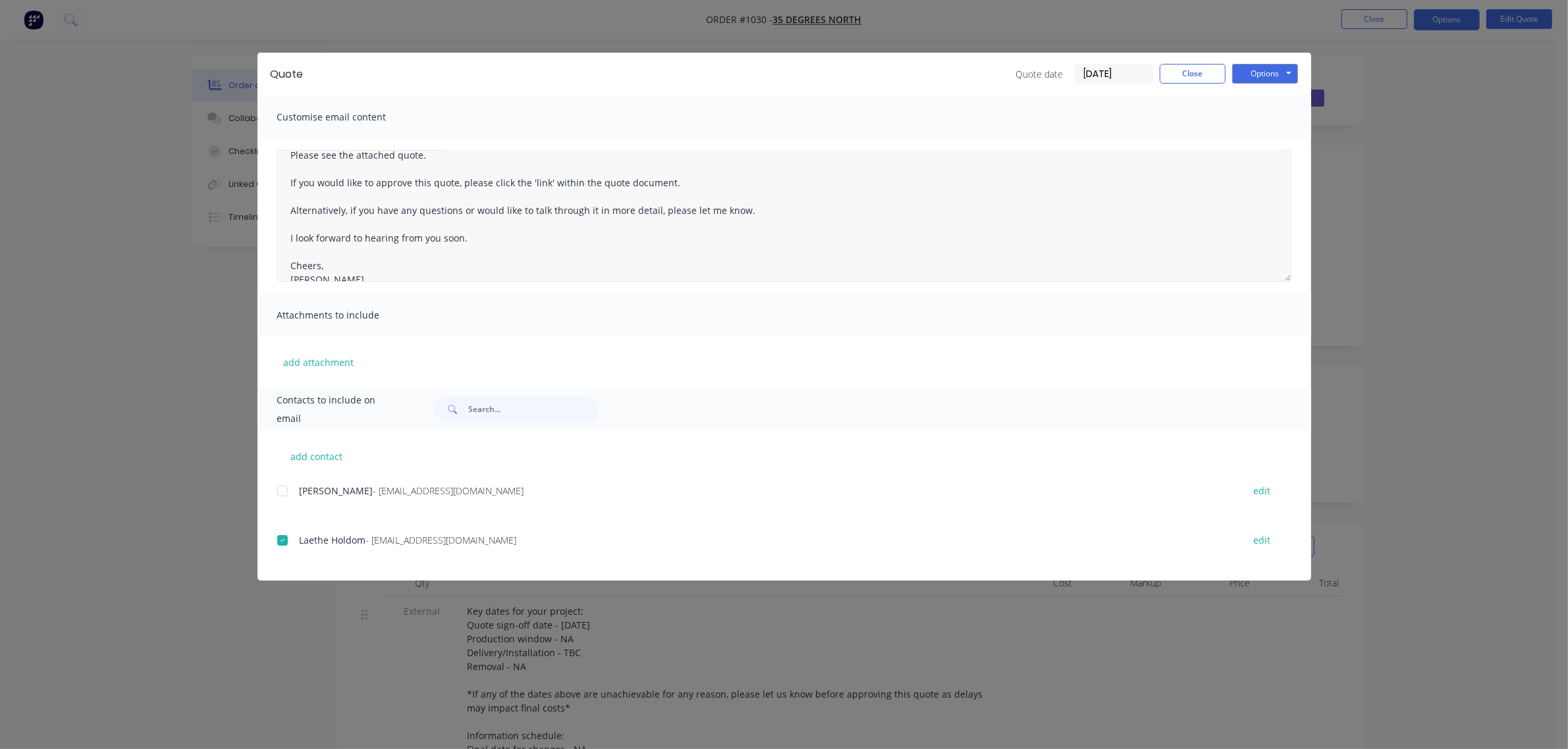
scroll to position [0, 0]
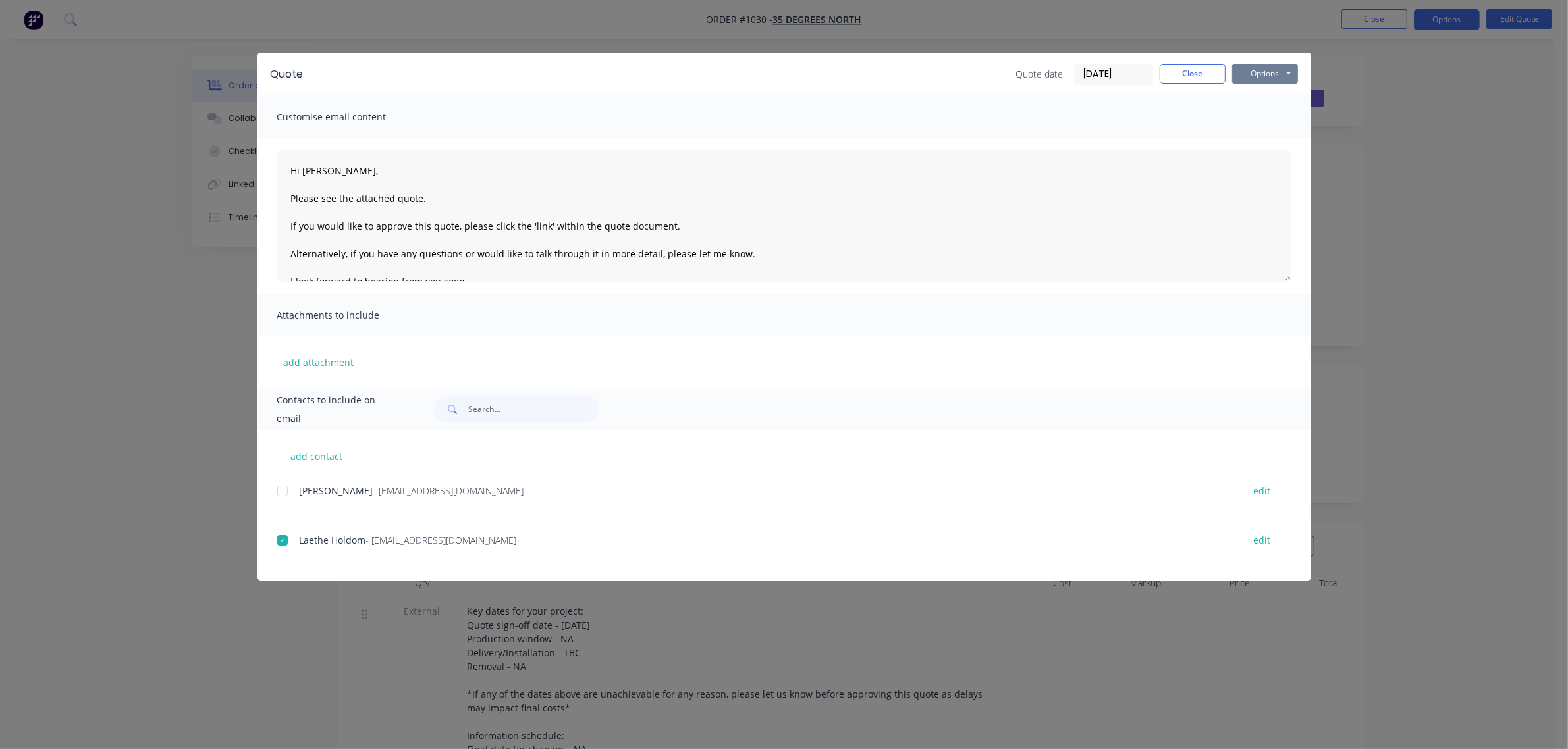
click at [1259, 70] on button "Options" at bounding box center [1265, 74] width 66 height 20
click at [1266, 120] on button "Print" at bounding box center [1274, 120] width 84 height 22
click at [284, 539] on div at bounding box center [282, 540] width 26 height 26
click at [1272, 79] on button "Options" at bounding box center [1265, 74] width 66 height 20
click at [1269, 149] on button "Email" at bounding box center [1274, 141] width 84 height 22
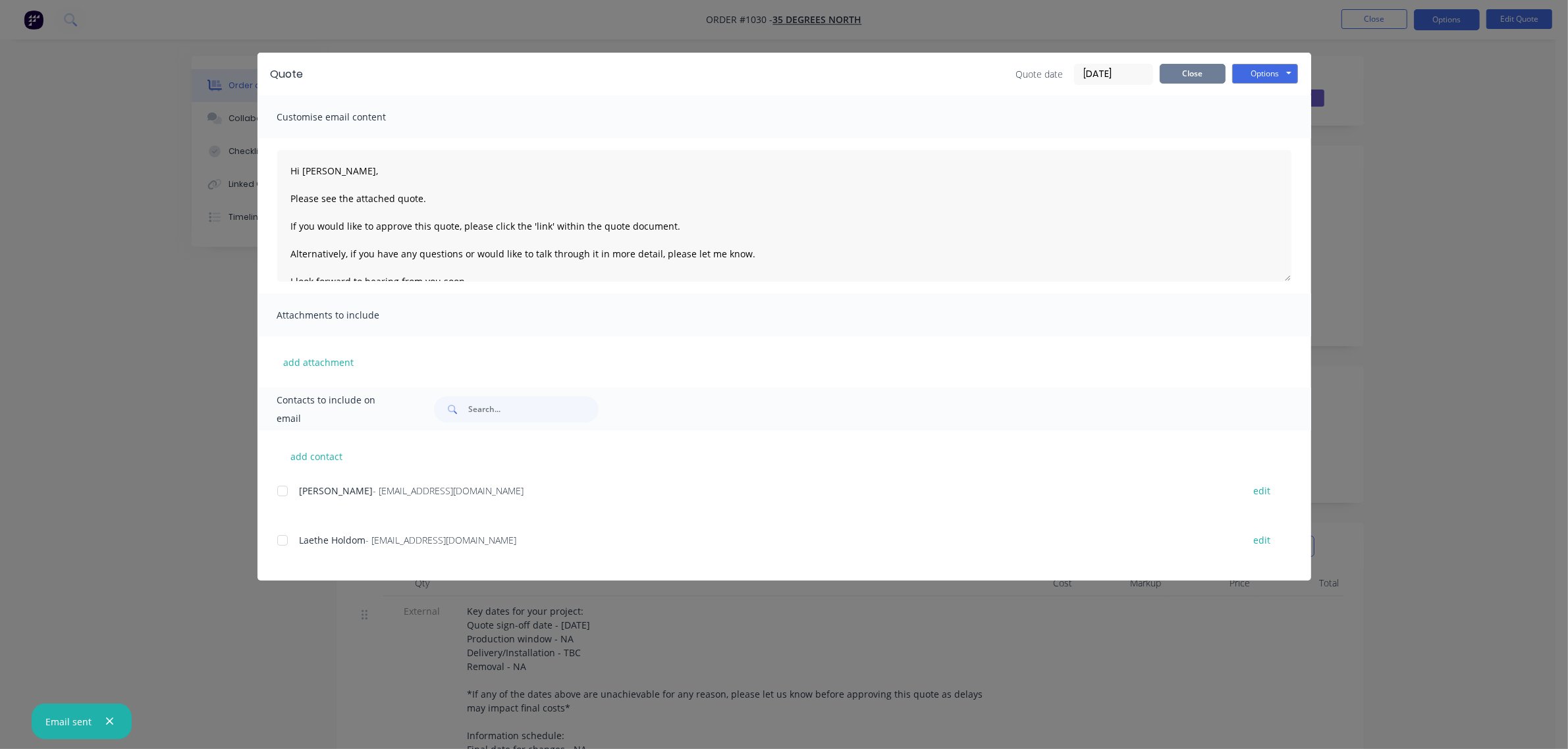
click at [1209, 77] on button "Close" at bounding box center [1192, 74] width 66 height 20
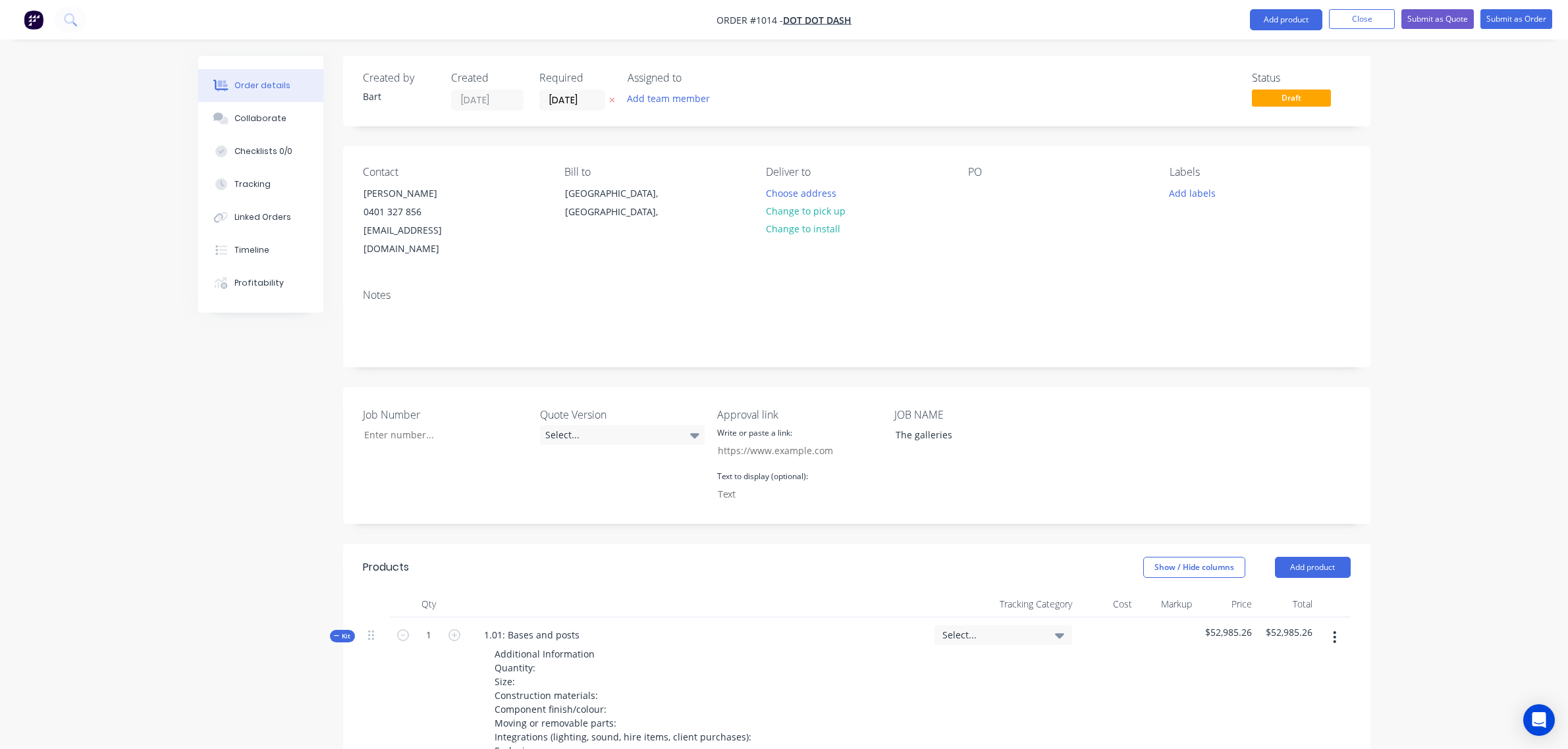
scroll to position [2466, 0]
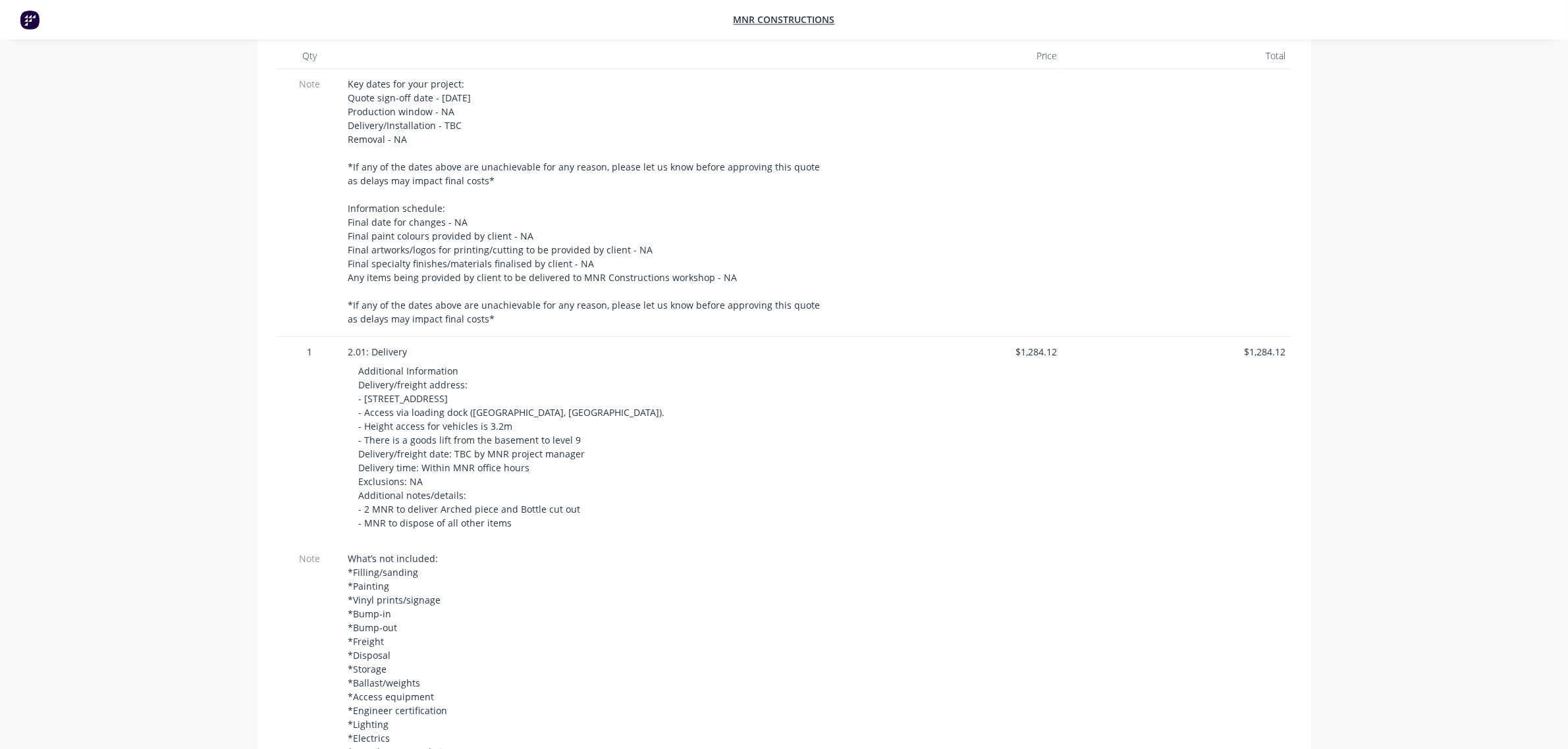
scroll to position [439, 0]
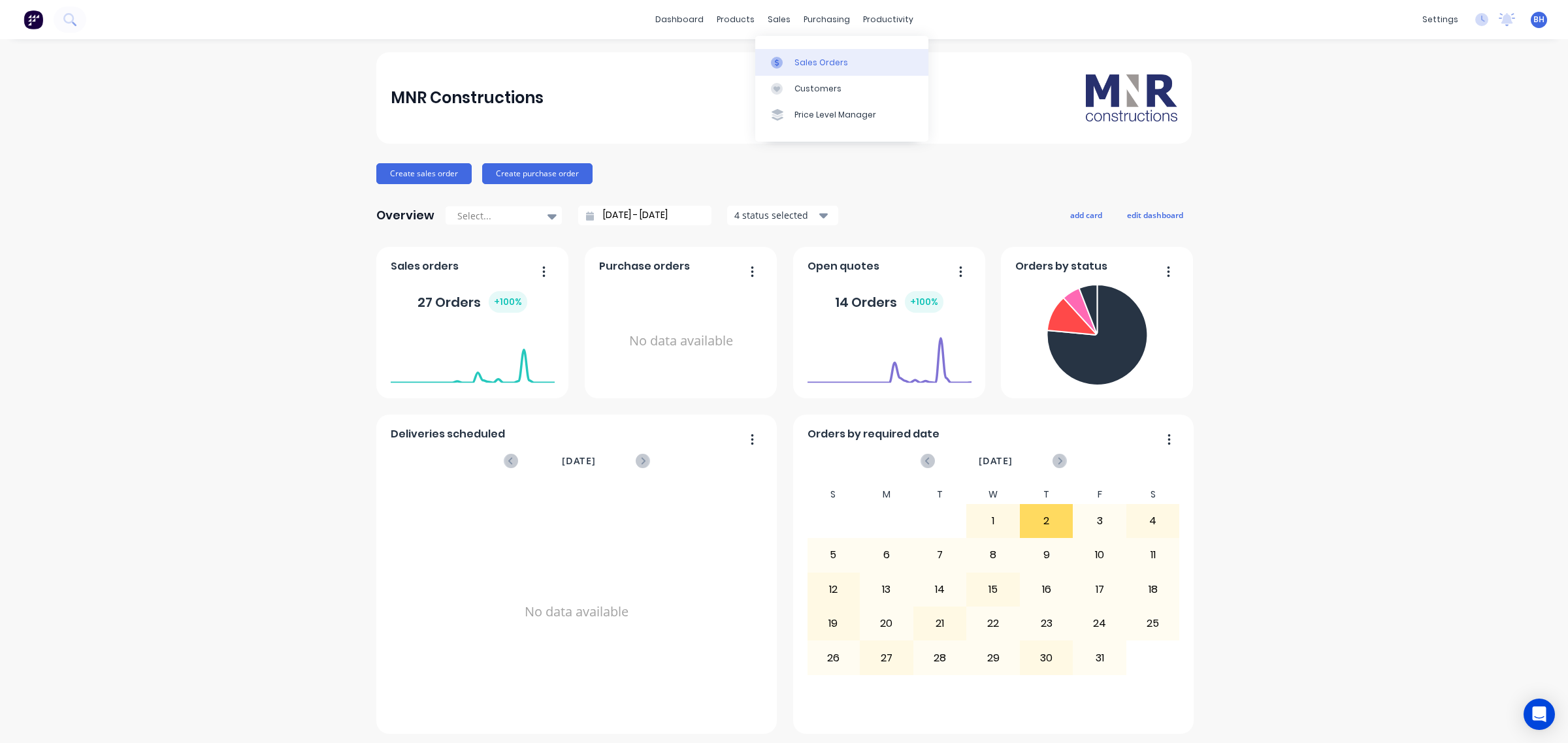
click at [801, 55] on link "Sales Orders" at bounding box center [842, 62] width 173 height 26
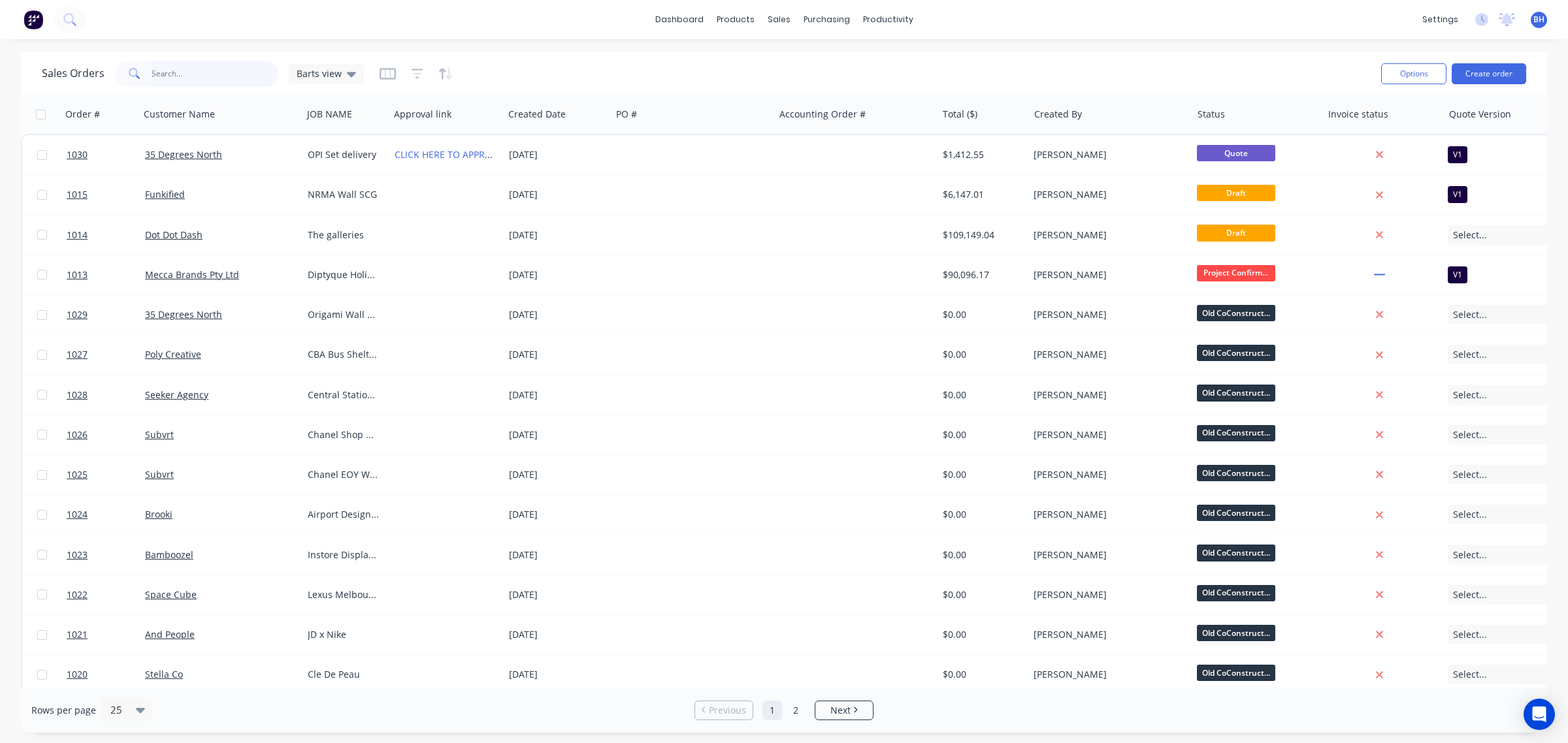
click at [163, 77] on input "text" at bounding box center [215, 74] width 128 height 26
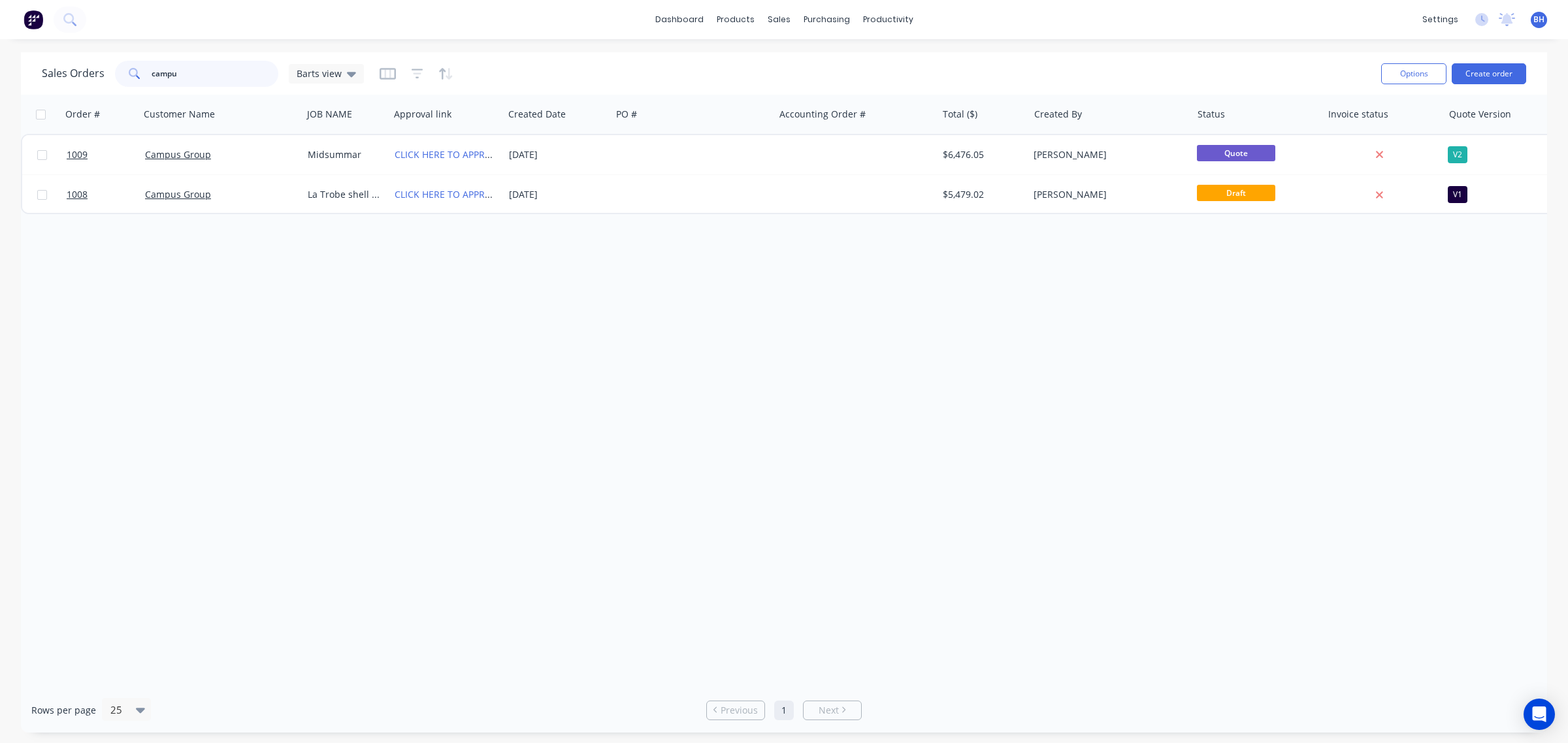
type input "campu"
